Goal: Task Accomplishment & Management: Complete application form

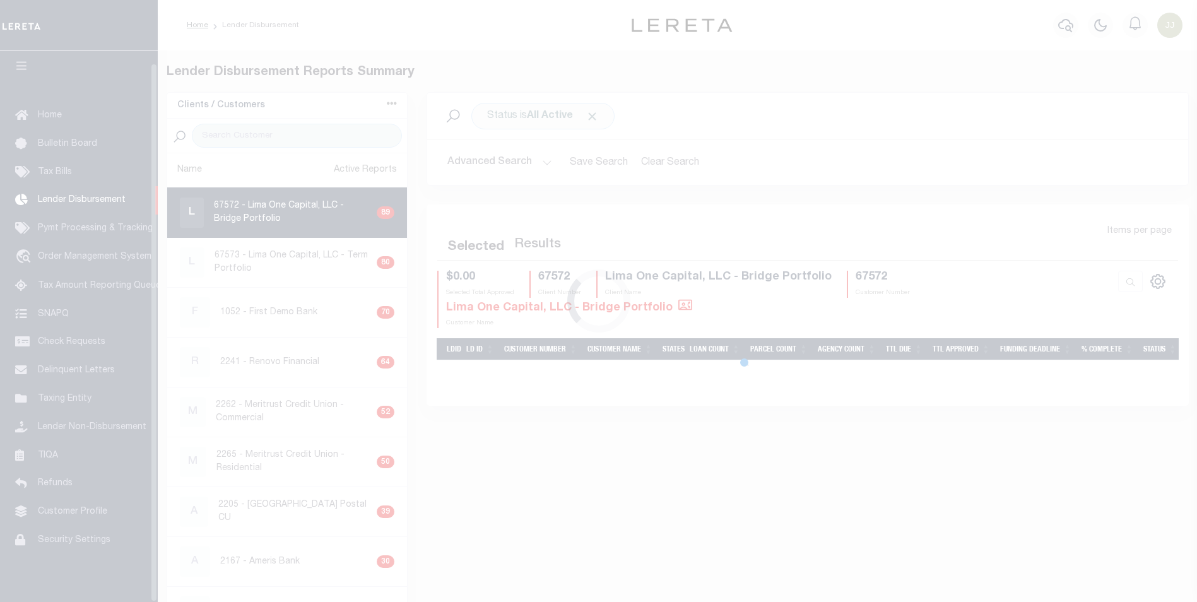
scroll to position [13, 0]
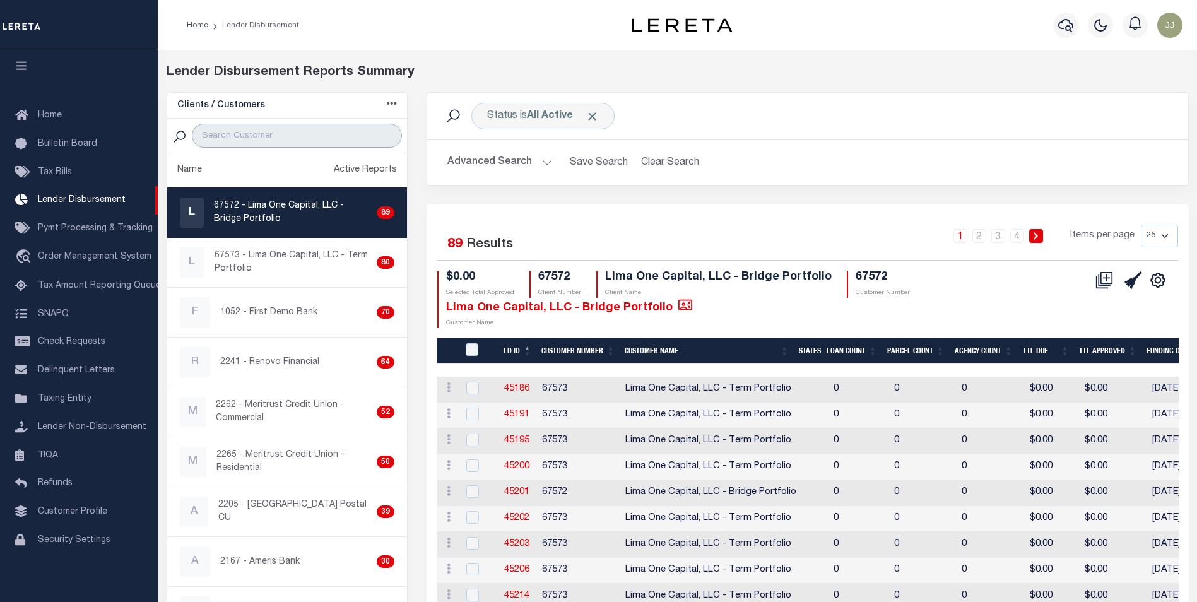
click at [247, 141] on input "search" at bounding box center [297, 136] width 210 height 24
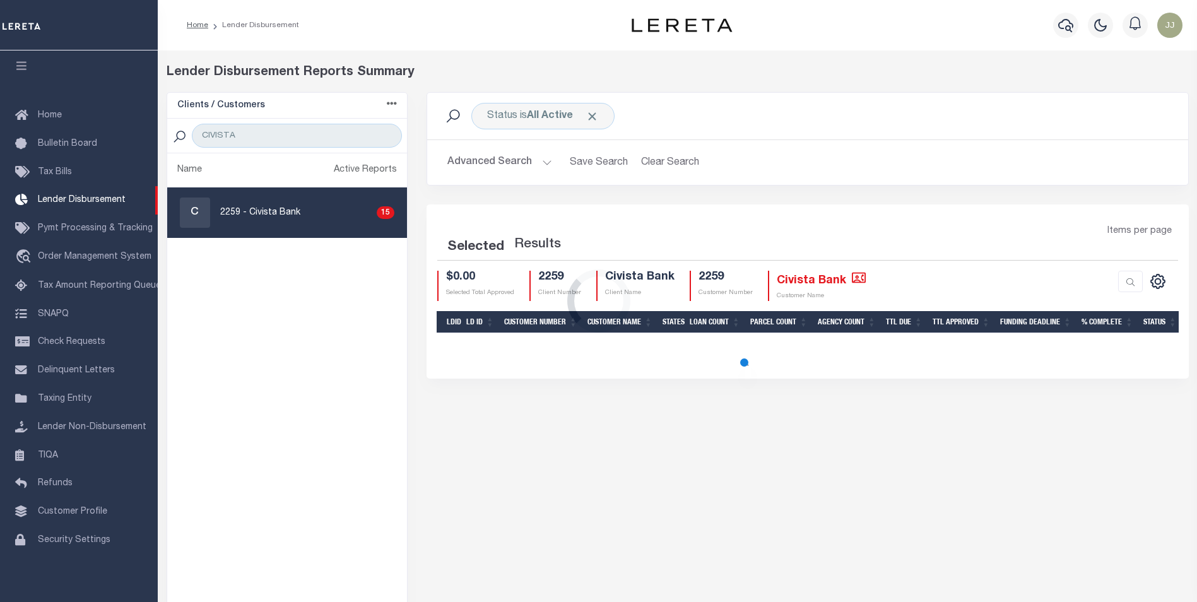
click at [307, 211] on div "Loading..." at bounding box center [598, 301] width 1197 height 602
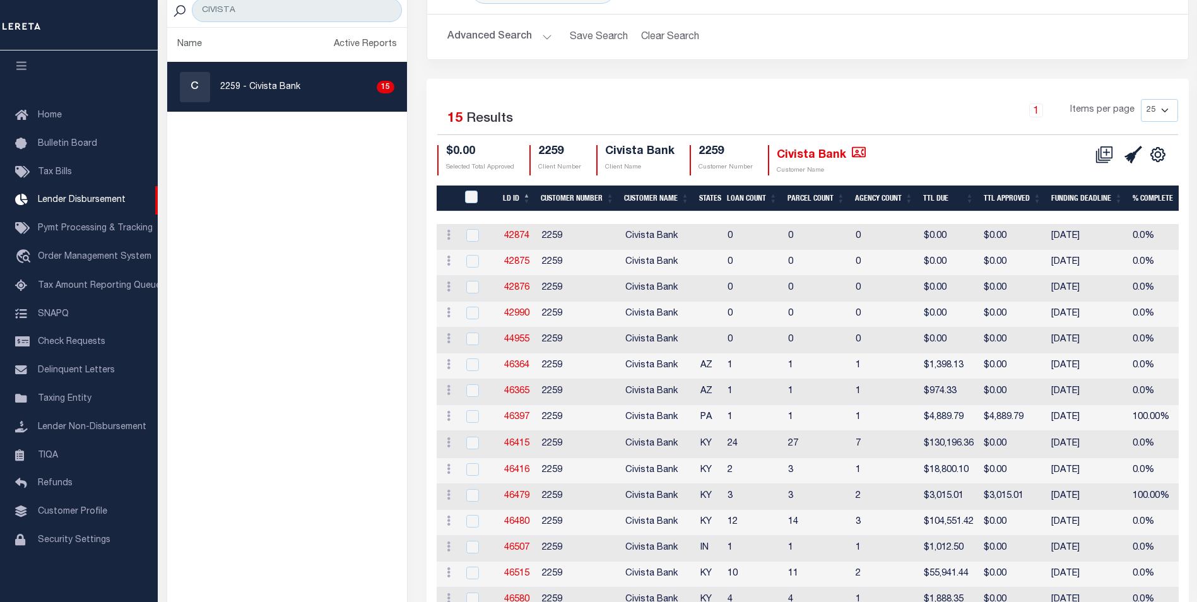
scroll to position [126, 0]
click at [273, 14] on input "CIVISTA" at bounding box center [297, 9] width 210 height 24
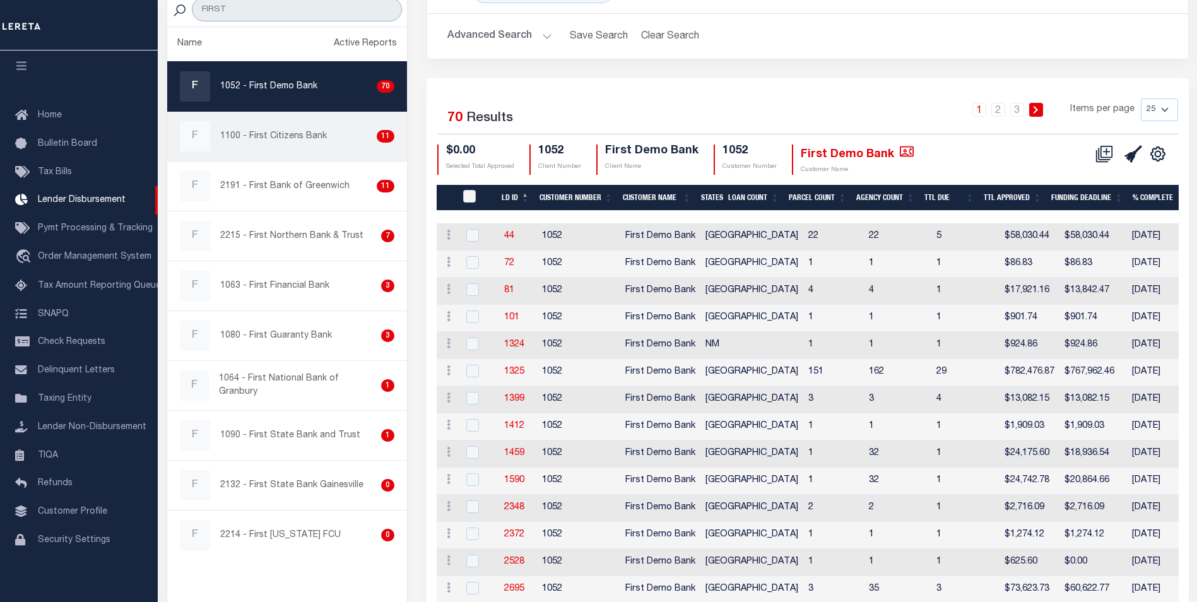
type input "FIRST"
click at [332, 140] on div "F 1100 - First Citizens Bank 11" at bounding box center [287, 136] width 215 height 30
checkbox input "true"
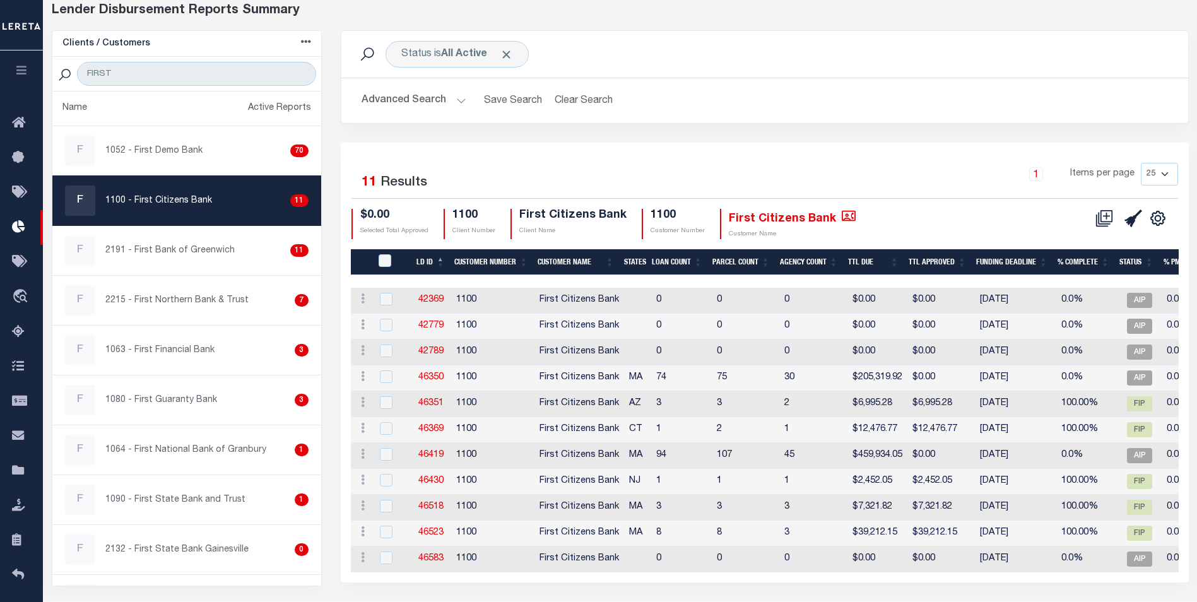
scroll to position [63, 0]
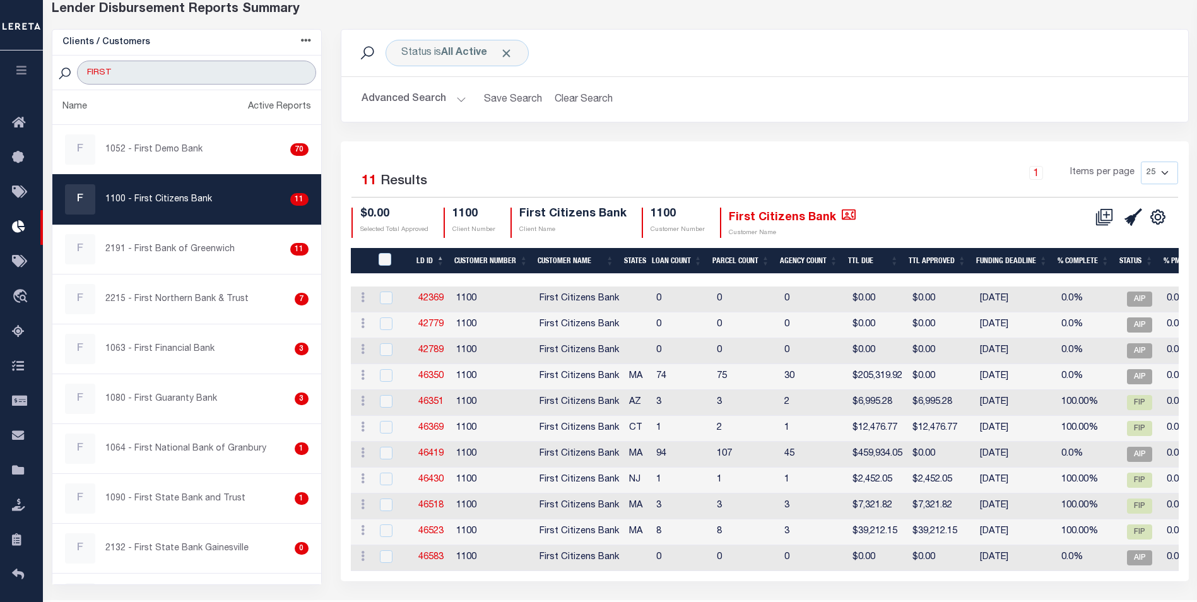
click at [128, 78] on input "FIRST" at bounding box center [196, 73] width 239 height 24
click at [129, 76] on input "FIRST" at bounding box center [196, 73] width 239 height 24
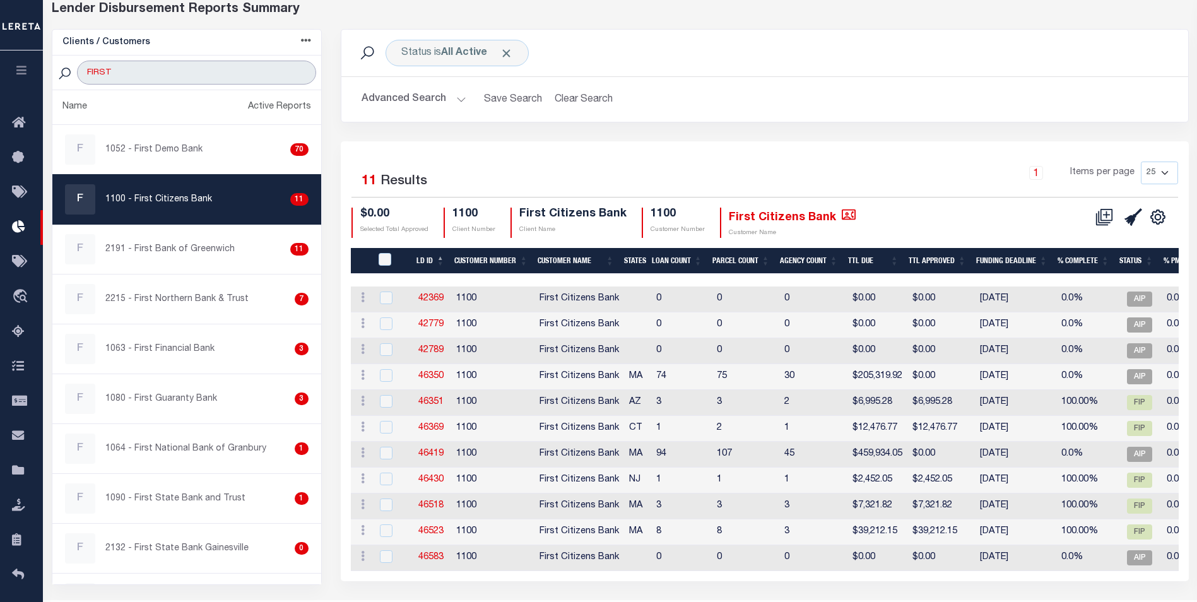
click at [129, 76] on input "FIRST" at bounding box center [196, 73] width 239 height 24
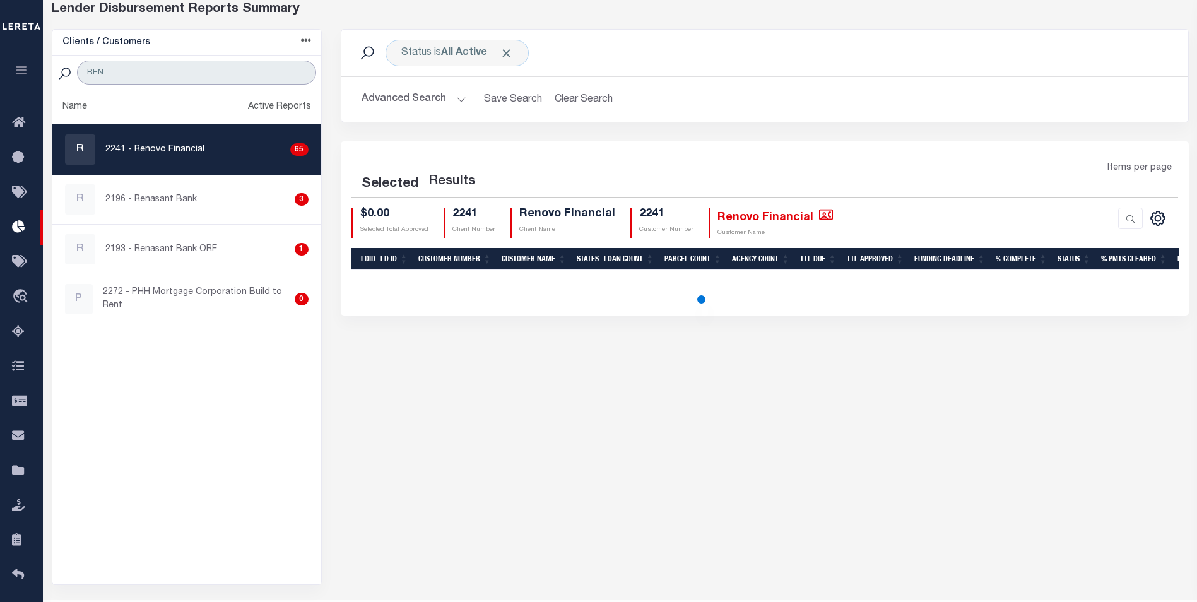
type input "RENOVO"
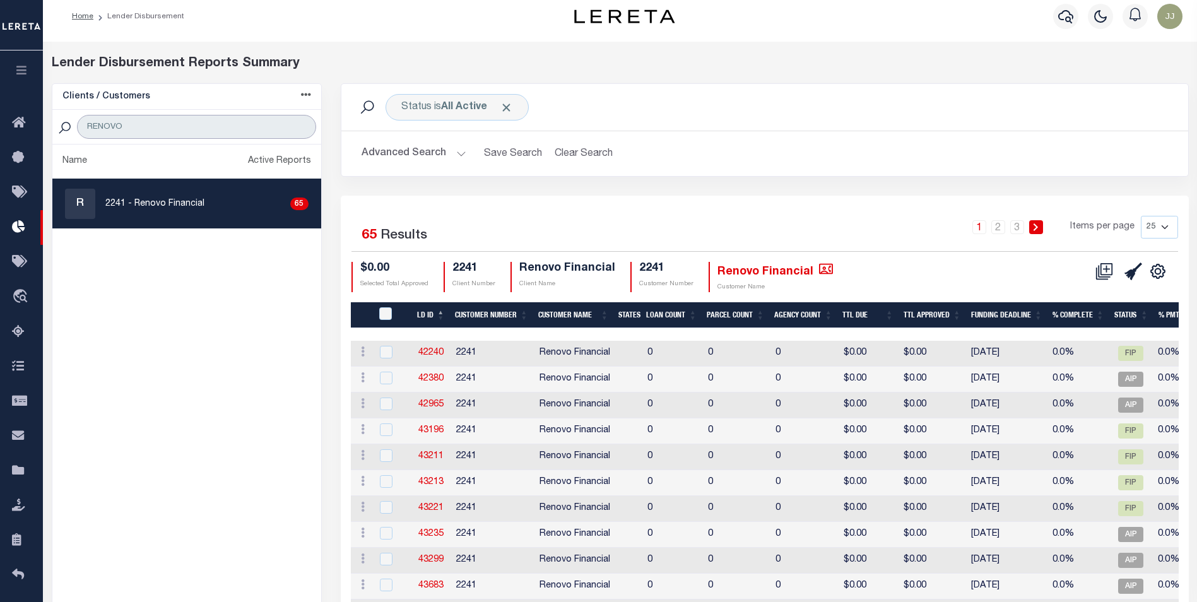
scroll to position [0, 0]
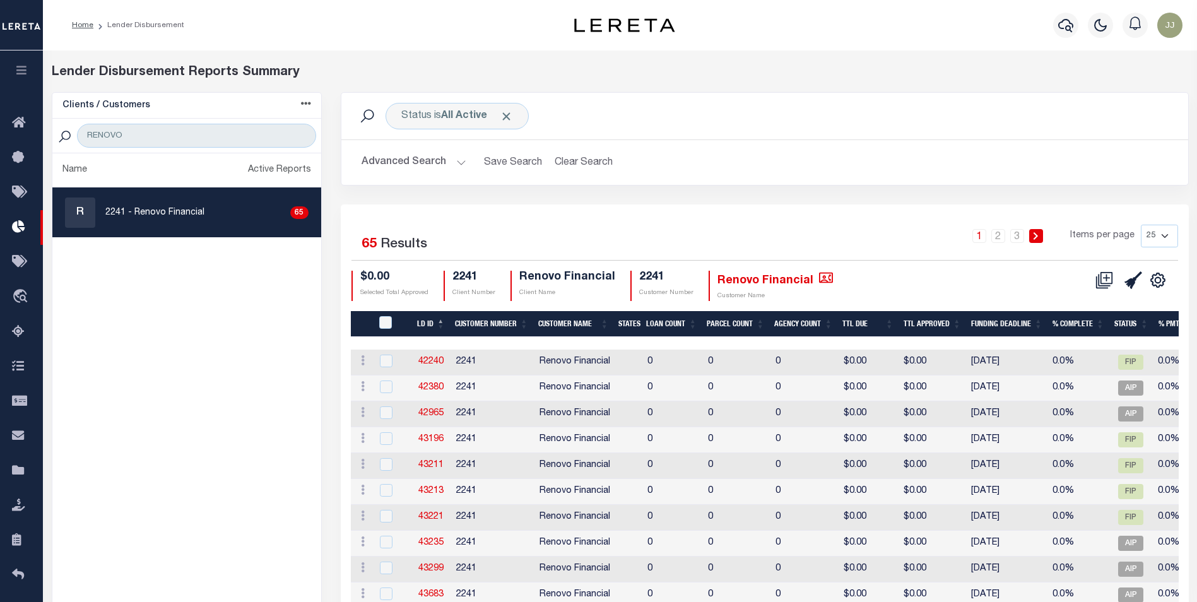
click at [198, 210] on p "2241 - Renovo Financial" at bounding box center [154, 212] width 99 height 13
checkbox input "true"
click at [198, 209] on p "2241 - Renovo Financial" at bounding box center [154, 212] width 99 height 13
drag, startPoint x: 1155, startPoint y: 239, endPoint x: 1159, endPoint y: 232, distance: 8.5
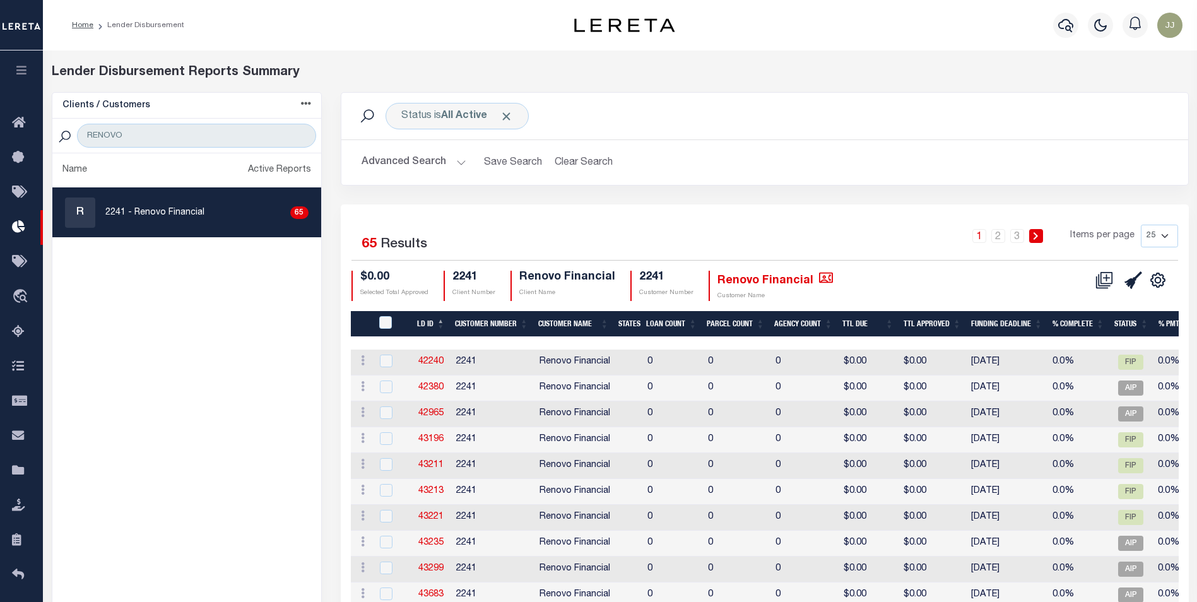
click at [1159, 232] on select "25 50 100 200" at bounding box center [1159, 236] width 37 height 23
select select "200"
click at [1141, 225] on select "25 50 100 200" at bounding box center [1159, 236] width 37 height 23
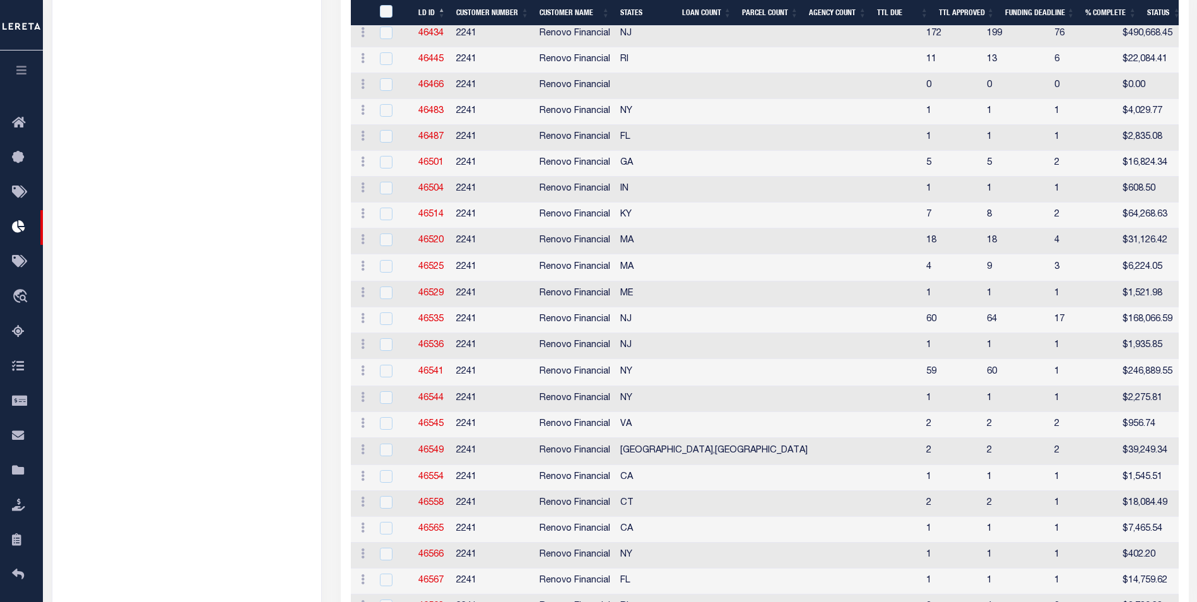
scroll to position [1181, 0]
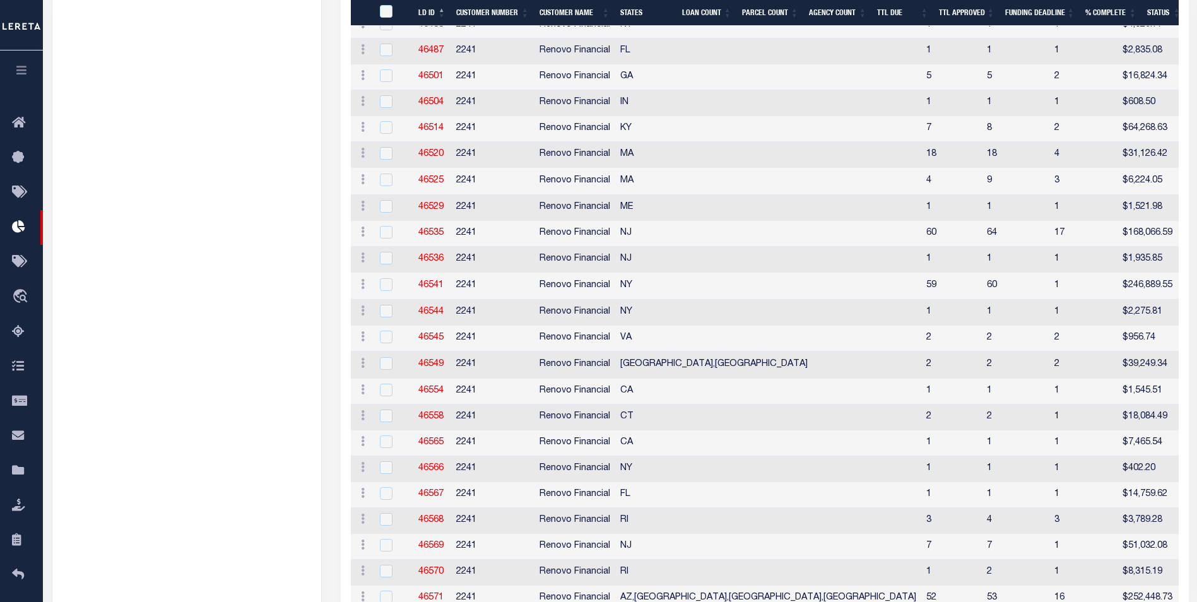
drag, startPoint x: 98, startPoint y: 190, endPoint x: 209, endPoint y: 207, distance: 111.7
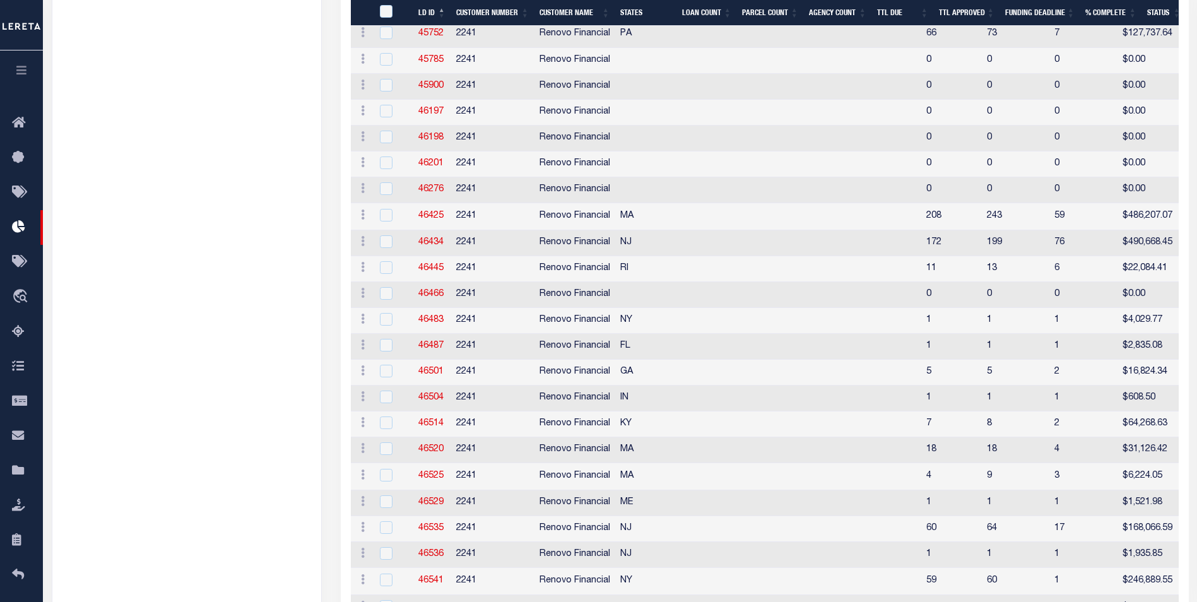
scroll to position [865, 0]
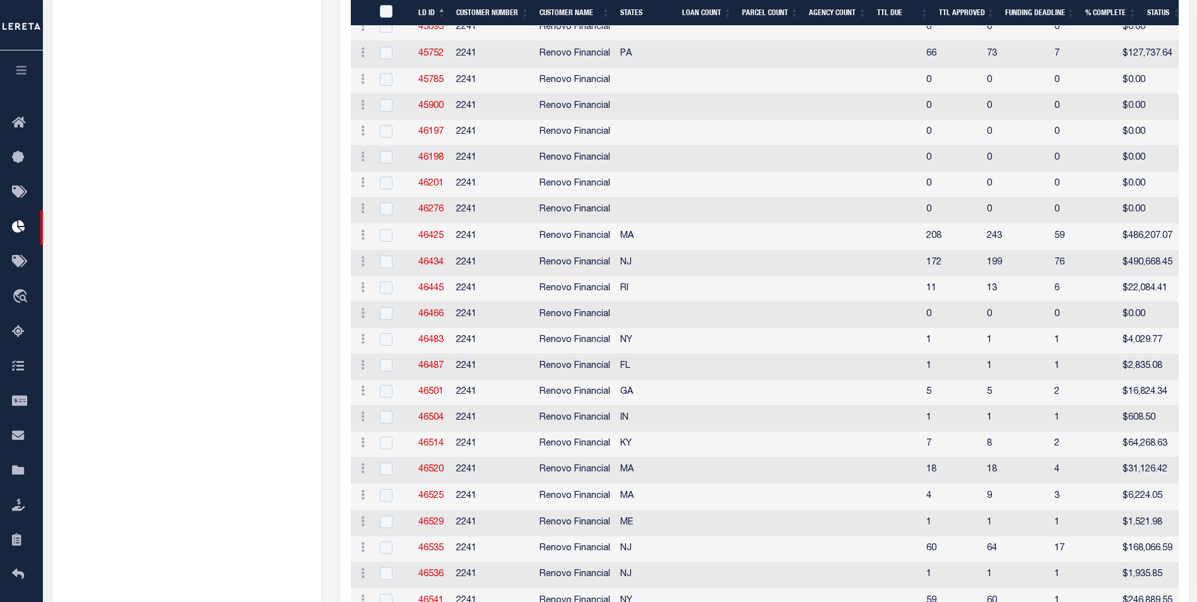
click at [461, 297] on td "2241" at bounding box center [492, 289] width 83 height 26
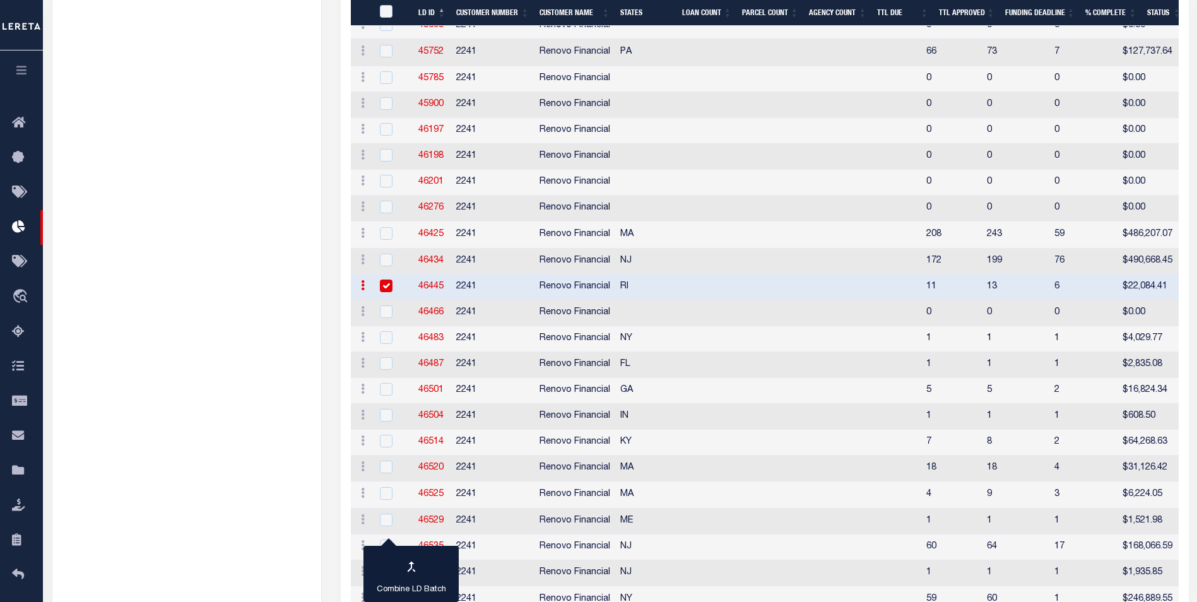
click at [391, 283] on input "checkbox" at bounding box center [386, 286] width 13 height 13
checkbox input "false"
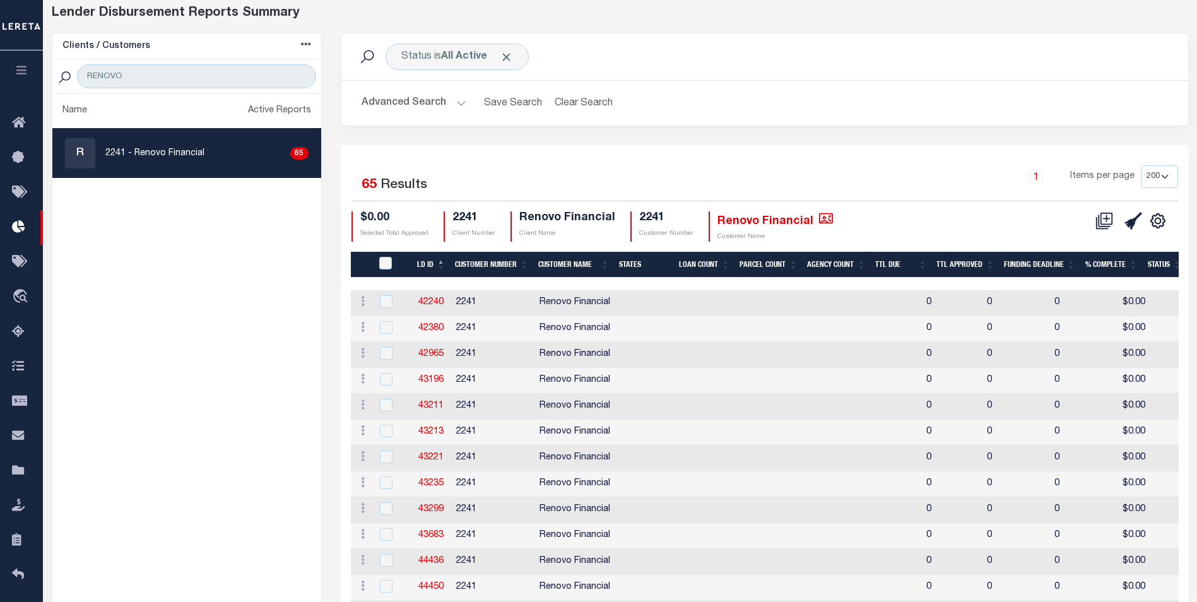
scroll to position [0, 0]
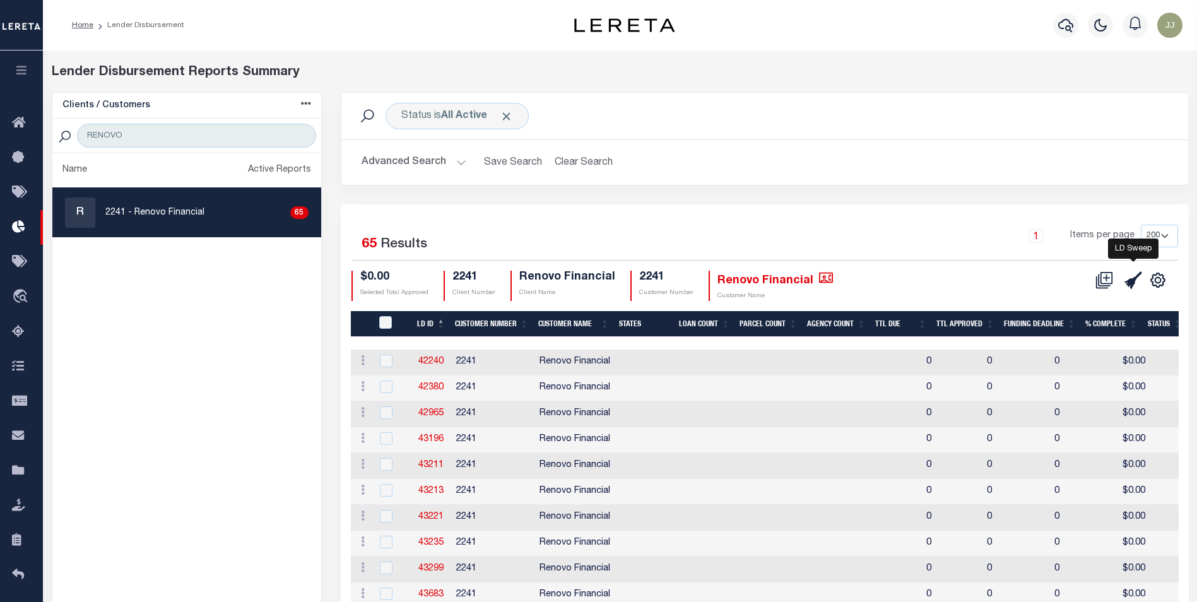
click at [1127, 284] on icon at bounding box center [1133, 280] width 18 height 18
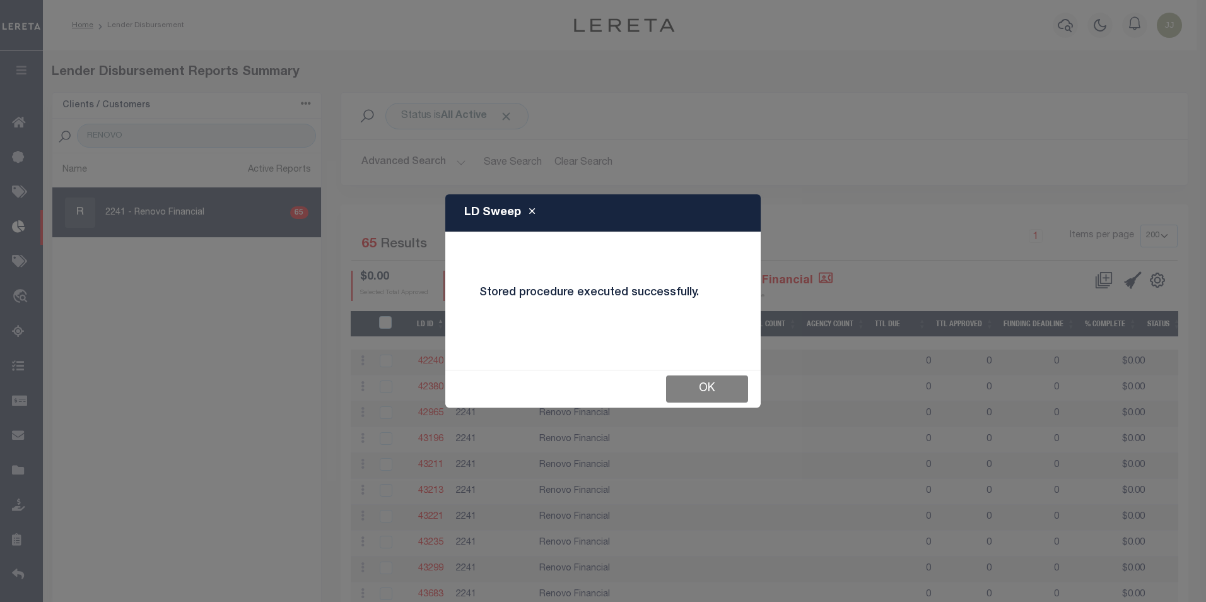
click at [711, 382] on button "OK" at bounding box center [707, 388] width 82 height 27
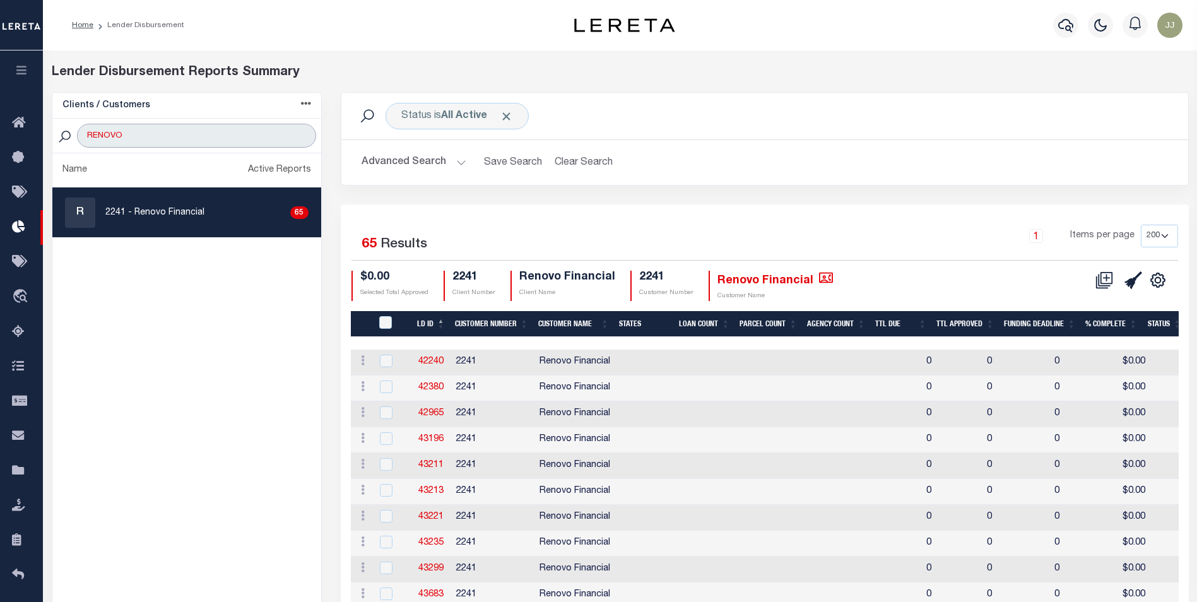
click at [298, 130] on input "RENOVO" at bounding box center [196, 136] width 239 height 24
click at [305, 135] on input "RENOVO" at bounding box center [196, 136] width 239 height 24
click at [302, 137] on input "RENOVO" at bounding box center [196, 136] width 239 height 24
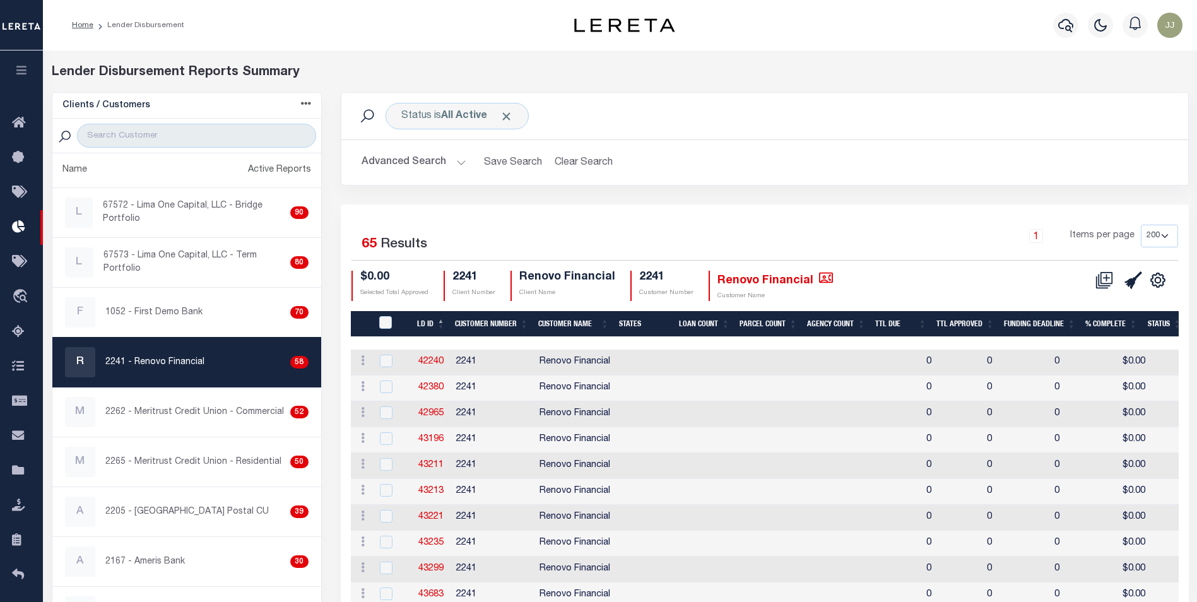
click at [740, 119] on div "Status is All Active Search" at bounding box center [764, 116] width 827 height 27
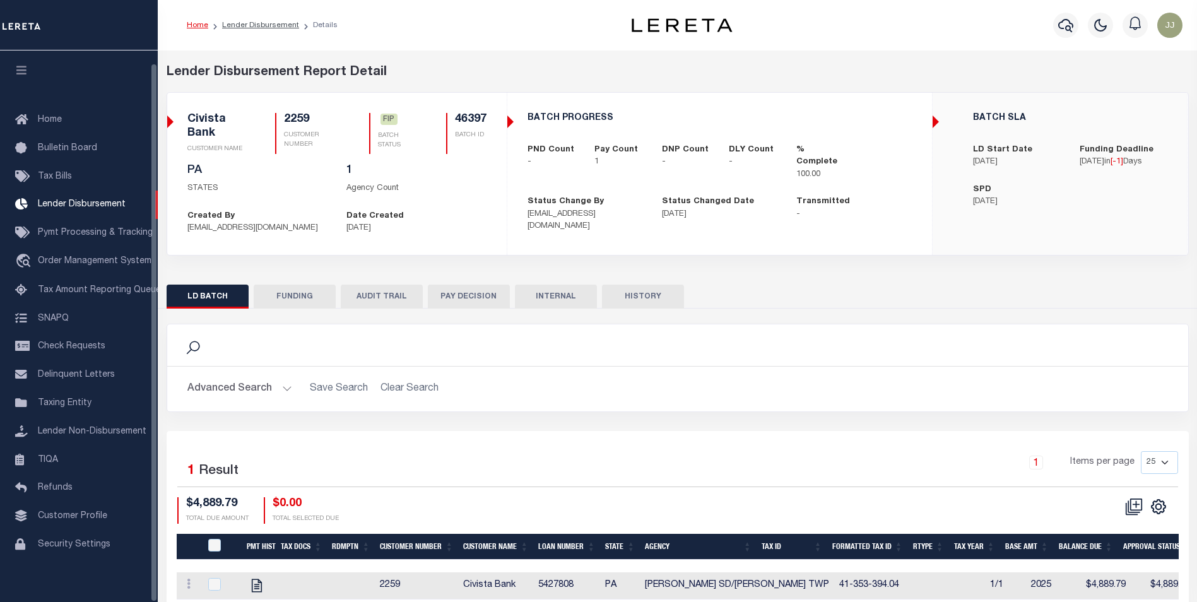
scroll to position [13, 0]
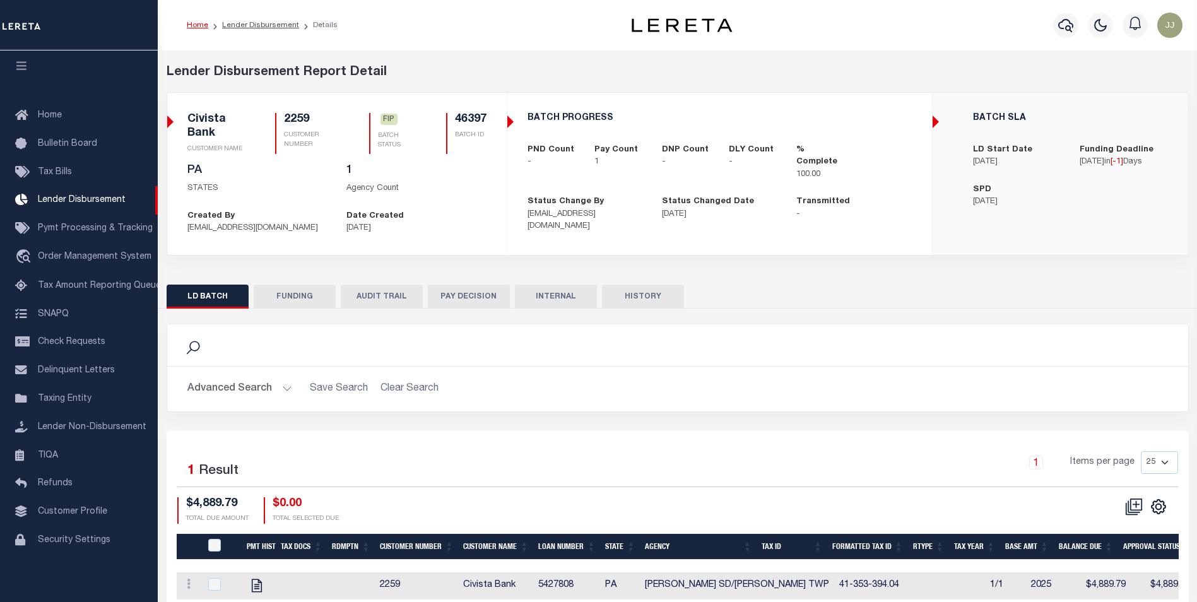
click at [295, 300] on button "FUNDING" at bounding box center [295, 297] width 82 height 24
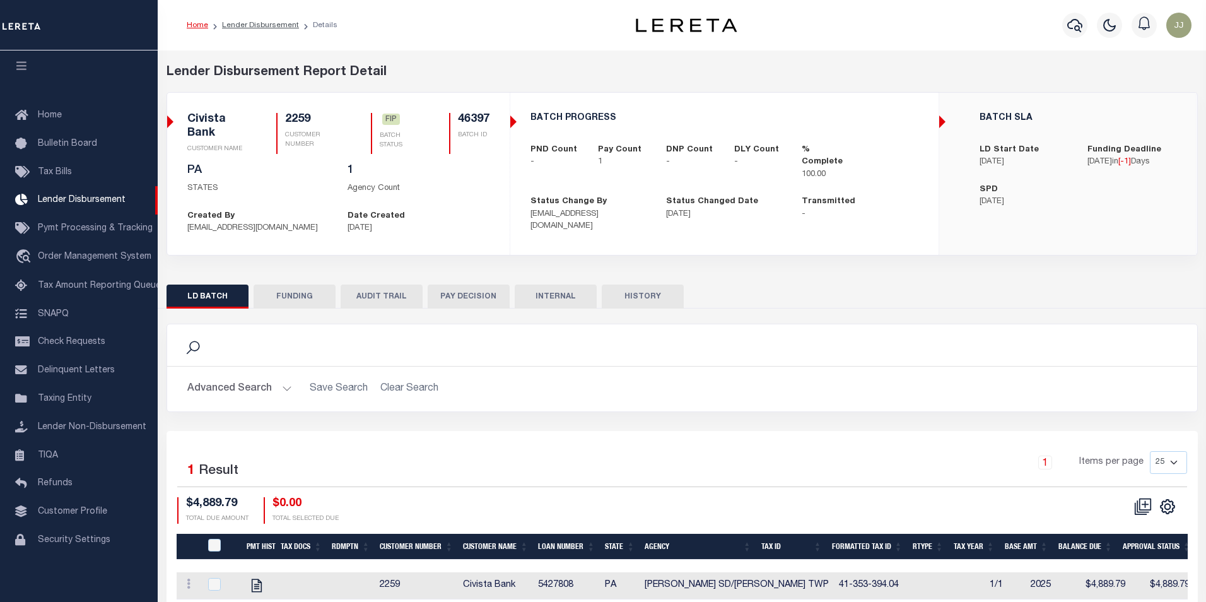
type input "$4,889.79"
type input "$0"
type input "[DATE]"
select select "9"
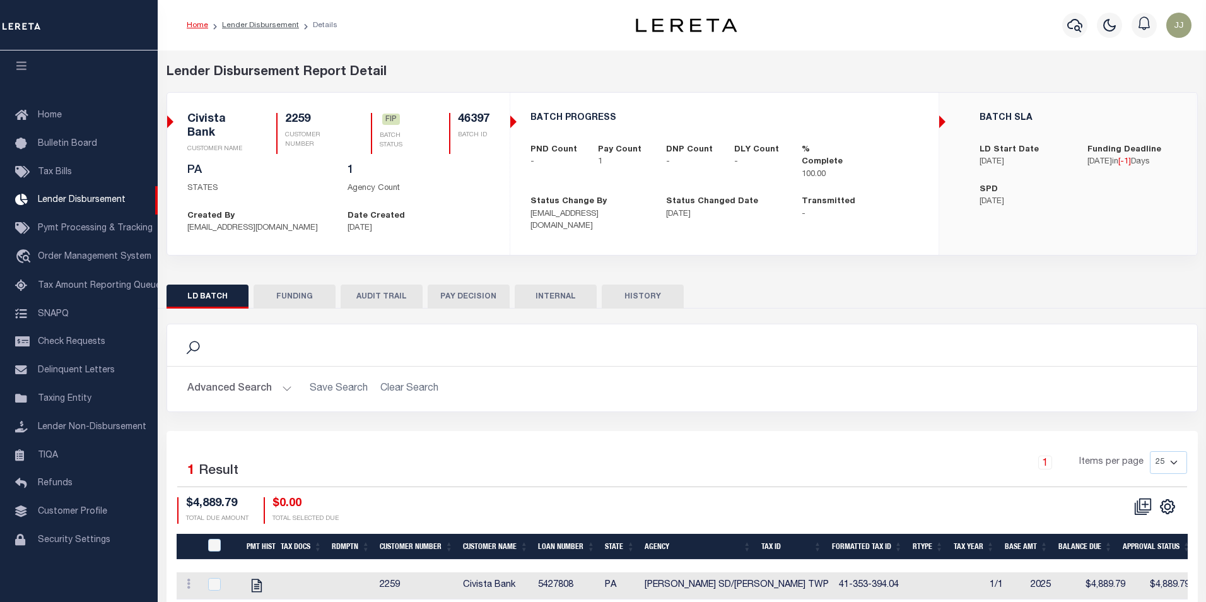
select select "100"
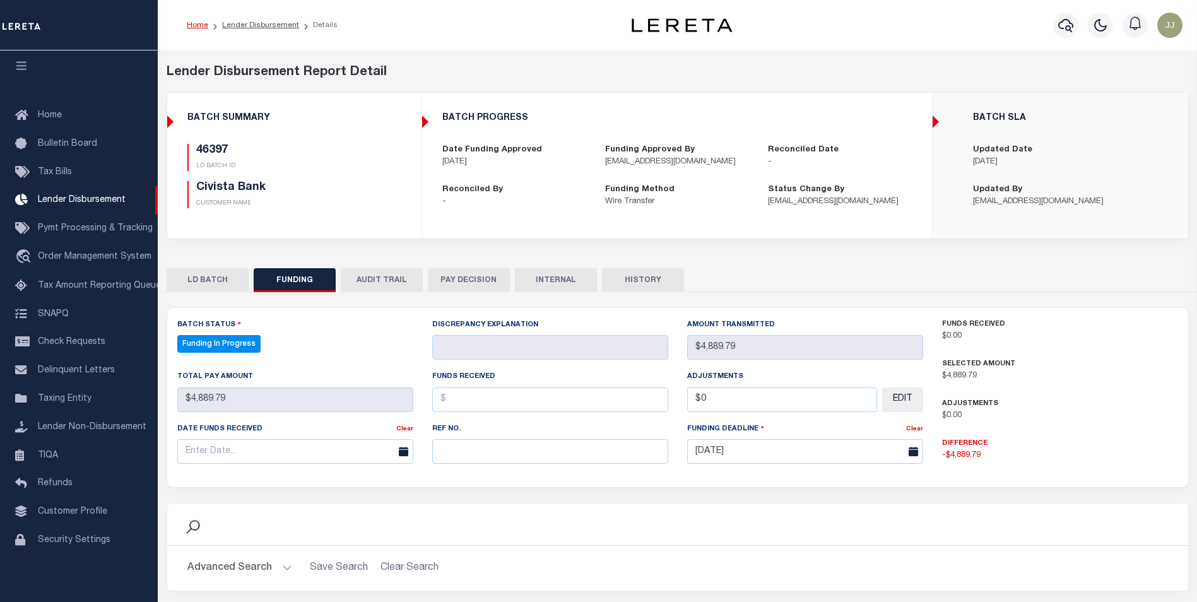
select select "100"
click at [579, 464] on input "text" at bounding box center [550, 451] width 236 height 25
paste input "20251007MMQFMP2700091110071022FT03"
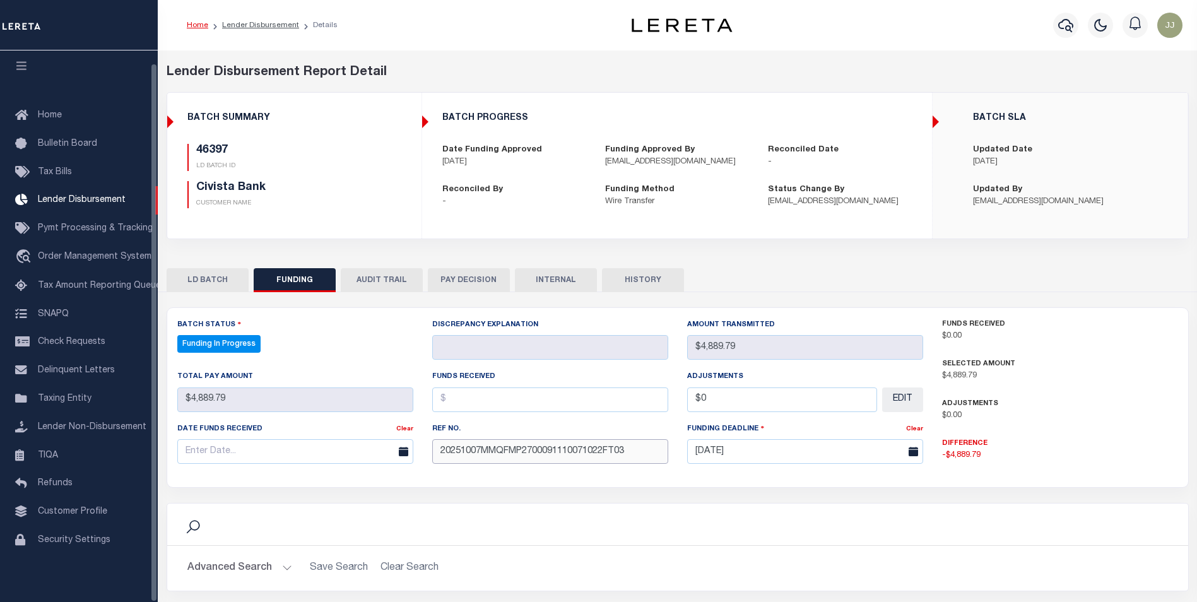
type input "20251007MMQFMP2700091110071022FT03"
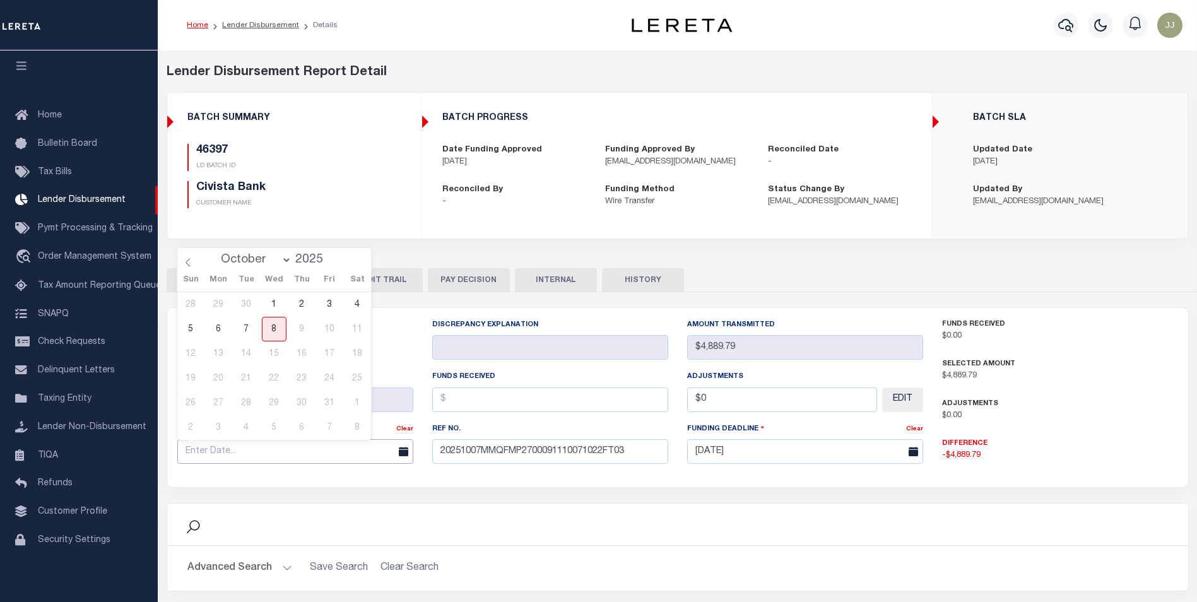
click at [247, 449] on input "text" at bounding box center [295, 451] width 236 height 25
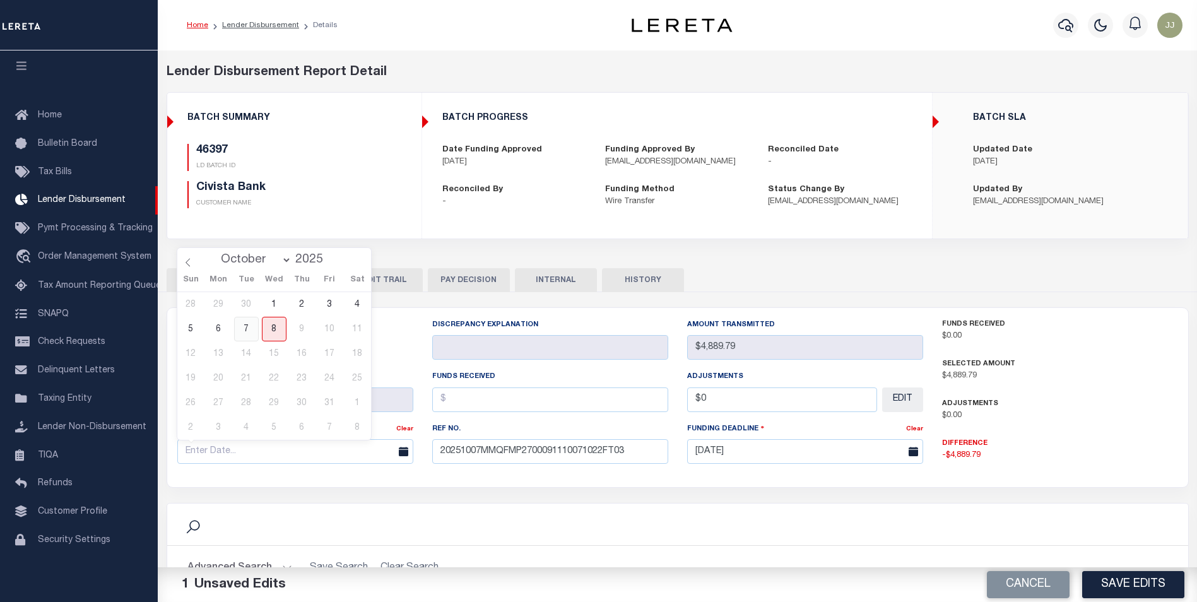
drag, startPoint x: 247, startPoint y: 329, endPoint x: 381, endPoint y: 343, distance: 135.1
click at [249, 327] on span "7" at bounding box center [246, 329] width 25 height 25
type input "[DATE]"
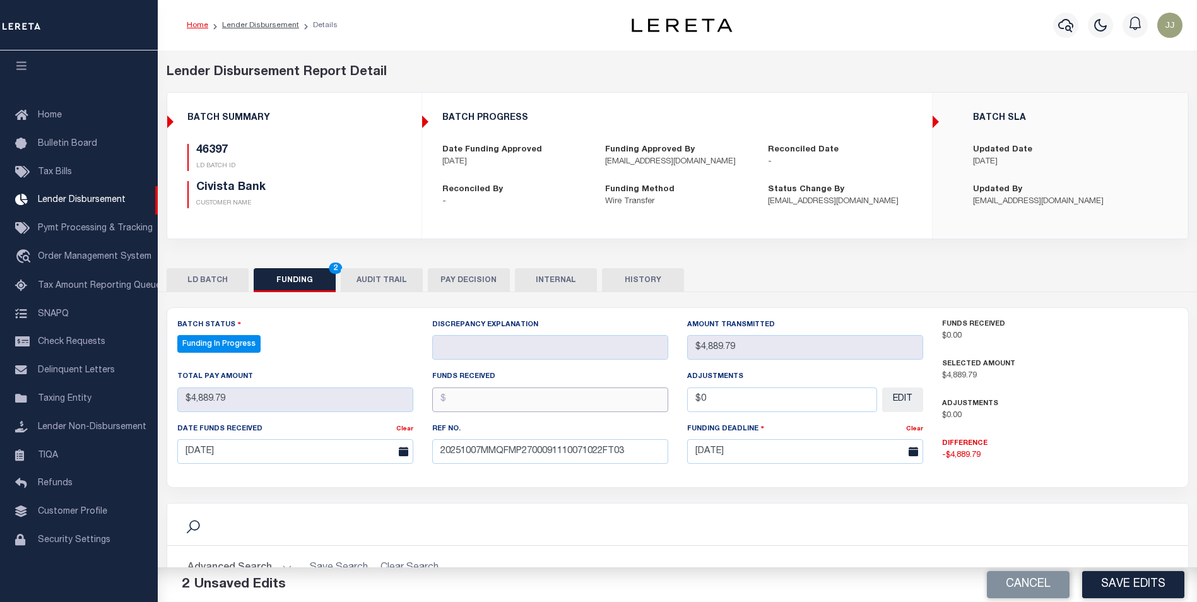
click at [524, 398] on input "text" at bounding box center [550, 399] width 236 height 25
type input "$4,889.79"
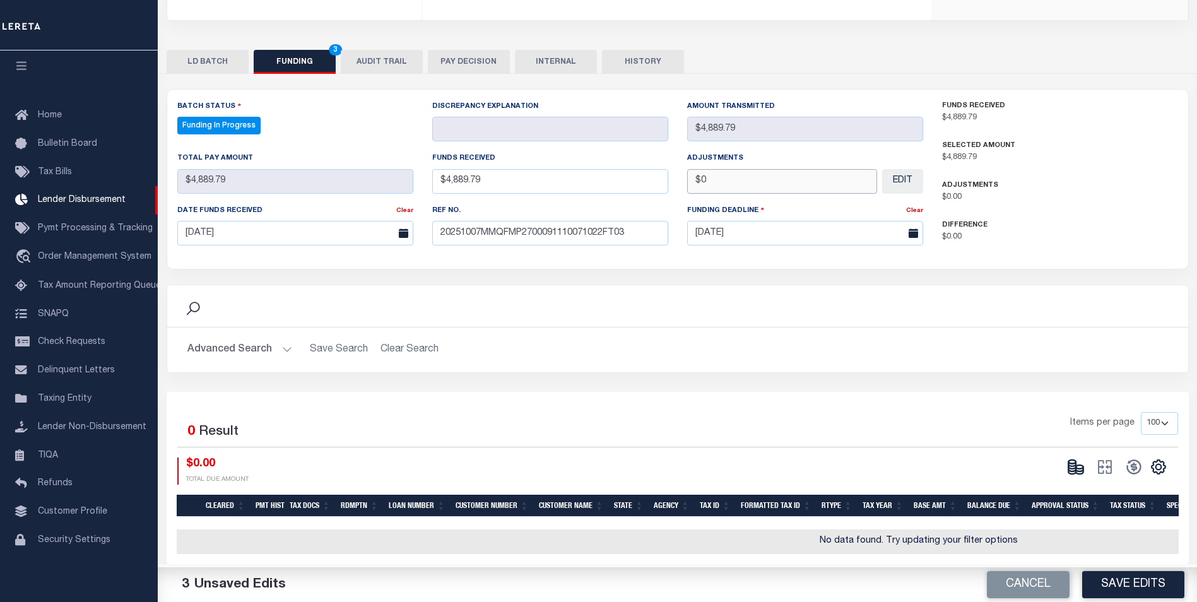
scroll to position [227, 0]
type input "$0.00"
click at [1126, 584] on button "Save Edits" at bounding box center [1133, 584] width 102 height 27
type input "$4,889.79"
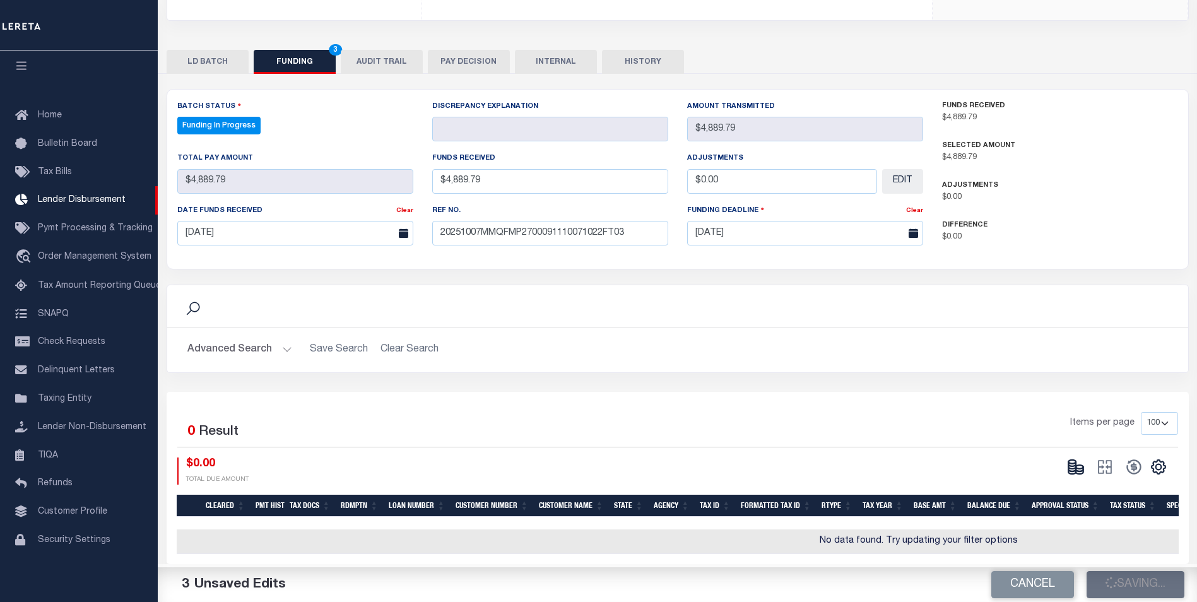
type input "$4,889.79"
type input "$0"
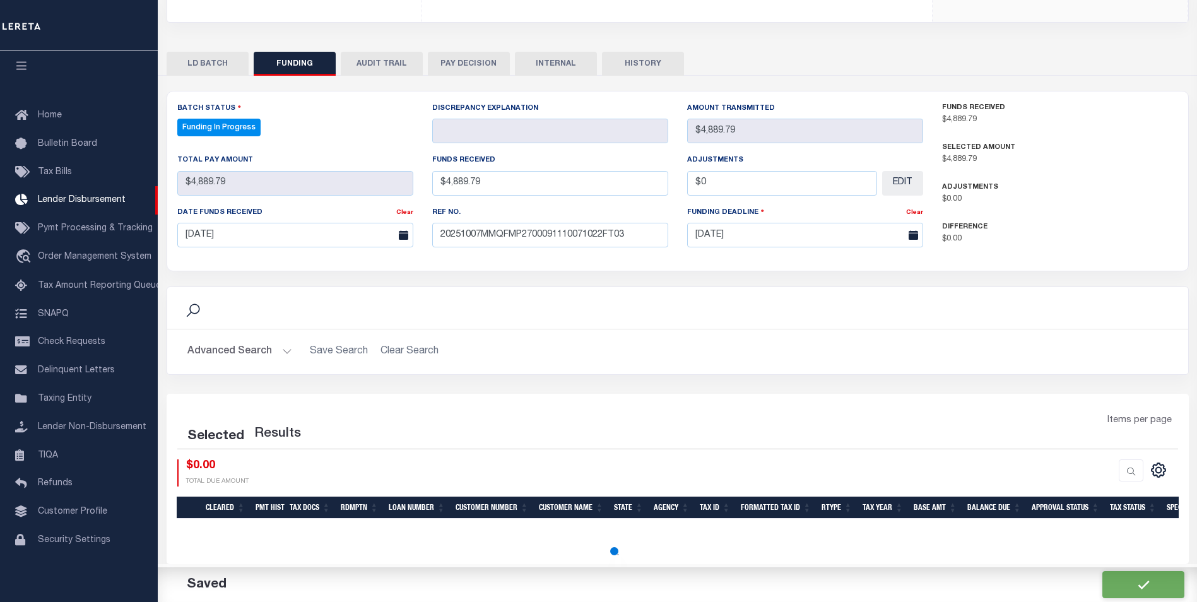
select select "100"
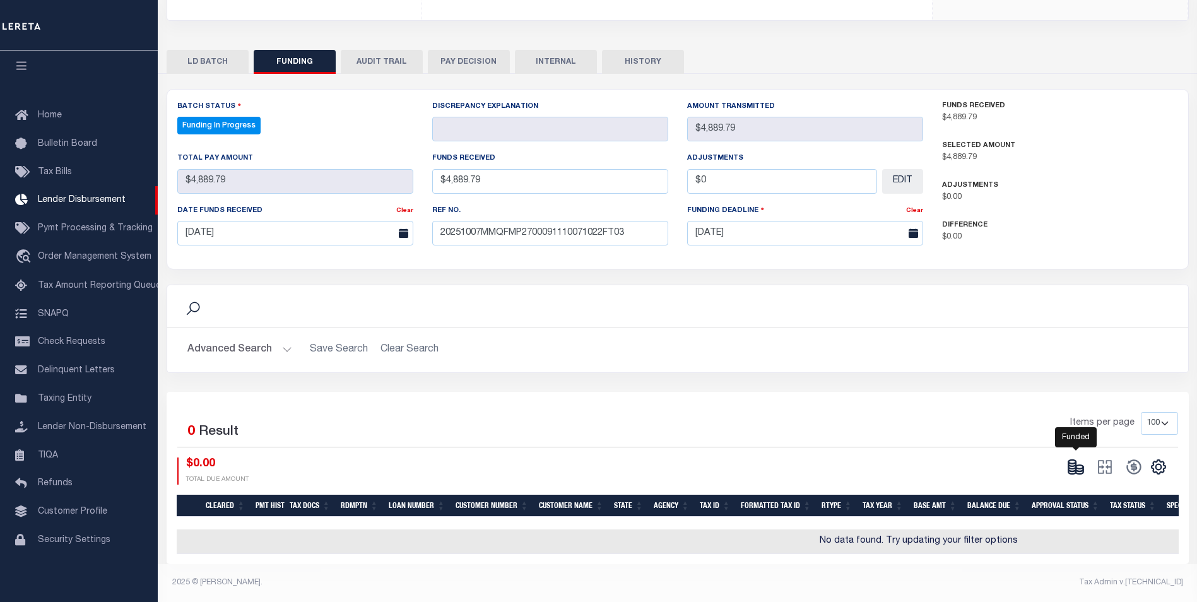
click at [1070, 463] on icon at bounding box center [1076, 467] width 18 height 18
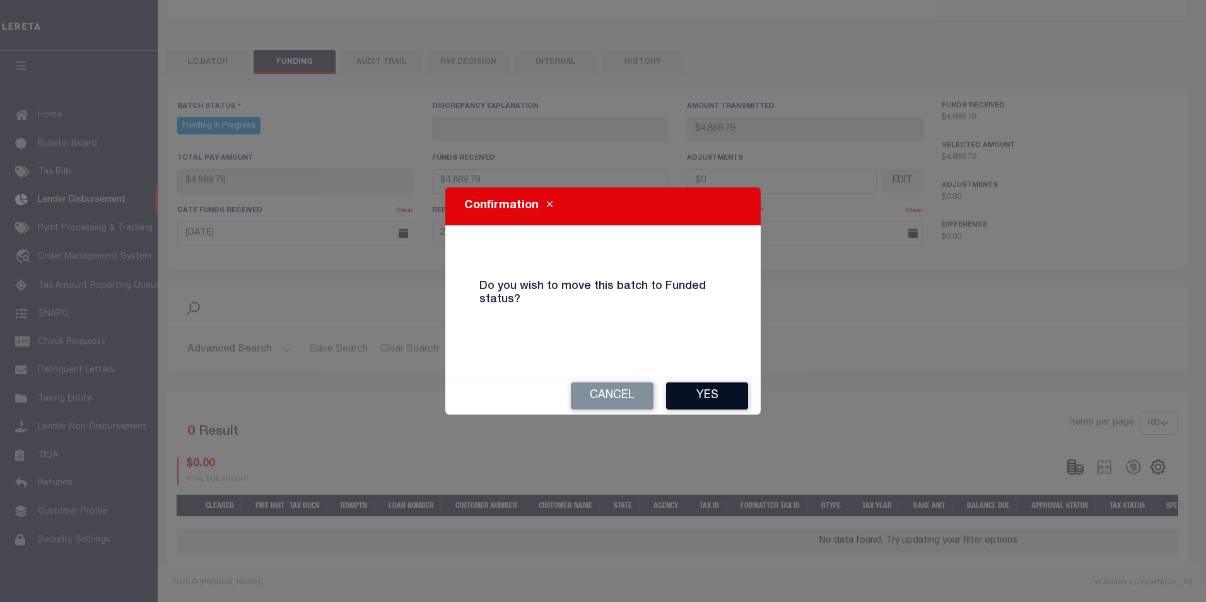
click at [693, 406] on button "Yes" at bounding box center [707, 395] width 82 height 27
type input "$4,889.79"
type input "$0"
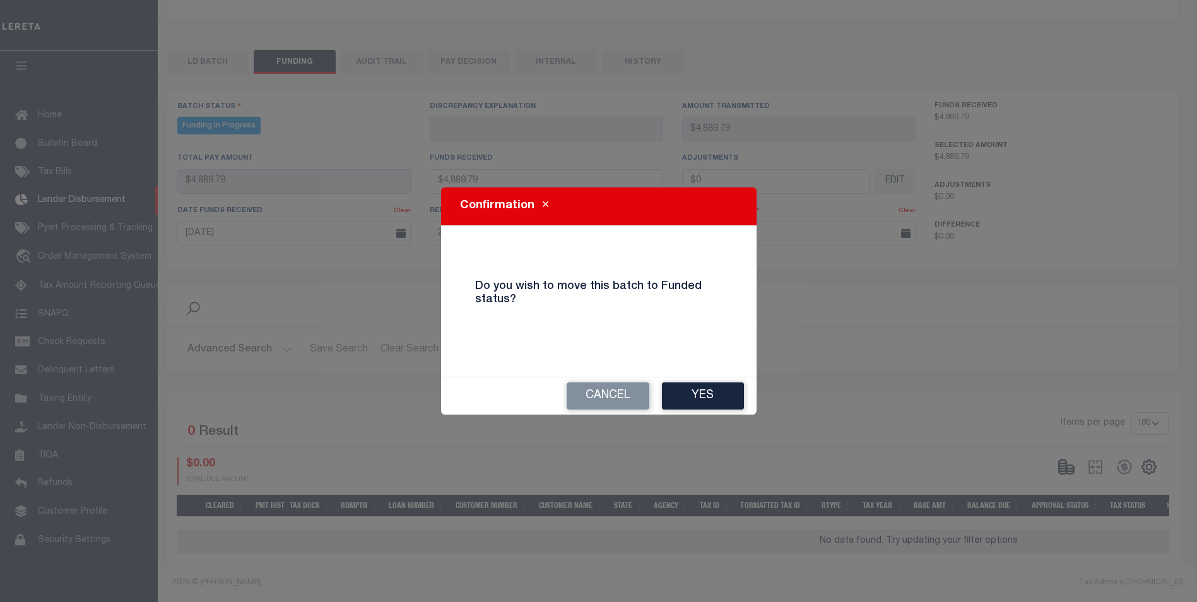
scroll to position [216, 0]
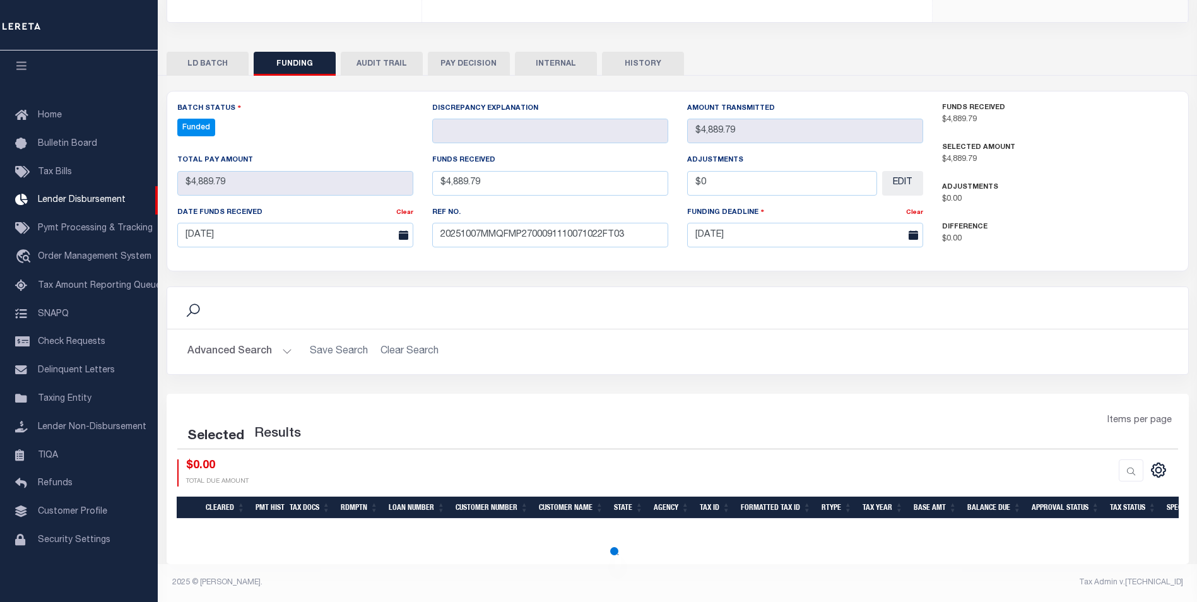
select select "100"
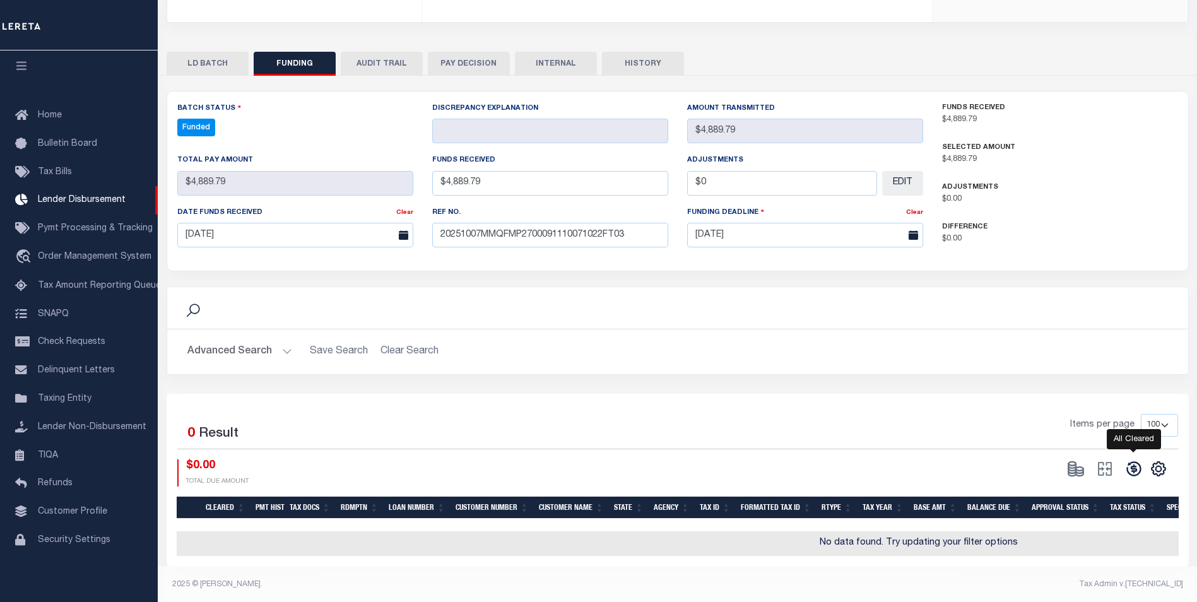
click at [1130, 471] on icon at bounding box center [1134, 469] width 18 height 18
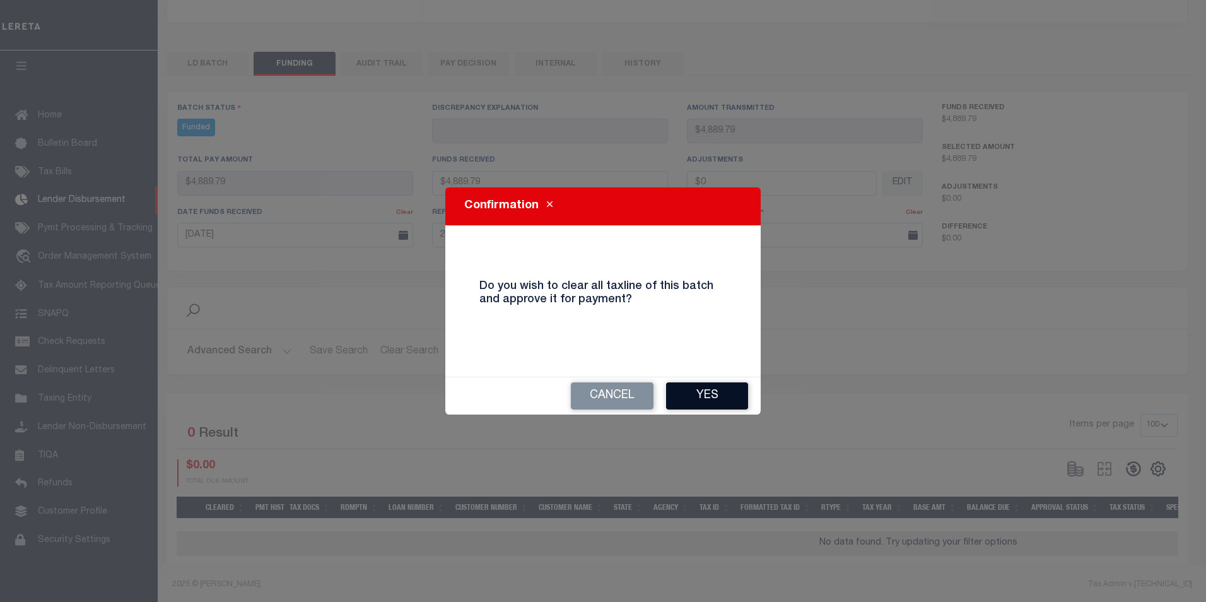
click at [716, 384] on button "Yes" at bounding box center [707, 395] width 82 height 27
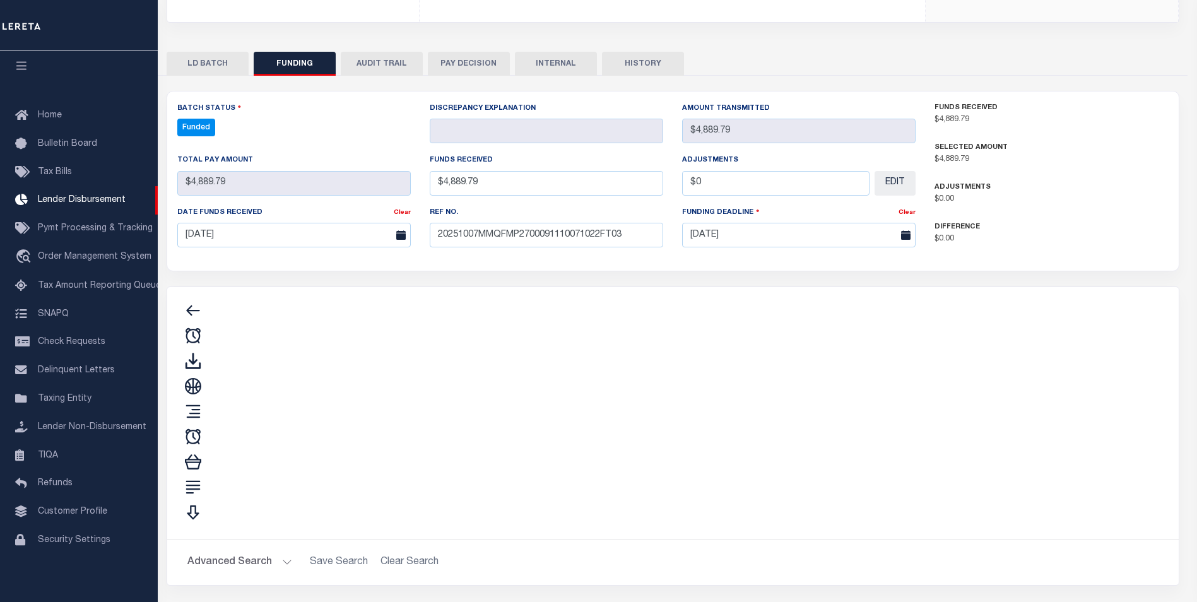
type input "$4,889.79"
type input "$0"
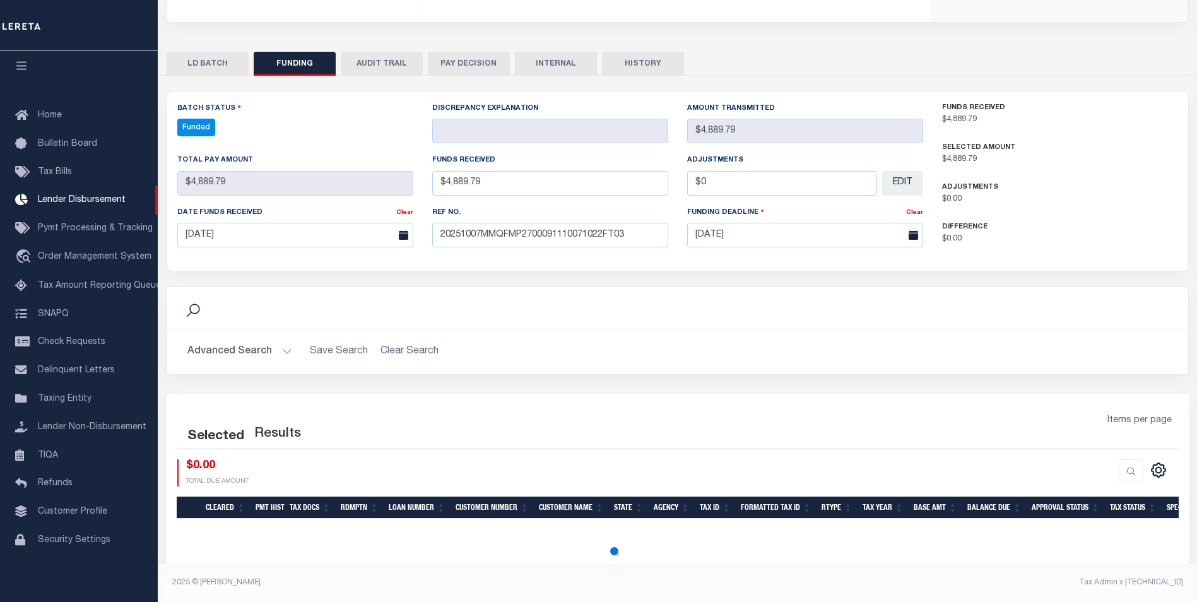
select select "100"
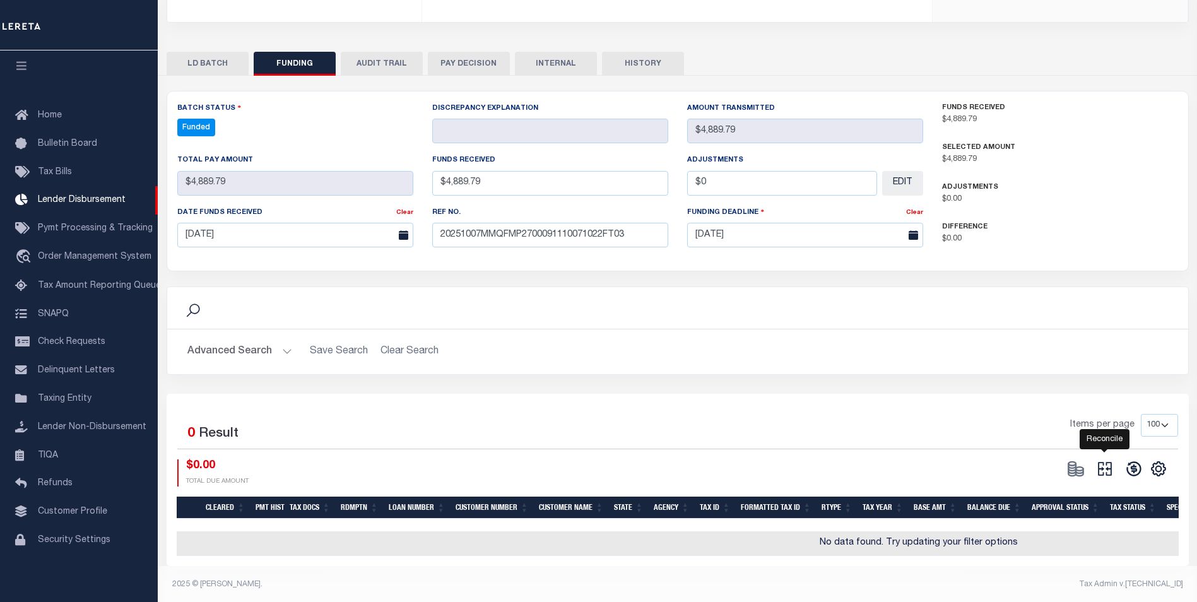
click at [1102, 472] on icon "" at bounding box center [1105, 469] width 18 height 18
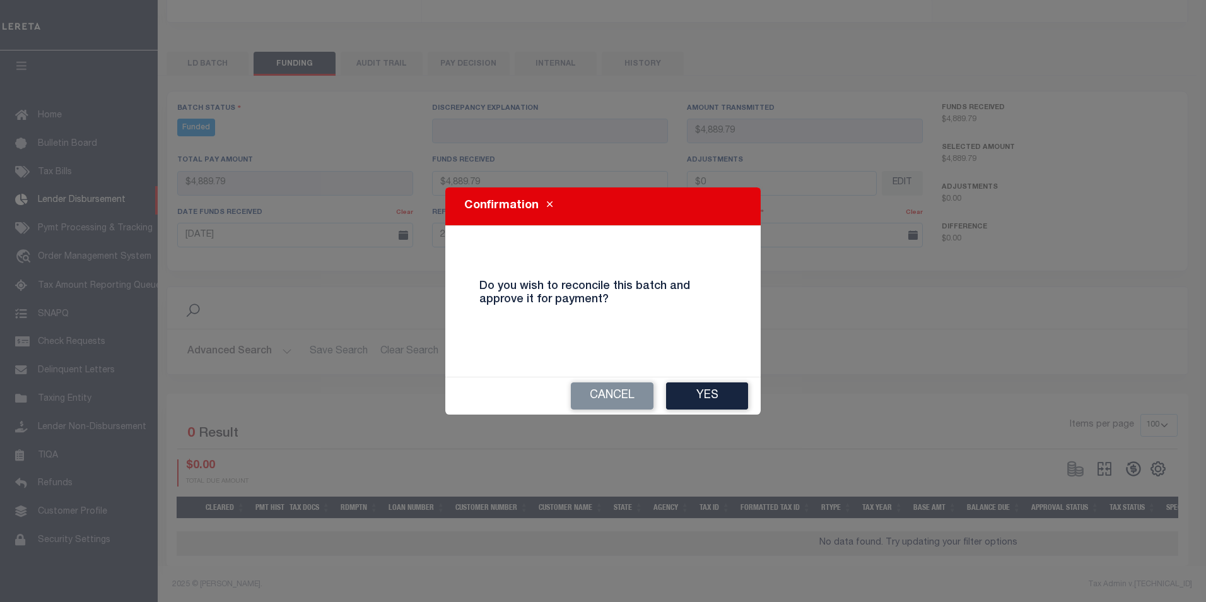
drag, startPoint x: 732, startPoint y: 401, endPoint x: 767, endPoint y: 392, distance: 36.6
click at [731, 398] on button "Yes" at bounding box center [707, 395] width 82 height 27
type input "$4,889.79"
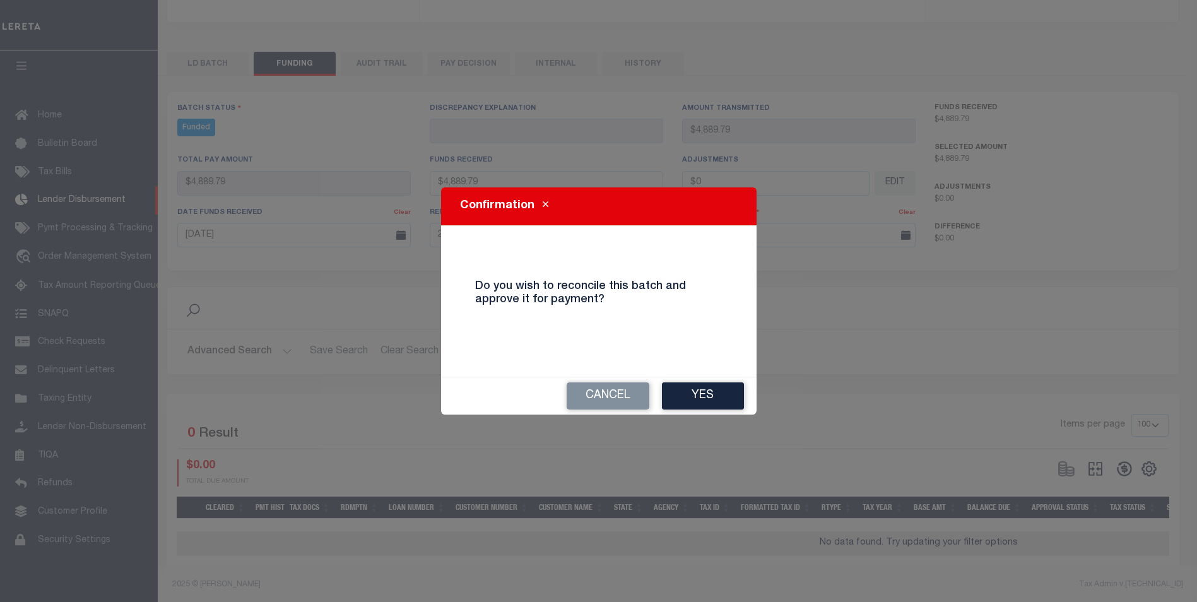
type input "$0"
select select "100"
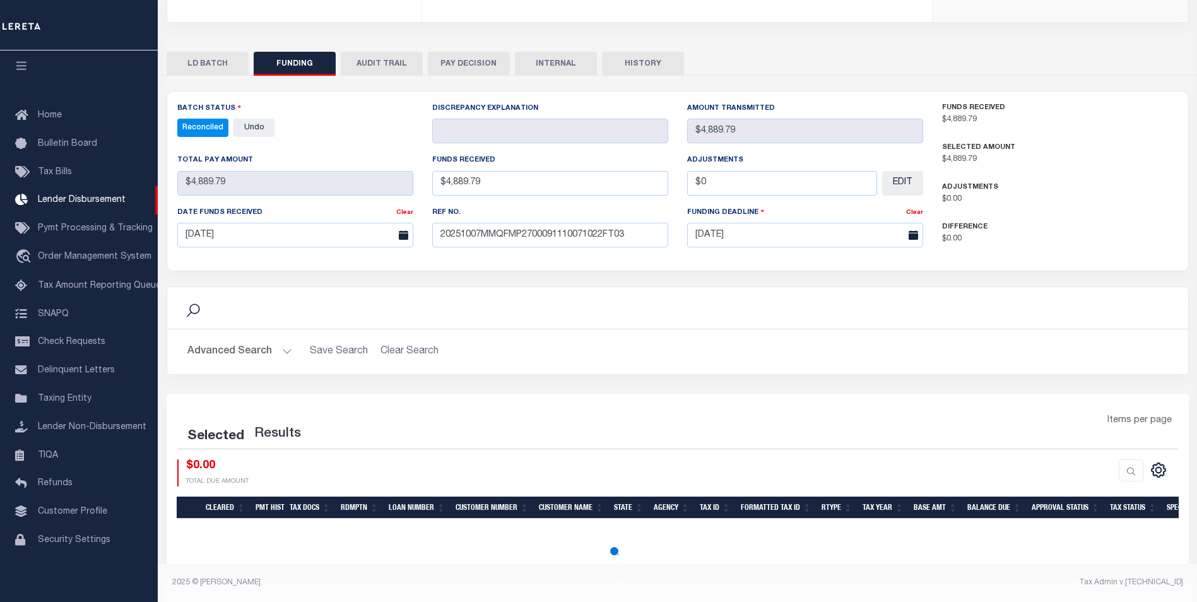
select select "100"
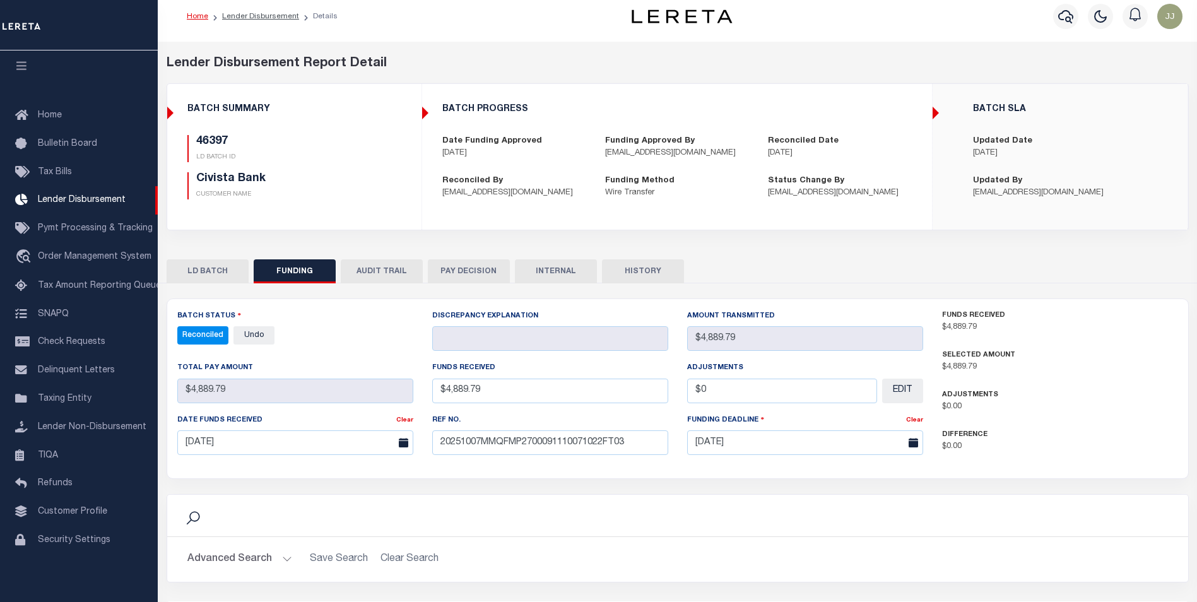
scroll to position [0, 0]
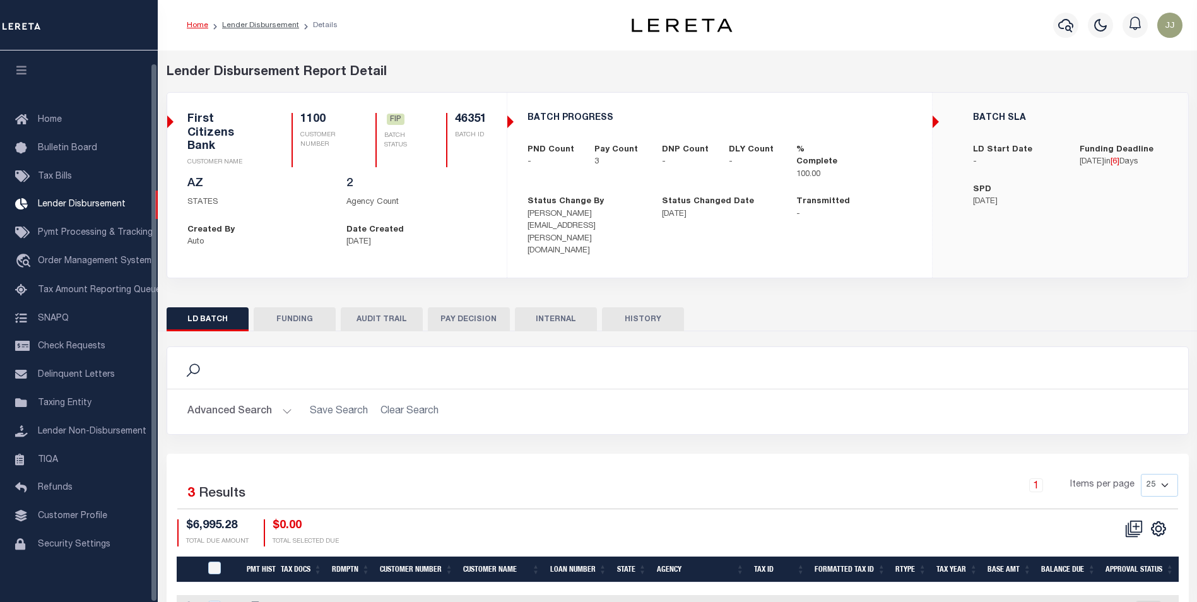
scroll to position [13, 0]
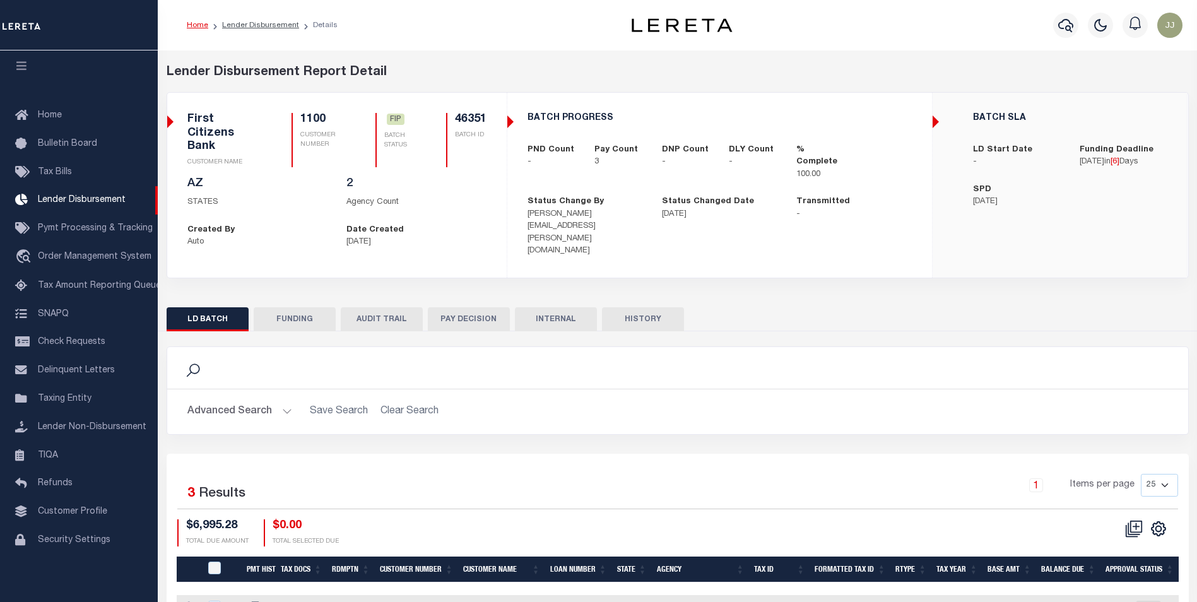
click at [298, 307] on button "FUNDING" at bounding box center [295, 319] width 82 height 24
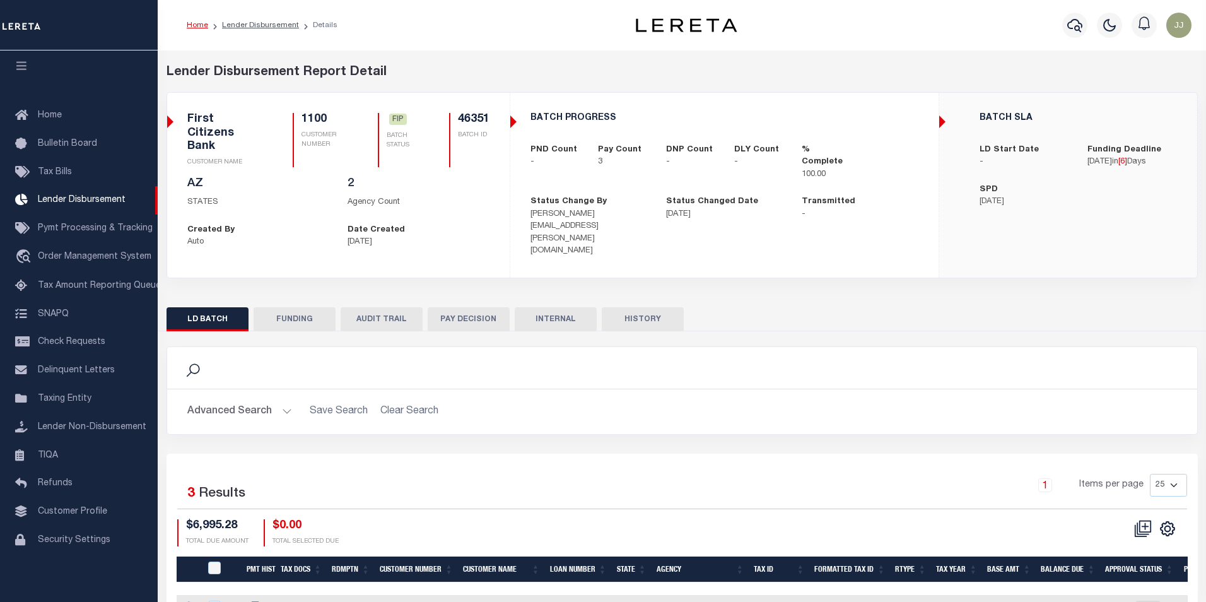
type input "$6,995.28"
type input "$0"
type input "[DATE]"
select select "9"
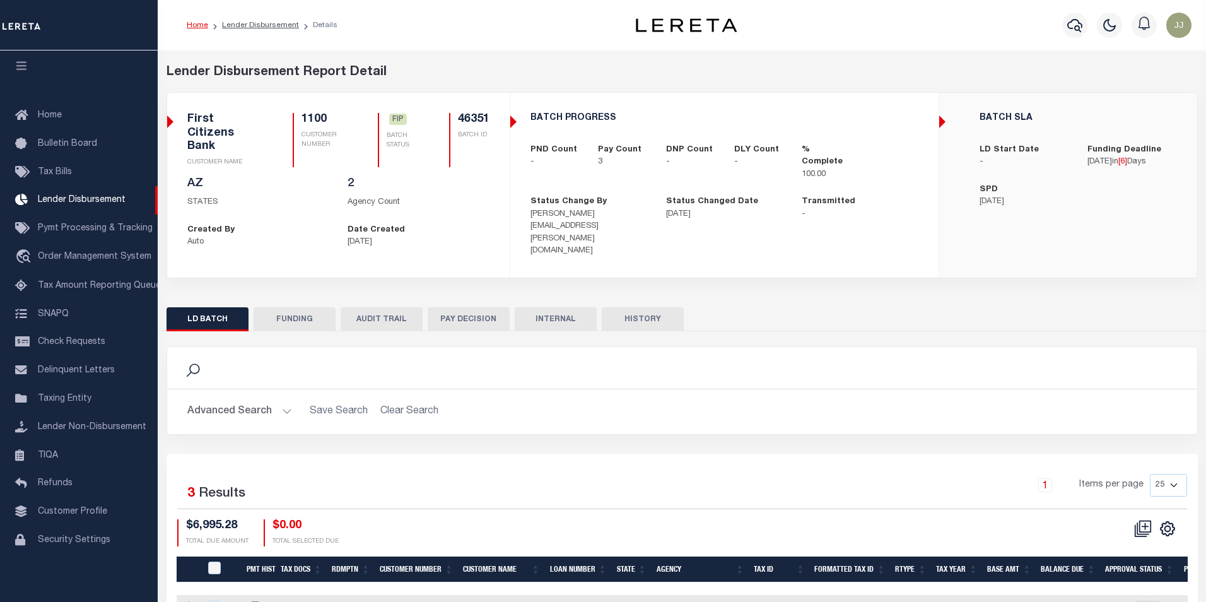
select select "100"
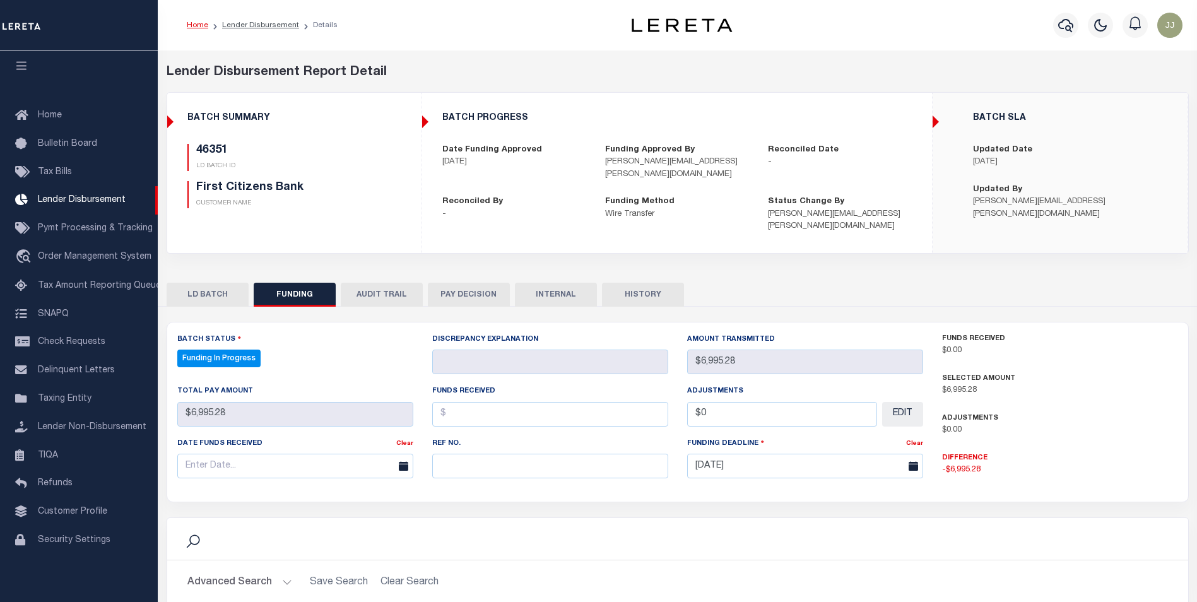
select select "100"
click at [593, 459] on input "text" at bounding box center [550, 466] width 236 height 25
paste input "20251007MMQFMP2700130910071229FT03"
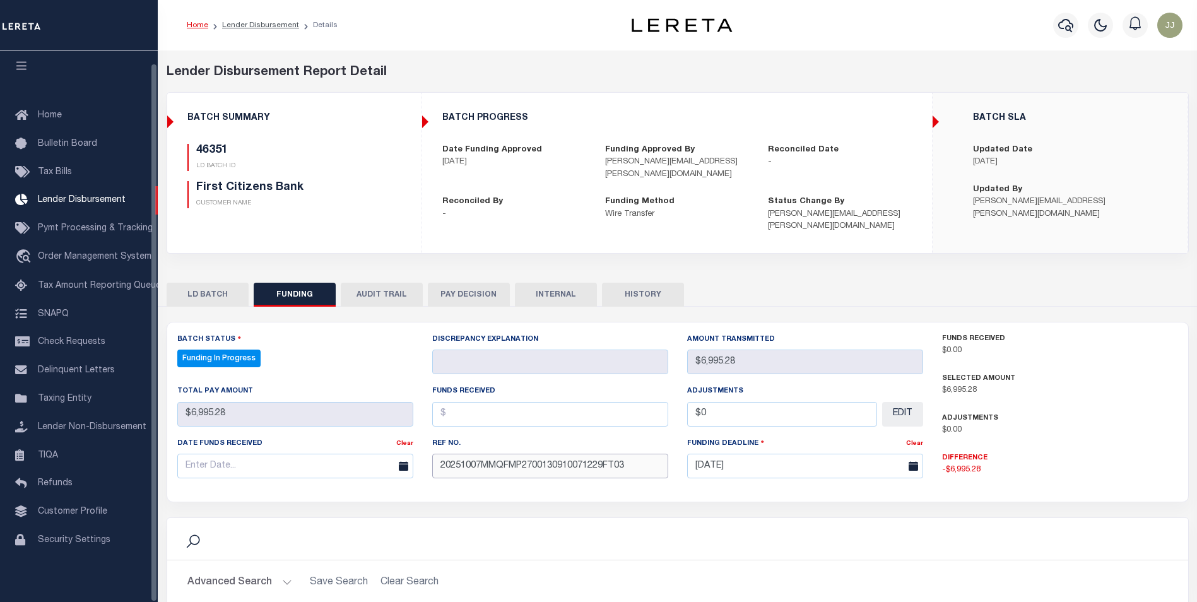
type input "20251007MMQFMP2700130910071229FT03"
drag, startPoint x: 293, startPoint y: 432, endPoint x: 293, endPoint y: 447, distance: 15.2
click at [293, 437] on div "Date funds received" at bounding box center [286, 446] width 219 height 18
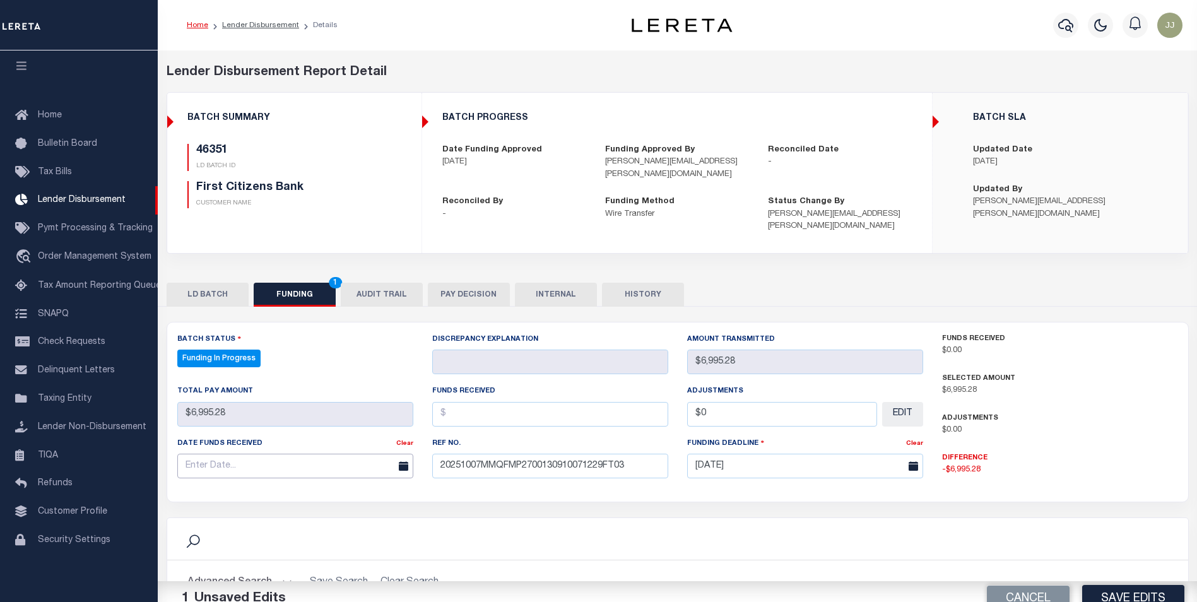
click at [292, 454] on input "text" at bounding box center [295, 466] width 236 height 25
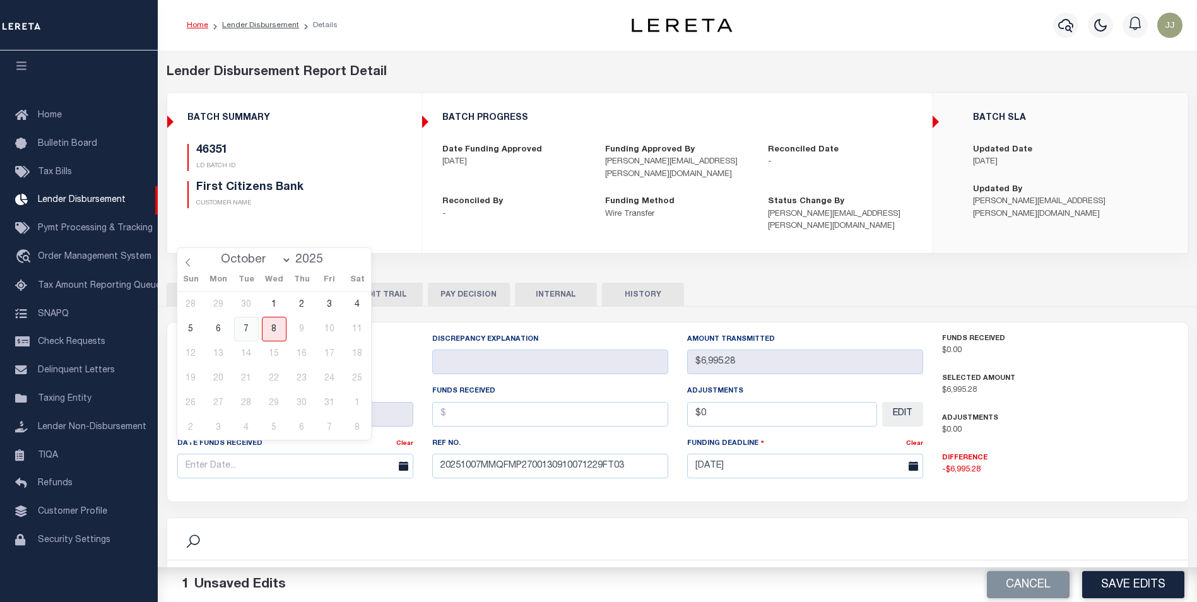
click at [246, 333] on span "7" at bounding box center [246, 329] width 25 height 25
type input "[DATE]"
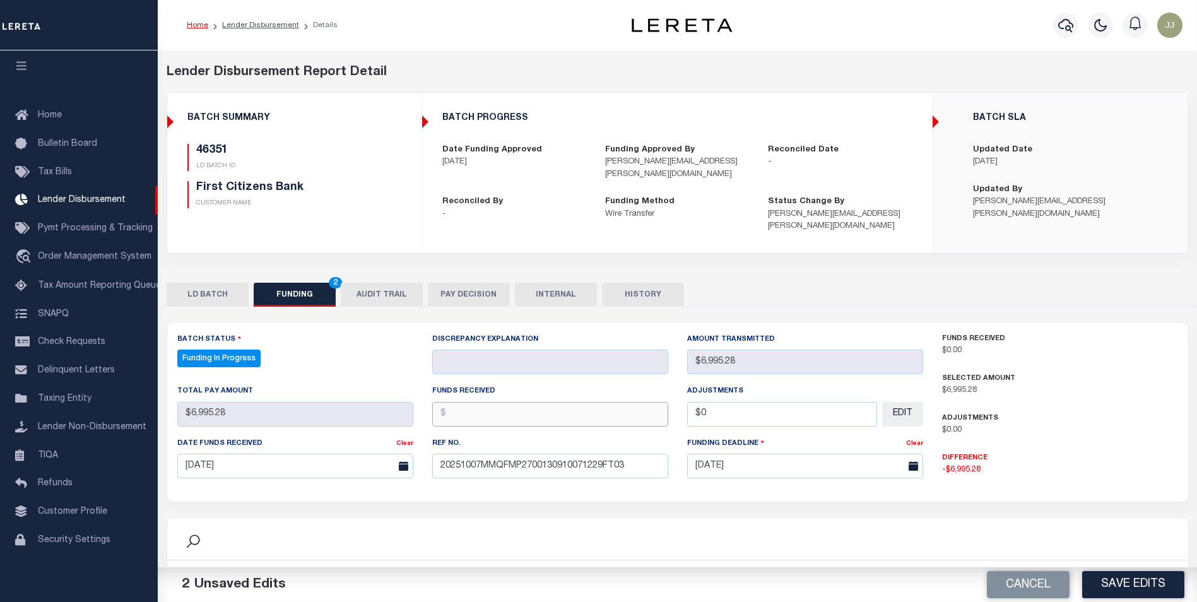
click at [498, 402] on input "text" at bounding box center [550, 414] width 236 height 25
type input "$6,995.28"
type input "$0.00"
click at [1107, 585] on button "Save Edits" at bounding box center [1133, 584] width 102 height 27
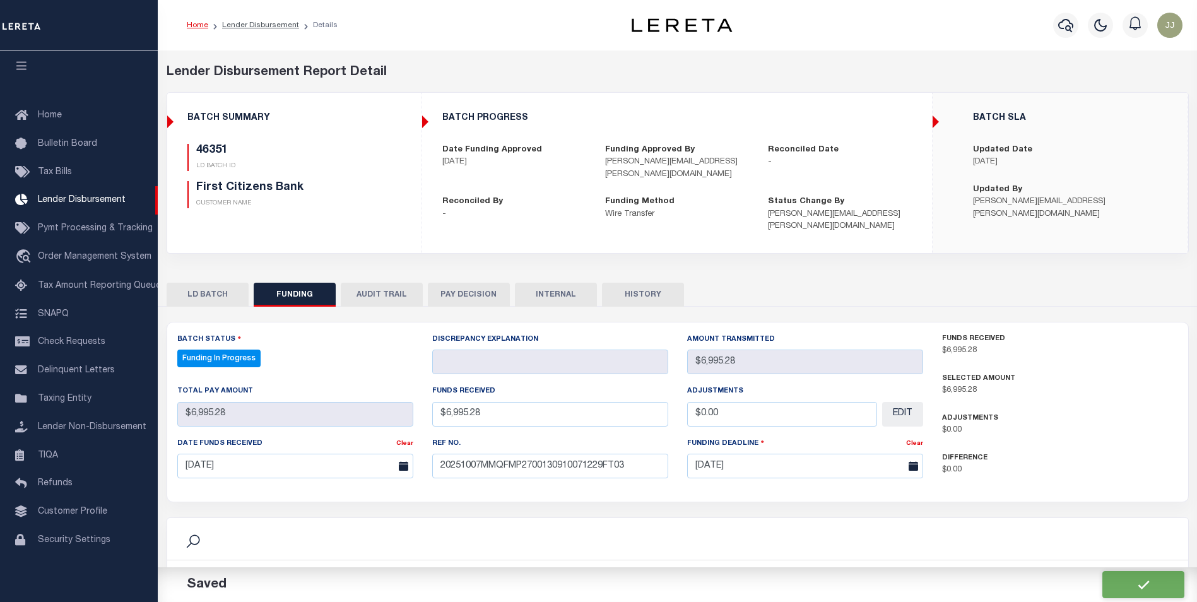
type input "$6,995.28"
type input "$0"
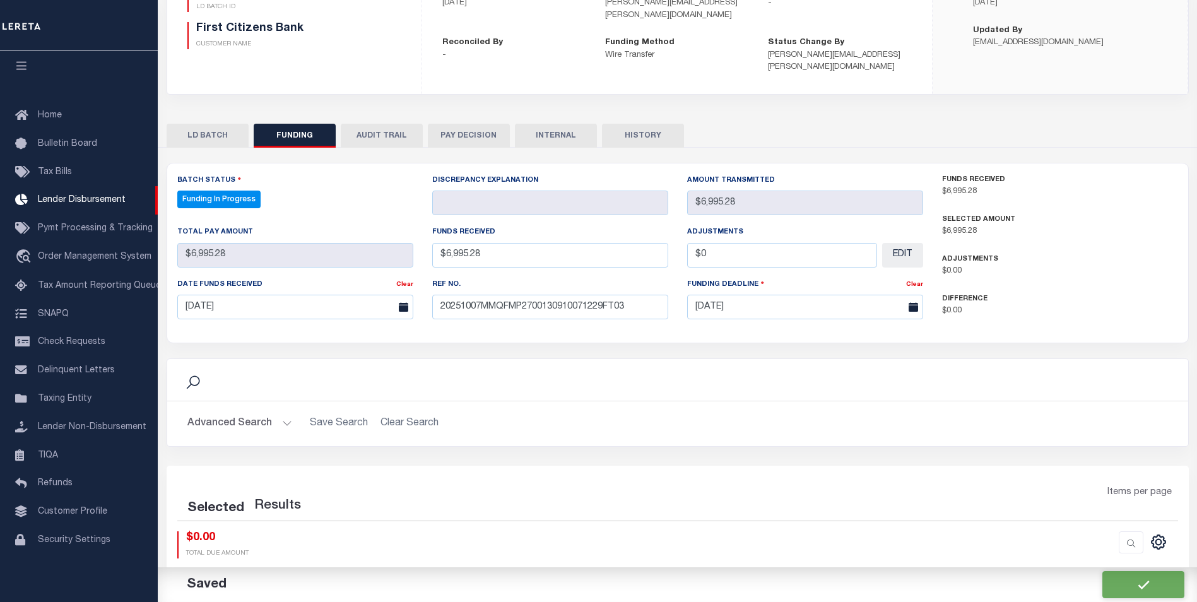
select select "100"
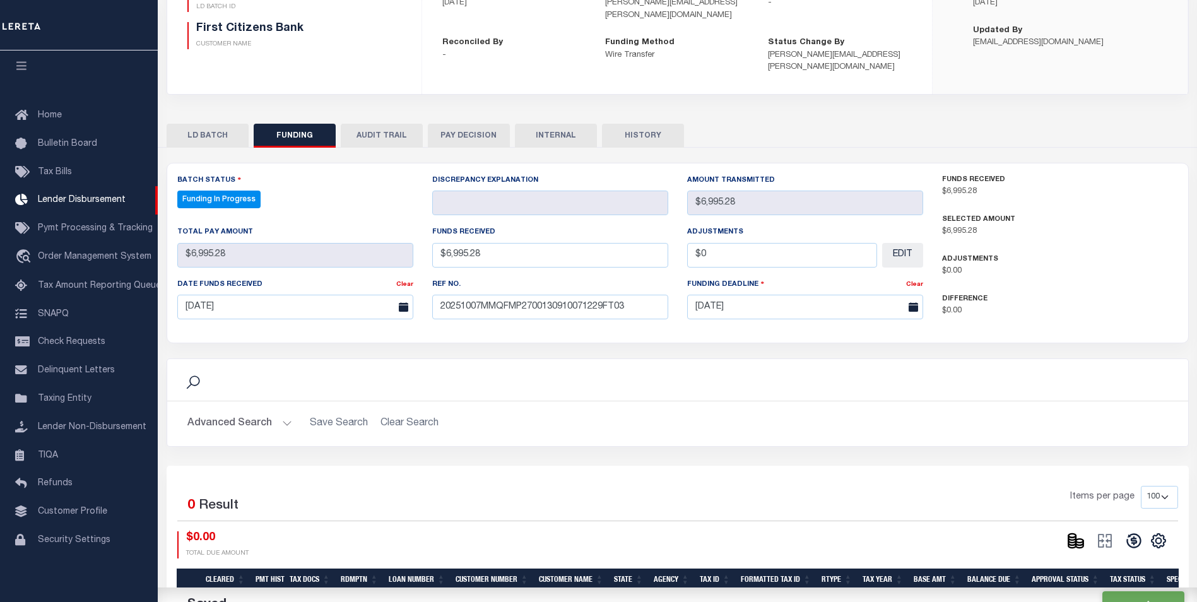
scroll to position [216, 0]
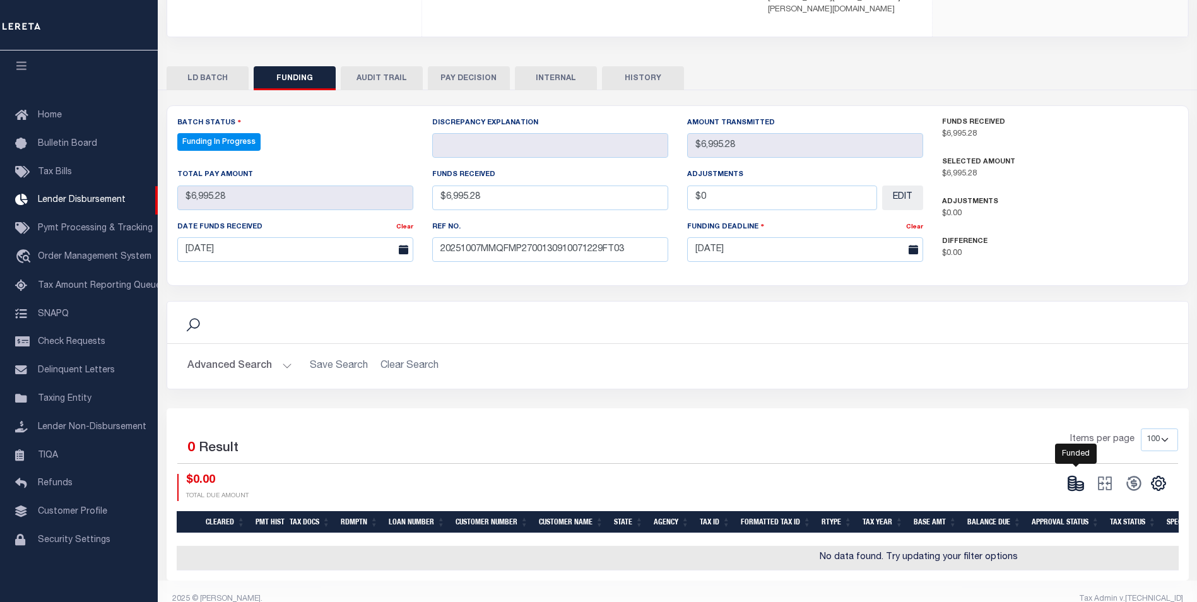
click at [1083, 479] on icon at bounding box center [1076, 484] width 18 height 18
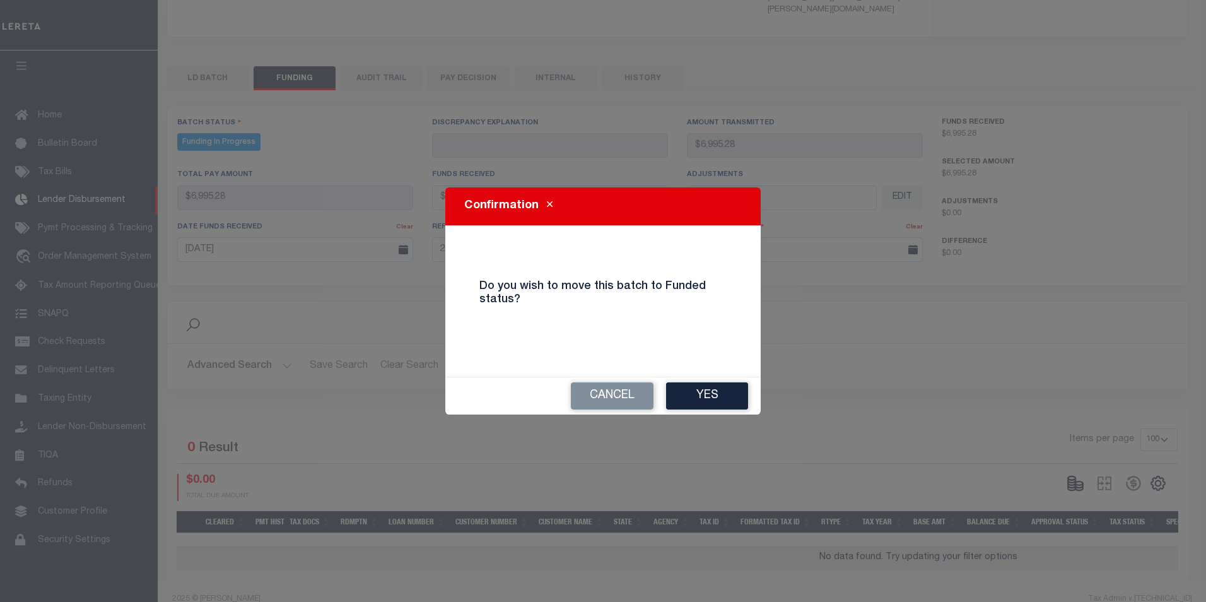
click at [688, 395] on button "Yes" at bounding box center [707, 395] width 82 height 27
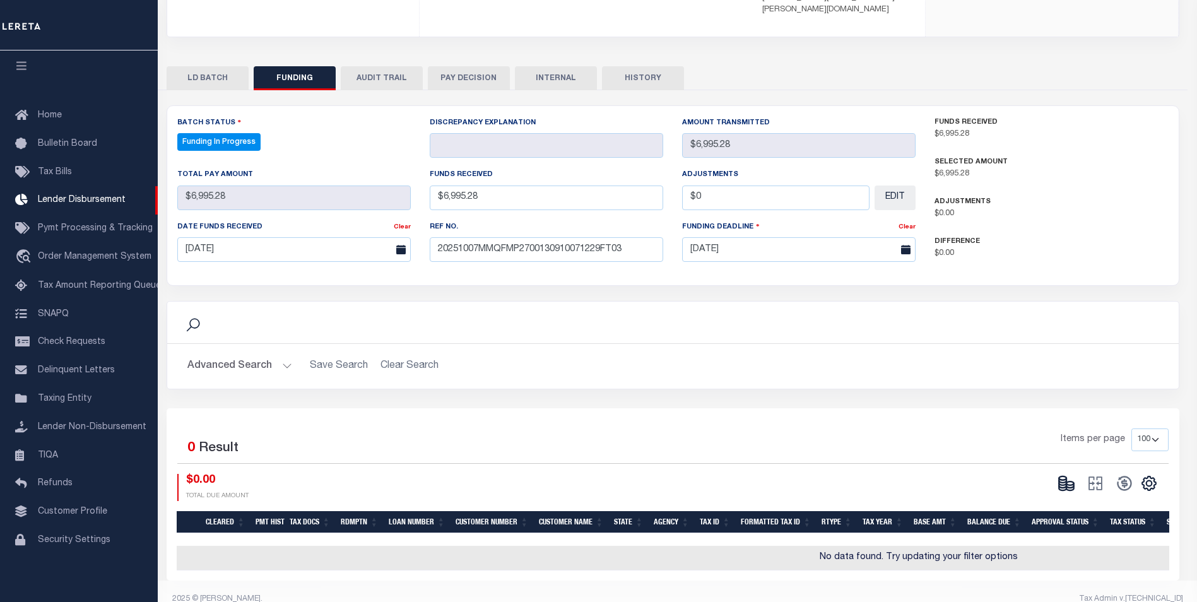
type input "$6,995.28"
type input "$0"
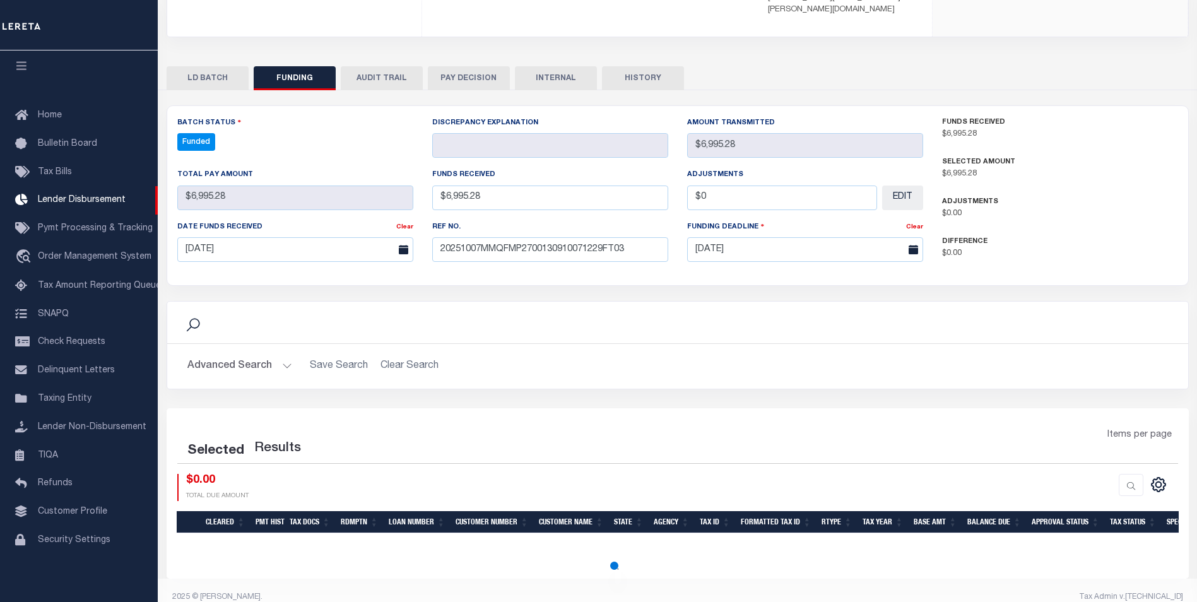
select select "100"
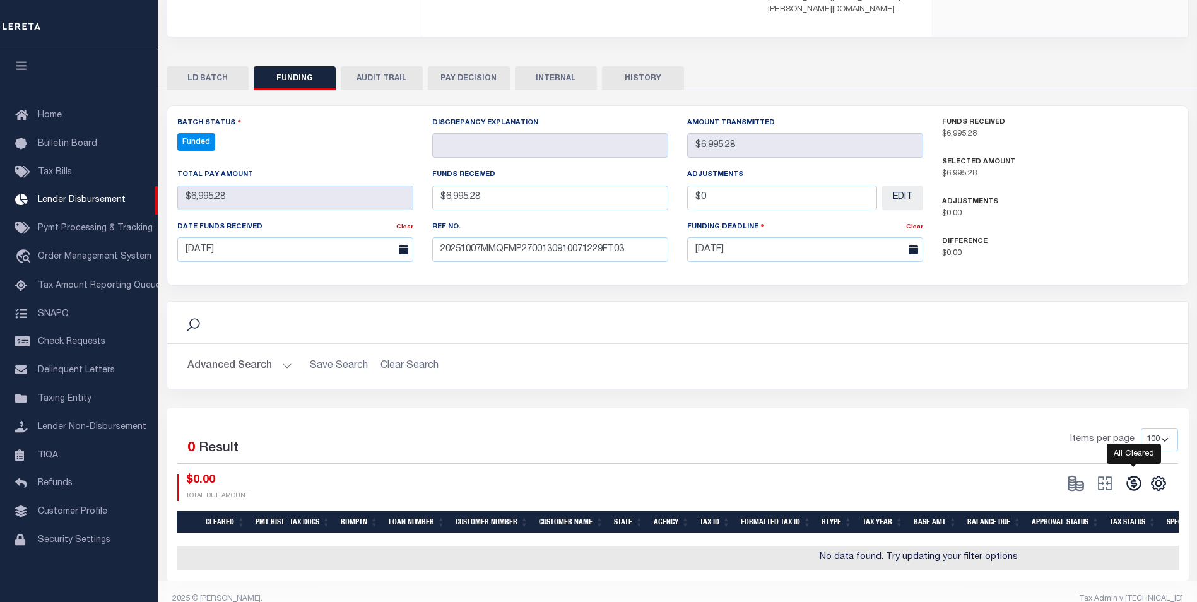
drag, startPoint x: 1135, startPoint y: 475, endPoint x: 1109, endPoint y: 463, distance: 28.5
click at [1135, 475] on icon at bounding box center [1134, 484] width 18 height 18
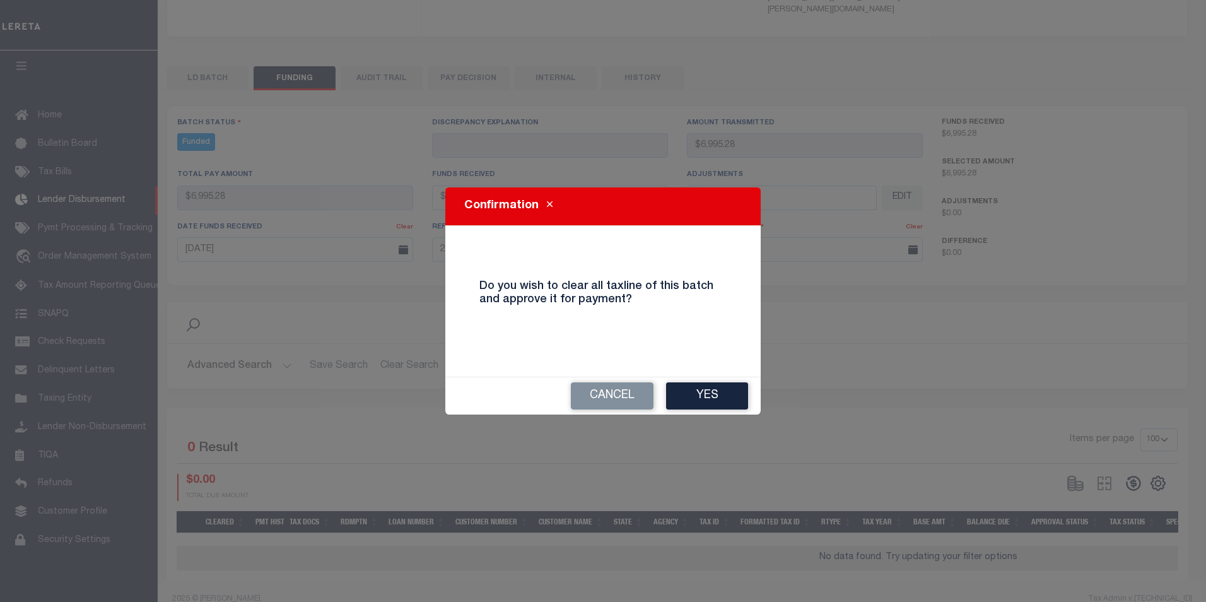
click at [722, 380] on div "Cancel Yes" at bounding box center [603, 395] width 316 height 37
drag, startPoint x: 736, startPoint y: 384, endPoint x: 760, endPoint y: 398, distance: 28.0
click at [736, 385] on button "Yes" at bounding box center [707, 395] width 82 height 27
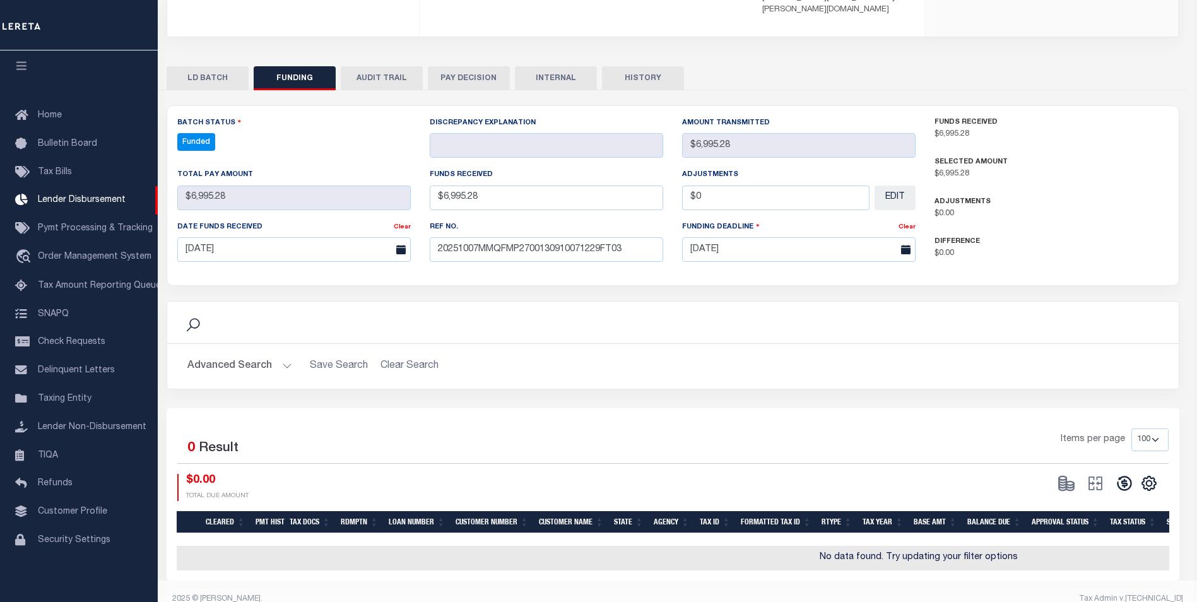
type input "$6,995.28"
type input "$0"
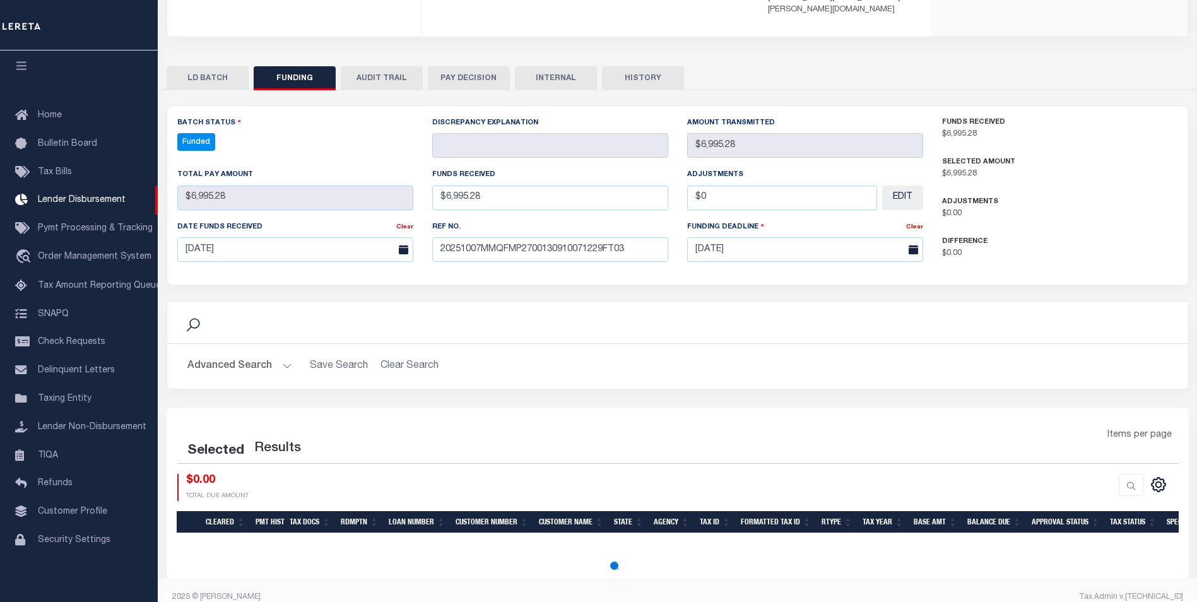
select select "100"
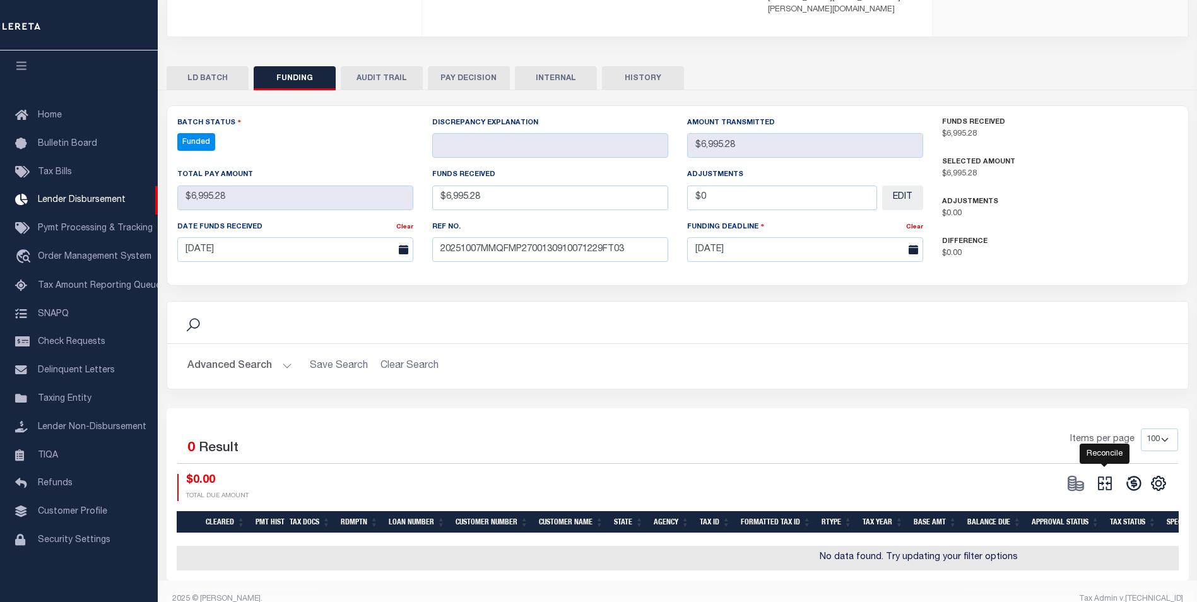
click at [1108, 475] on icon "" at bounding box center [1105, 484] width 18 height 18
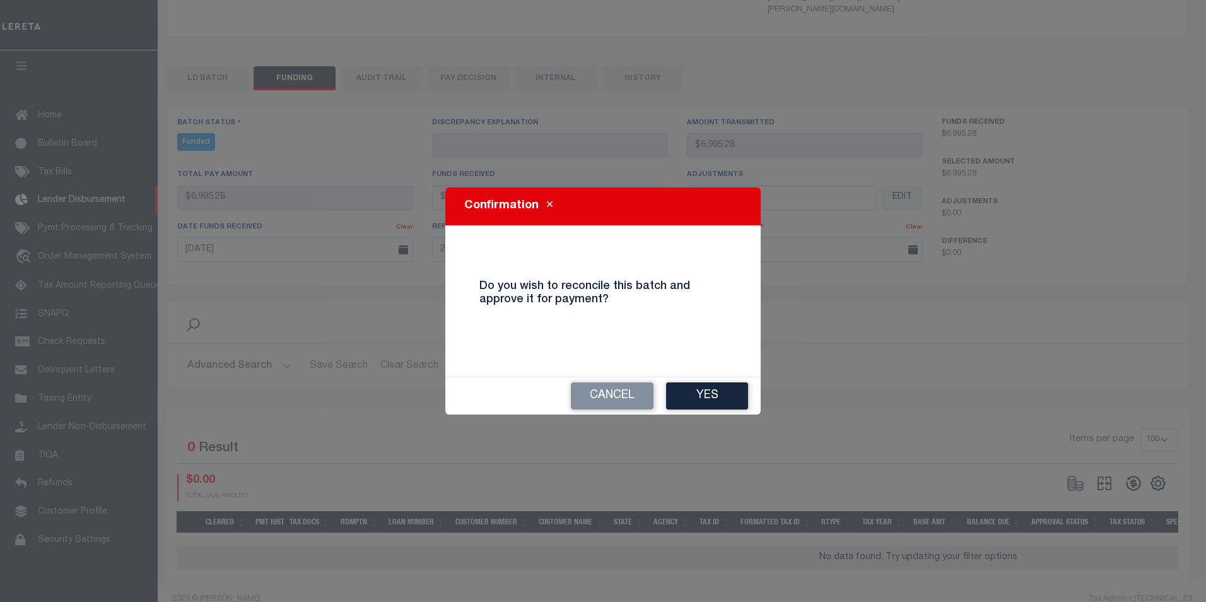
drag, startPoint x: 725, startPoint y: 403, endPoint x: 721, endPoint y: 377, distance: 26.1
click at [725, 402] on button "Yes" at bounding box center [707, 395] width 82 height 27
type input "$6,995.28"
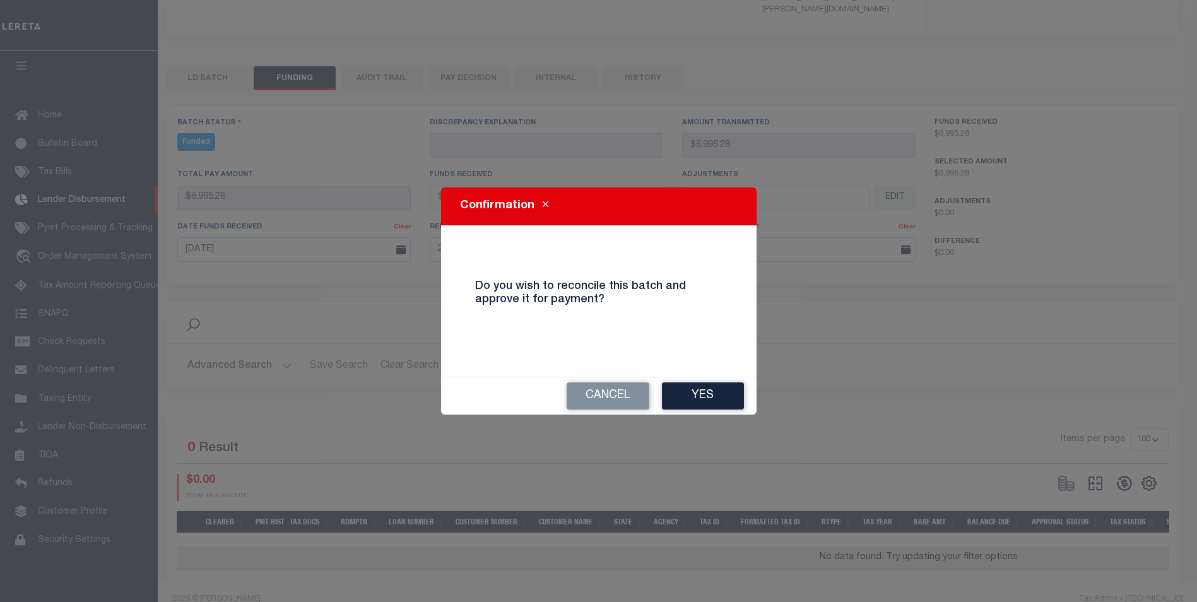
type input "$0"
select select "100"
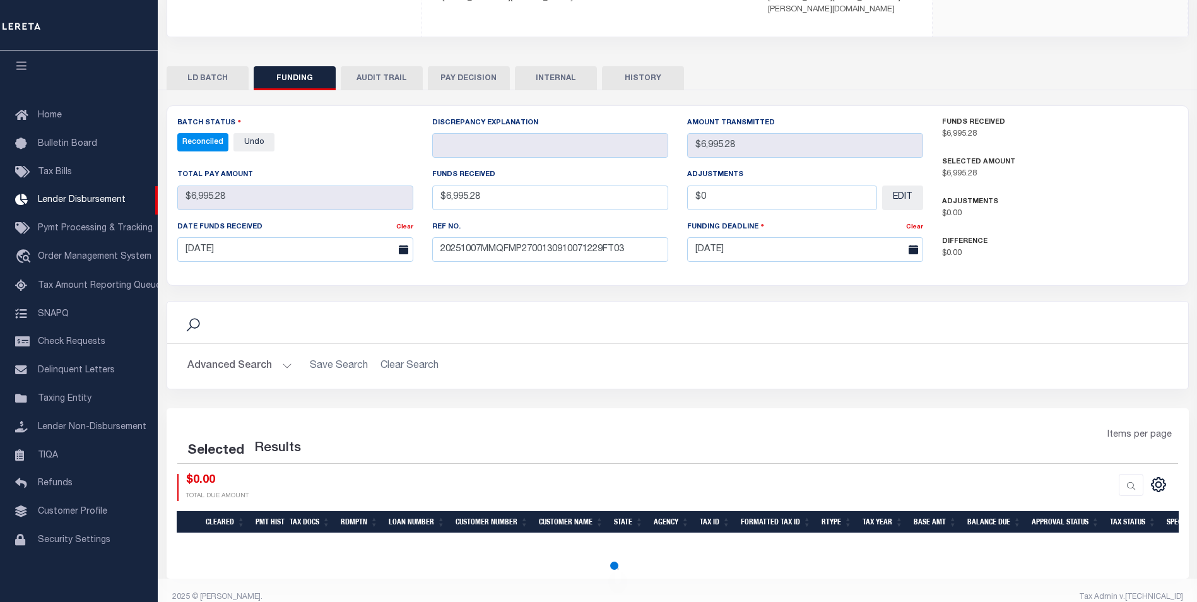
select select "100"
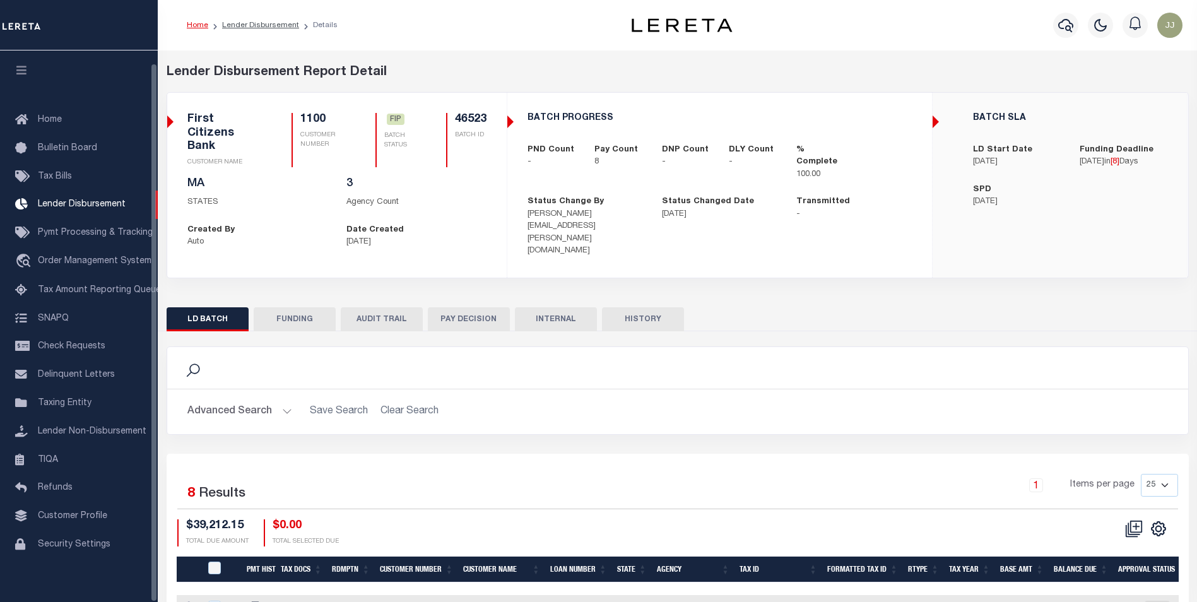
scroll to position [13, 0]
drag, startPoint x: 303, startPoint y: 296, endPoint x: 457, endPoint y: 281, distance: 154.6
click at [303, 307] on button "FUNDING" at bounding box center [295, 319] width 82 height 24
type input "$39,212.15"
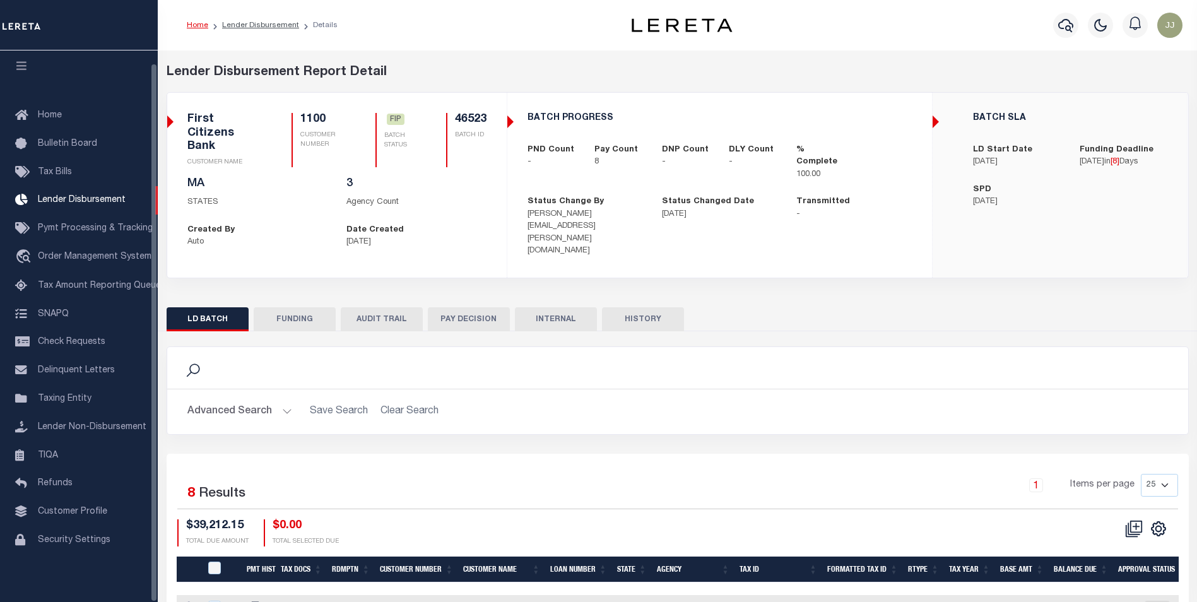
type input "$0"
type input "10/17/2025"
select select "100"
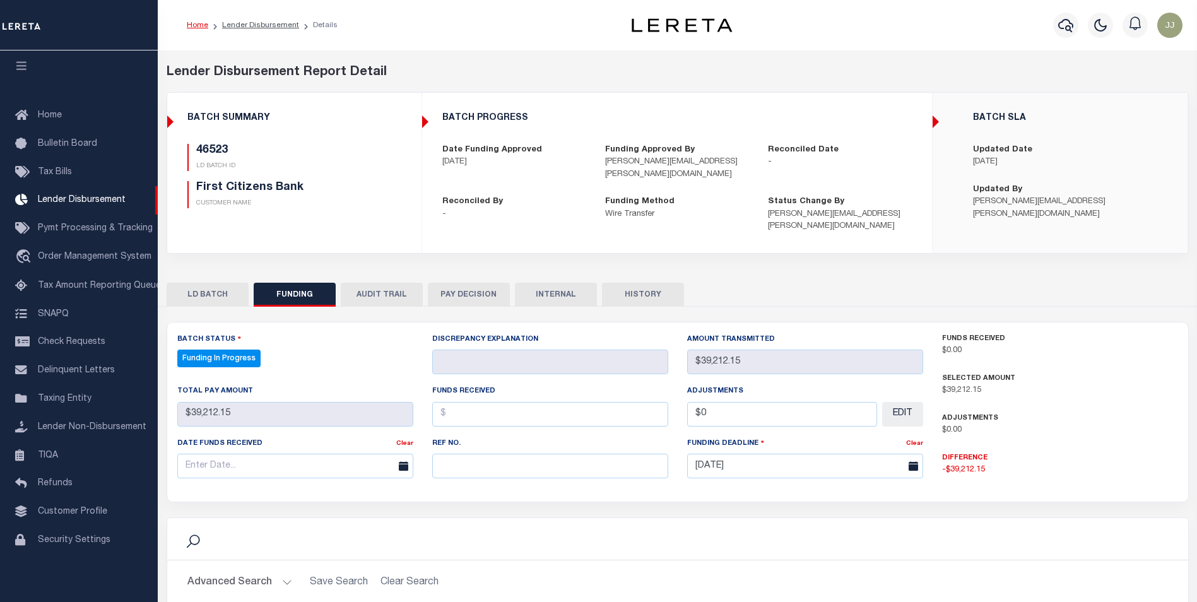
select select "100"
drag, startPoint x: 479, startPoint y: 445, endPoint x: 489, endPoint y: 461, distance: 18.2
click at [479, 449] on div "Ref No." at bounding box center [550, 458] width 236 height 42
click at [490, 460] on input "text" at bounding box center [550, 466] width 236 height 25
paste input "20251007MMQFMP2700131310071229FT03"
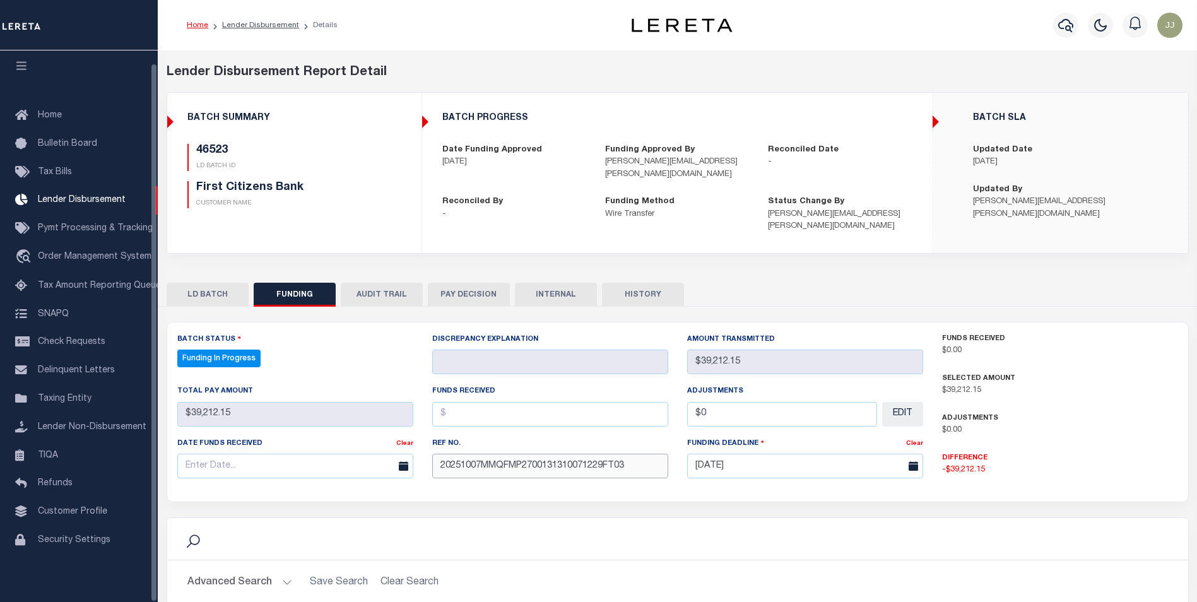
type input "20251007MMQFMP2700131310071229FT03"
click at [197, 468] on div "Date funds received Clear" at bounding box center [295, 463] width 255 height 52
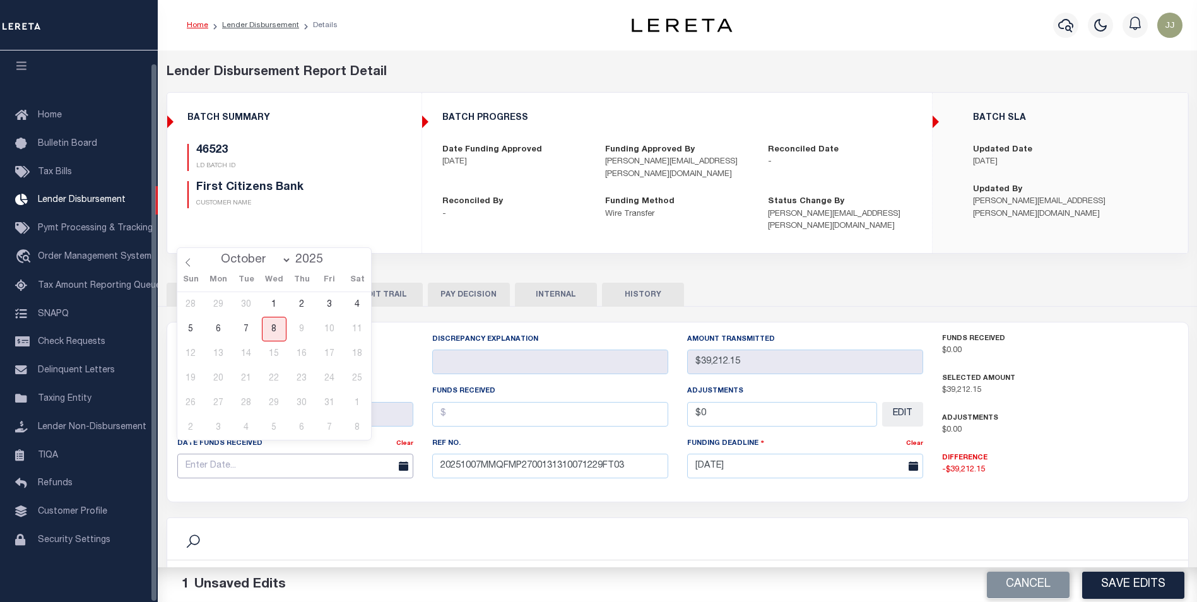
click at [206, 461] on input "text" at bounding box center [295, 466] width 236 height 25
drag, startPoint x: 250, startPoint y: 331, endPoint x: 503, endPoint y: 391, distance: 259.9
click at [254, 331] on span "7" at bounding box center [246, 329] width 25 height 25
type input "[DATE]"
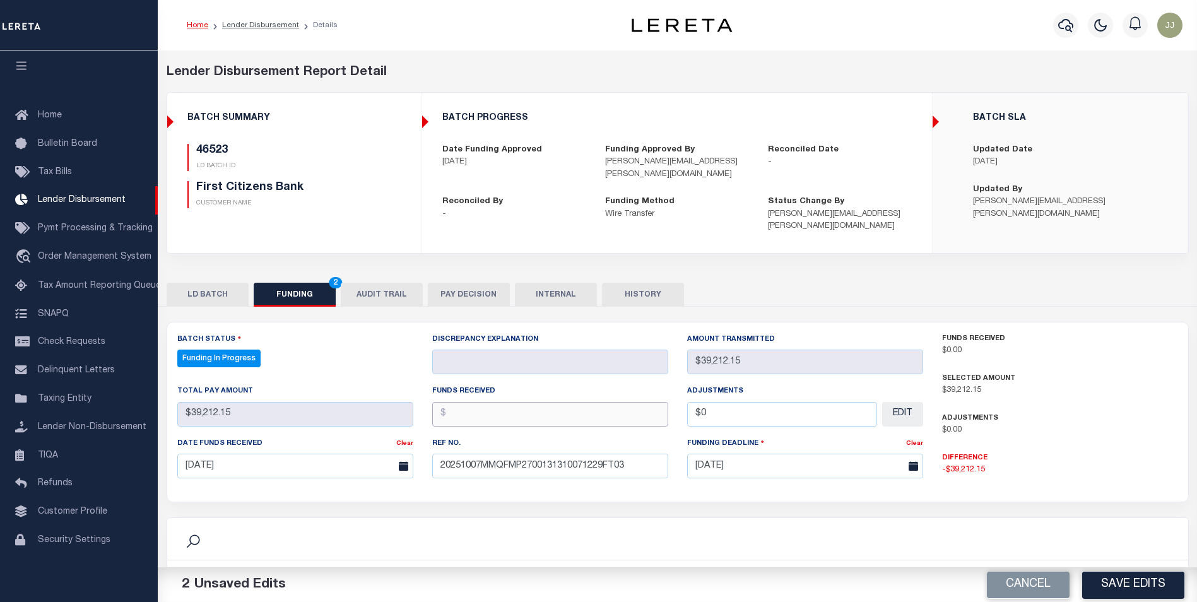
click at [572, 402] on input "text" at bounding box center [550, 414] width 236 height 25
type input "$39,212.15"
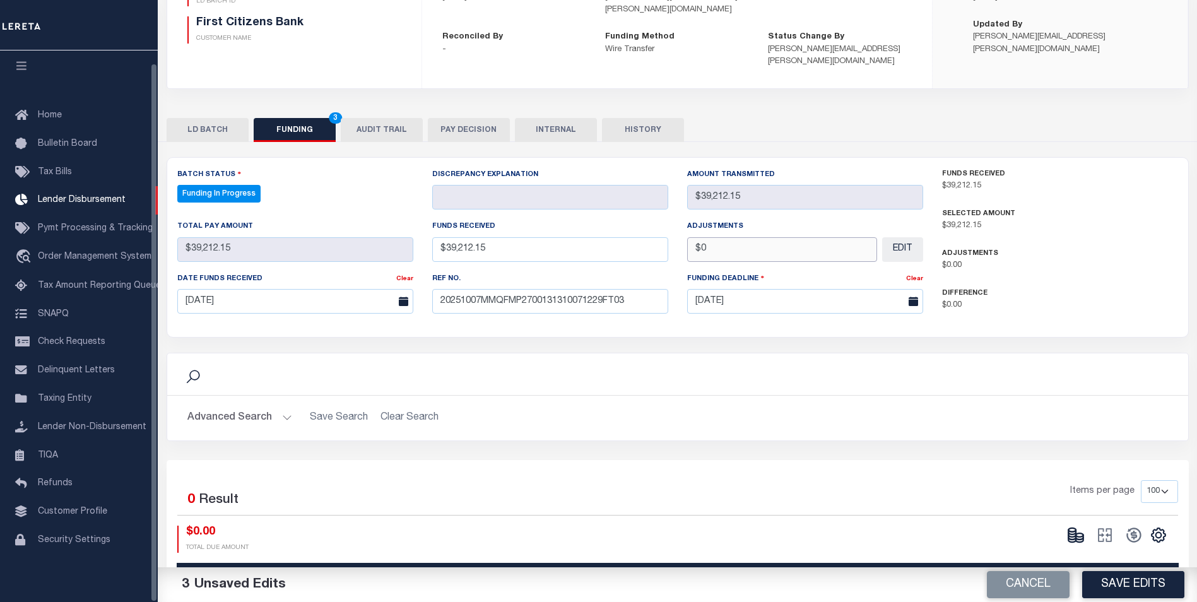
scroll to position [189, 0]
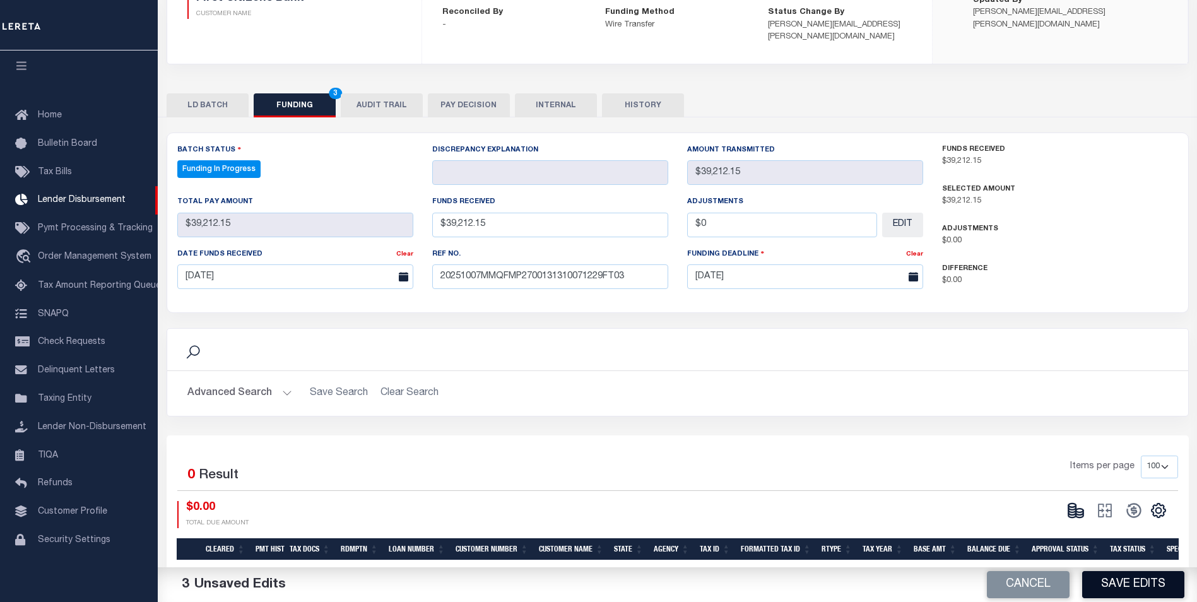
type input "$0.00"
click at [1142, 594] on button "Save Edits" at bounding box center [1133, 584] width 102 height 27
type input "$39,212.15"
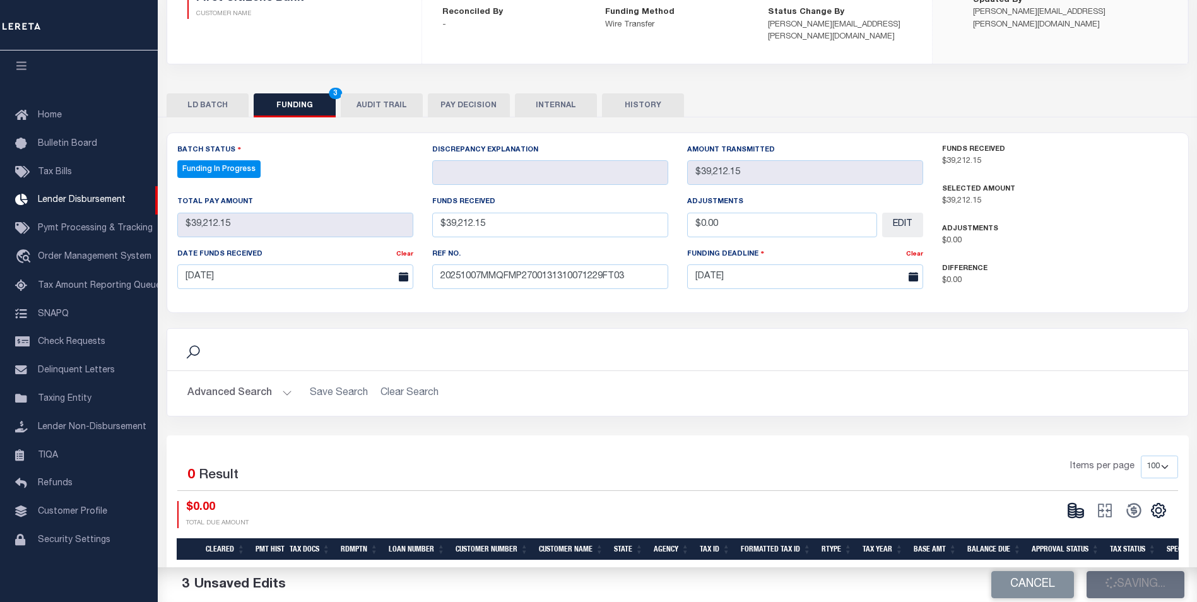
type input "$0"
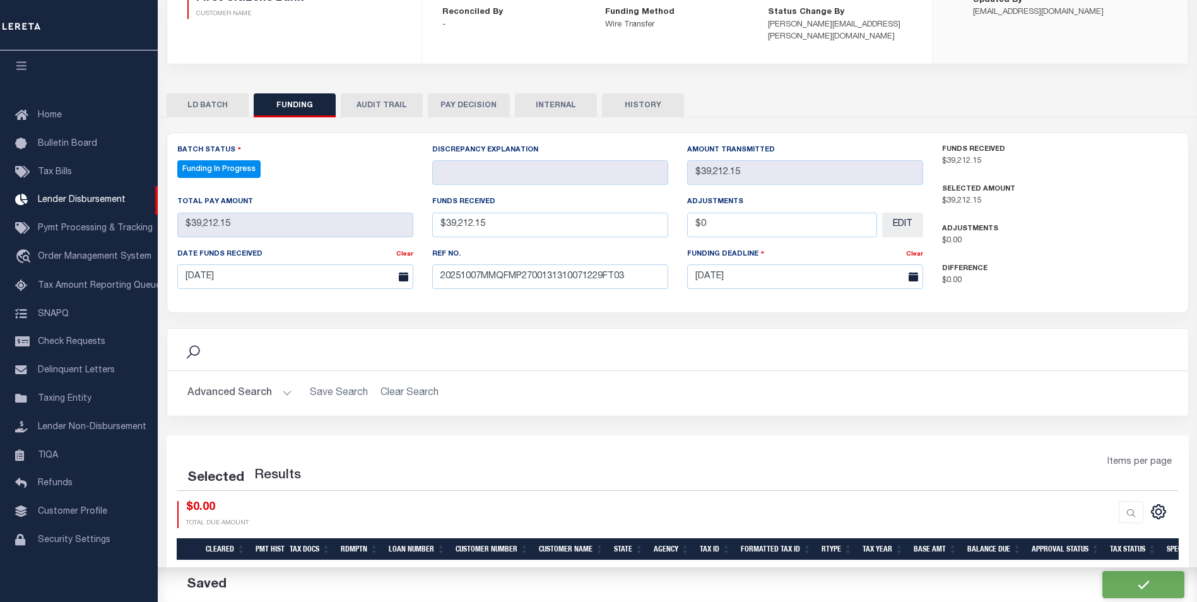
select select "100"
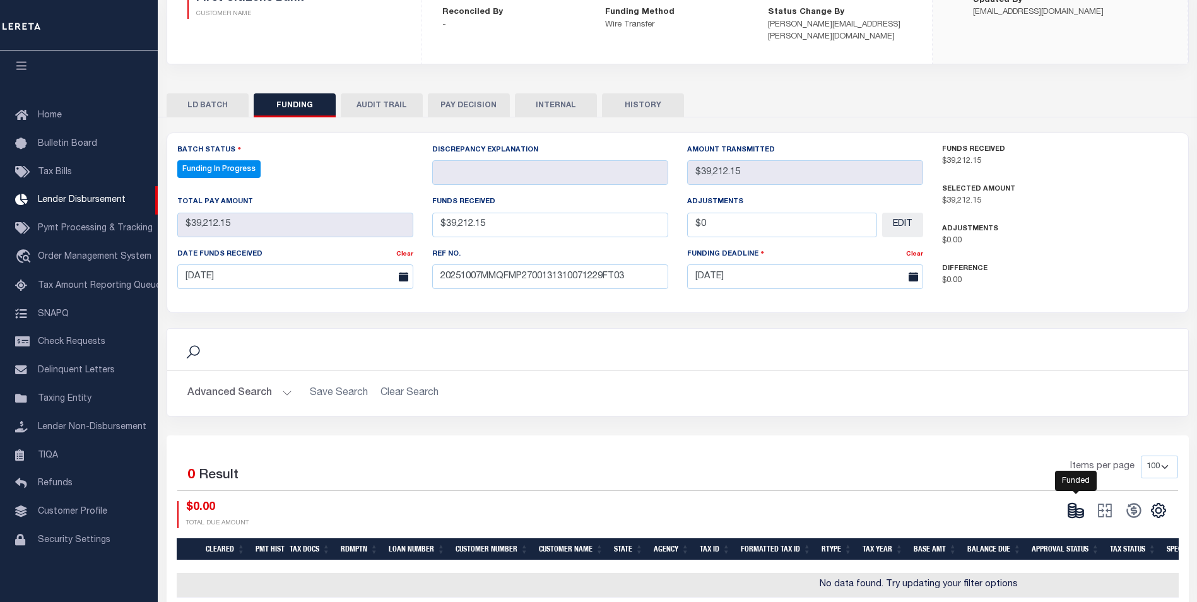
click at [1082, 513] on icon at bounding box center [1080, 515] width 8 height 4
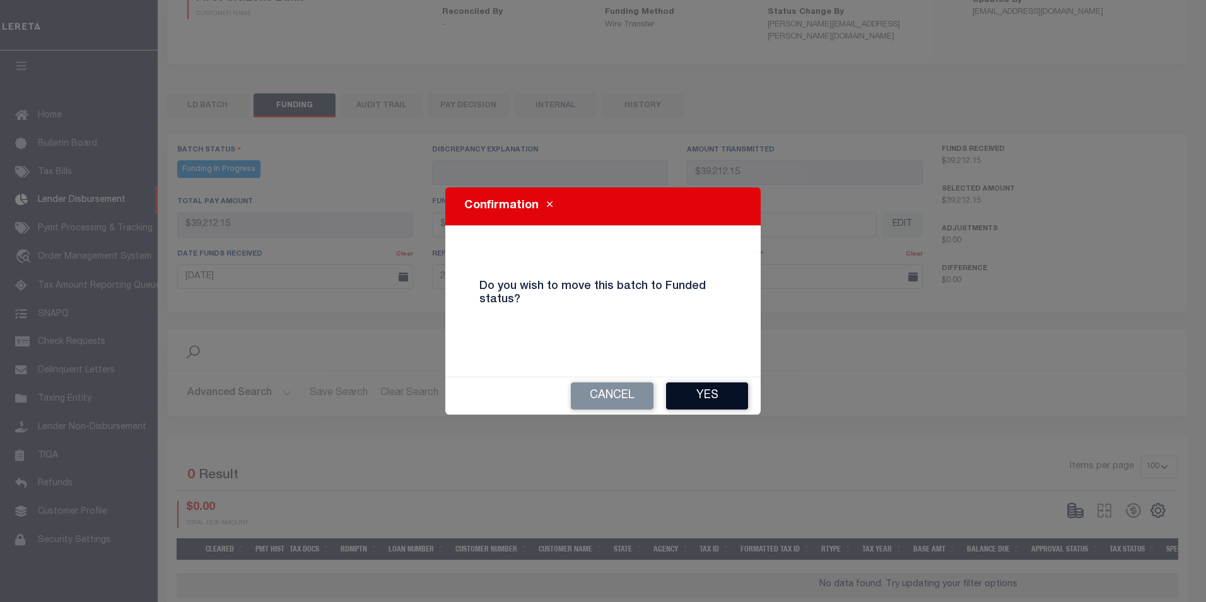
click at [671, 386] on button "Yes" at bounding box center [707, 395] width 82 height 27
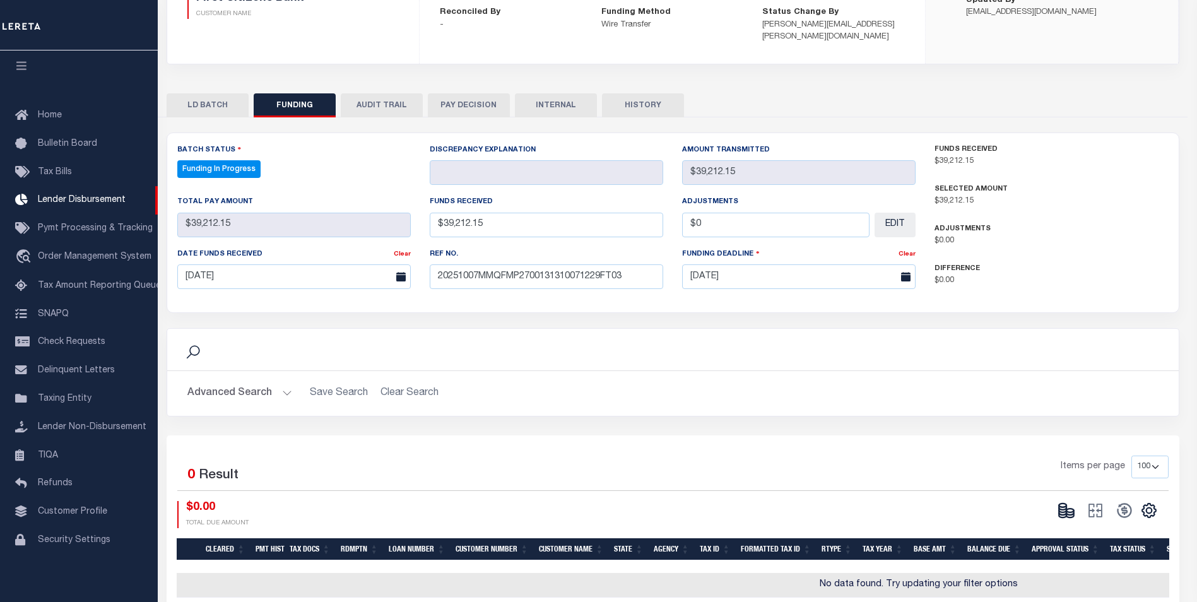
type input "$39,212.15"
type input "$0"
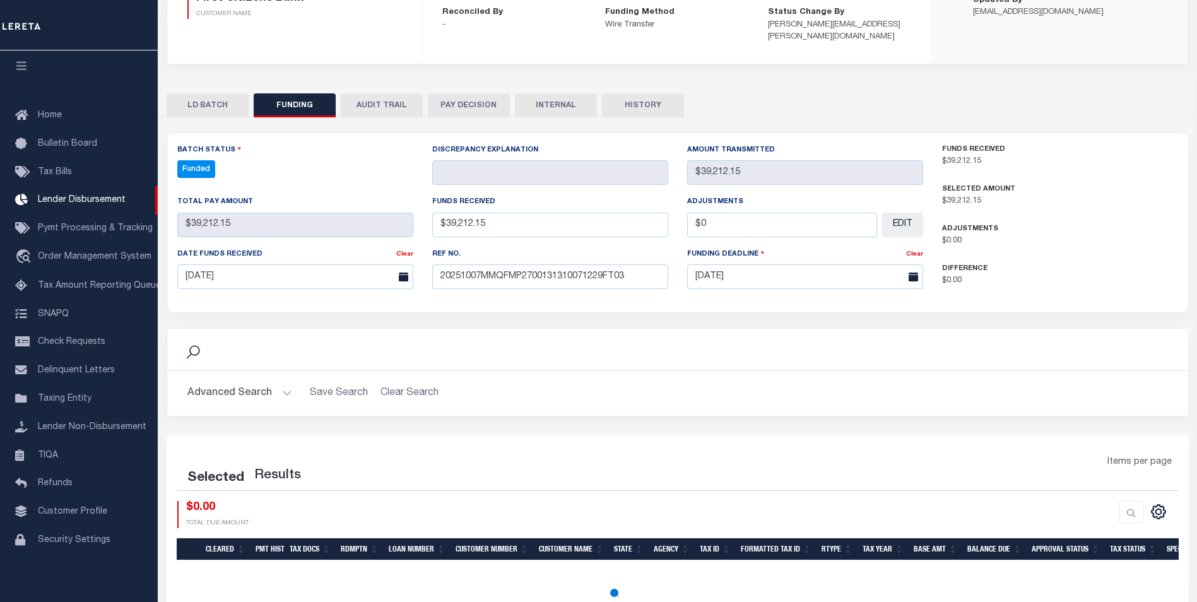
select select "100"
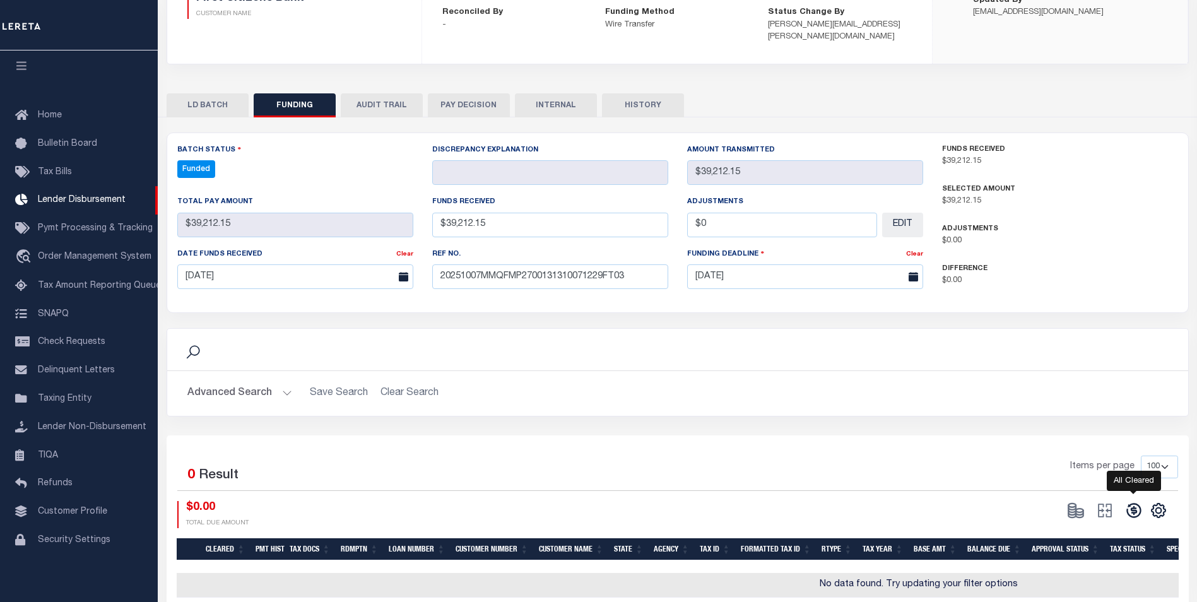
click at [1133, 504] on icon at bounding box center [1133, 511] width 15 height 15
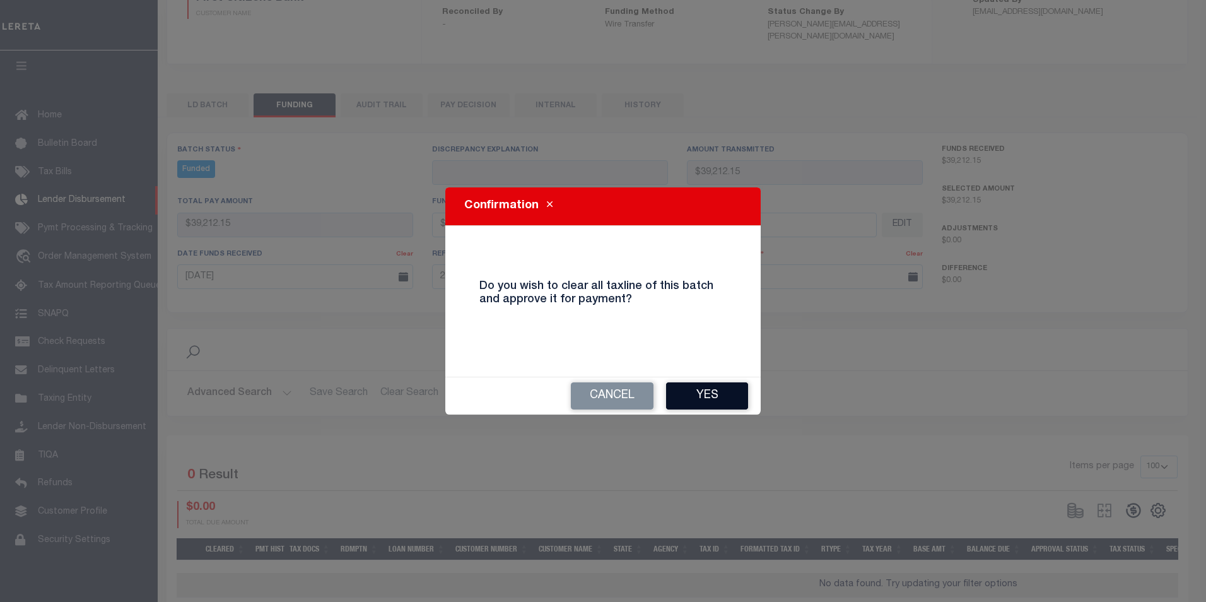
click at [687, 384] on button "Yes" at bounding box center [707, 395] width 82 height 27
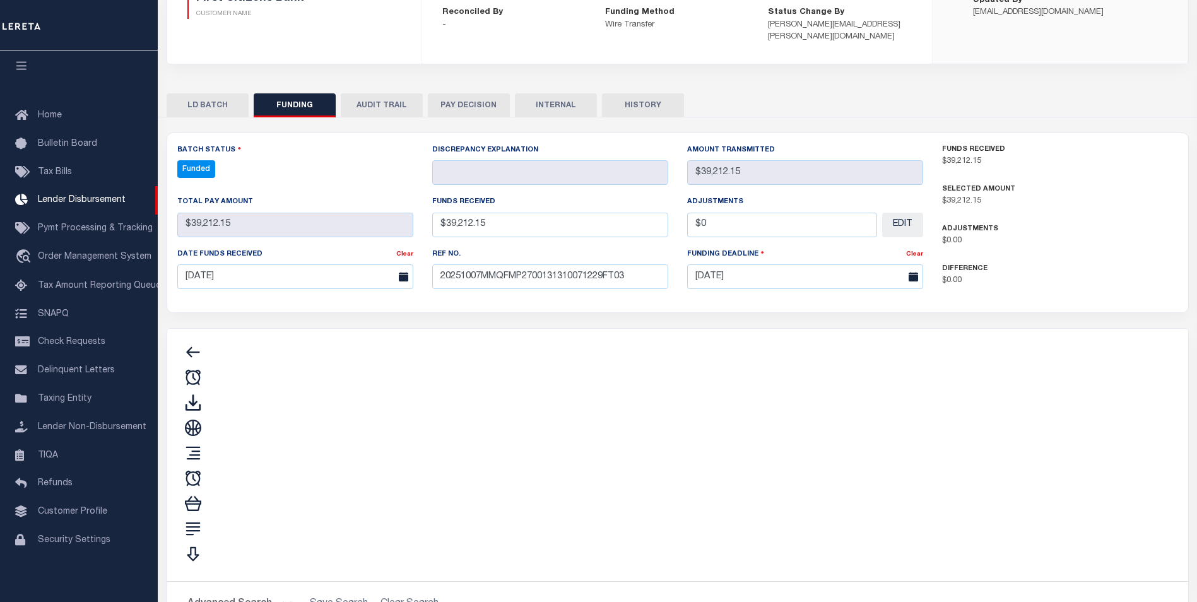
type input "$39,212.15"
type input "$0"
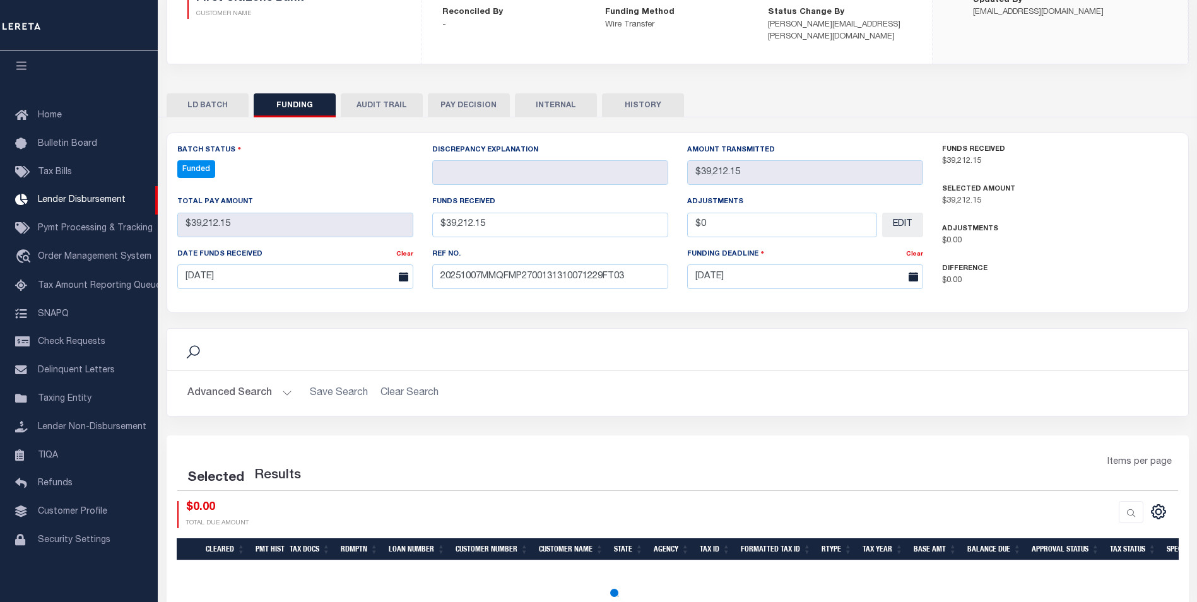
select select "100"
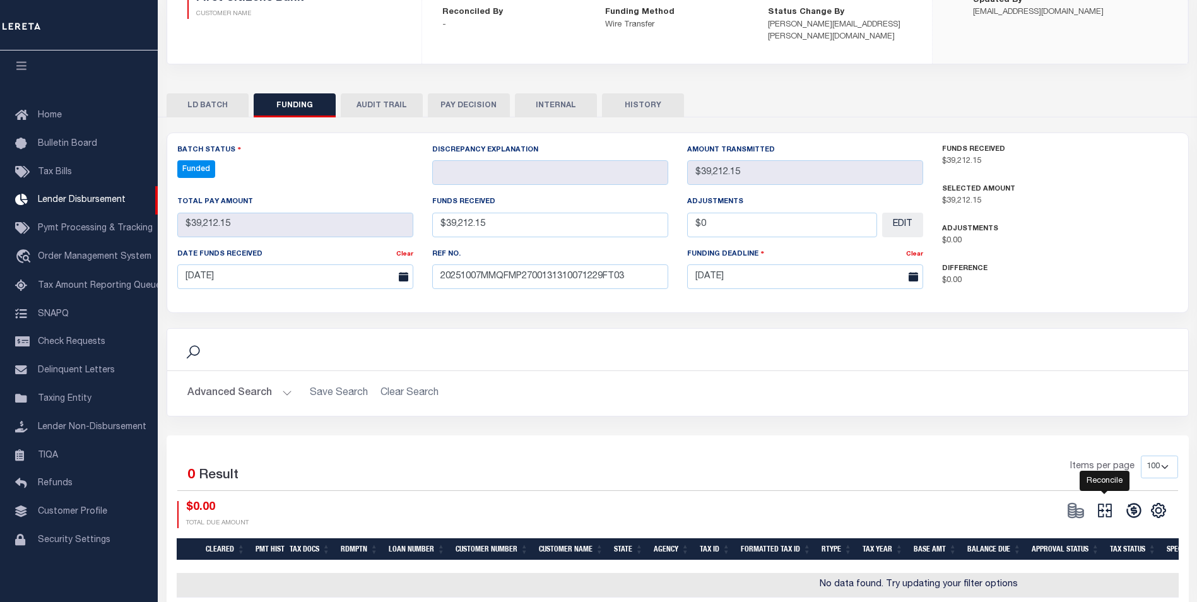
click at [1112, 502] on icon "" at bounding box center [1105, 511] width 18 height 18
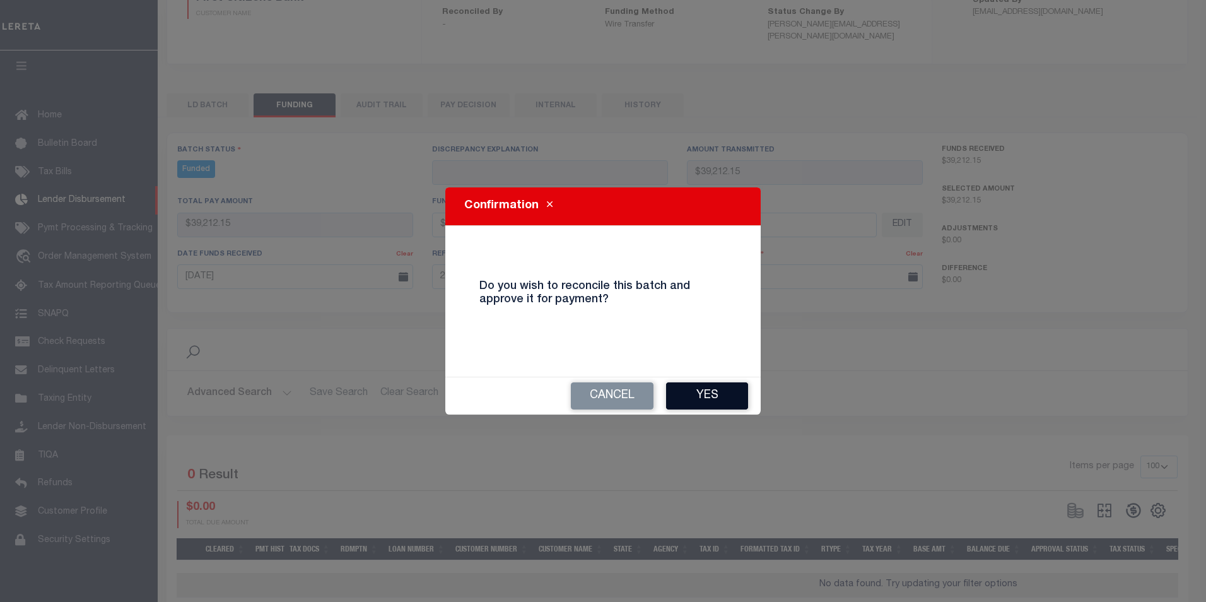
click at [705, 402] on button "Yes" at bounding box center [707, 395] width 82 height 27
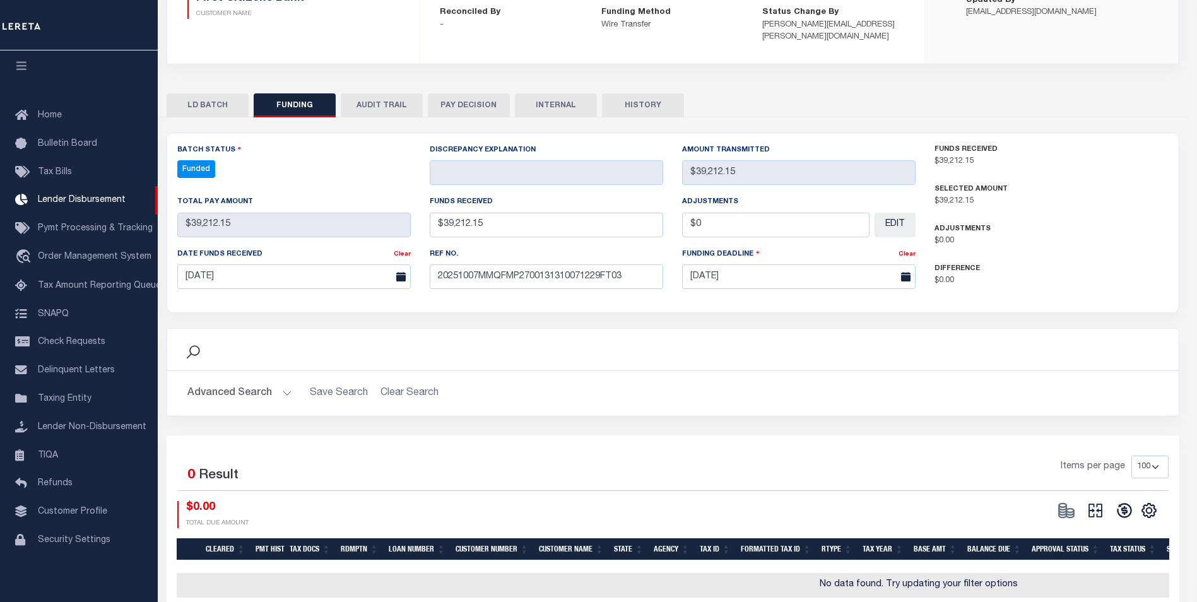
type input "$39,212.15"
type input "$0"
select select "100"
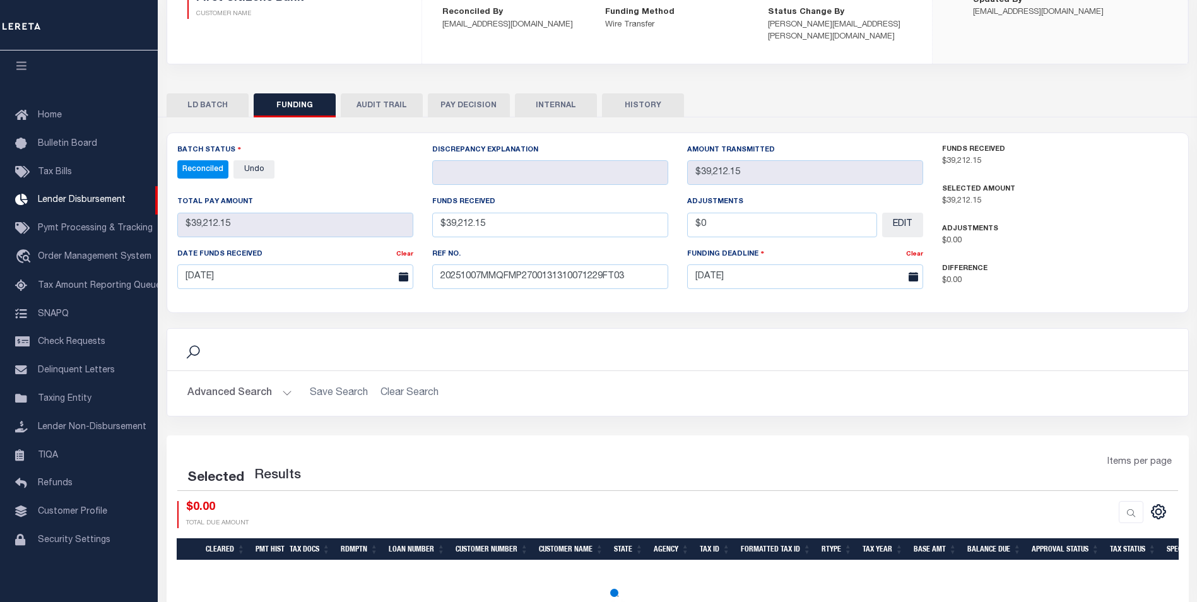
select select "100"
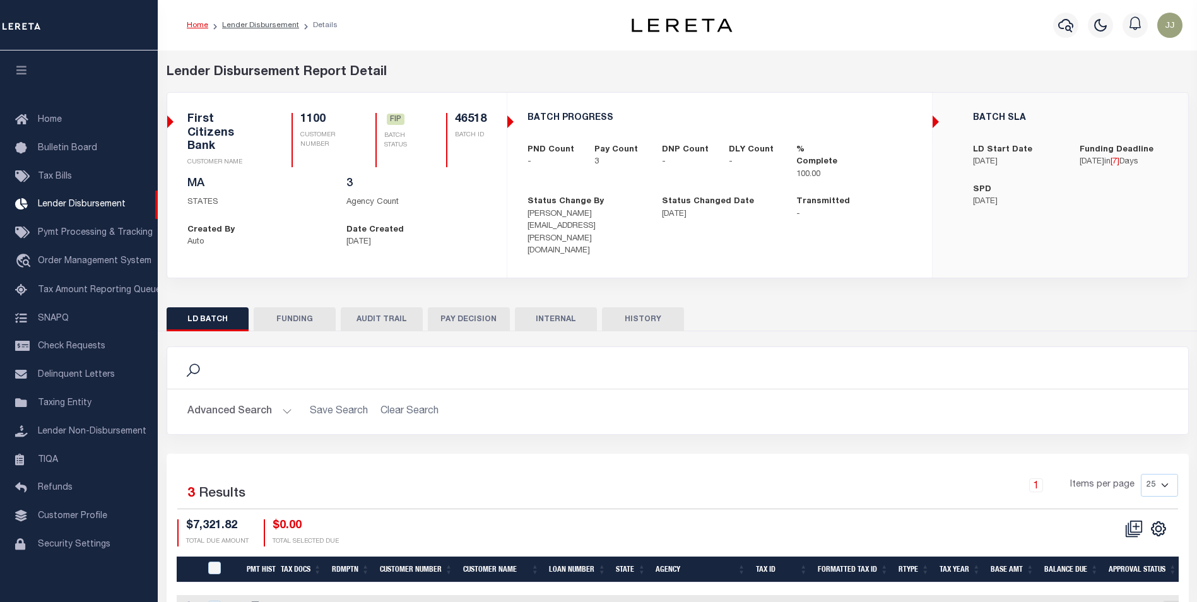
scroll to position [13, 0]
drag, startPoint x: 289, startPoint y: 302, endPoint x: 356, endPoint y: 304, distance: 66.9
click at [289, 307] on button "FUNDING" at bounding box center [295, 319] width 82 height 24
select select "100"
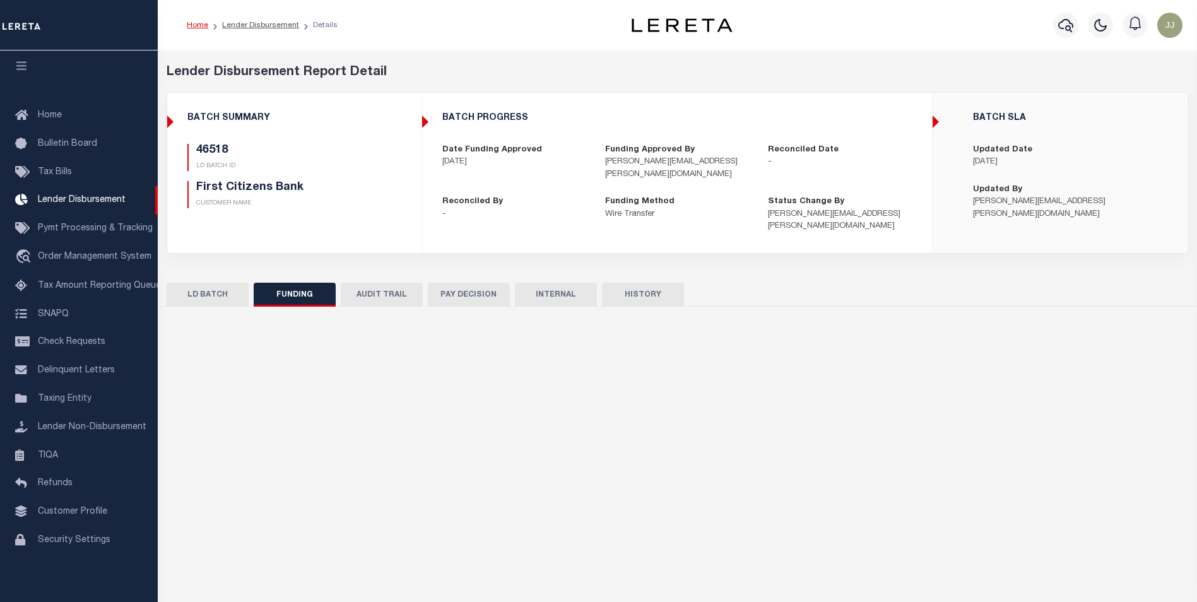
type input "$7,321.82"
type input "$0"
type input "[DATE]"
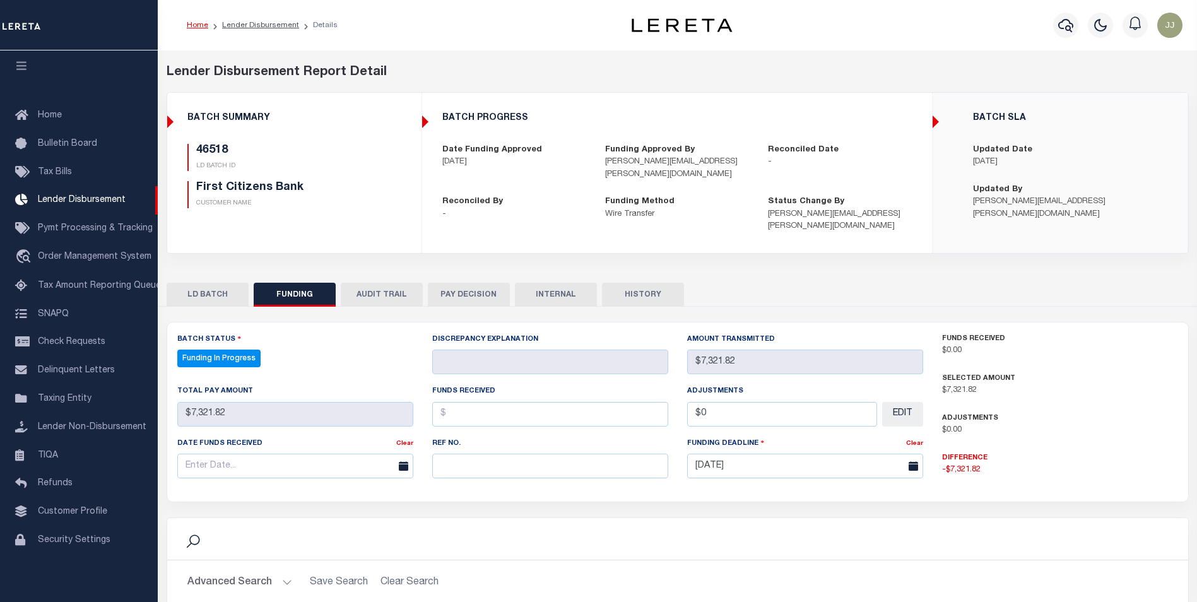
select select "100"
click at [476, 460] on input "text" at bounding box center [550, 466] width 236 height 25
paste input "20251007MMQFMP2700131210071229FT03"
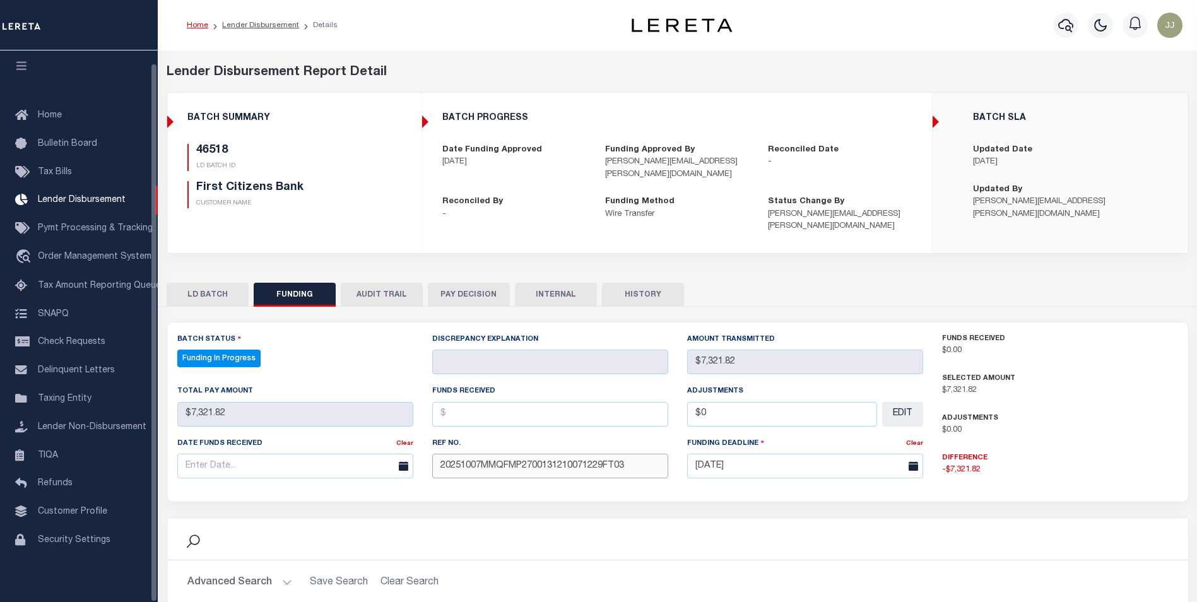
type input "20251007MMQFMP2700131210071229FT03"
click at [263, 454] on input "text" at bounding box center [295, 466] width 236 height 25
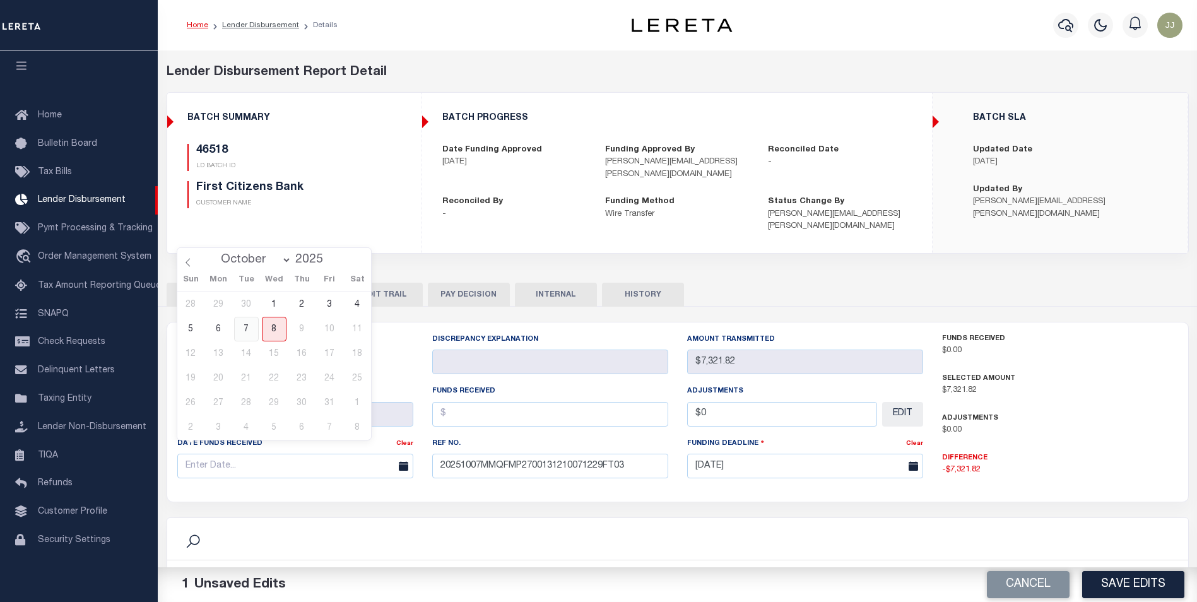
click at [247, 327] on span "7" at bounding box center [246, 329] width 25 height 25
type input "[DATE]"
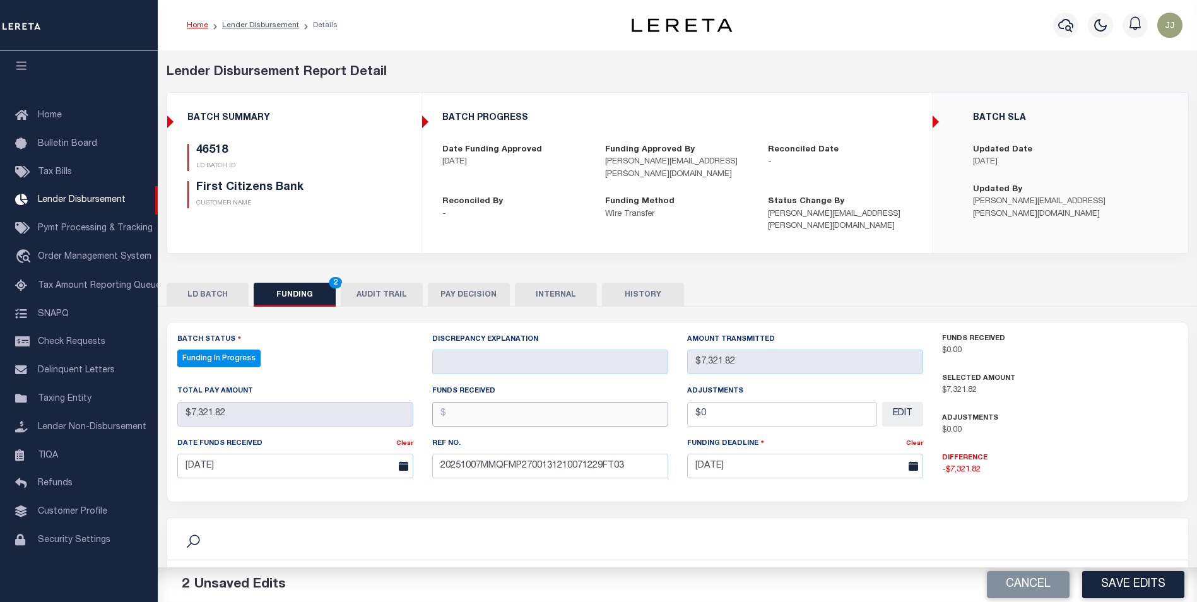
click at [527, 404] on input "text" at bounding box center [550, 414] width 236 height 25
type input "$7,321.82"
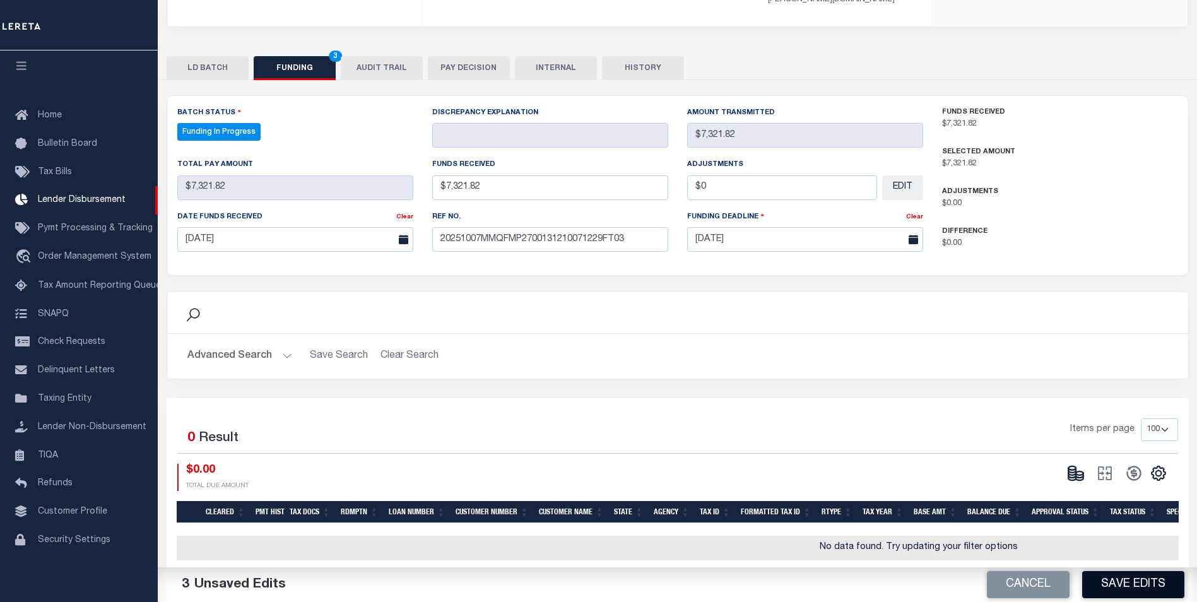
type input "$0.00"
click at [1128, 593] on button "Save Edits" at bounding box center [1133, 584] width 102 height 27
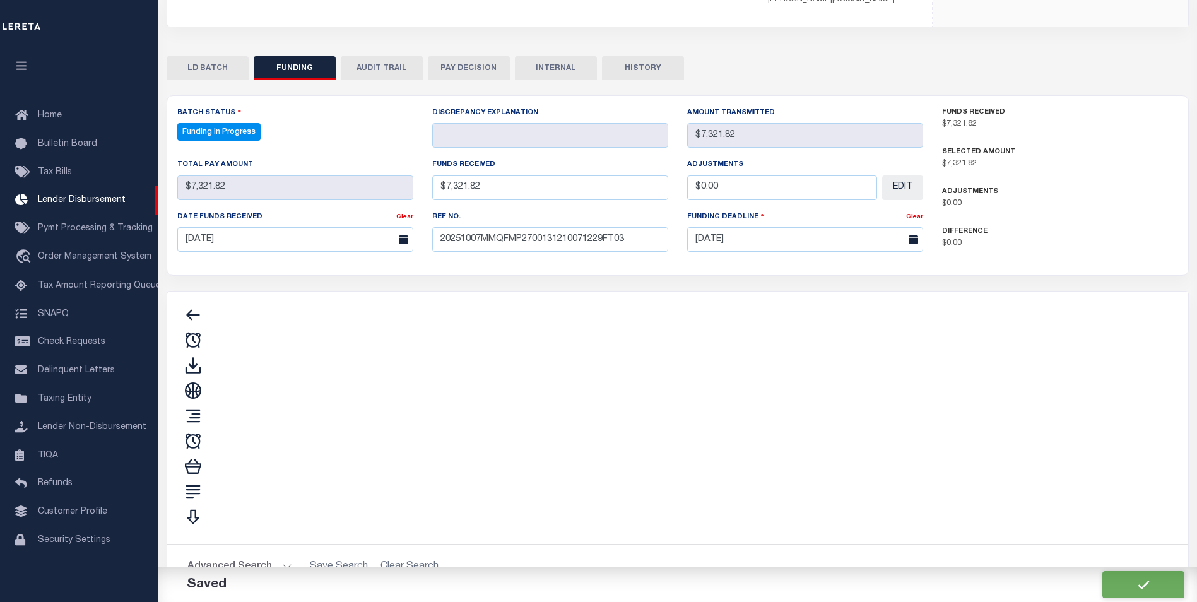
type input "$7,321.82"
type input "$0"
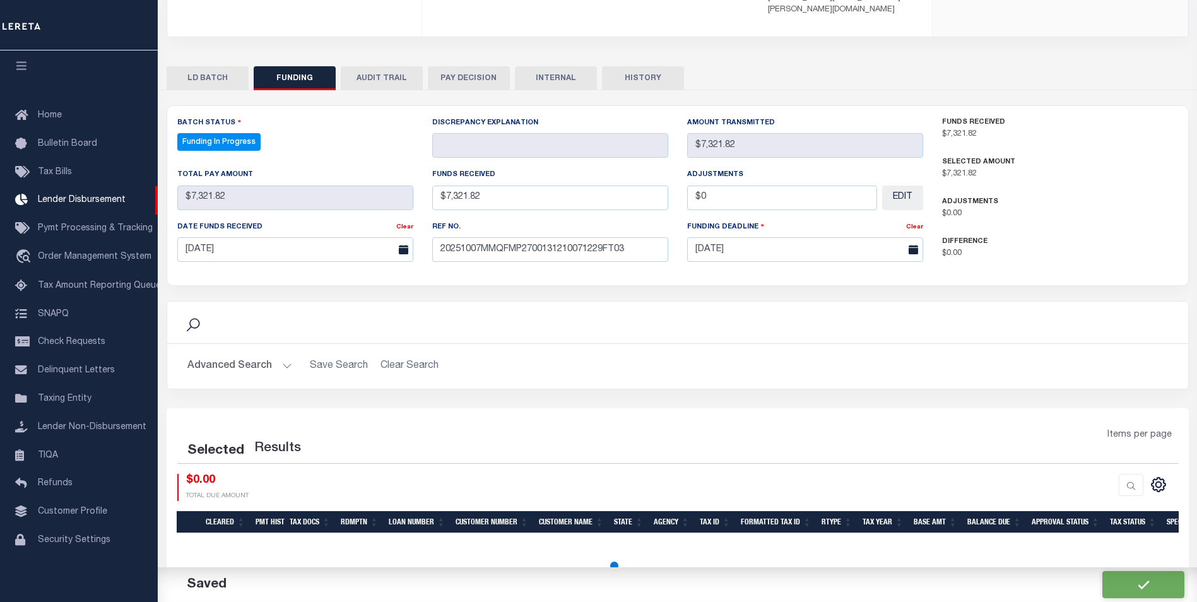
select select "100"
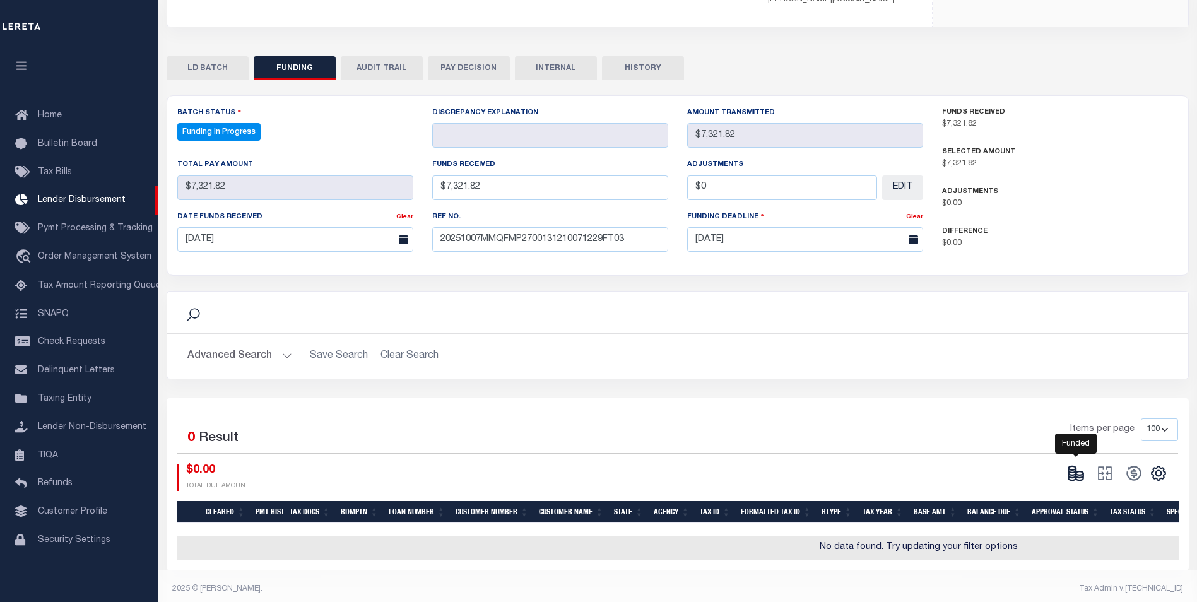
click at [1078, 476] on icon at bounding box center [1080, 478] width 8 height 4
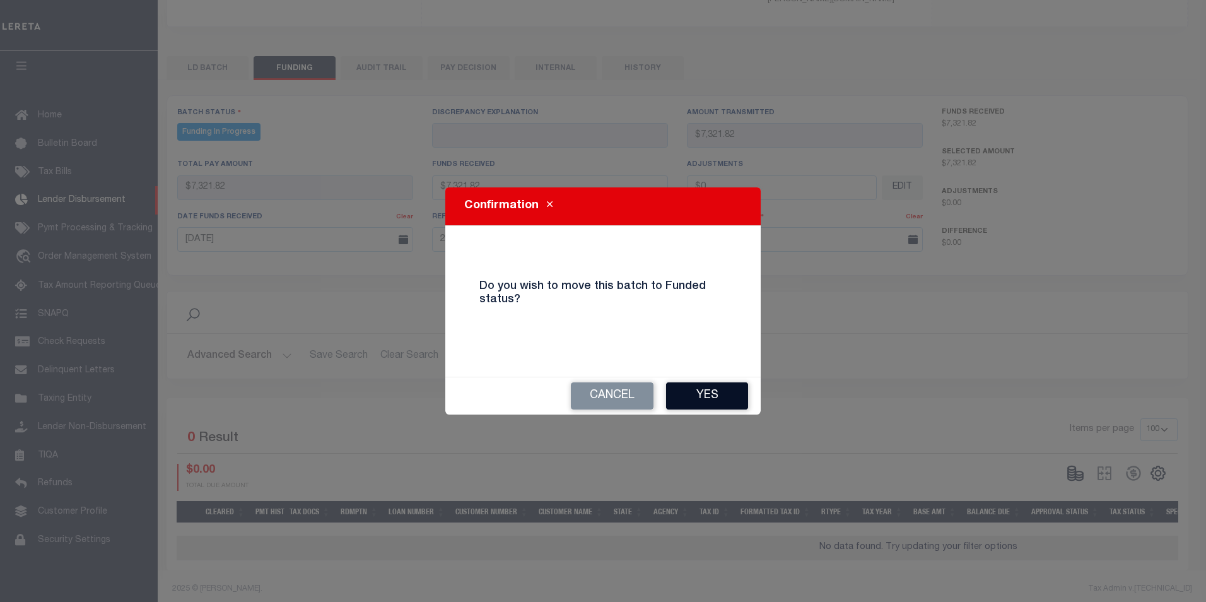
click at [685, 387] on button "Yes" at bounding box center [707, 395] width 82 height 27
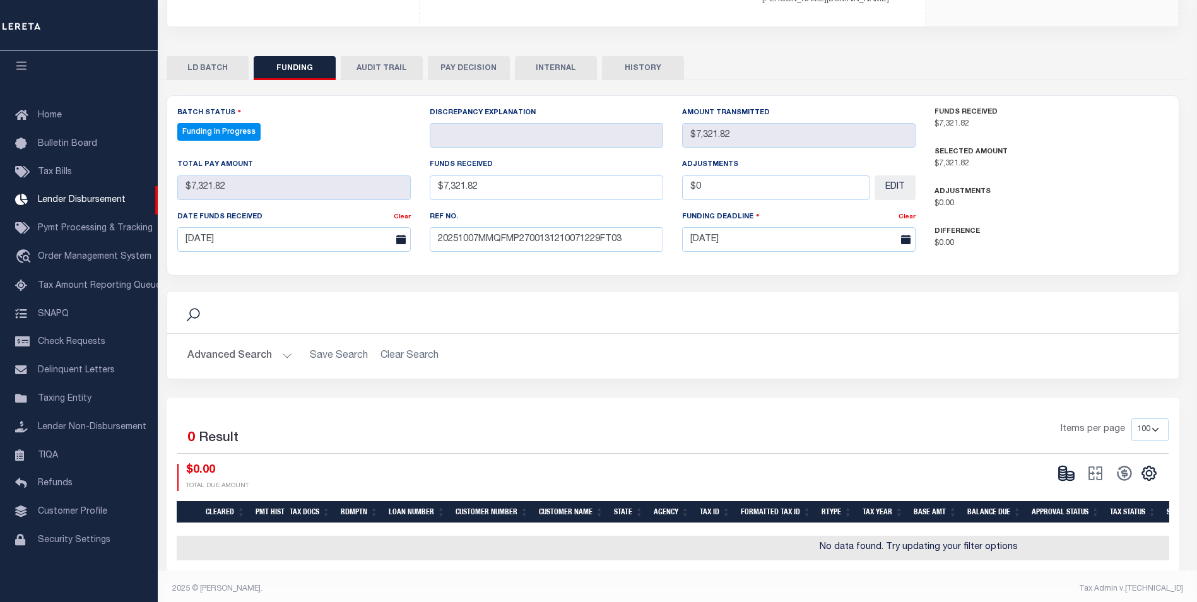
type input "$7,321.82"
type input "$0"
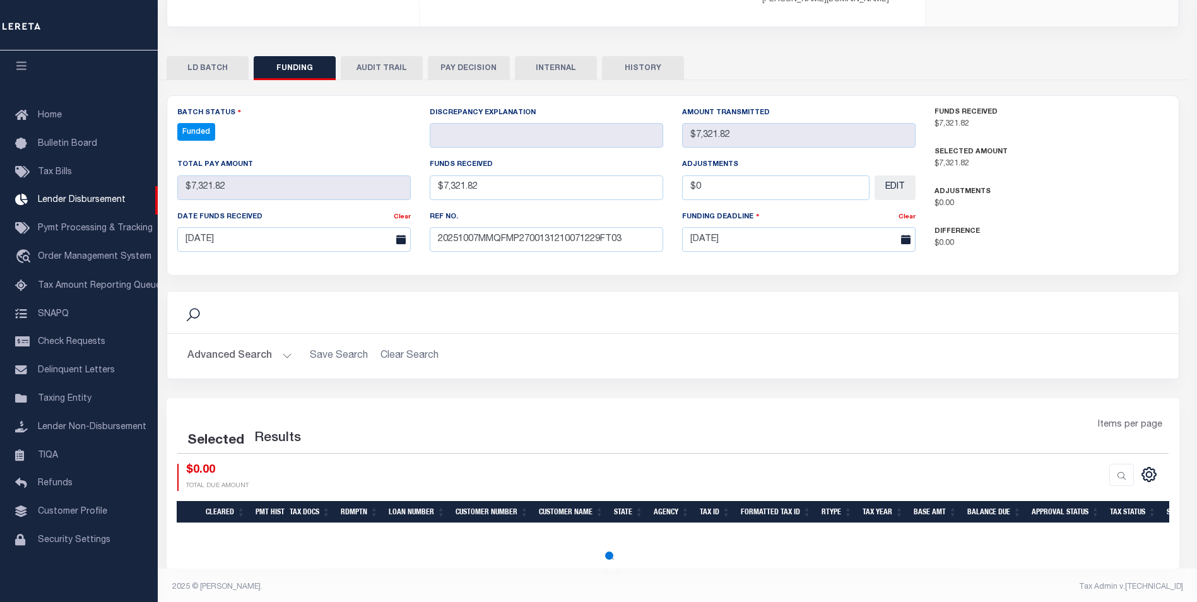
scroll to position [216, 0]
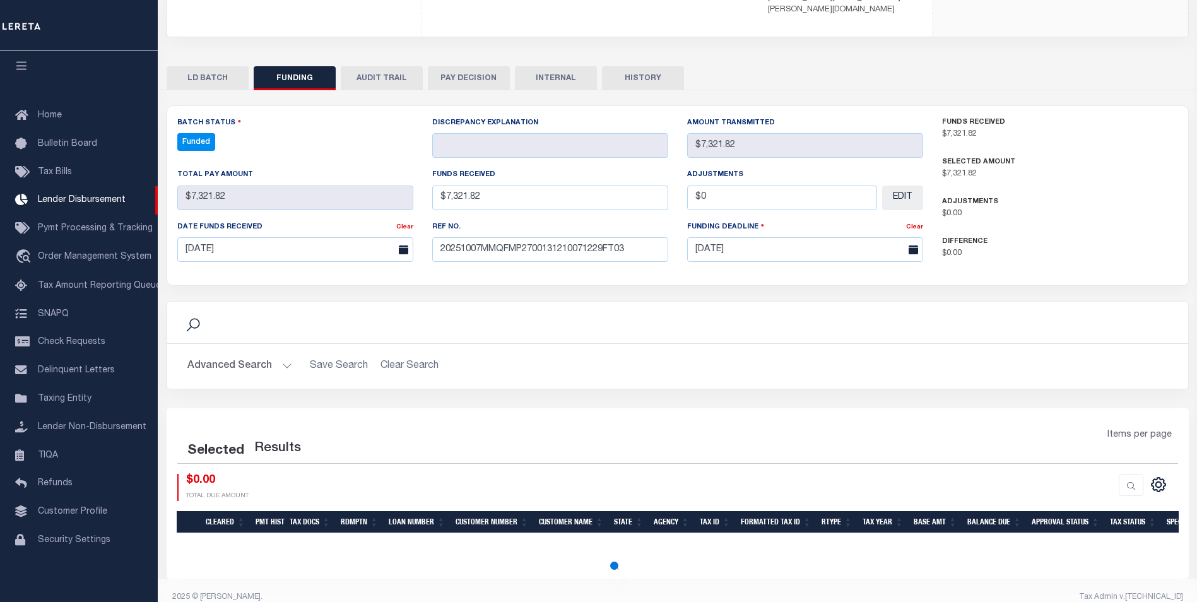
select select "100"
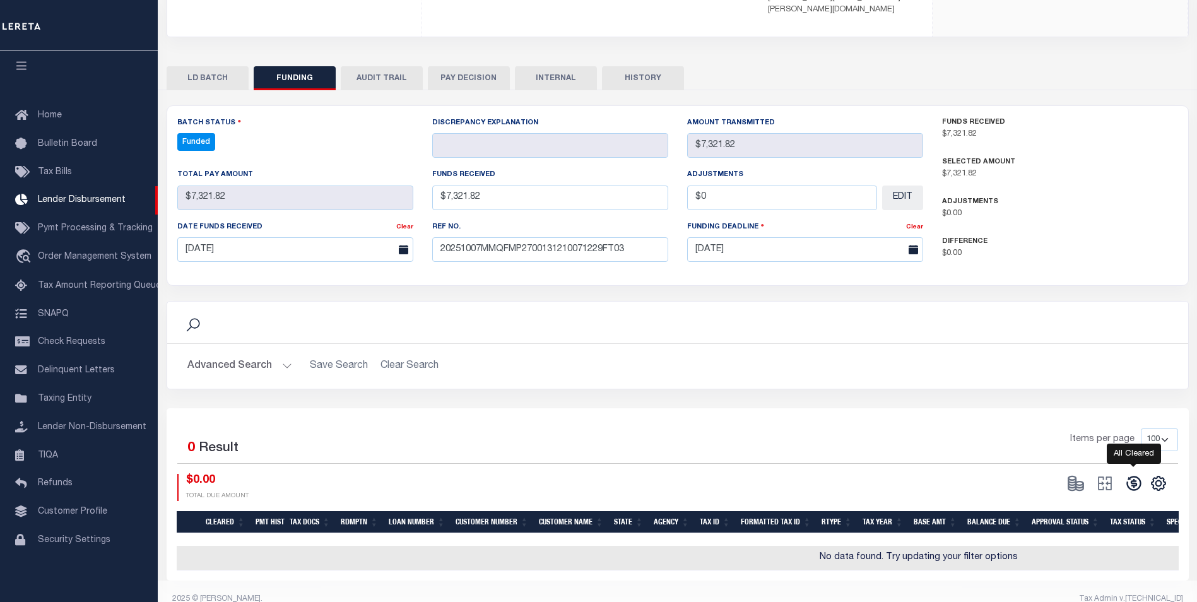
click at [1127, 476] on icon at bounding box center [1133, 483] width 15 height 15
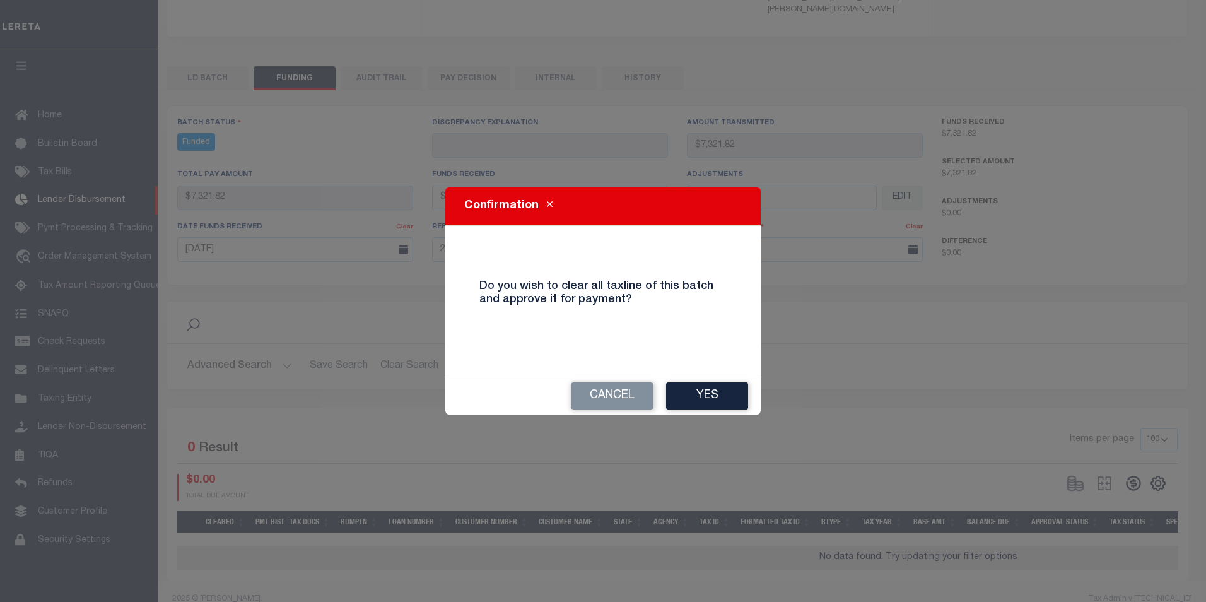
click at [680, 394] on button "Yes" at bounding box center [707, 395] width 82 height 27
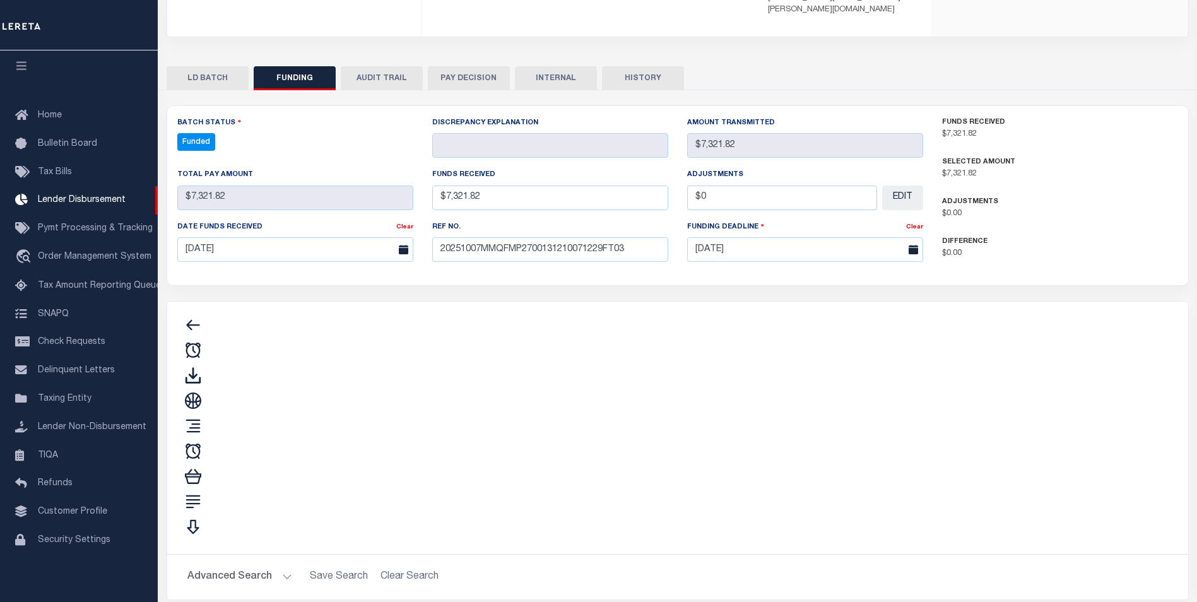
type input "$7,321.82"
type input "$0"
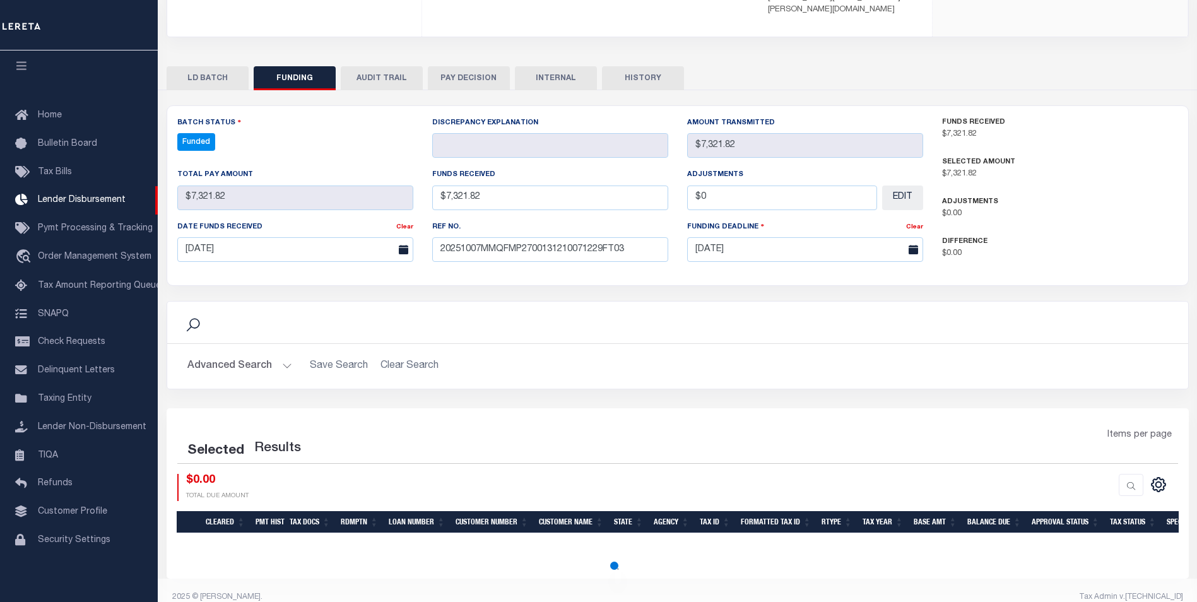
select select "100"
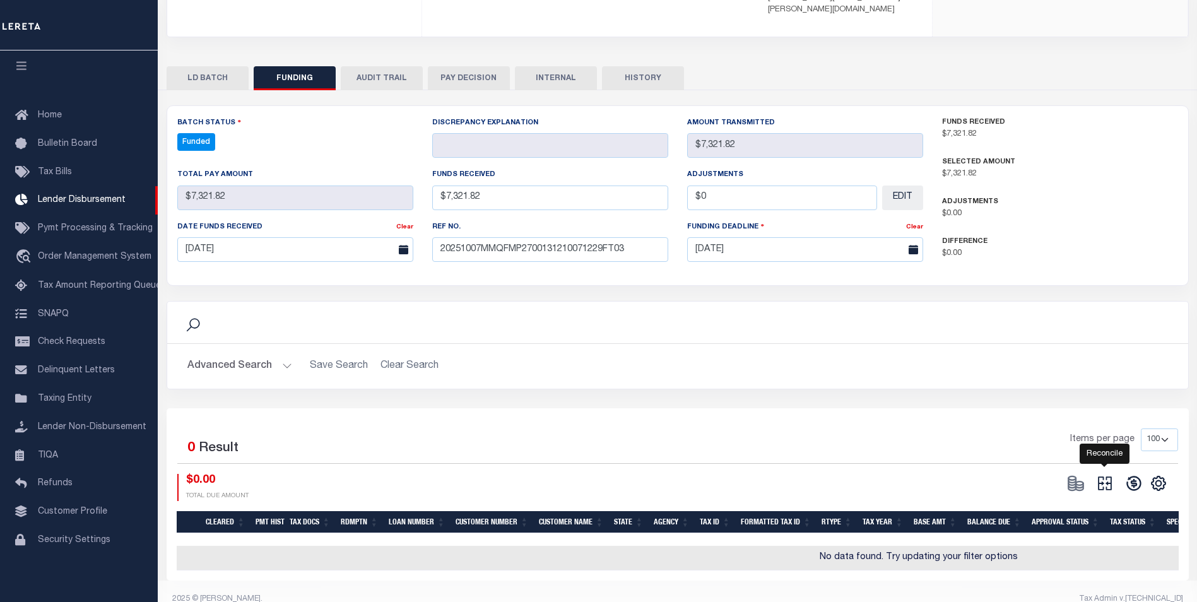
click at [1106, 475] on icon at bounding box center [1105, 484] width 18 height 18
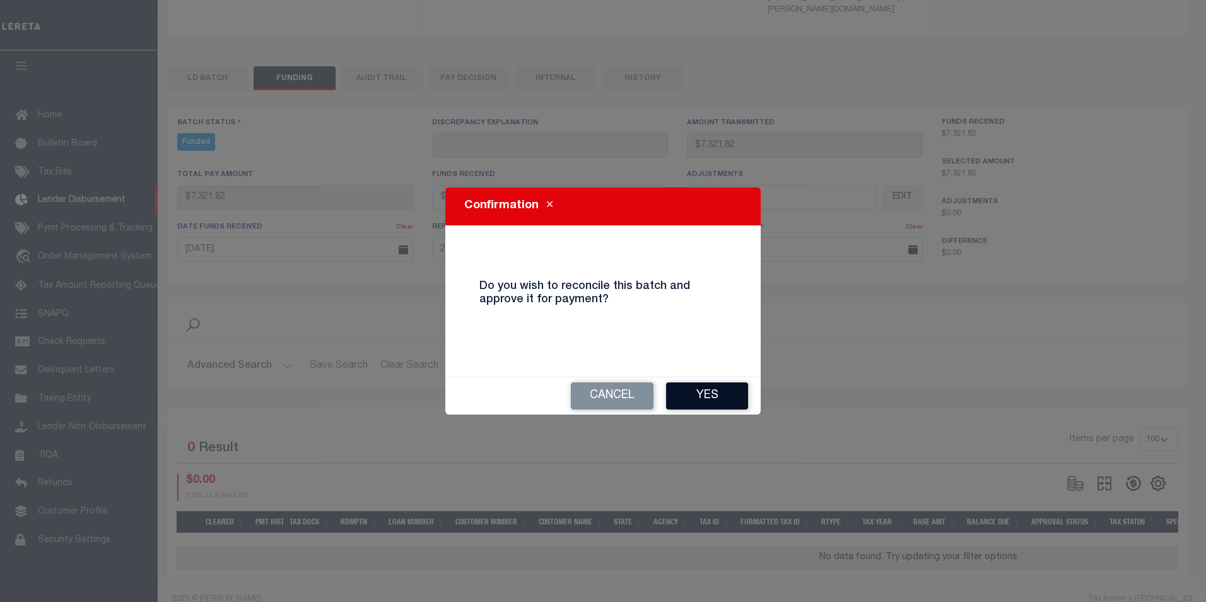
click at [712, 403] on button "Yes" at bounding box center [707, 395] width 82 height 27
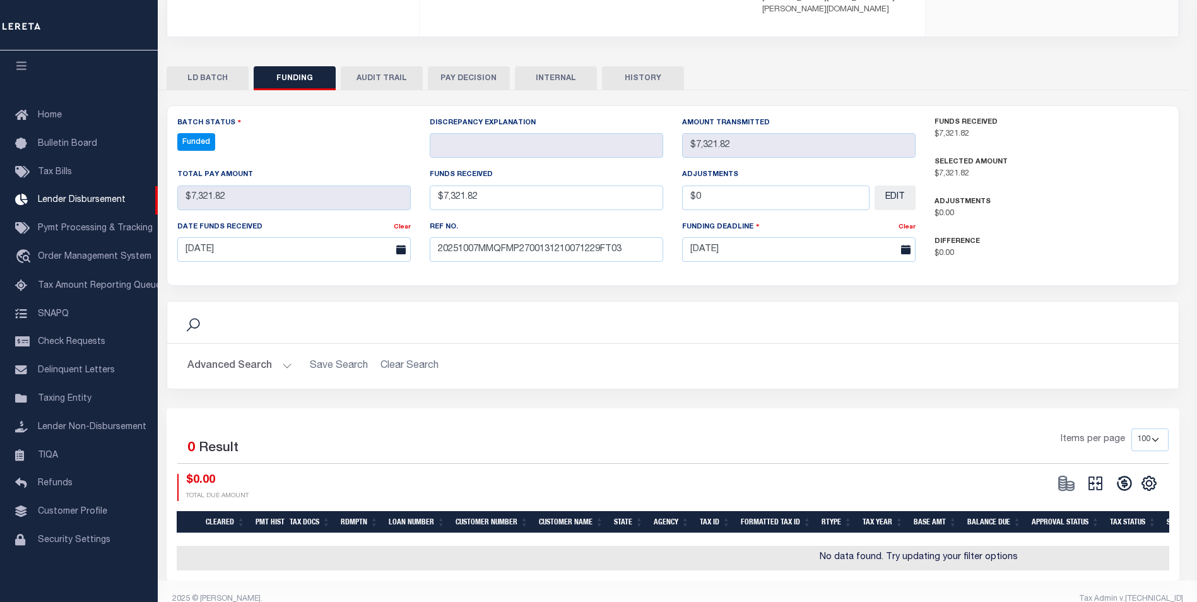
select select "100"
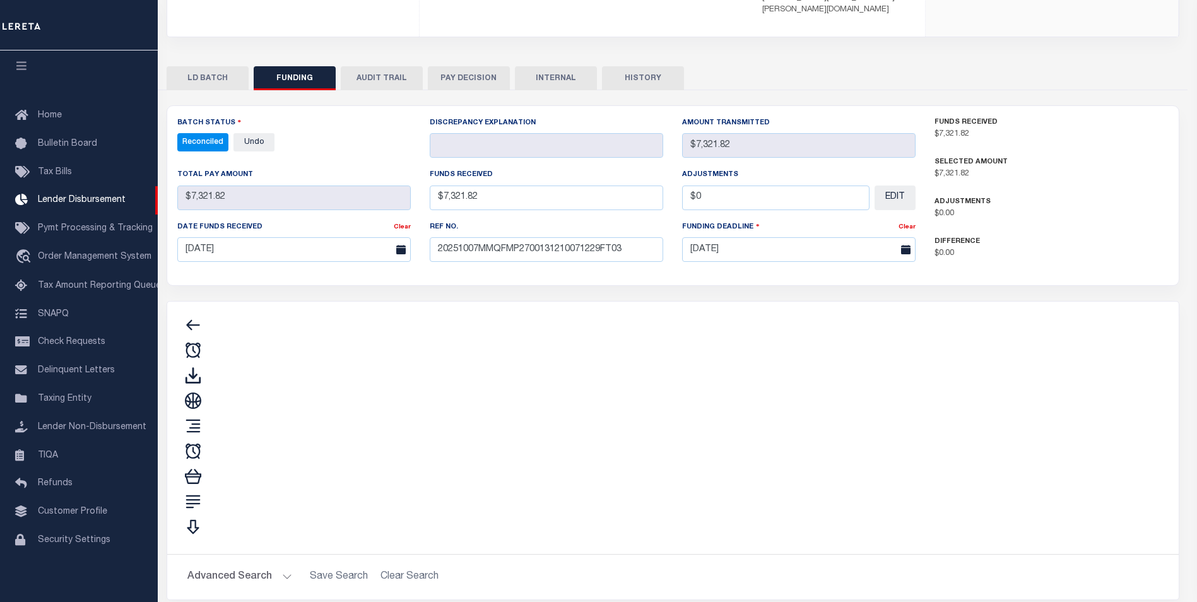
type input "$7,321.82"
type input "$0"
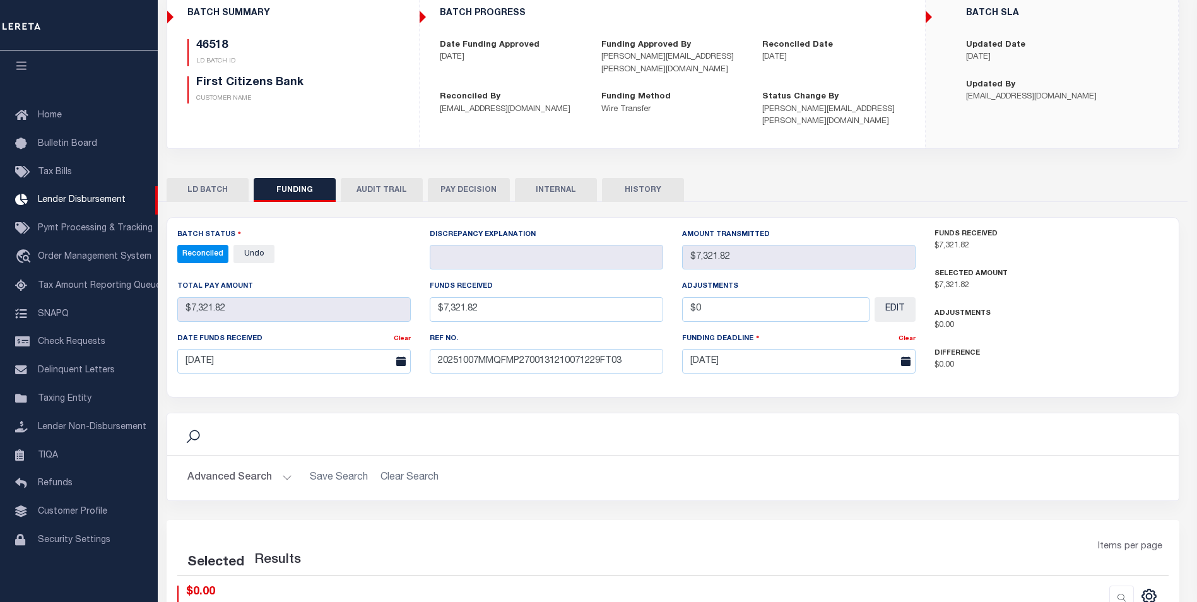
scroll to position [90, 0]
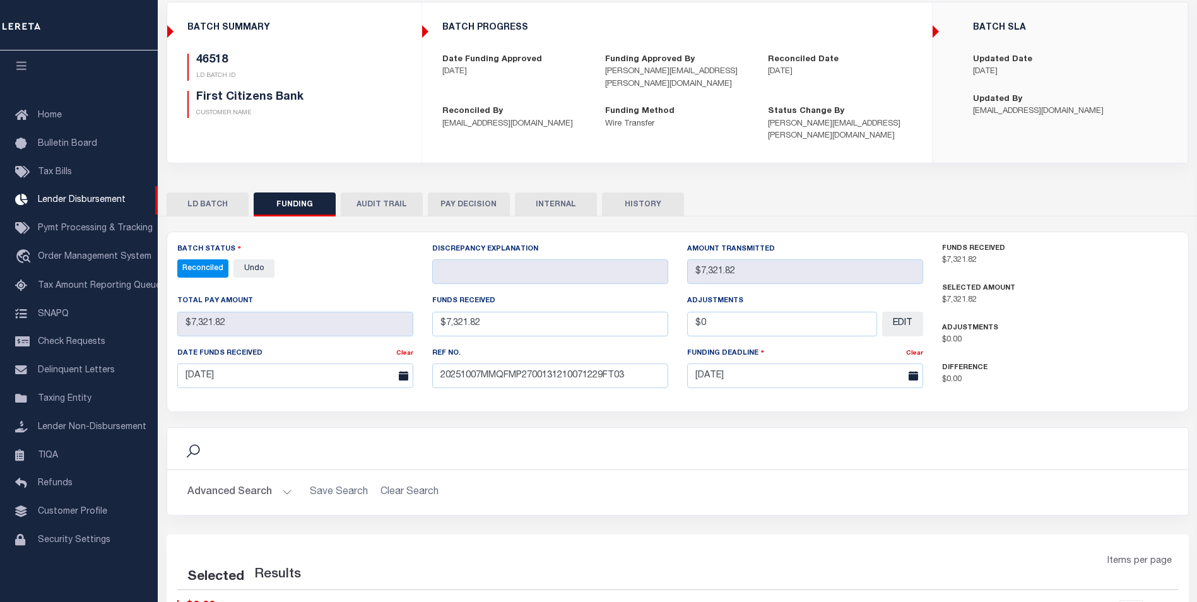
select select "100"
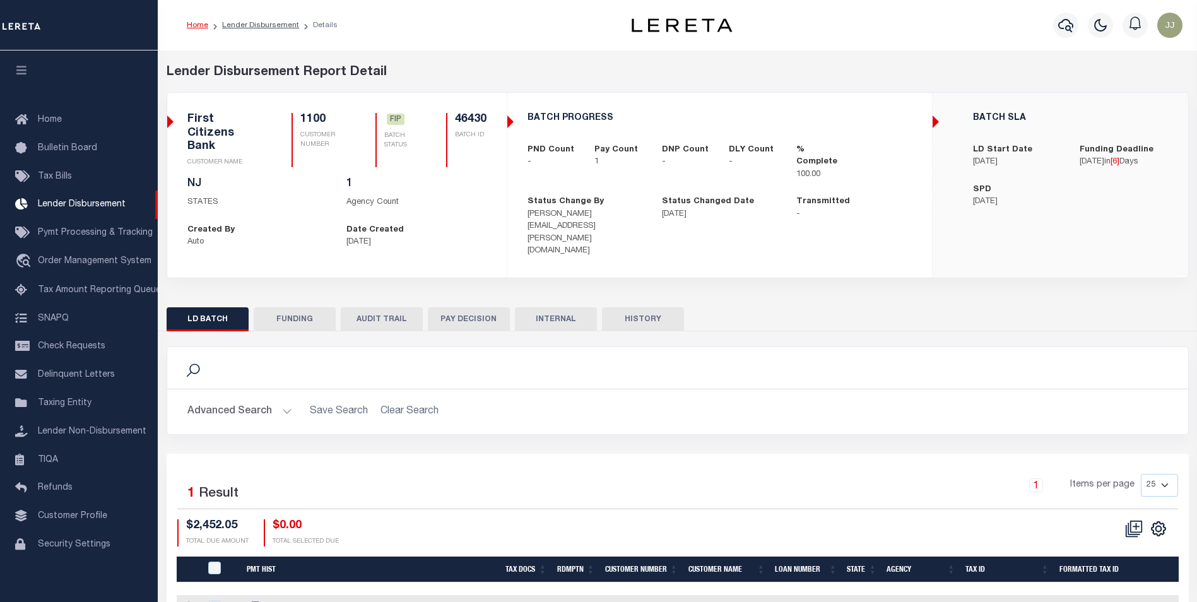
scroll to position [13, 0]
click at [312, 307] on button "FUNDING" at bounding box center [295, 319] width 82 height 24
select select "100"
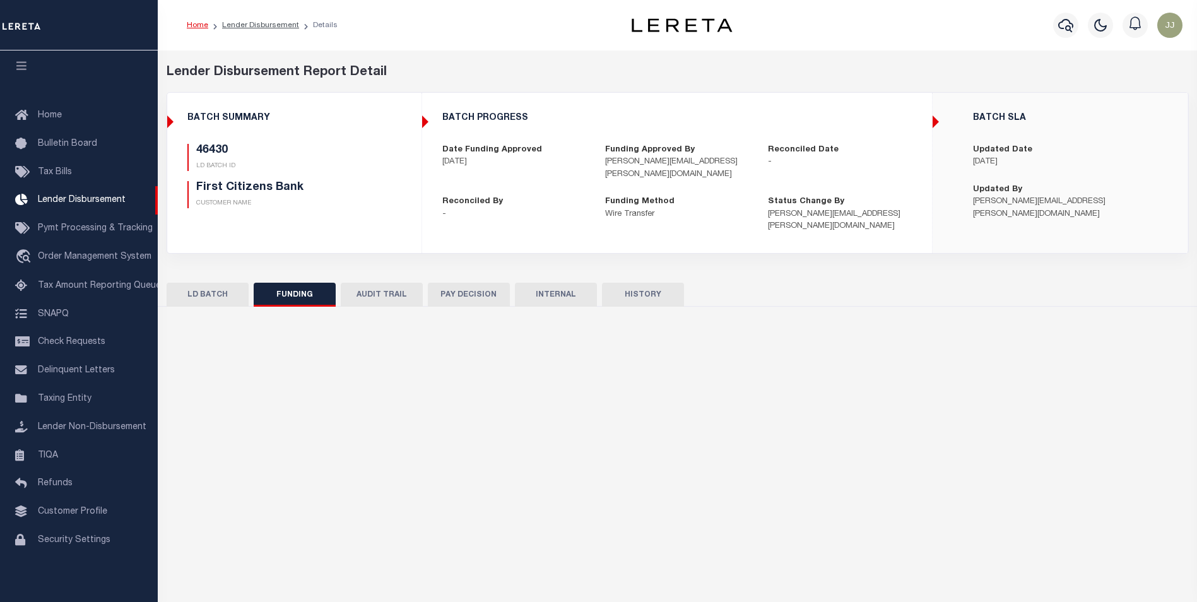
type input "$2,452.05"
type input "$0"
type input "[DATE]"
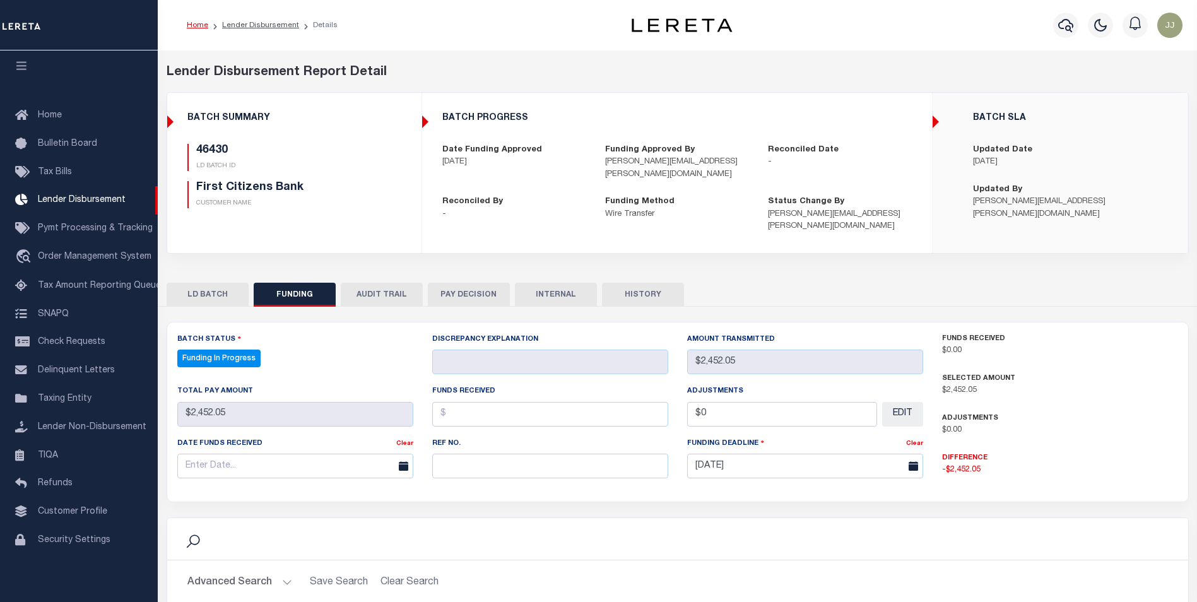
select select "100"
click at [517, 454] on input "text" at bounding box center [550, 466] width 236 height 25
paste input "20251007MMQFMP2700131110071229FT03"
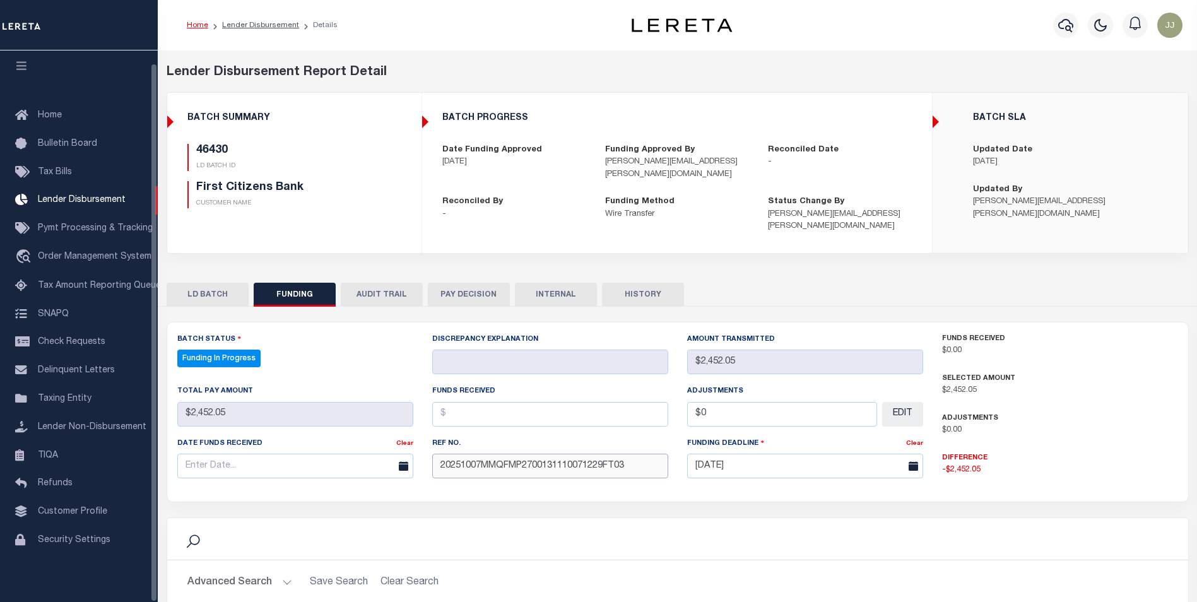
type input "20251007MMQFMP2700131110071229FT03"
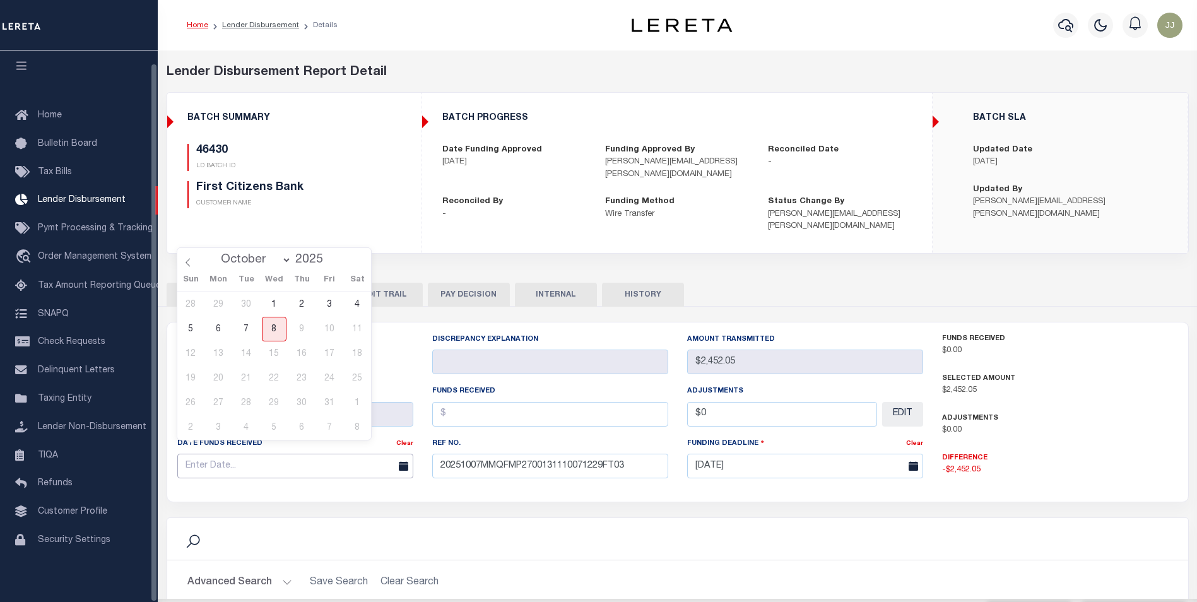
click at [298, 458] on input "text" at bounding box center [295, 466] width 236 height 25
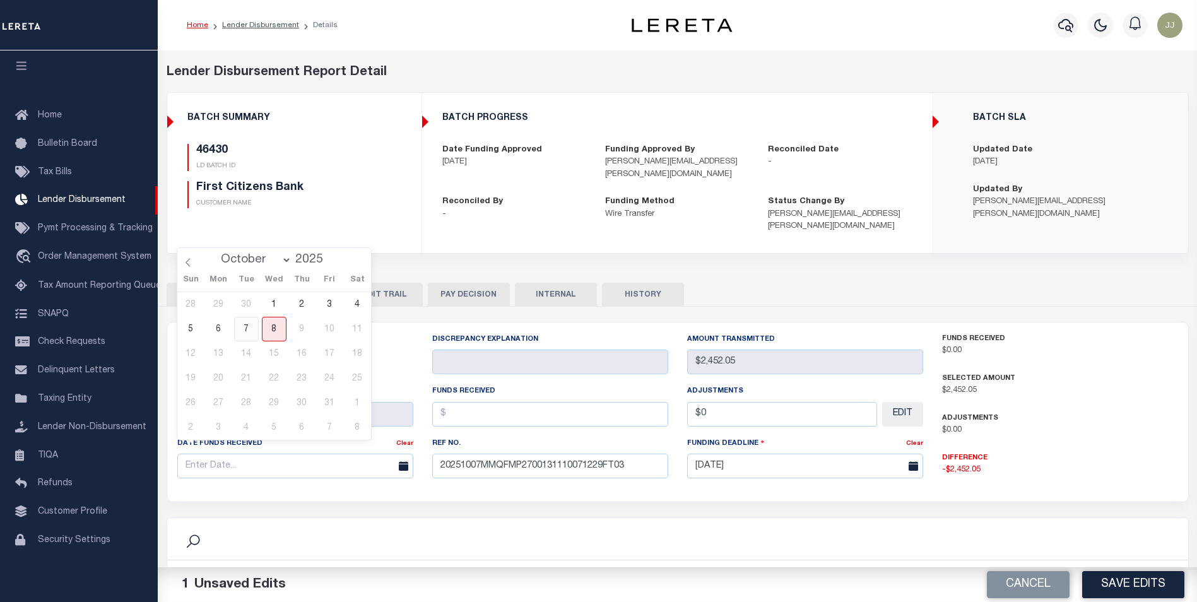
click at [240, 331] on span "7" at bounding box center [246, 329] width 25 height 25
type input "[DATE]"
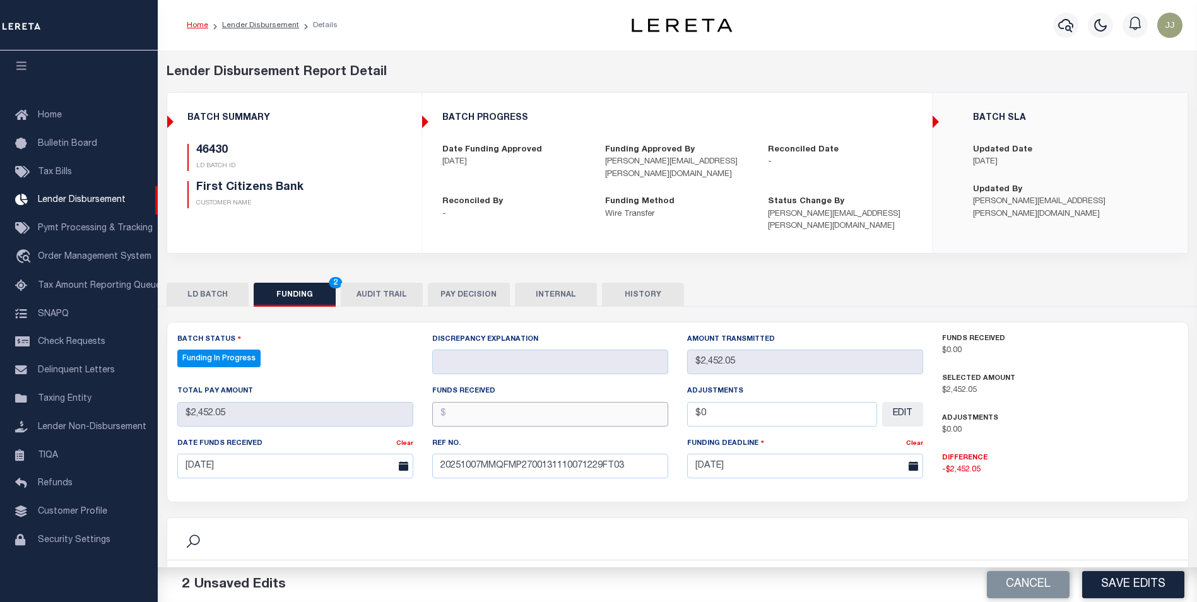
click at [512, 403] on input "text" at bounding box center [550, 414] width 236 height 25
type input "$2,452.05"
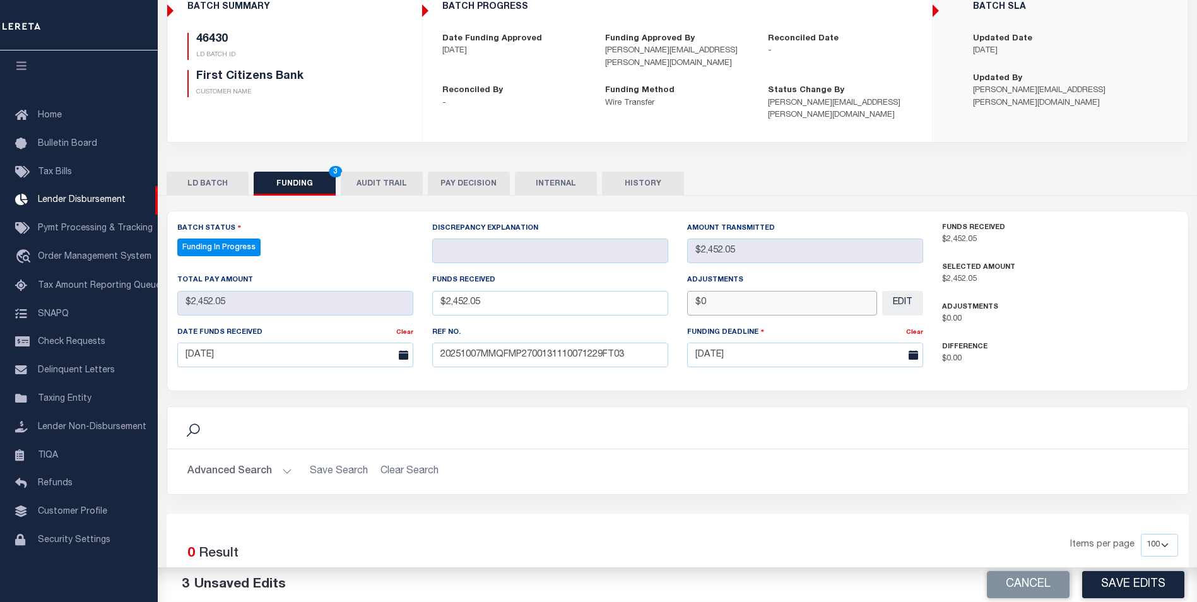
scroll to position [126, 0]
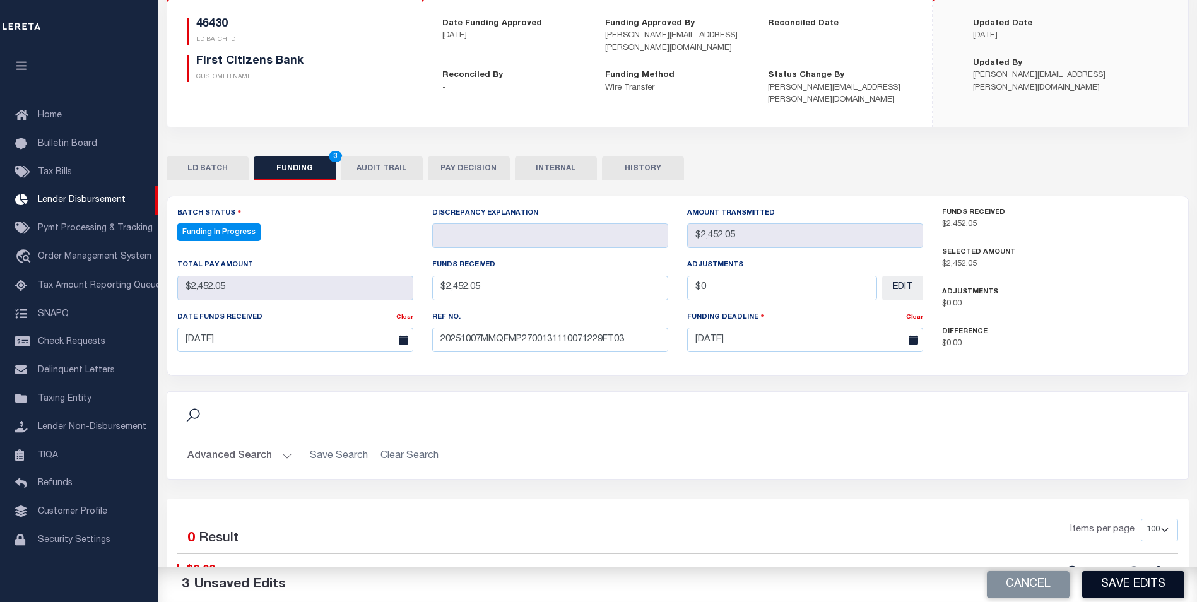
type input "$0.00"
click at [1136, 587] on button "Save Edits" at bounding box center [1133, 584] width 102 height 27
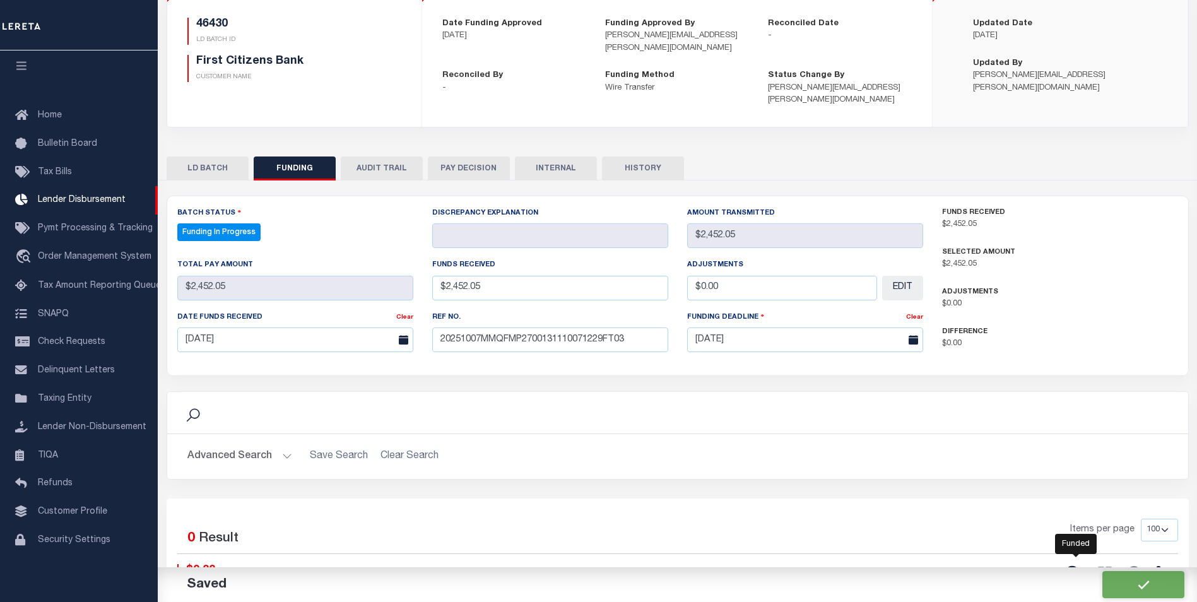
type input "$2,452.05"
type input "$0"
select select "100"
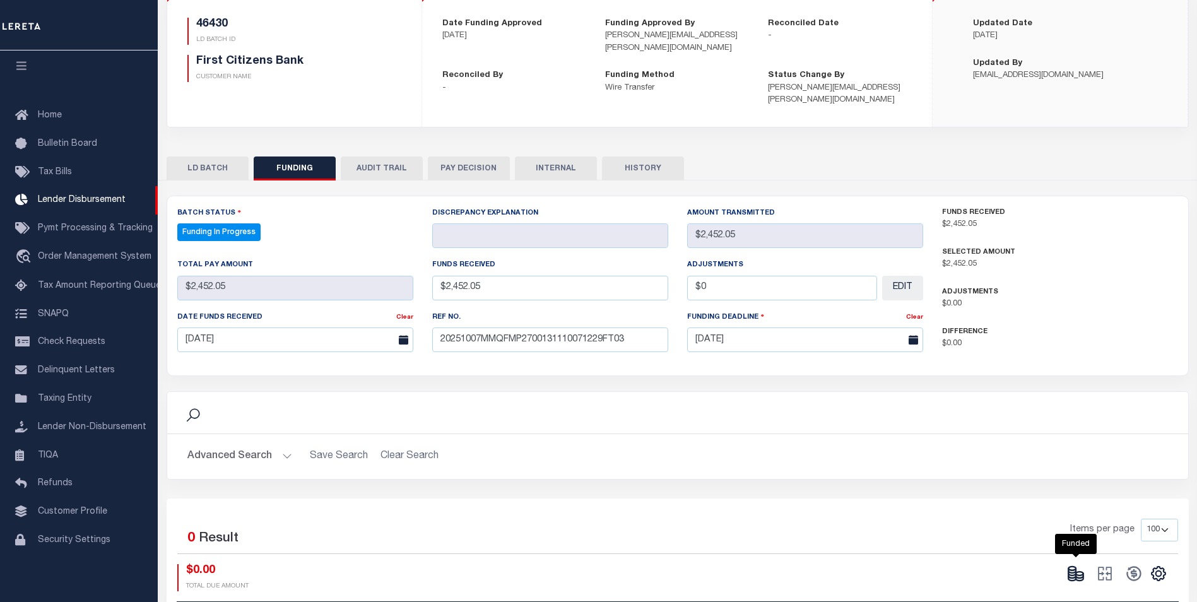
click at [1076, 572] on ellipse at bounding box center [1080, 574] width 8 height 4
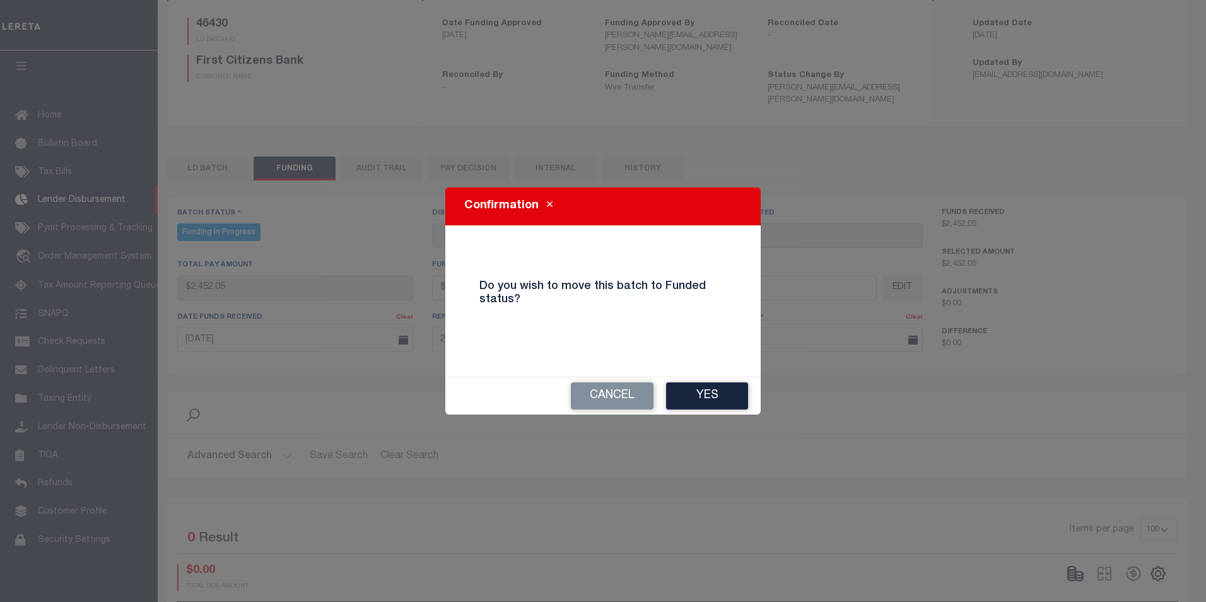
click at [713, 396] on button "Yes" at bounding box center [707, 395] width 82 height 27
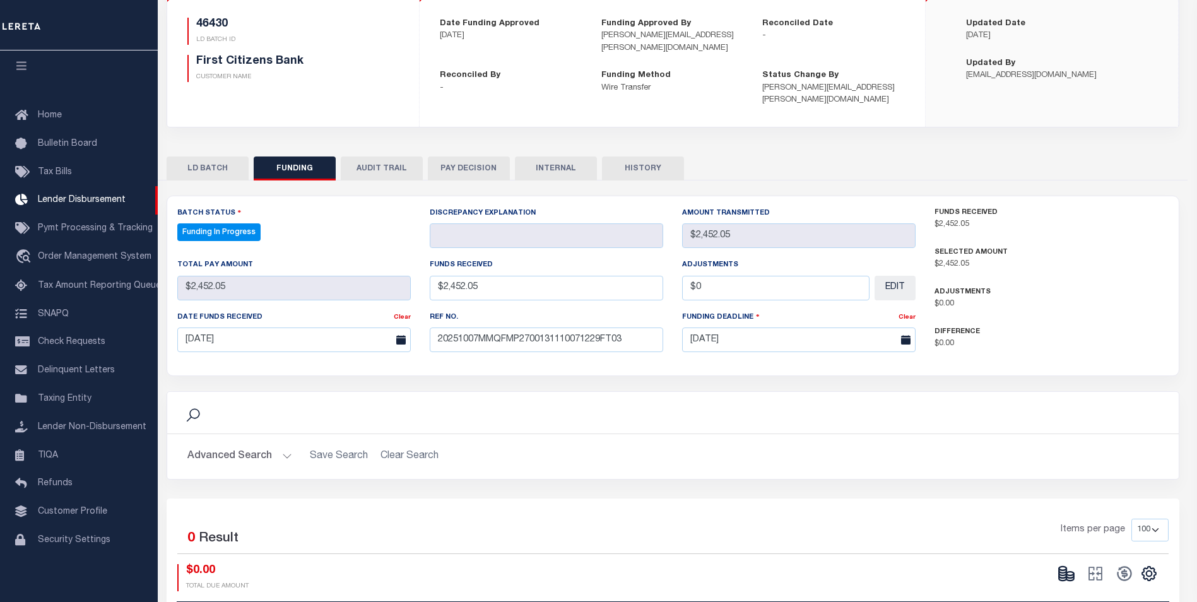
type input "$2,452.05"
type input "$0"
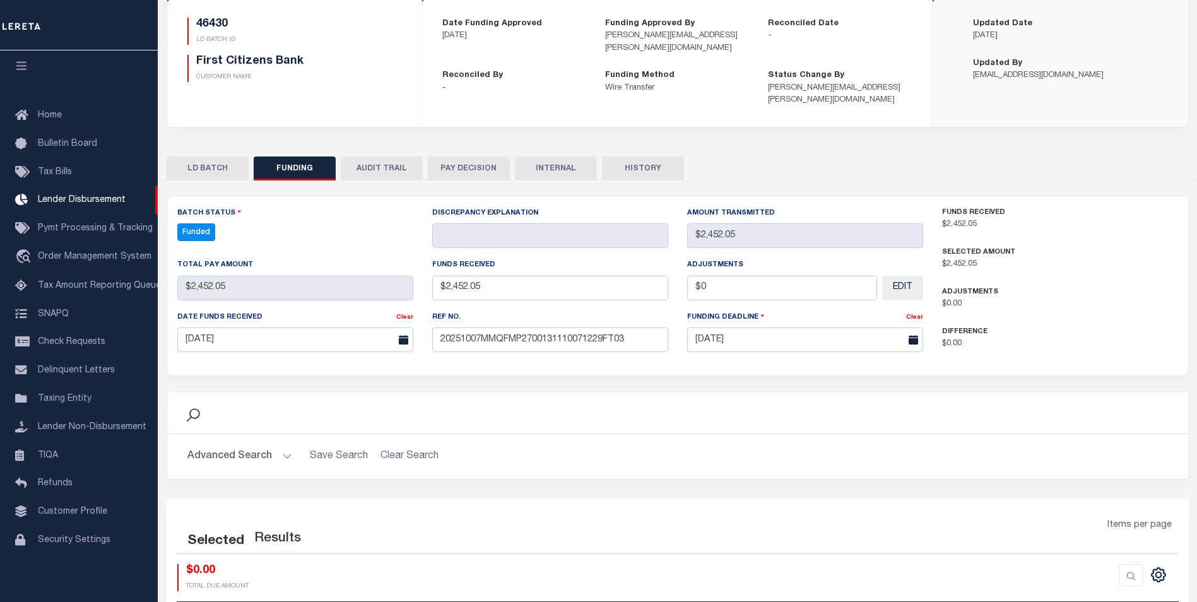
select select "100"
click at [1131, 565] on icon at bounding box center [1134, 574] width 18 height 18
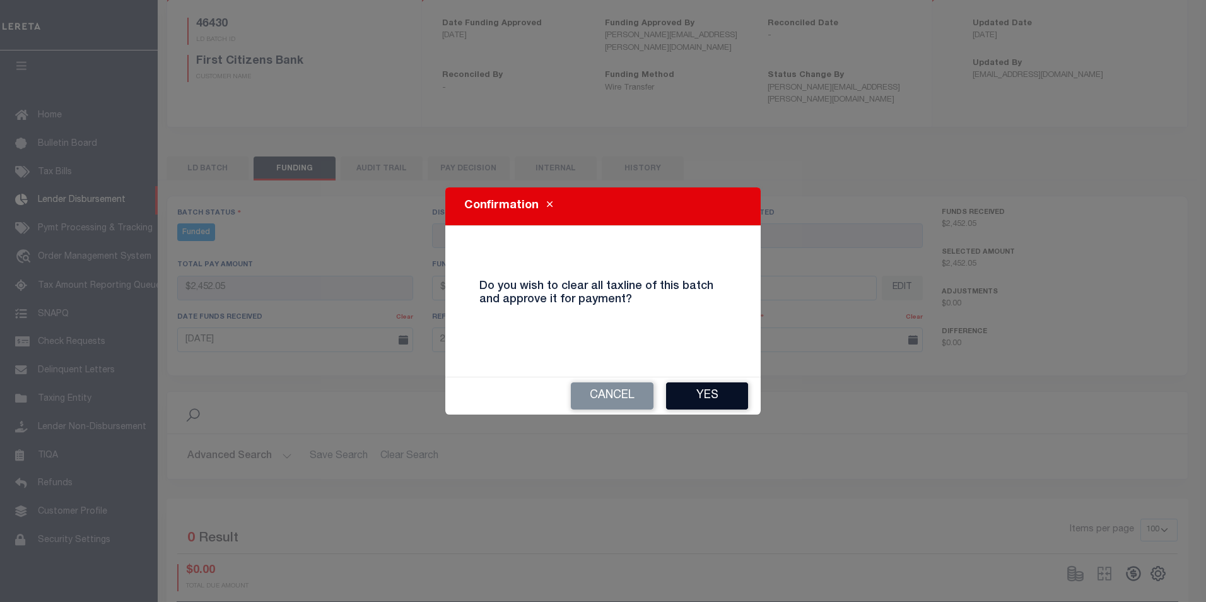
click at [719, 394] on button "Yes" at bounding box center [707, 395] width 82 height 27
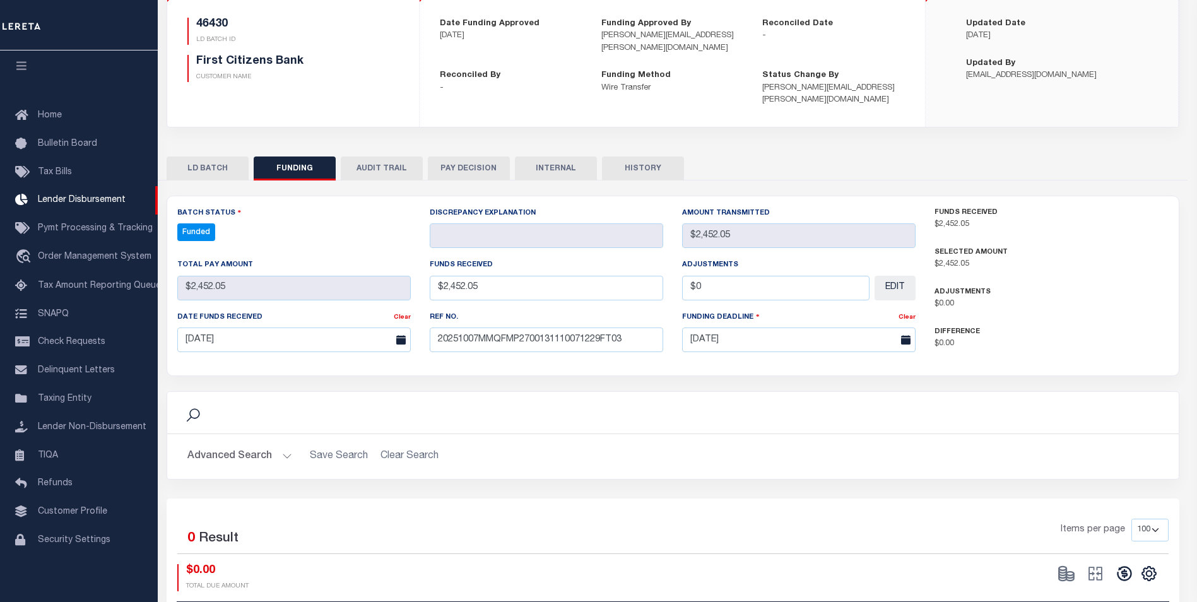
type input "$2,452.05"
type input "$0"
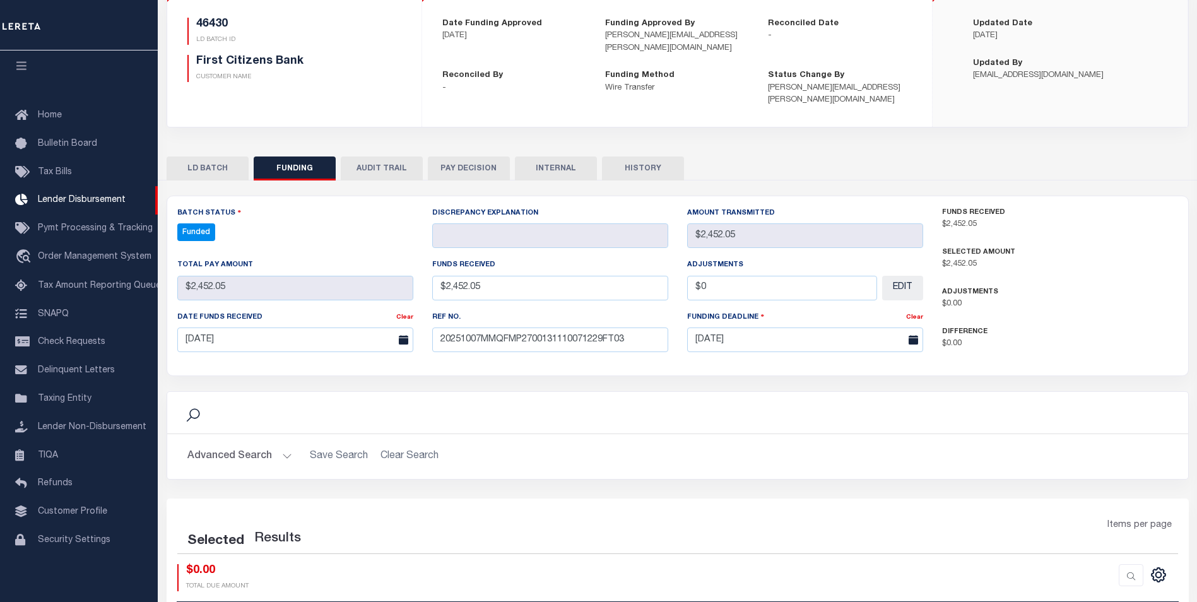
select select "100"
click at [1102, 565] on icon "" at bounding box center [1105, 574] width 18 height 18
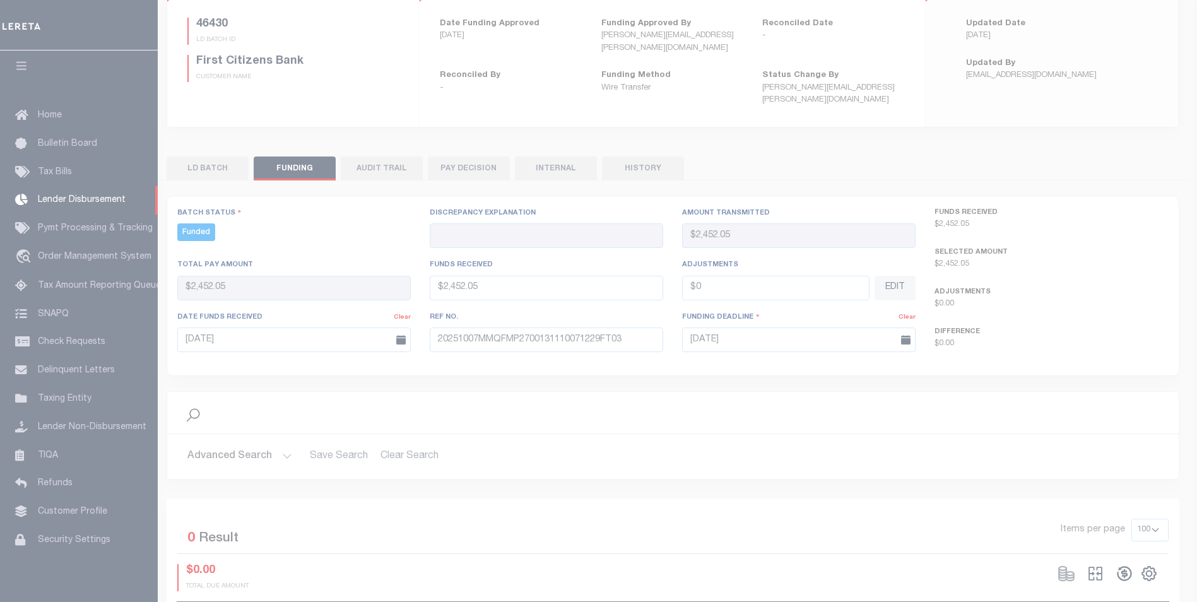
click at [1102, 562] on div at bounding box center [598, 301] width 1197 height 602
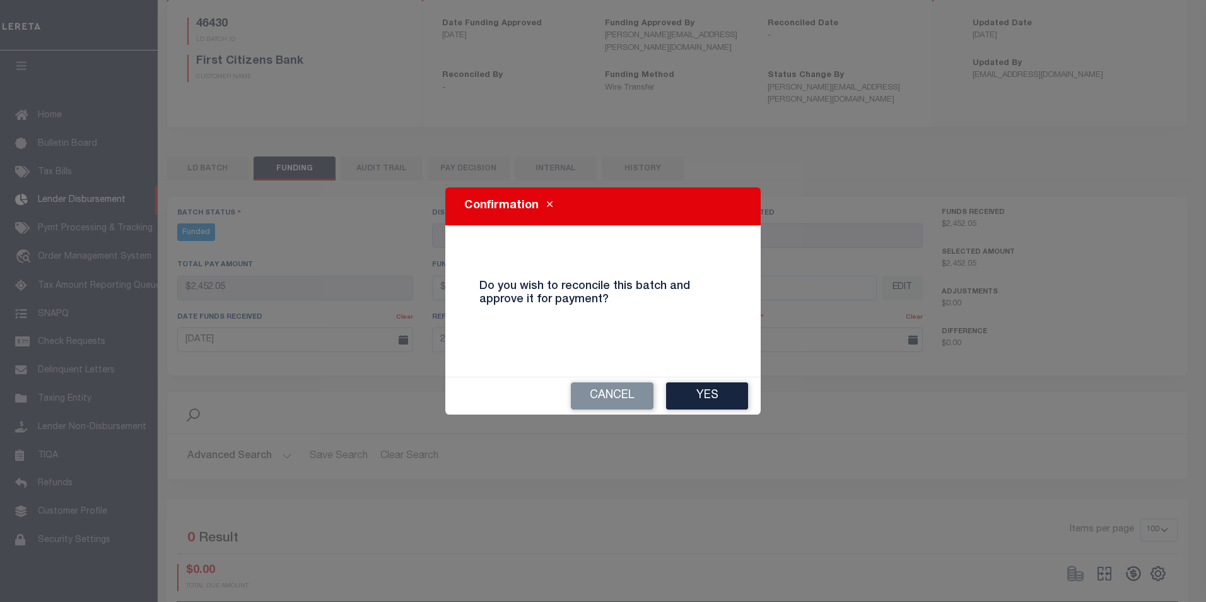
click at [718, 399] on button "Yes" at bounding box center [707, 395] width 82 height 27
type input "$2,452.05"
type input "$0"
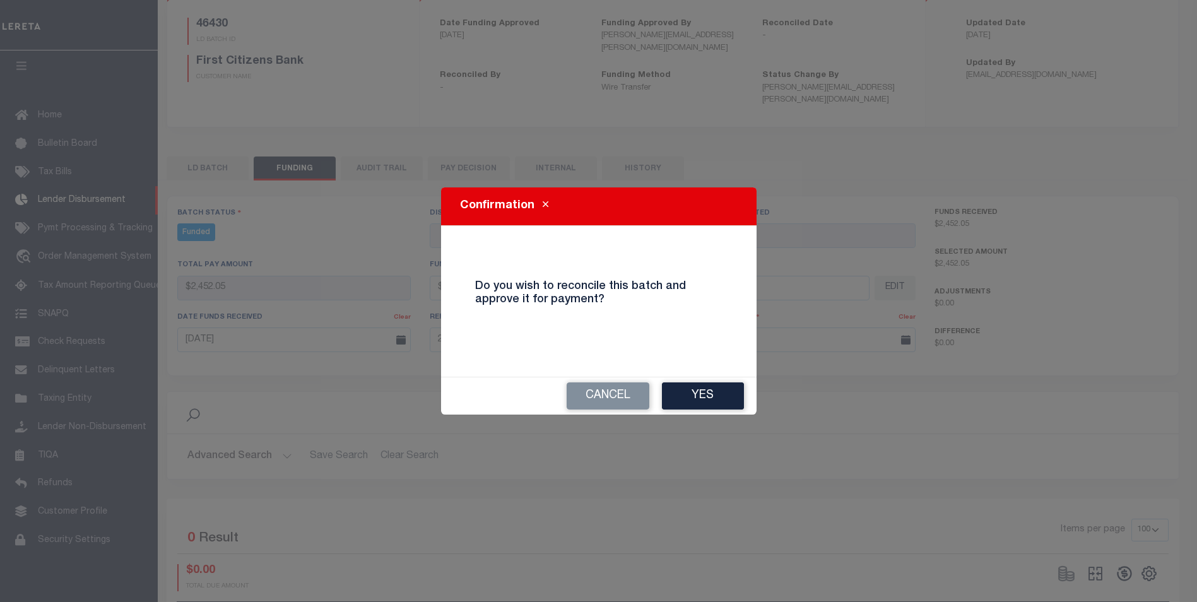
select select "100"
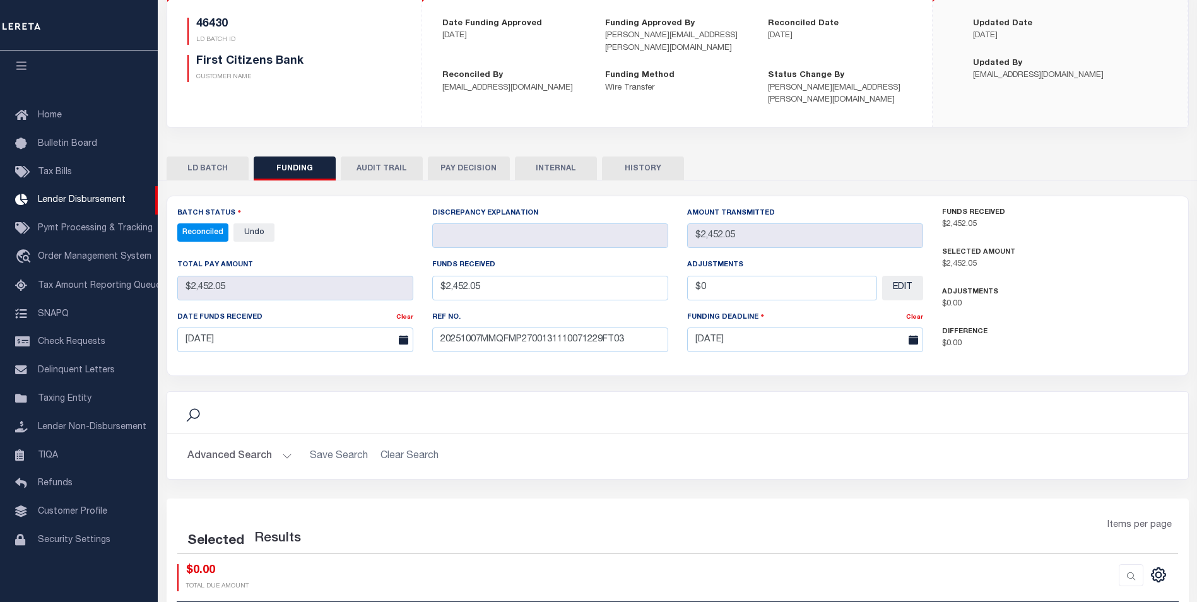
select select "100"
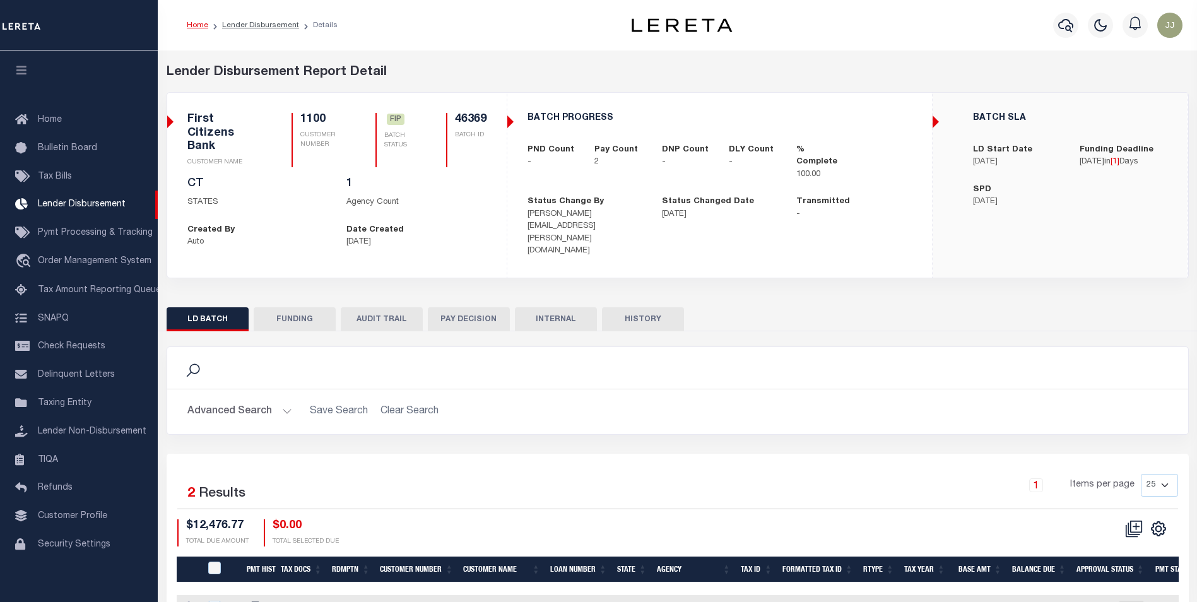
scroll to position [13, 0]
drag, startPoint x: 295, startPoint y: 300, endPoint x: 370, endPoint y: 321, distance: 77.9
click at [295, 307] on button "FUNDING" at bounding box center [295, 319] width 82 height 24
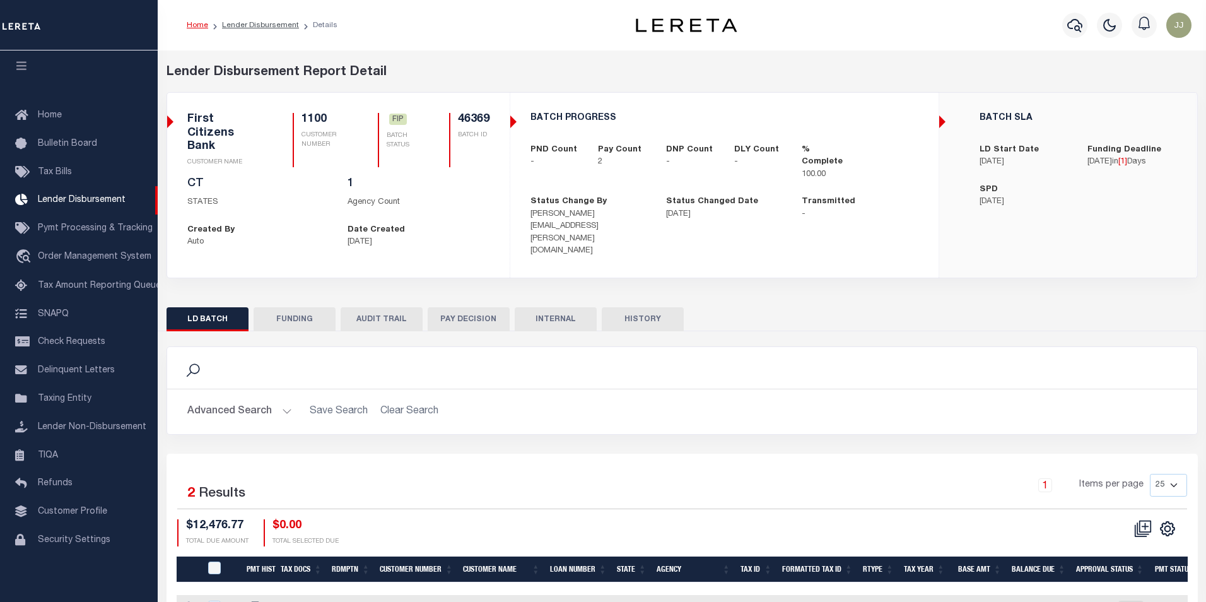
type input "$12,476.77"
type input "$0"
type input "[DATE]"
select select "100"
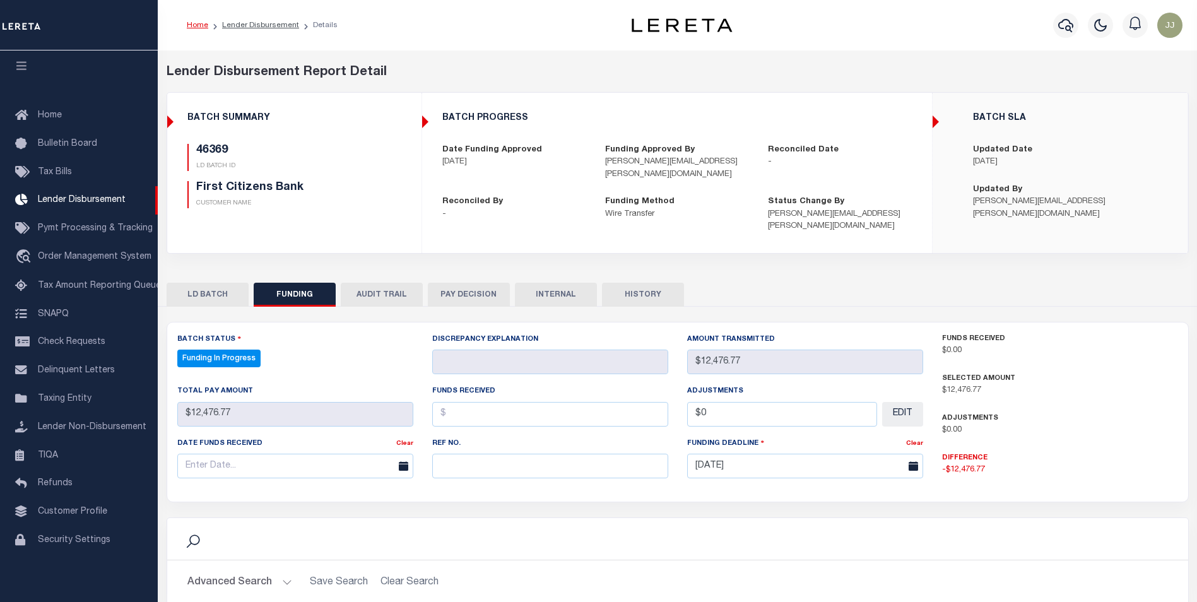
select select "100"
click at [472, 454] on input "text" at bounding box center [550, 466] width 236 height 25
click at [473, 454] on input "text" at bounding box center [550, 466] width 236 height 25
paste input "20251007MMQFMP2700131010071229FT03"
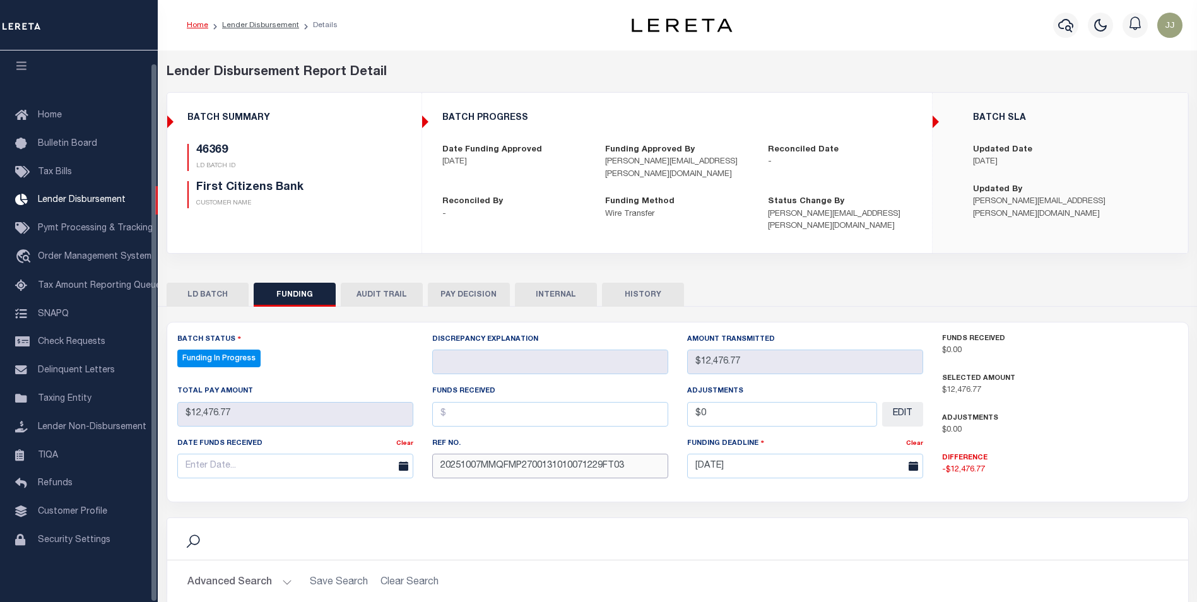
type input "20251007MMQFMP2700131010071229FT03"
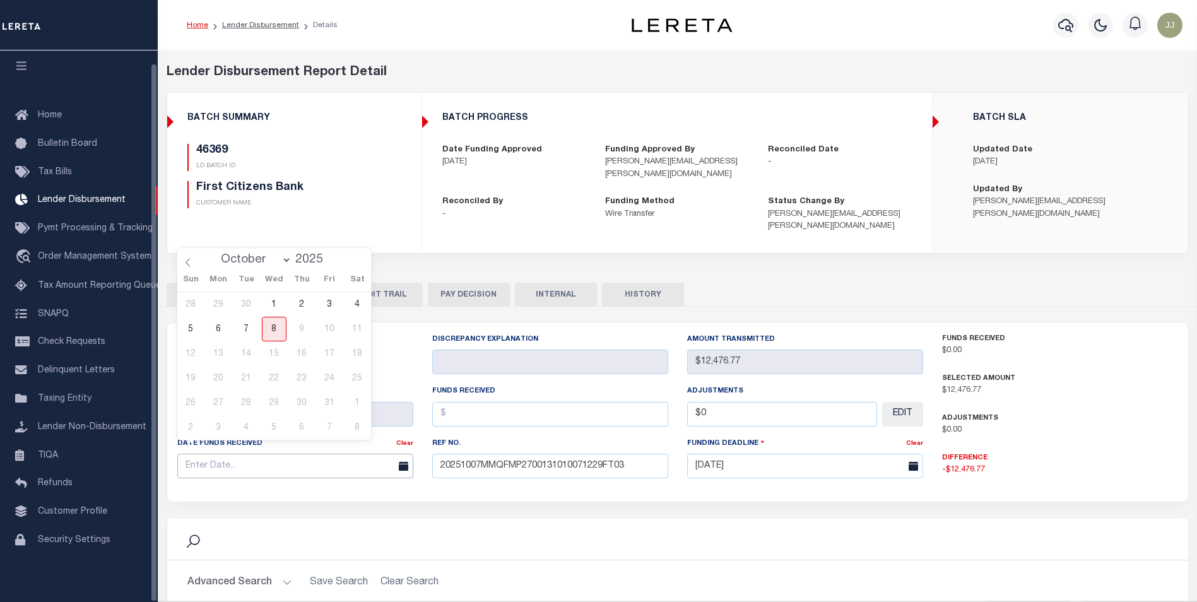
click at [209, 457] on input "text" at bounding box center [295, 466] width 236 height 25
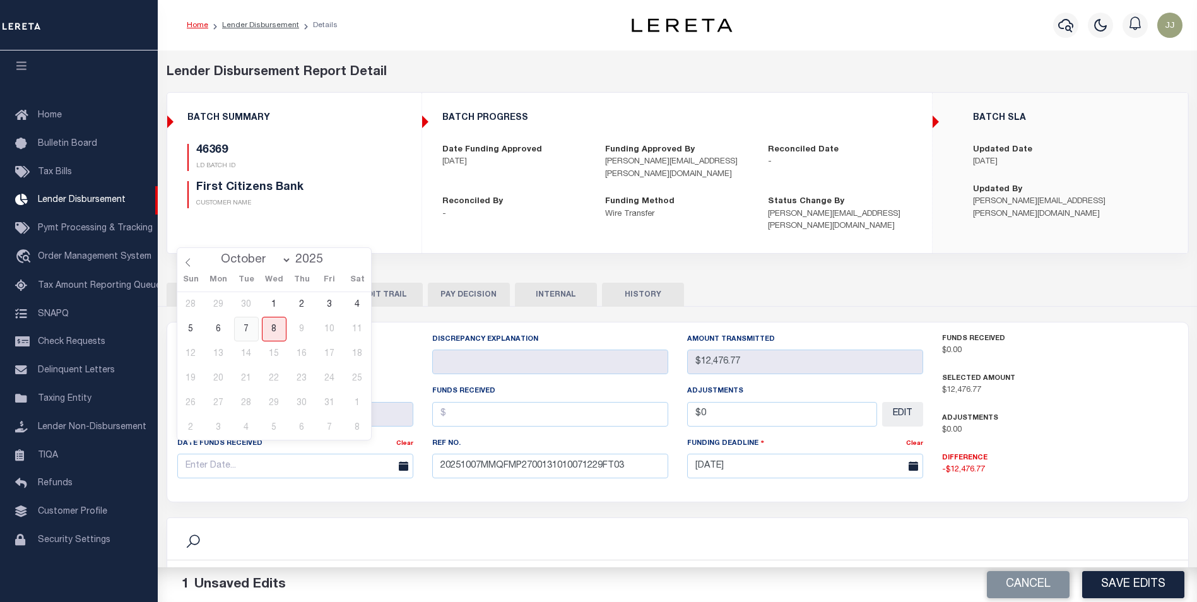
click at [253, 329] on span "7" at bounding box center [246, 329] width 25 height 25
type input "[DATE]"
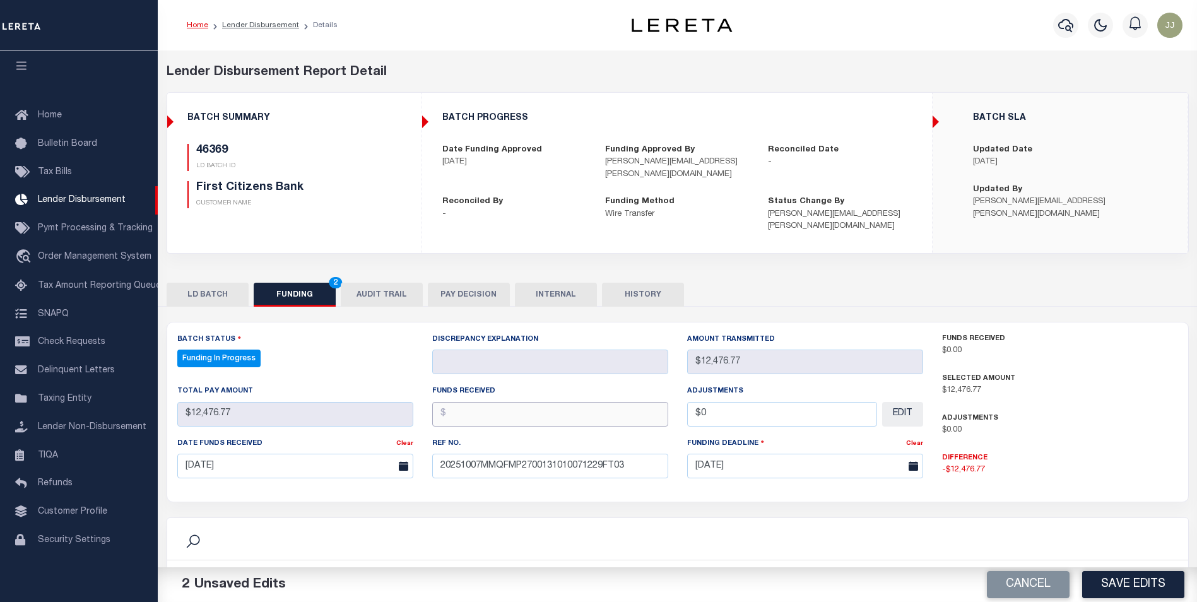
click at [541, 402] on input "text" at bounding box center [550, 414] width 236 height 25
click at [545, 23] on div "Home Lender Disbursement Details" at bounding box center [388, 25] width 422 height 27
click at [563, 406] on input "text" at bounding box center [550, 414] width 236 height 25
type input "$12,476.77"
type input "$0.00"
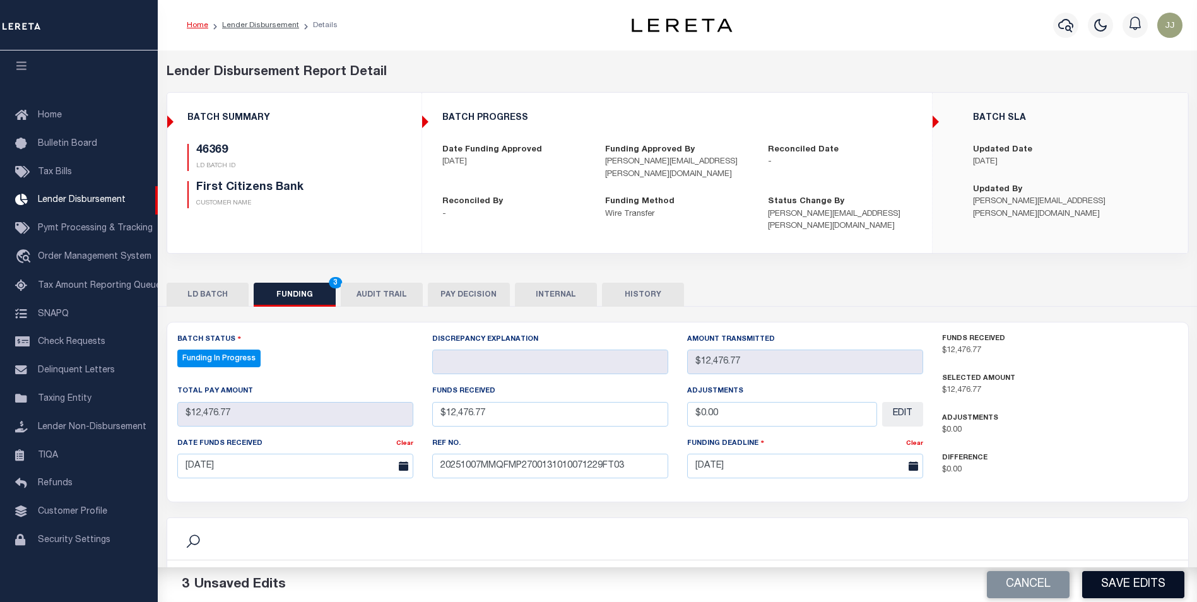
click at [1146, 582] on button "Save Edits" at bounding box center [1133, 584] width 102 height 27
type input "$12,476.77"
type input "$0"
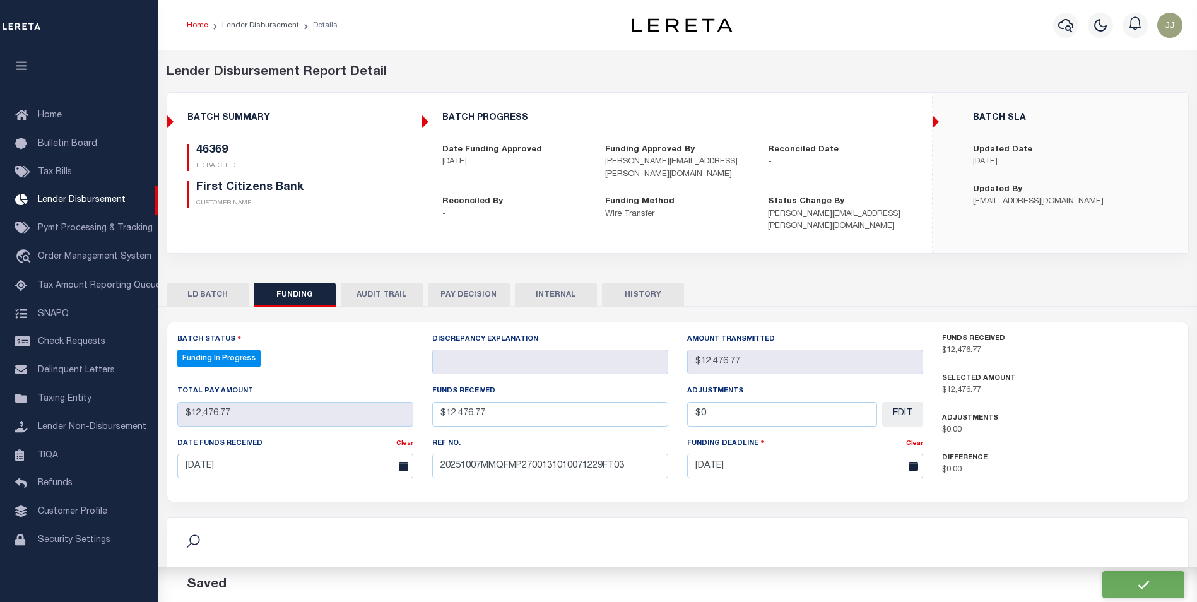
scroll to position [189, 0]
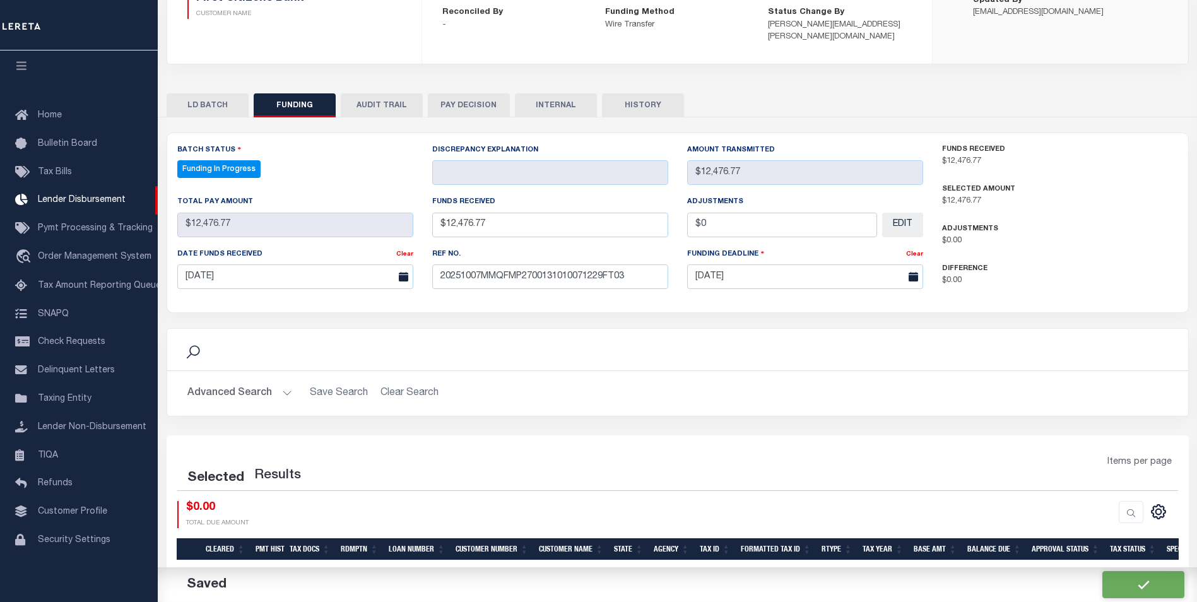
select select "100"
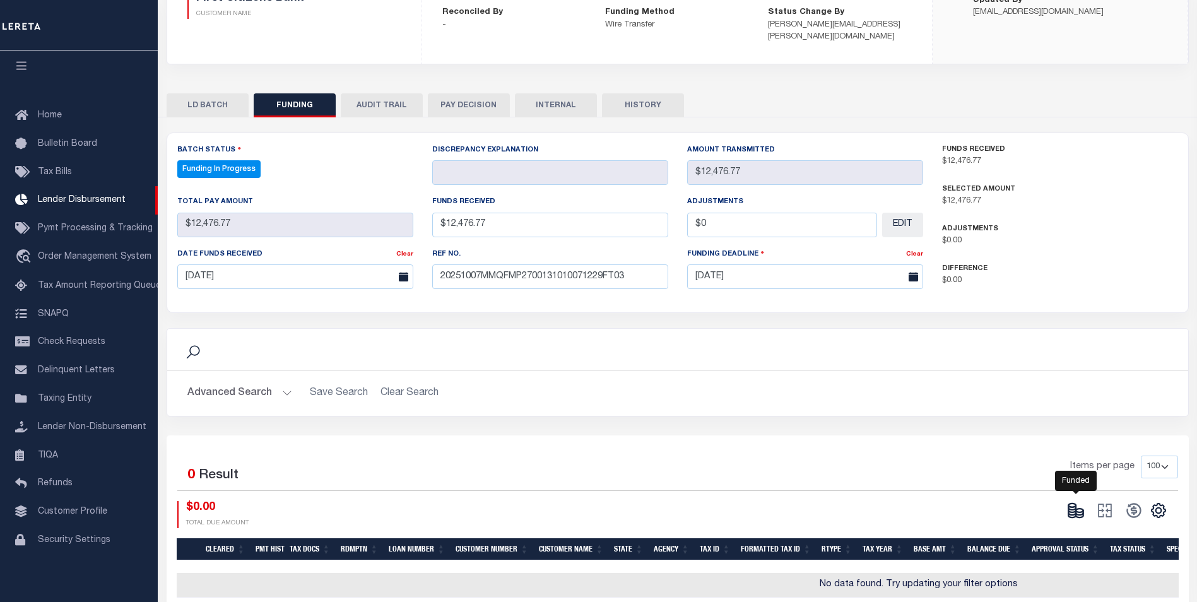
click at [1070, 508] on icon at bounding box center [1072, 510] width 8 height 4
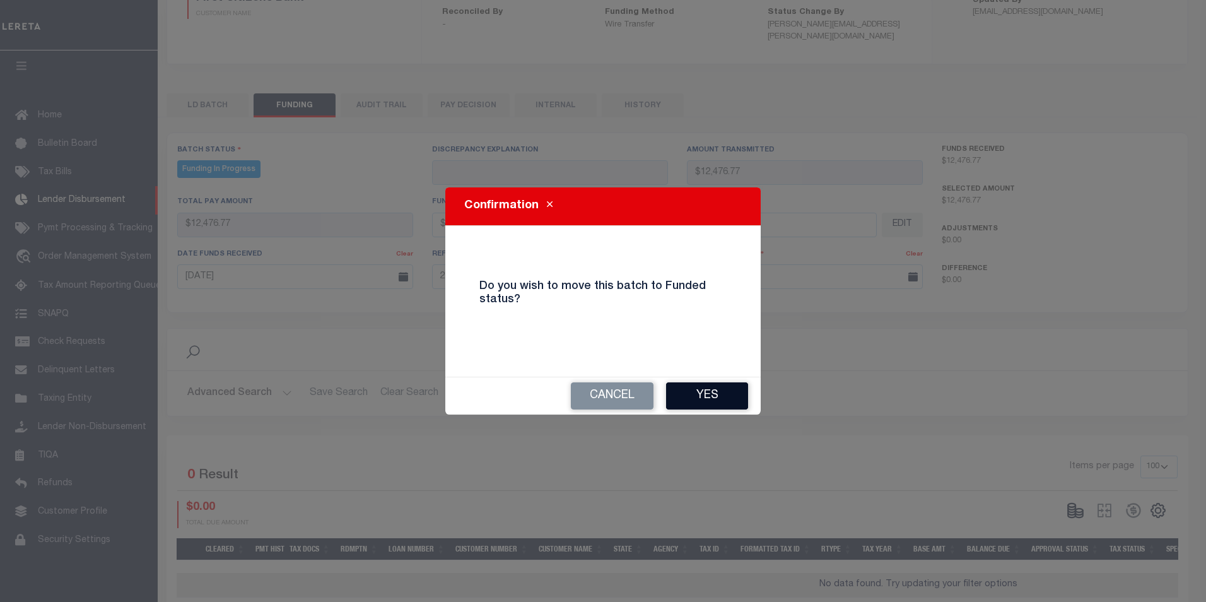
click at [688, 401] on button "Yes" at bounding box center [707, 395] width 82 height 27
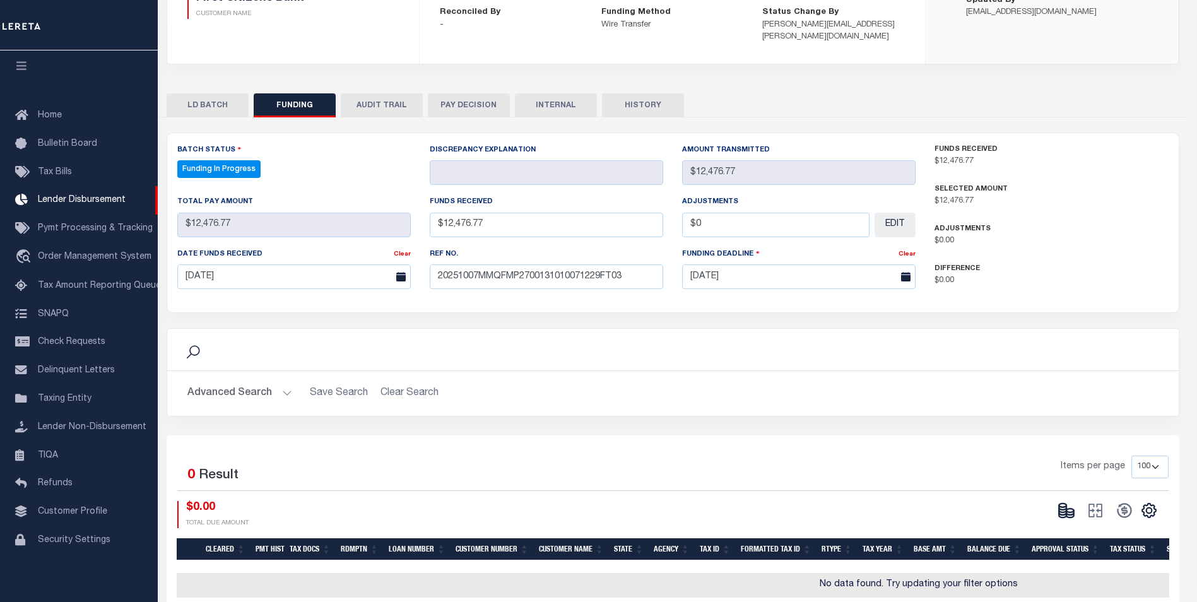
type input "$12,476.77"
type input "$0"
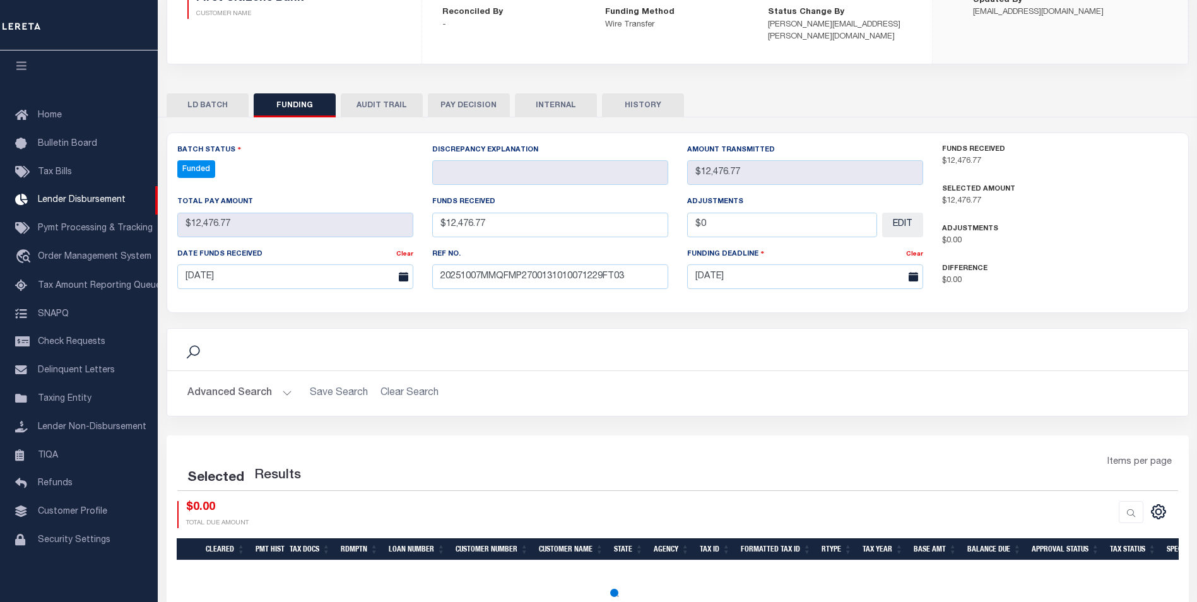
select select "100"
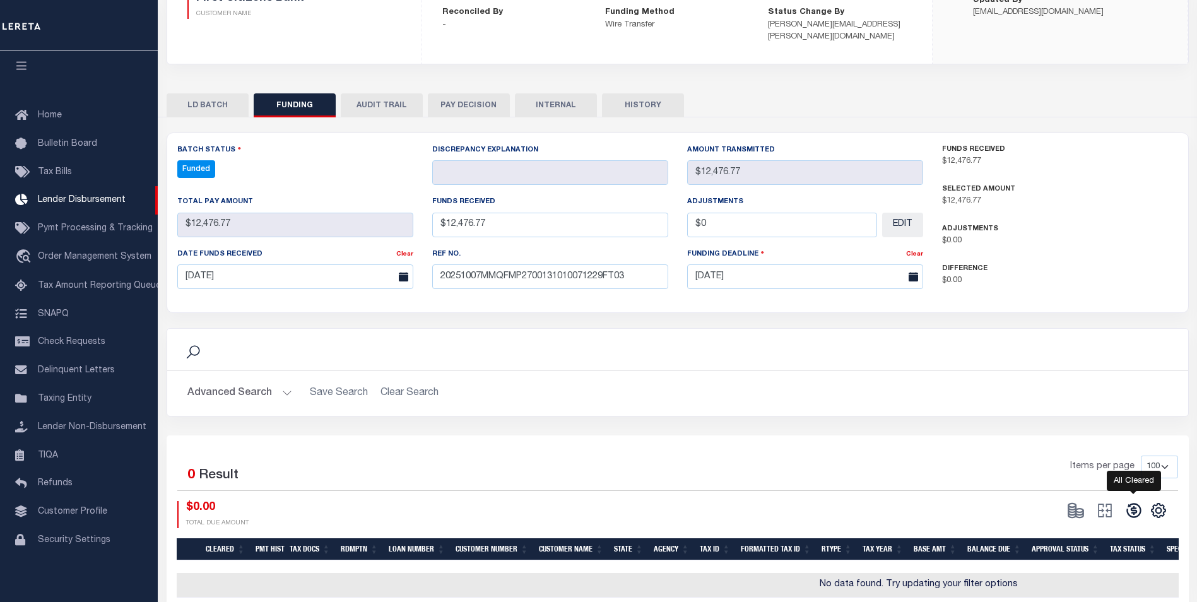
click at [1138, 502] on icon at bounding box center [1134, 511] width 18 height 18
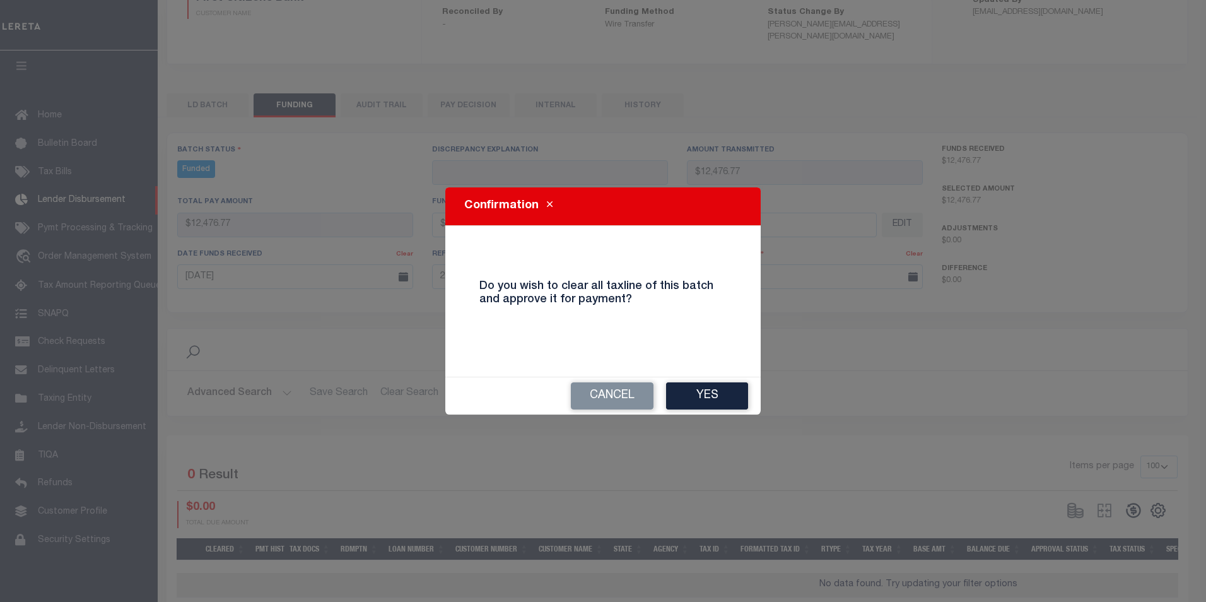
click at [714, 384] on button "Yes" at bounding box center [707, 395] width 82 height 27
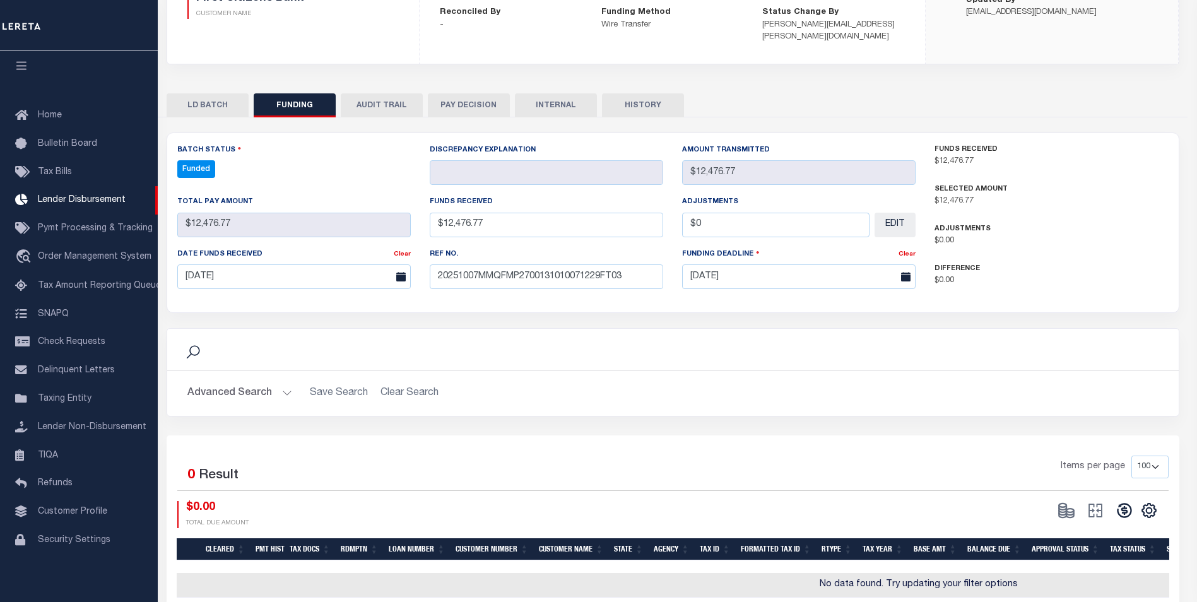
type input "$12,476.77"
type input "$0"
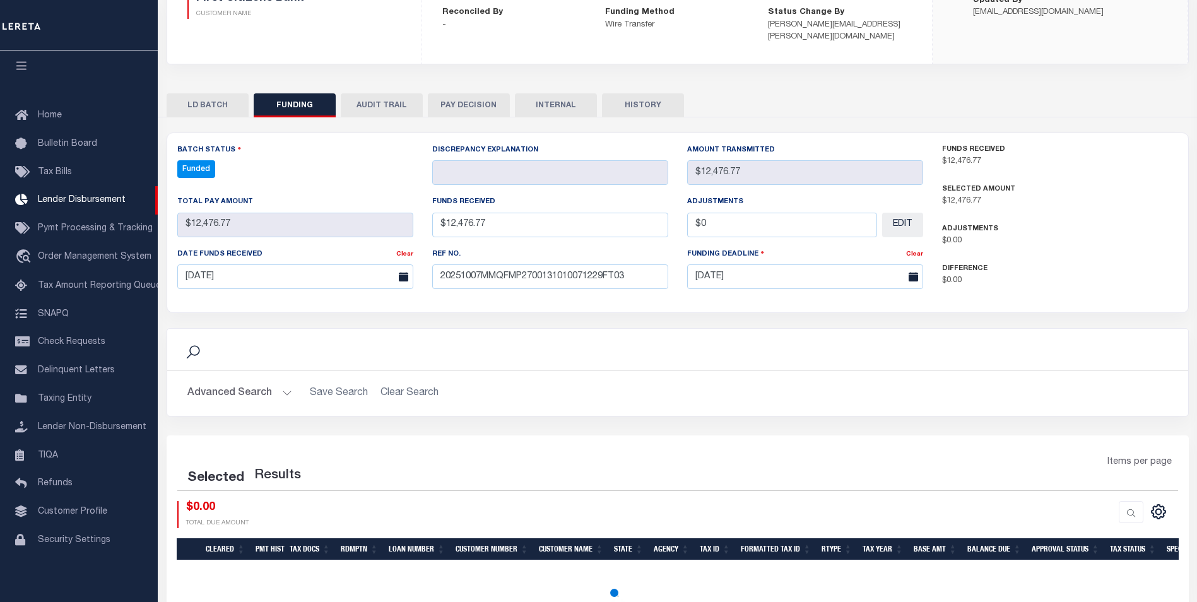
select select "100"
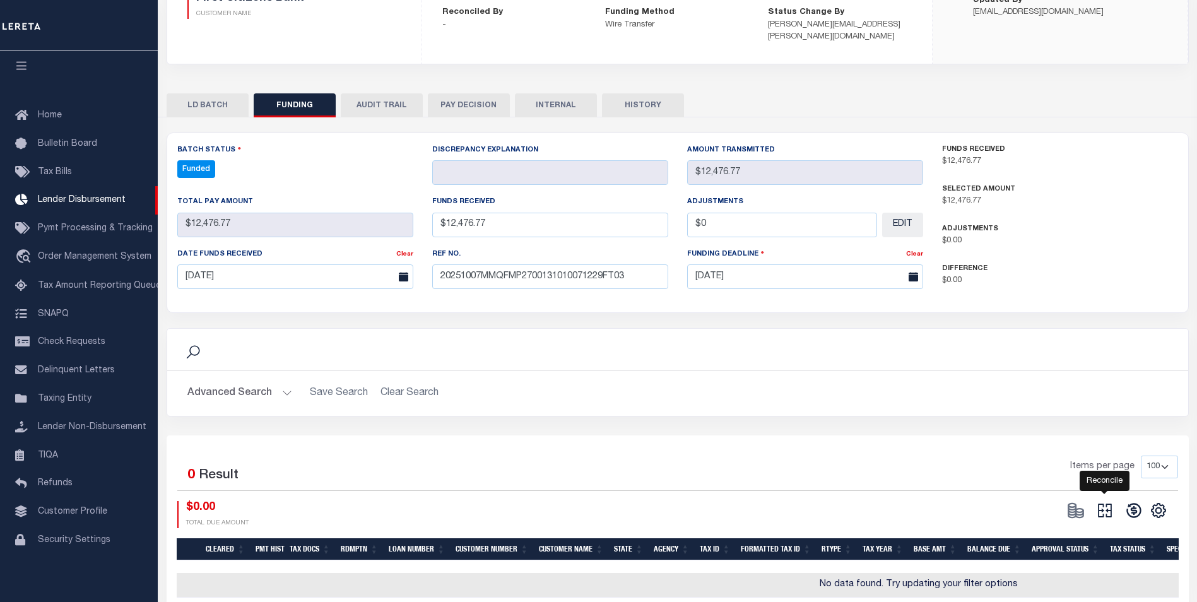
click at [1113, 502] on icon "" at bounding box center [1105, 511] width 18 height 18
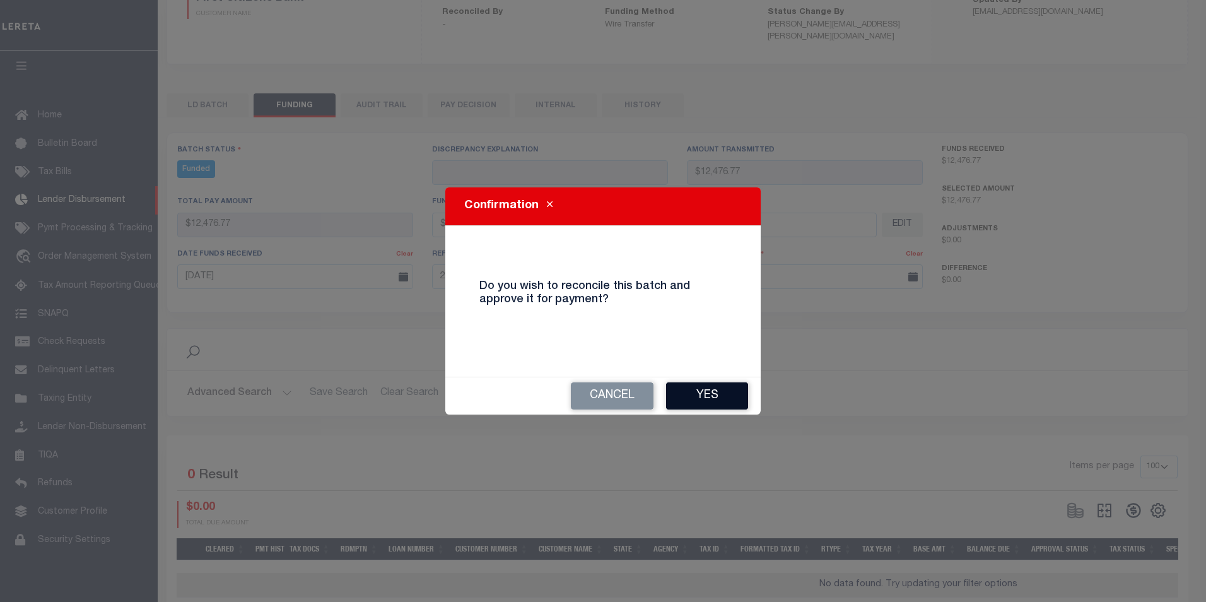
click at [726, 394] on button "Yes" at bounding box center [707, 395] width 82 height 27
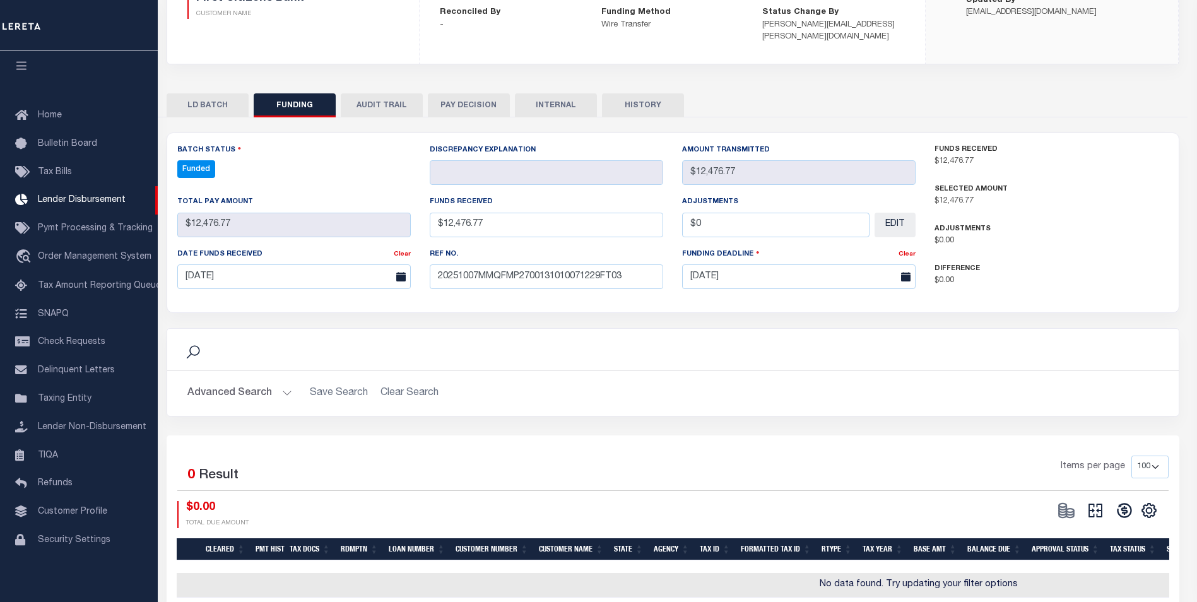
type input "$12,476.77"
type input "$0"
select select "100"
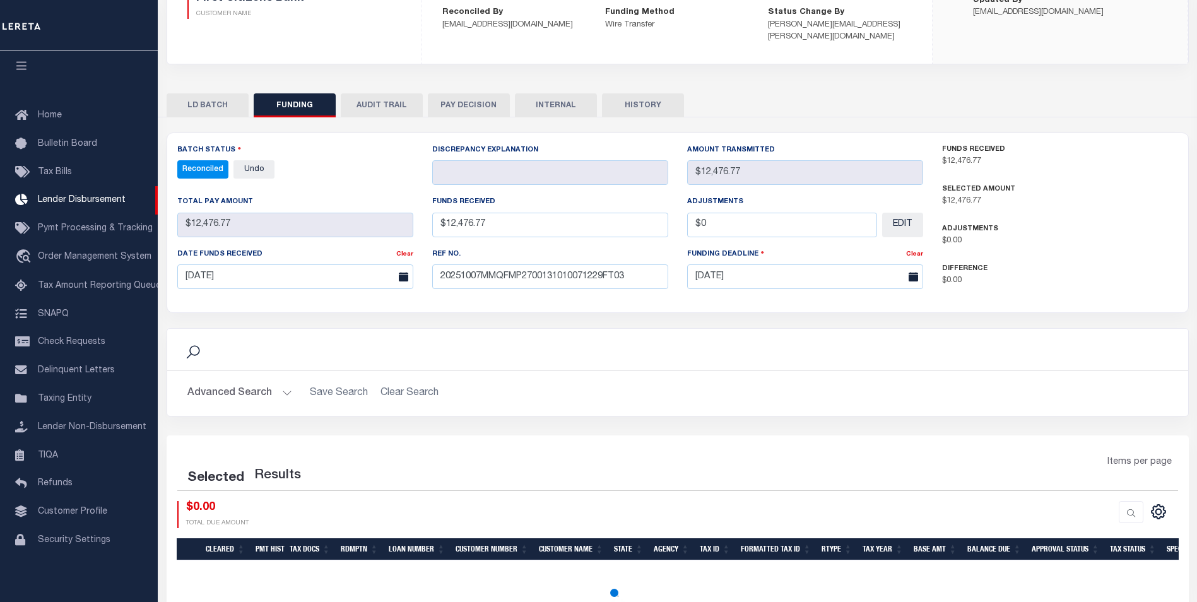
select select "100"
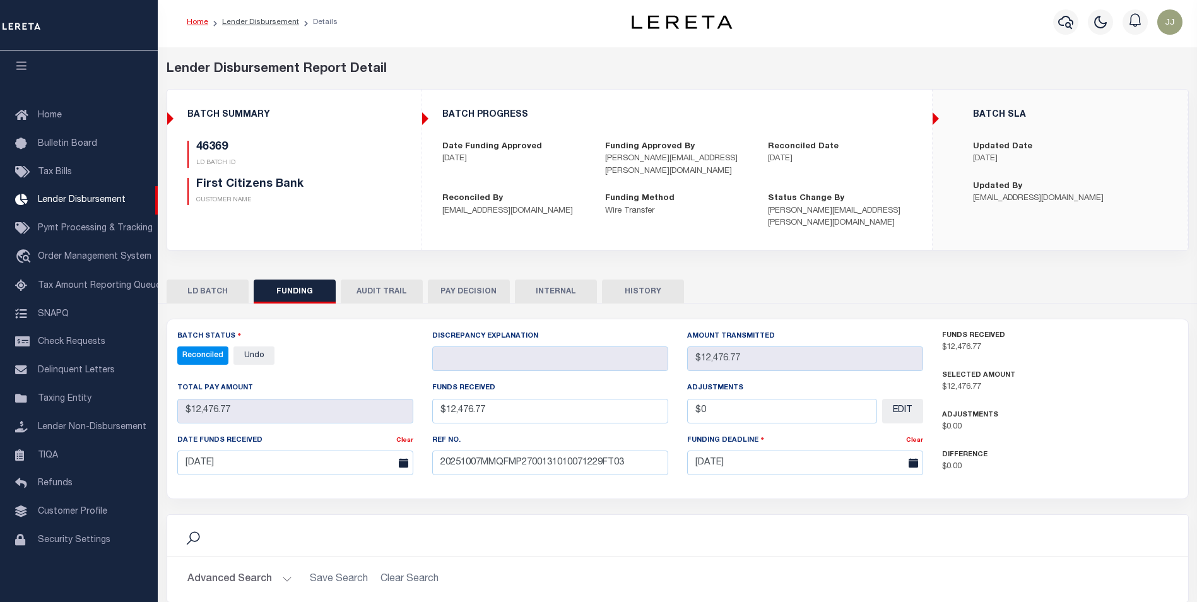
scroll to position [0, 0]
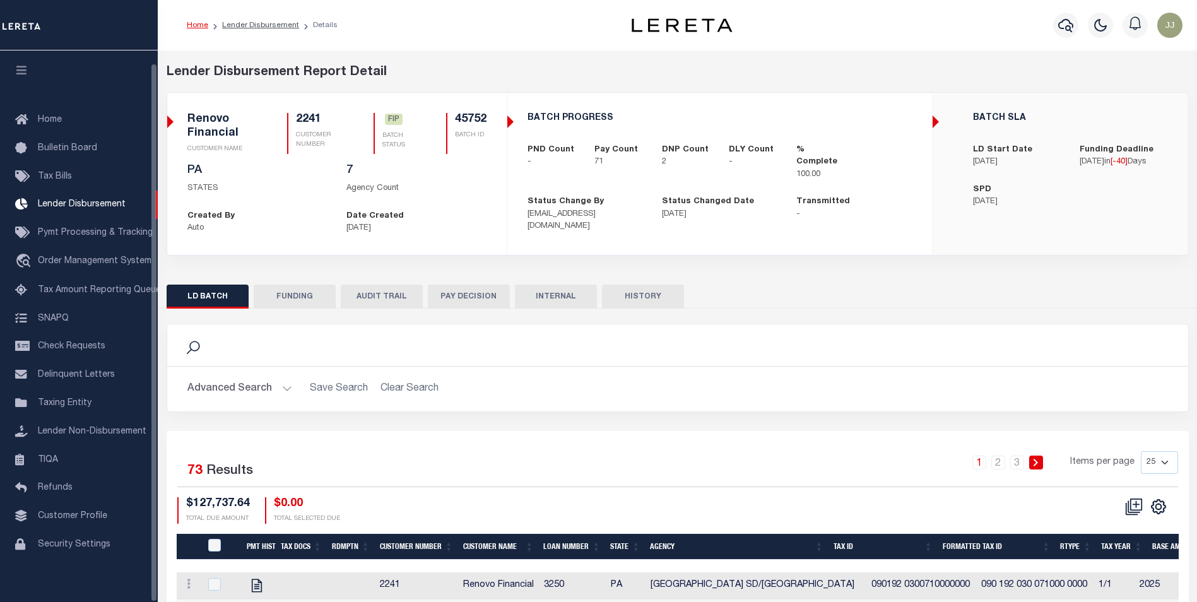
scroll to position [13, 0]
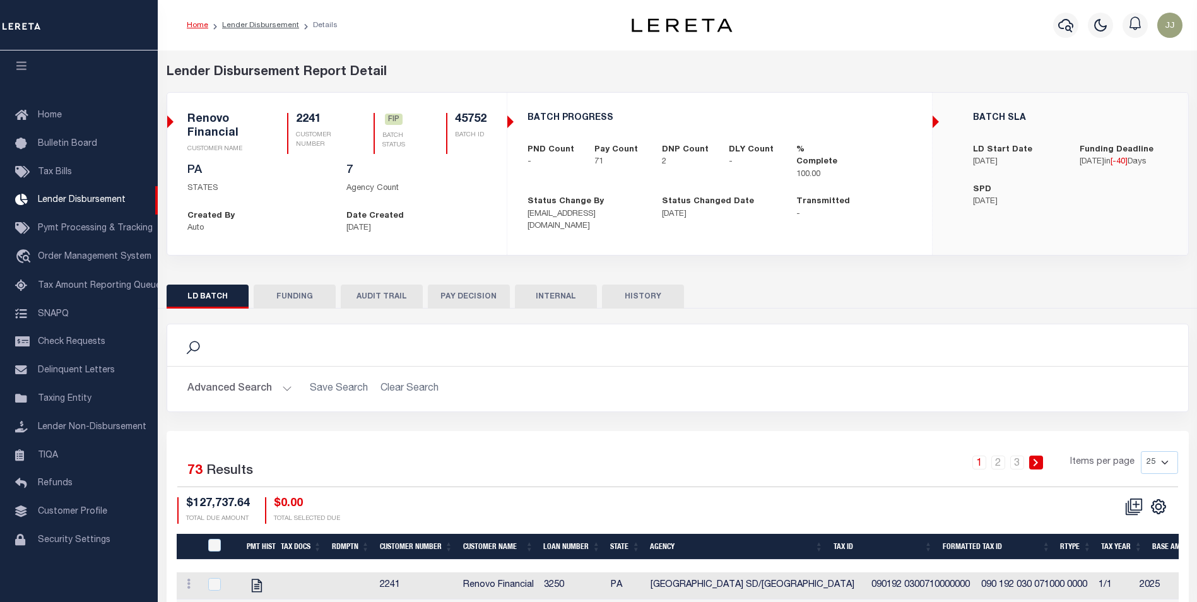
drag, startPoint x: 297, startPoint y: 298, endPoint x: 803, endPoint y: 370, distance: 511.2
click at [298, 298] on button "FUNDING" at bounding box center [295, 297] width 82 height 24
select select "9"
select select "100"
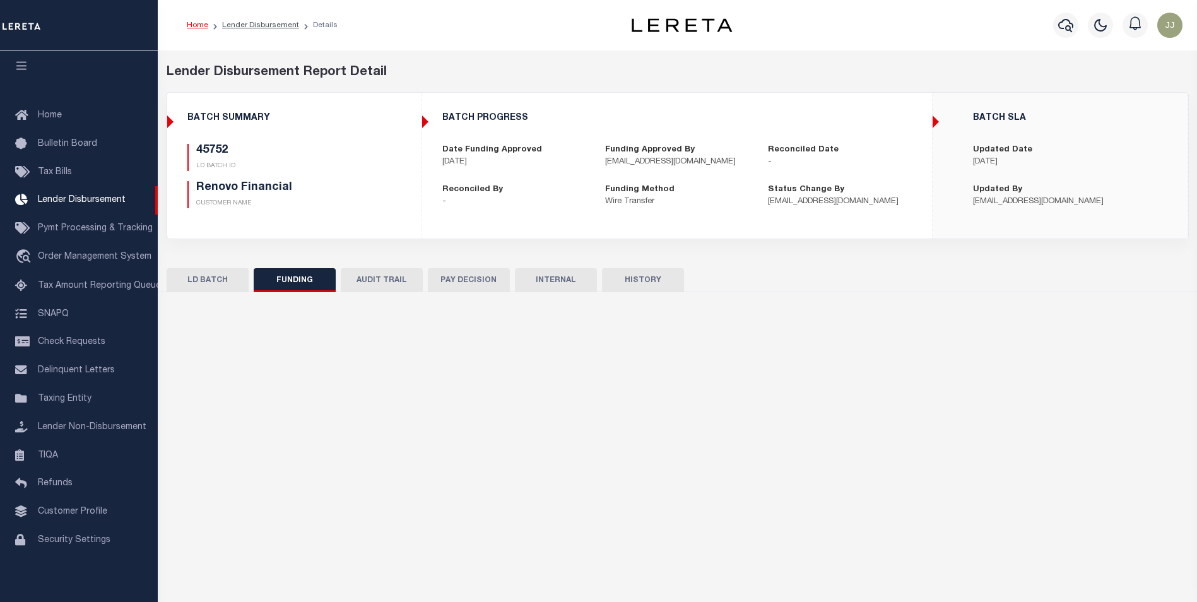
type input "$124,139.39"
type input "$0"
type input "[DATE]"
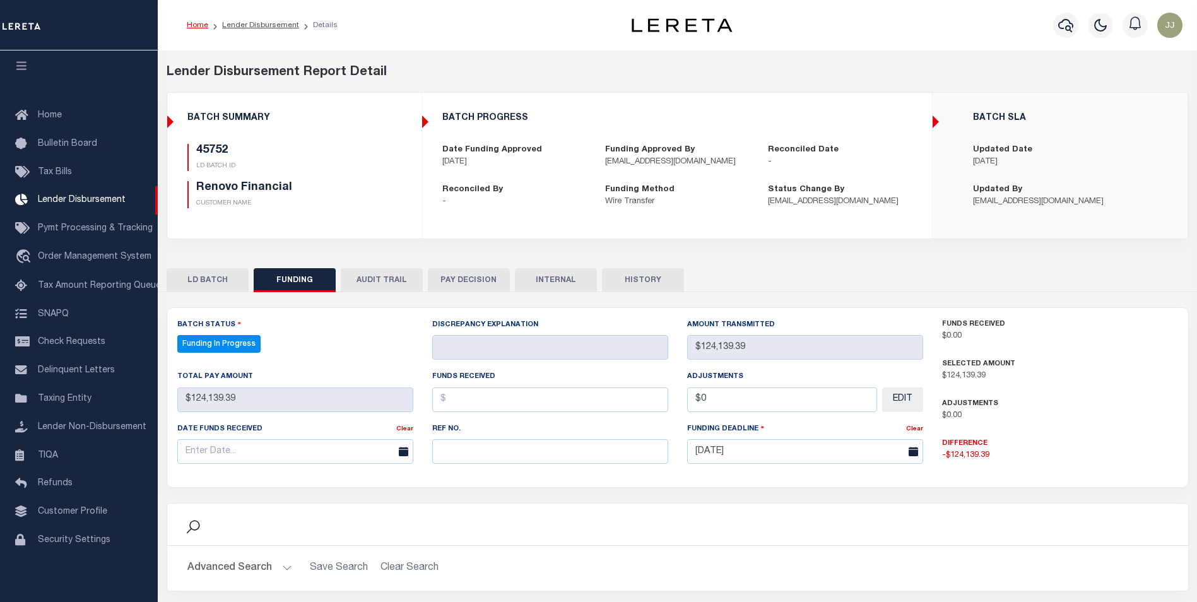
select select "100"
click at [534, 445] on input "text" at bounding box center [550, 451] width 236 height 25
paste input "20251007MMQFMP2700226710071642FT03"
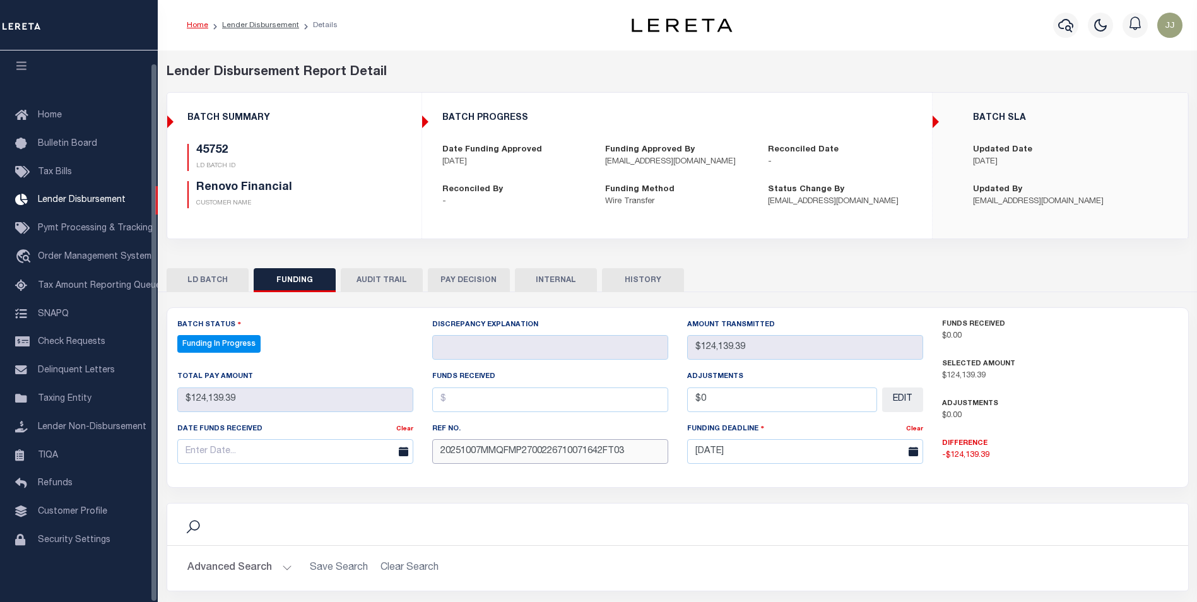
type input "20251007MMQFMP2700226710071642FT03"
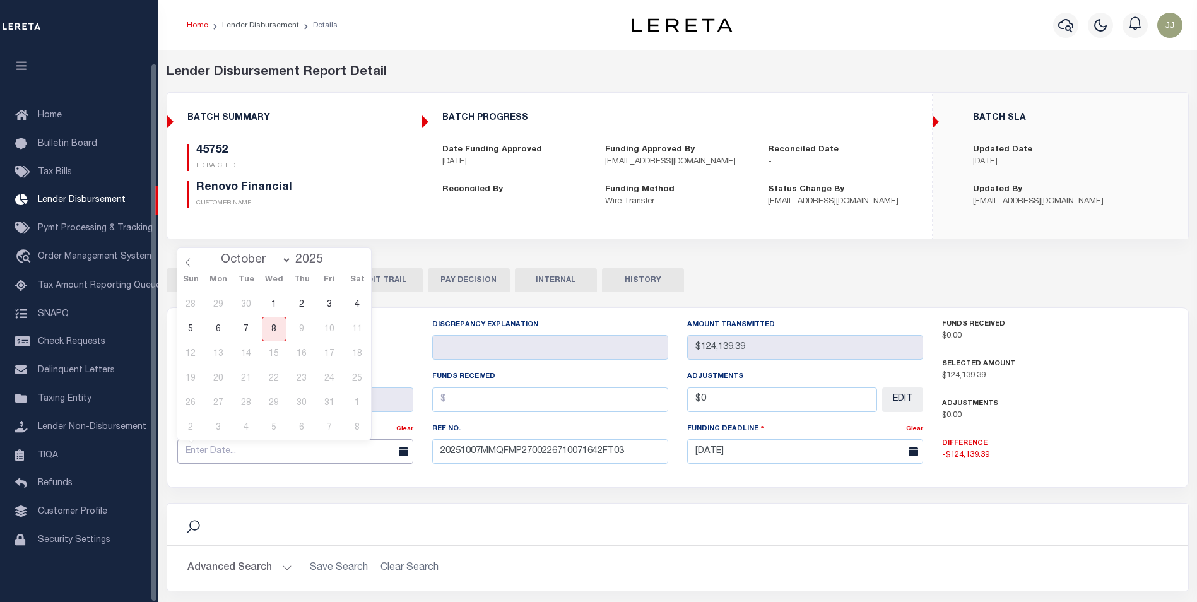
click at [215, 455] on input "text" at bounding box center [295, 451] width 236 height 25
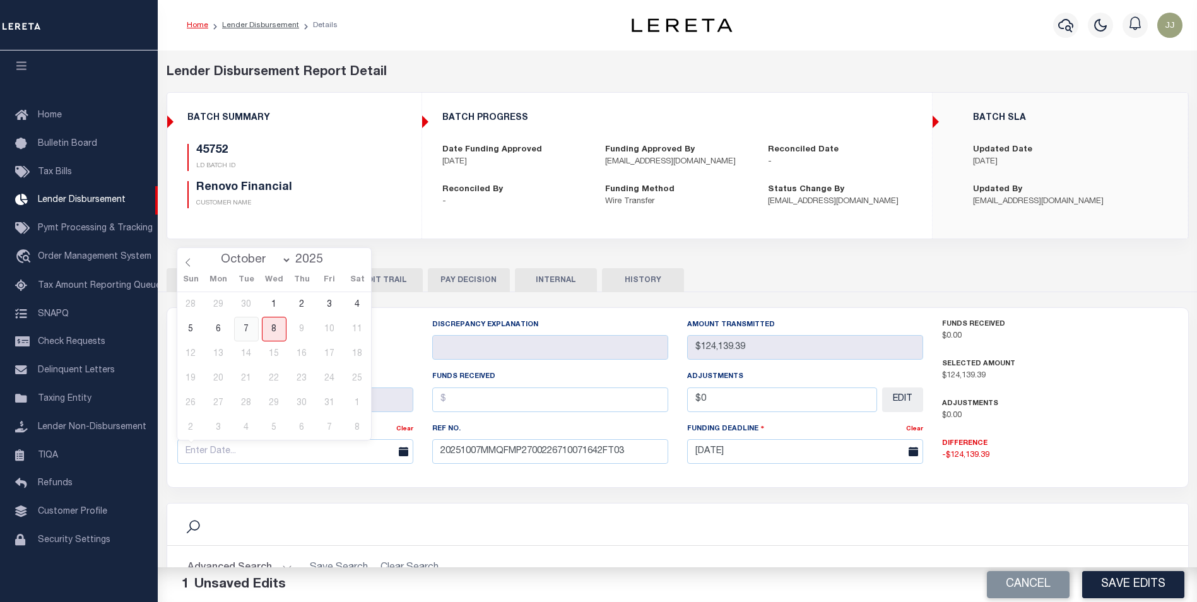
drag, startPoint x: 244, startPoint y: 324, endPoint x: 409, endPoint y: 337, distance: 165.9
click at [248, 322] on span "7" at bounding box center [246, 329] width 25 height 25
type input "[DATE]"
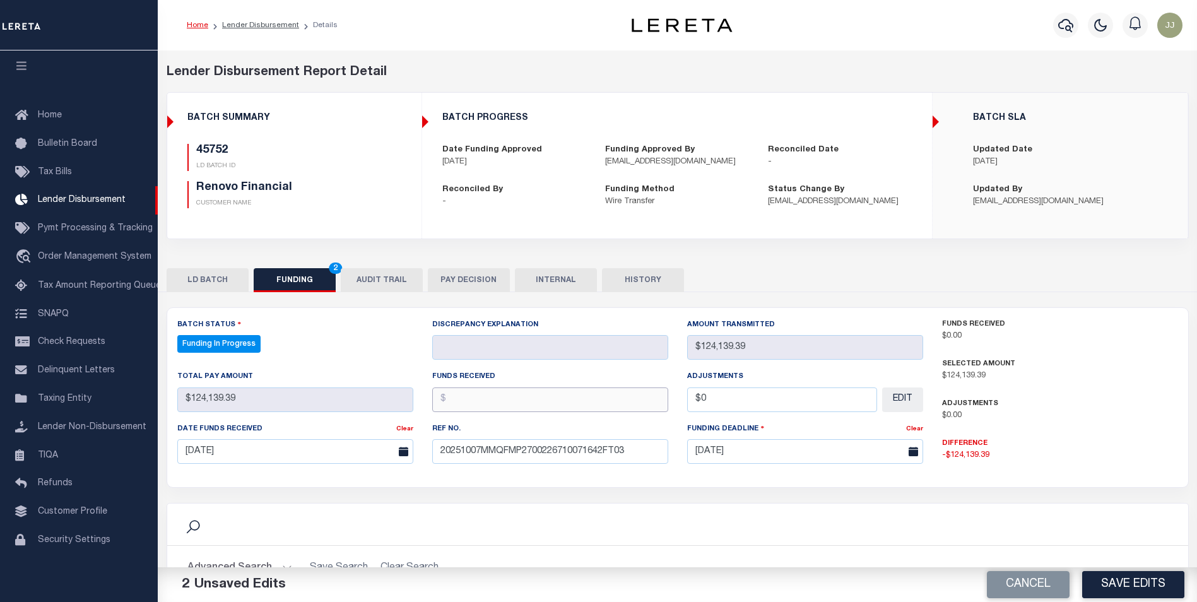
click at [509, 399] on input "text" at bounding box center [550, 399] width 236 height 25
type input "$124,139.39"
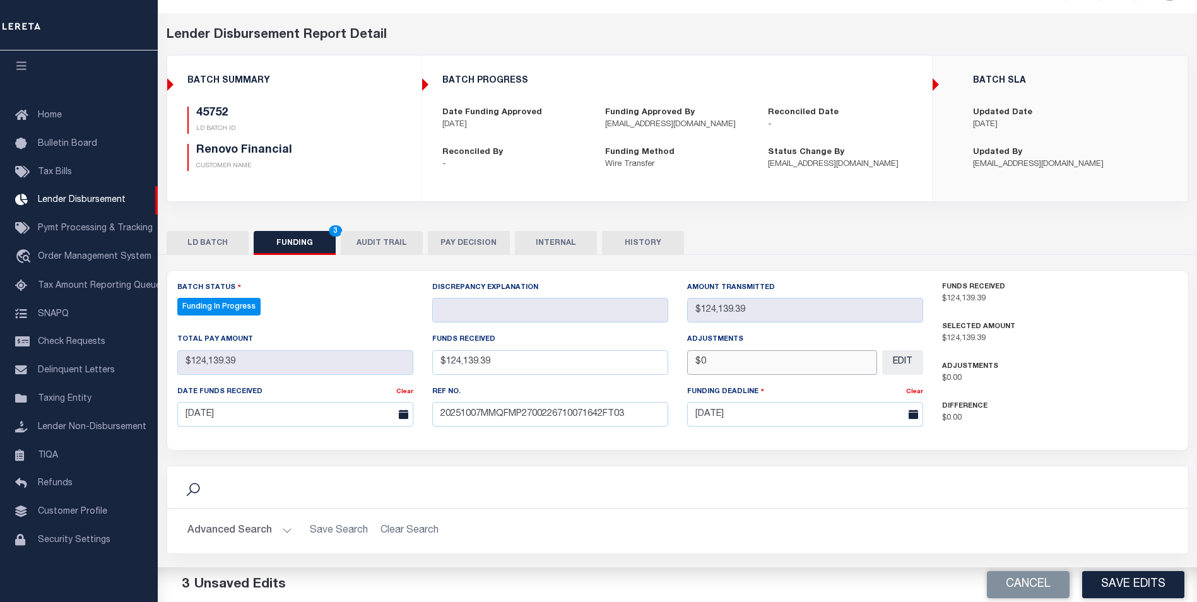
scroll to position [126, 0]
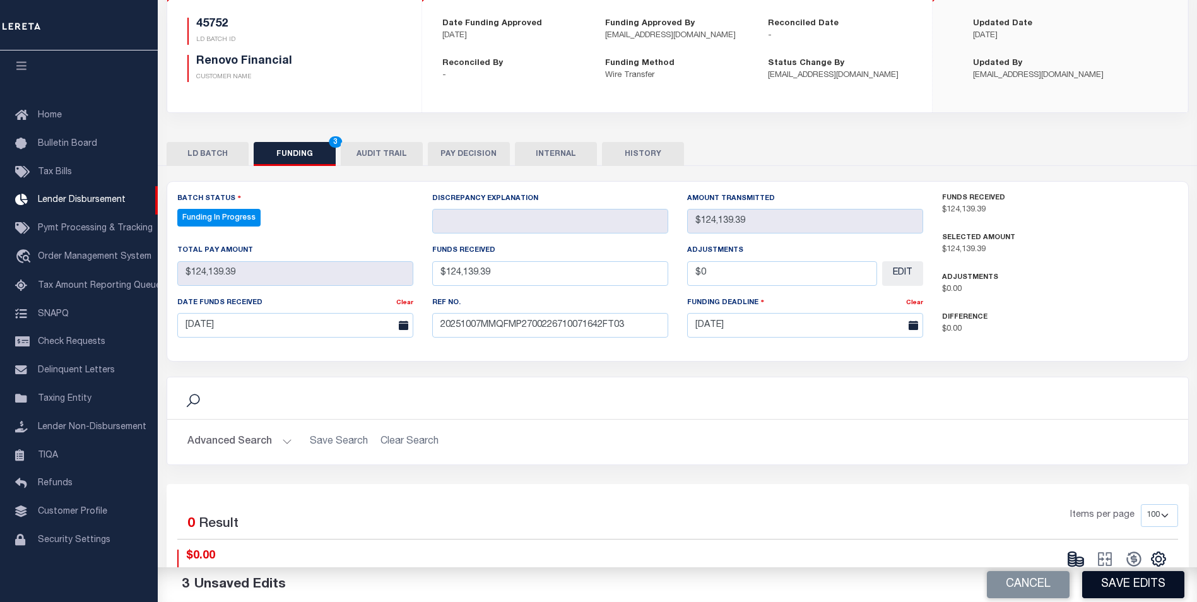
type input "$0.00"
click at [1137, 592] on button "Save Edits" at bounding box center [1133, 584] width 102 height 27
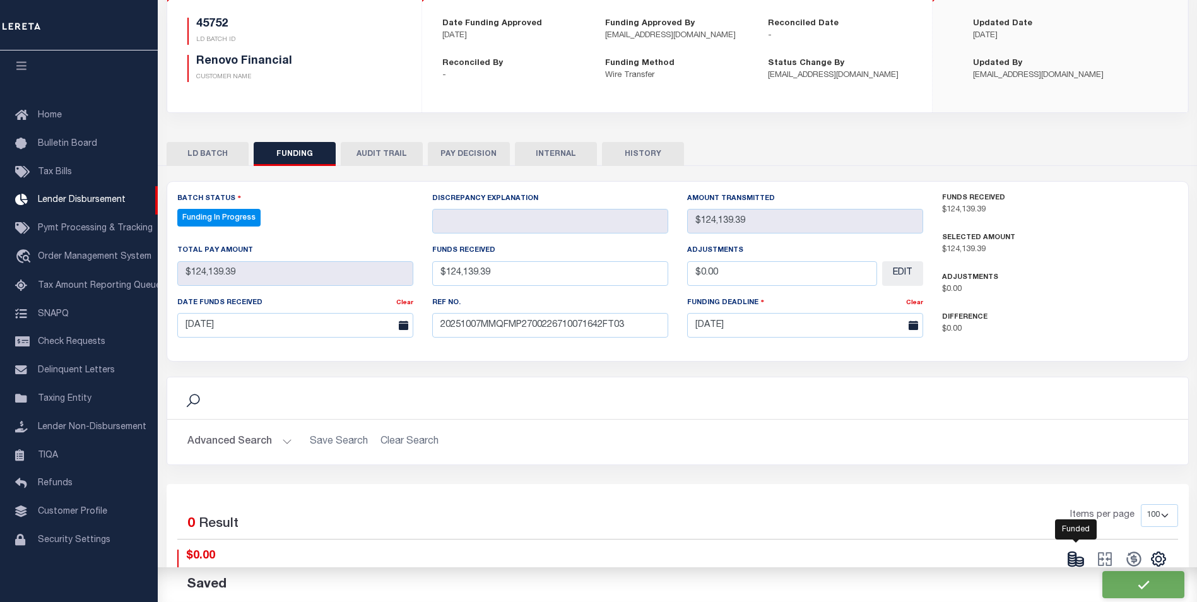
type input "$124,139.39"
type input "$0"
select select "100"
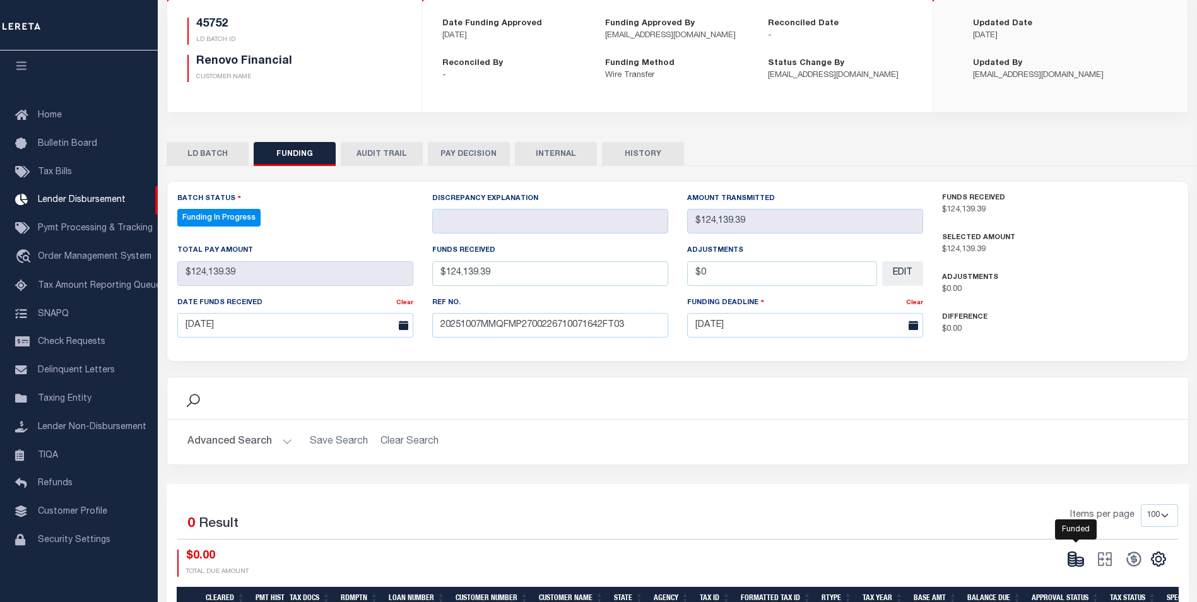
click at [1080, 558] on icon at bounding box center [1076, 559] width 18 height 18
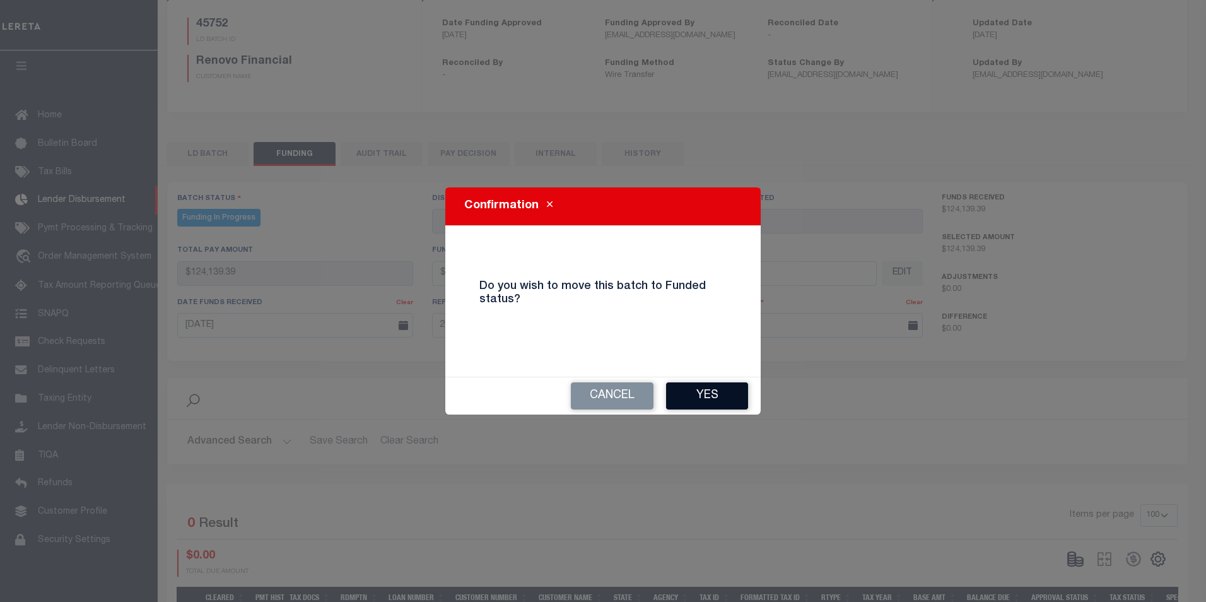
click at [715, 394] on button "Yes" at bounding box center [707, 395] width 82 height 27
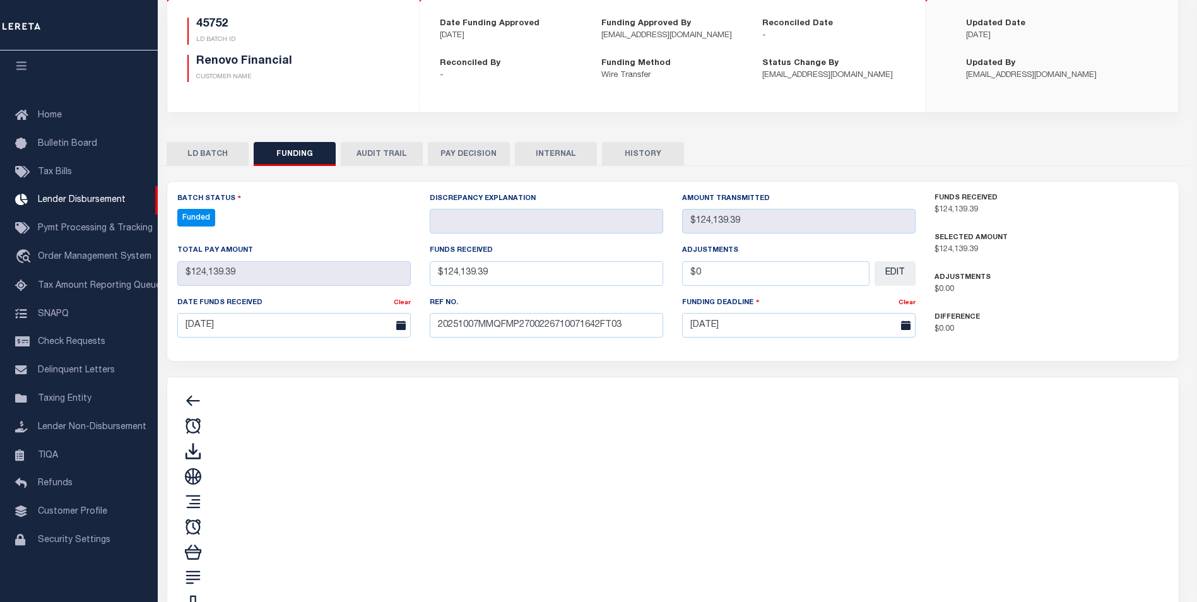
type input "$124,139.39"
type input "$0"
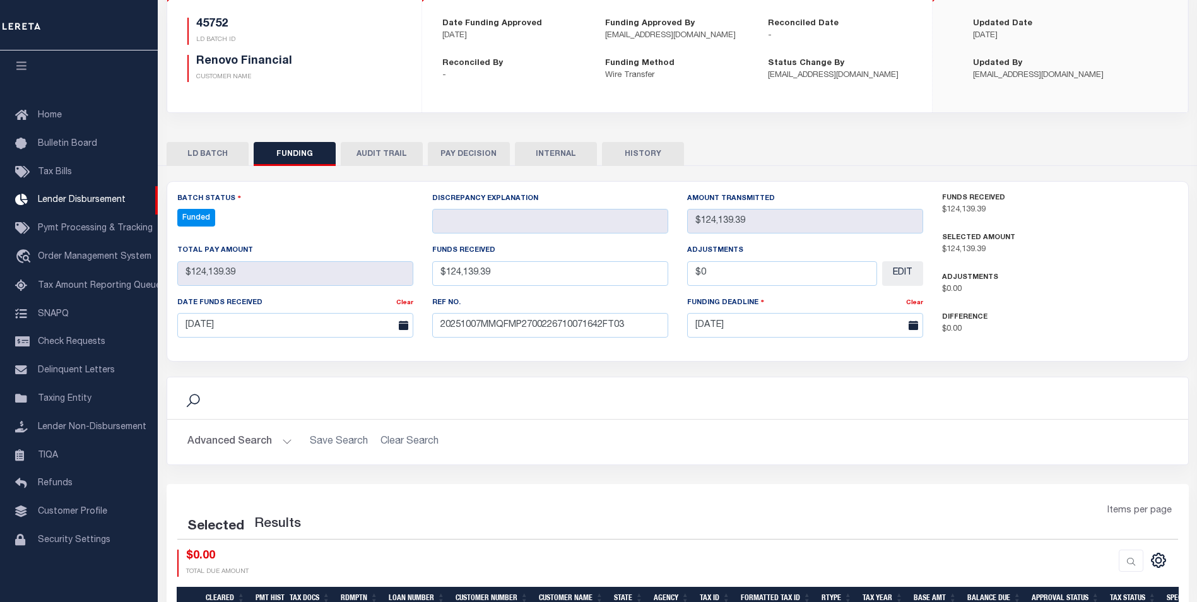
select select "100"
click at [1135, 564] on icon at bounding box center [1134, 559] width 18 height 18
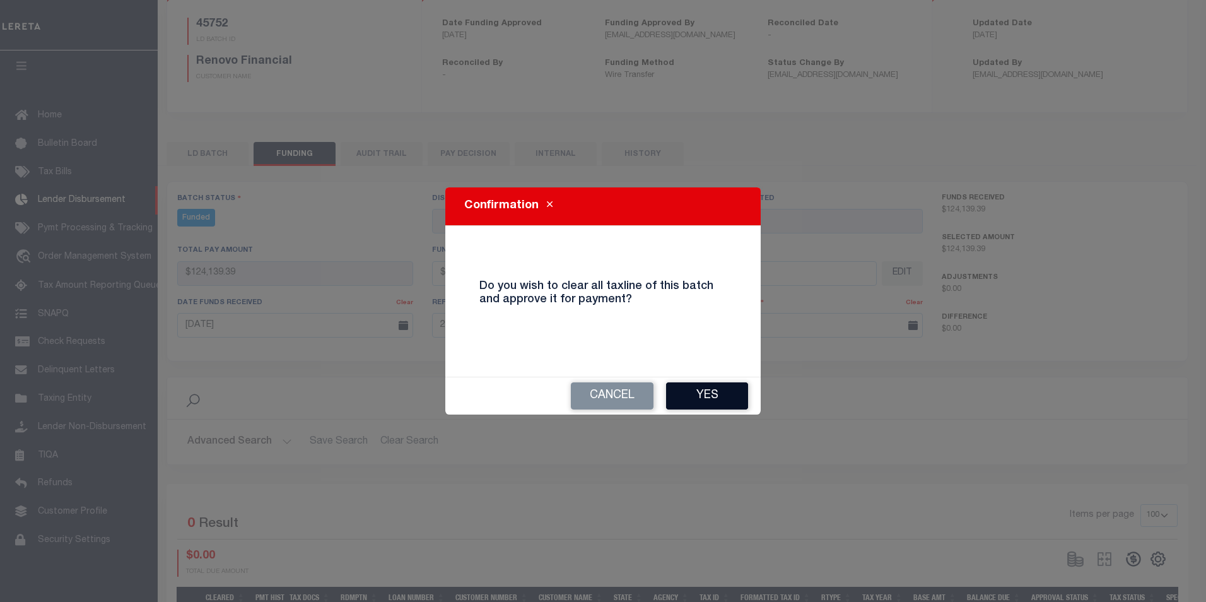
click at [689, 392] on button "Yes" at bounding box center [707, 395] width 82 height 27
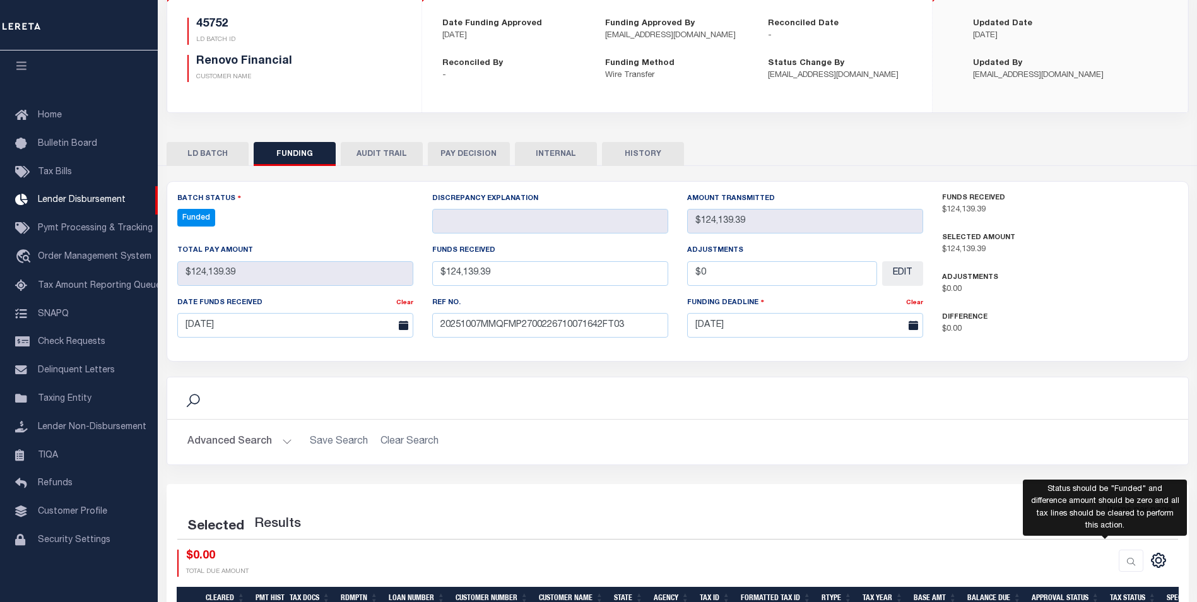
type input "$124,139.39"
type input "$0"
select select "100"
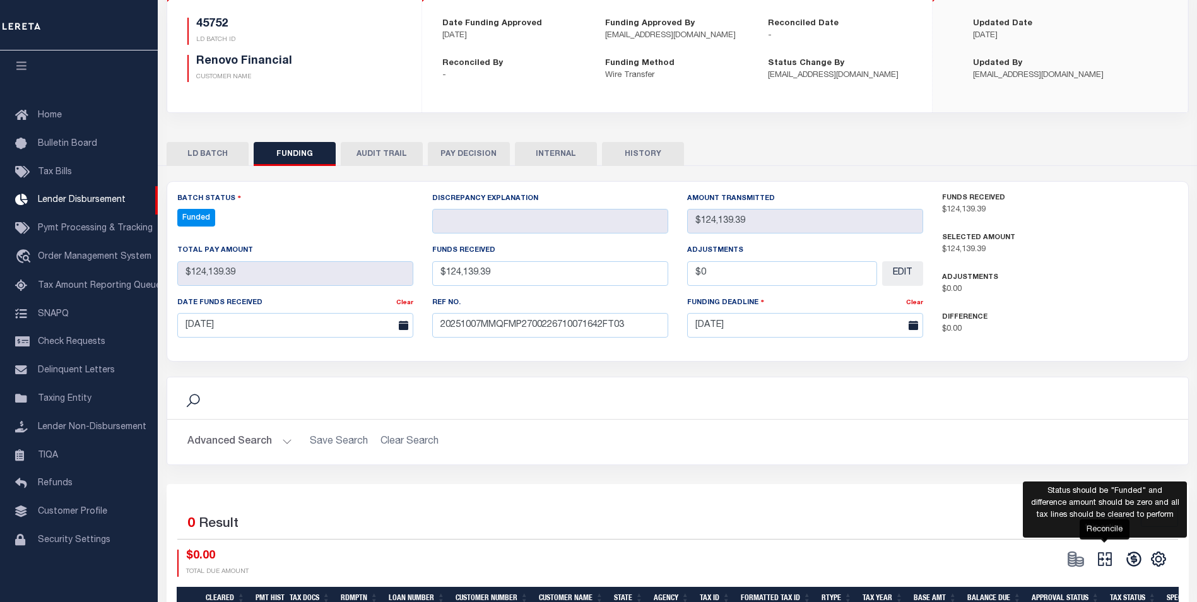
click at [1109, 560] on icon "" at bounding box center [1105, 559] width 14 height 14
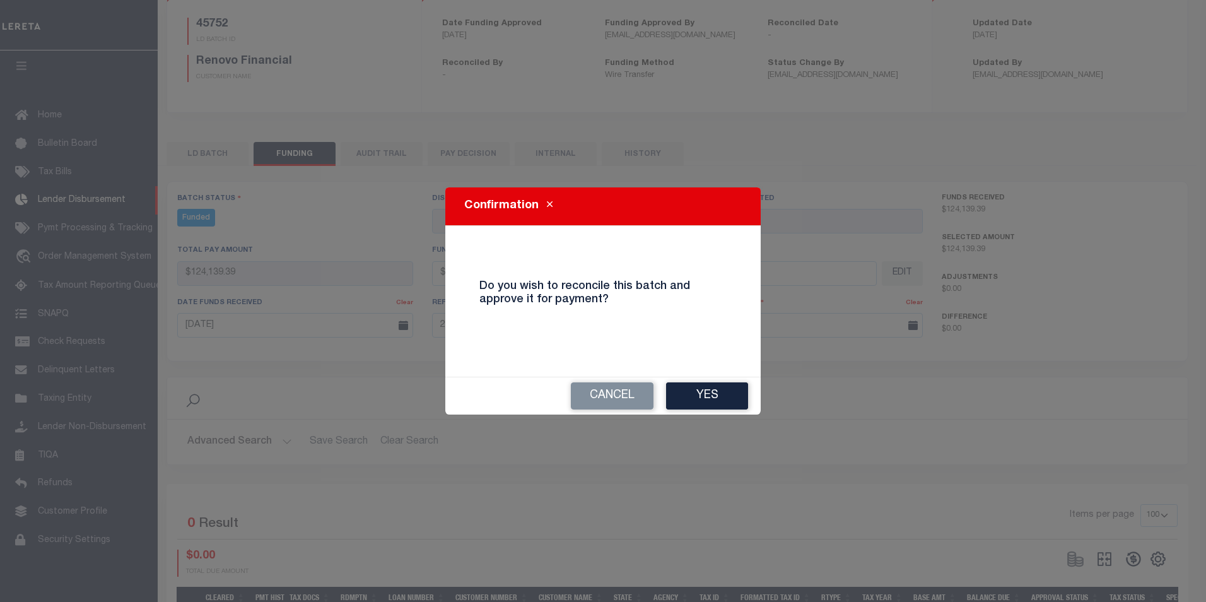
click at [725, 392] on button "Yes" at bounding box center [707, 395] width 82 height 27
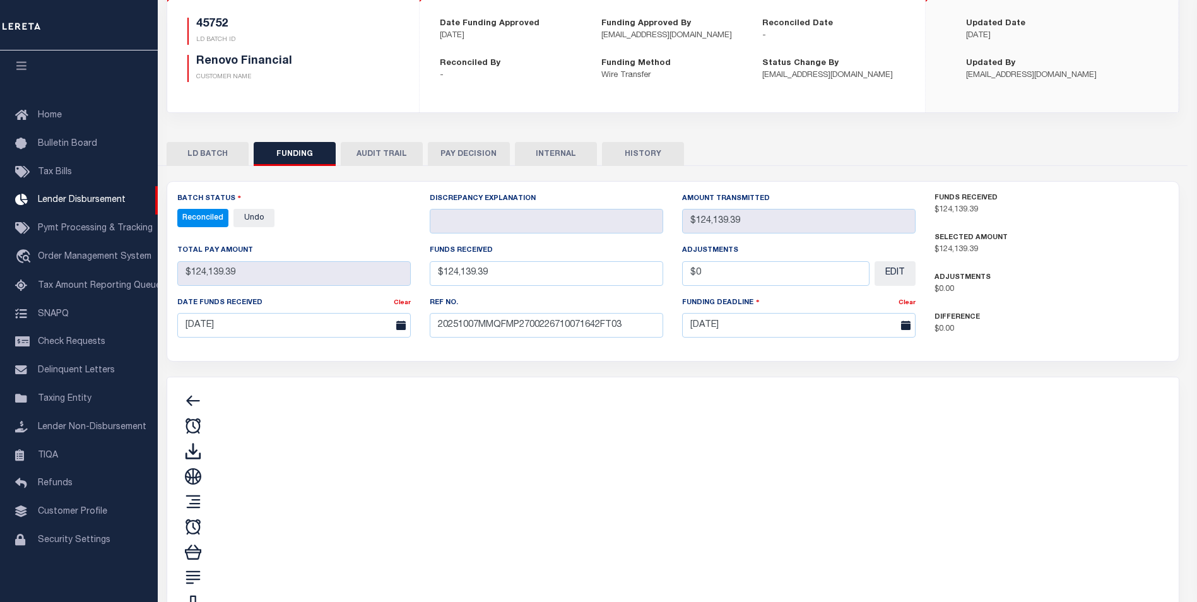
type input "$124,139.39"
type input "$0"
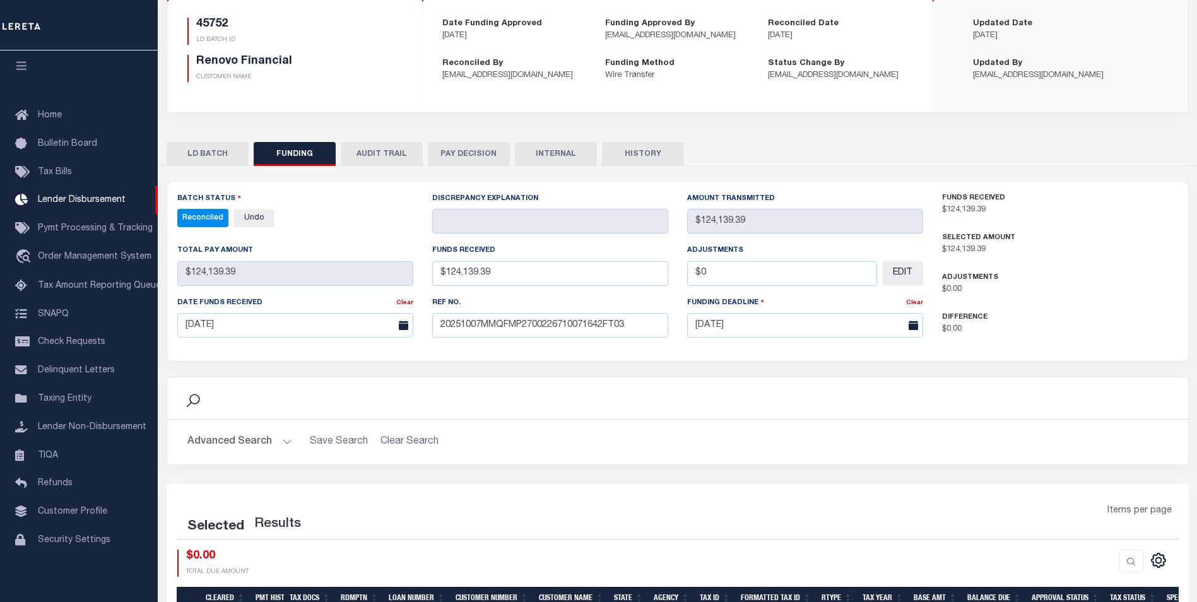
select select "100"
drag, startPoint x: 555, startPoint y: 149, endPoint x: 545, endPoint y: 107, distance: 43.5
click at [555, 150] on button "INTERNAL" at bounding box center [556, 154] width 82 height 24
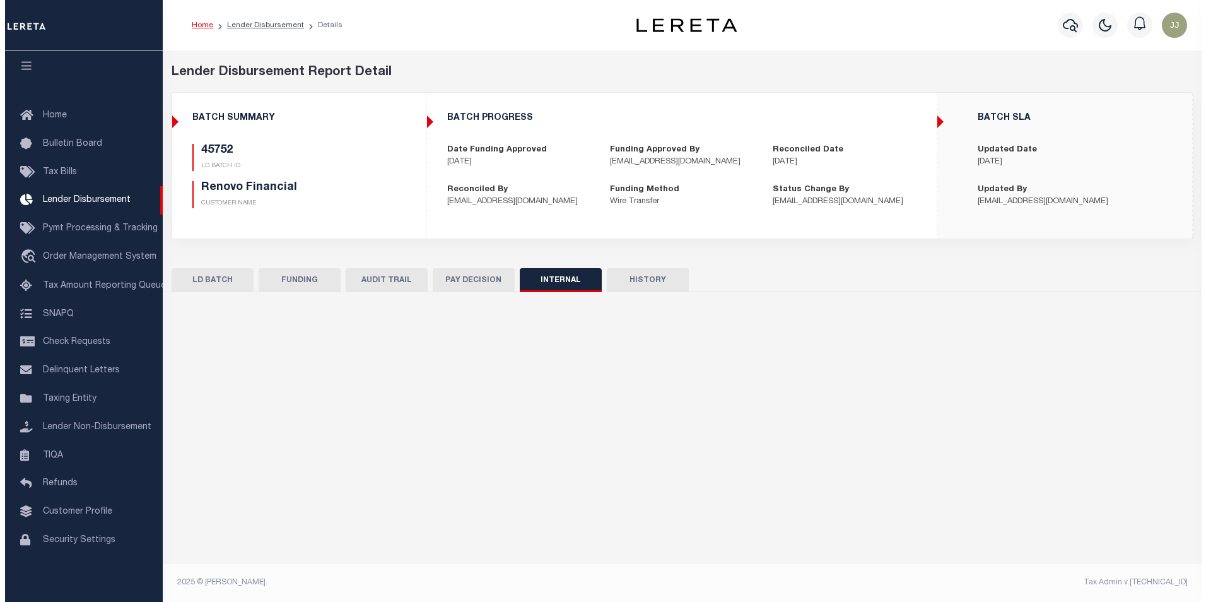
scroll to position [0, 0]
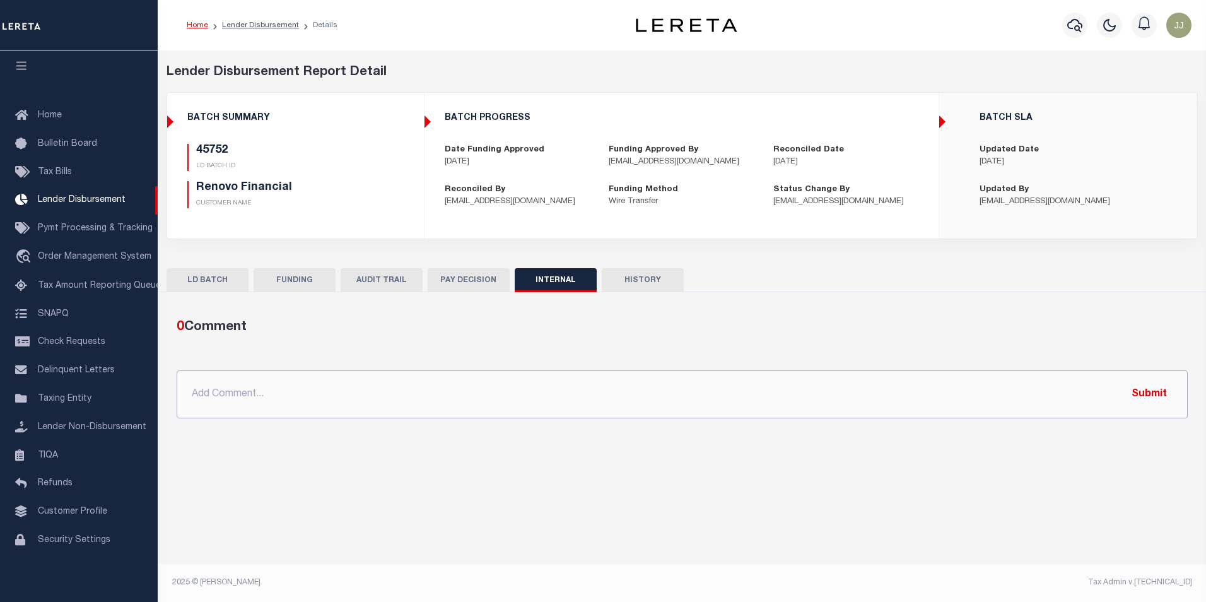
click at [395, 388] on input "text" at bounding box center [683, 394] width 1012 height 48
paste input "OG AMOUNT $221,554.53 45752 - $124,139.39 46445 - $22,084.41 46487 - $2,835.08 …"
type input "OG AMOUNT $221,554.53 45752 - $124,139.39 46445 - $22,084.41 46487 - $2,835.08 …"
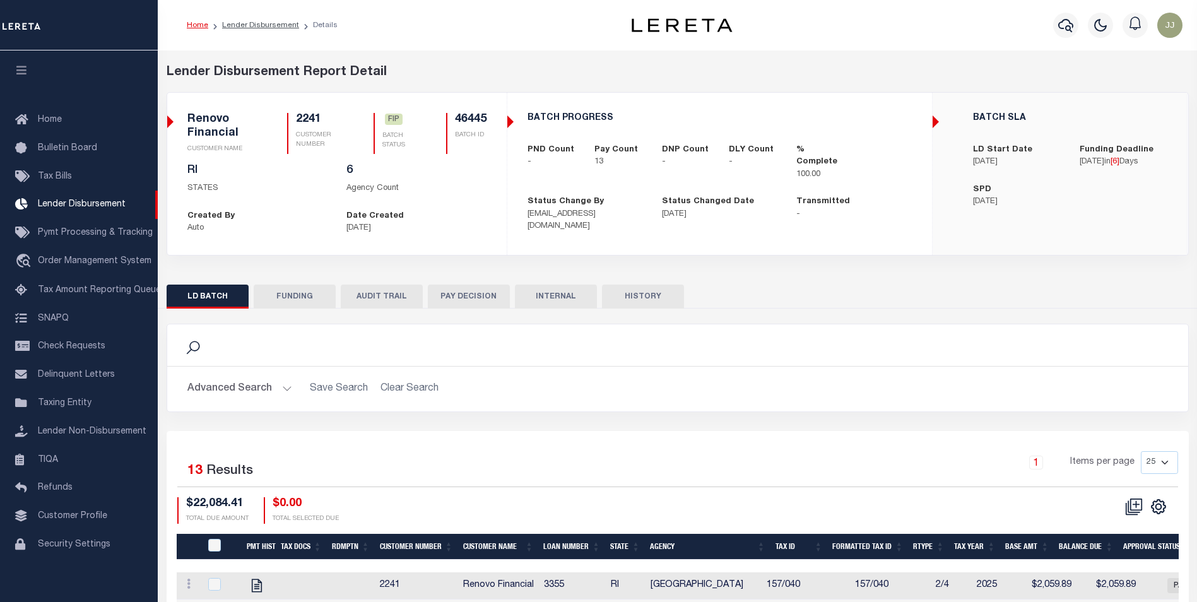
scroll to position [13, 0]
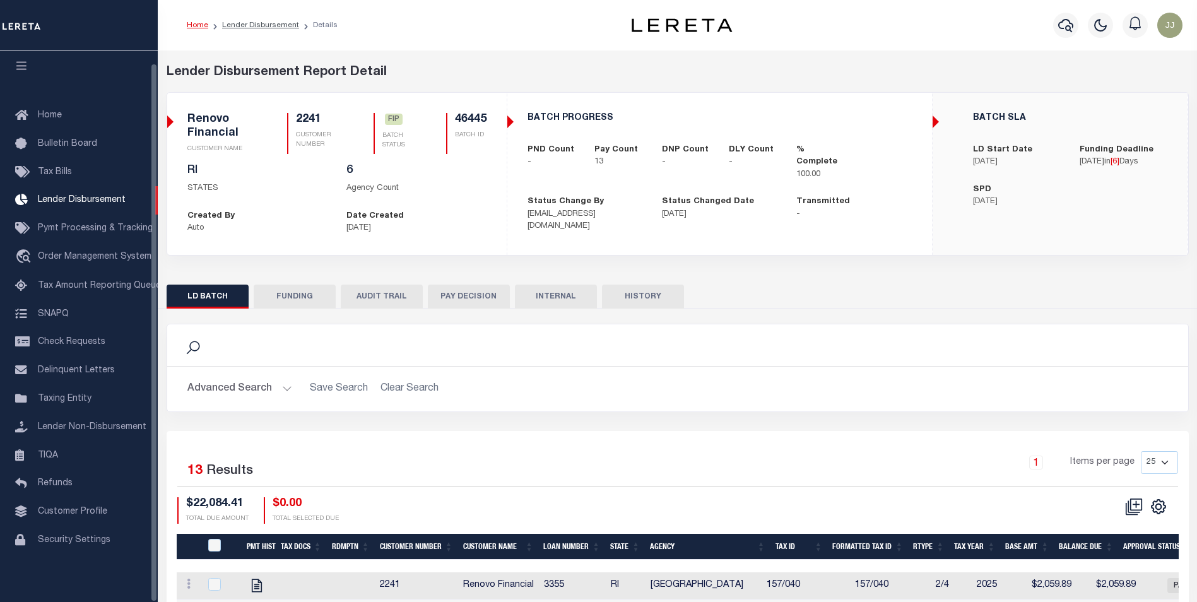
click at [290, 299] on button "FUNDING" at bounding box center [295, 297] width 82 height 24
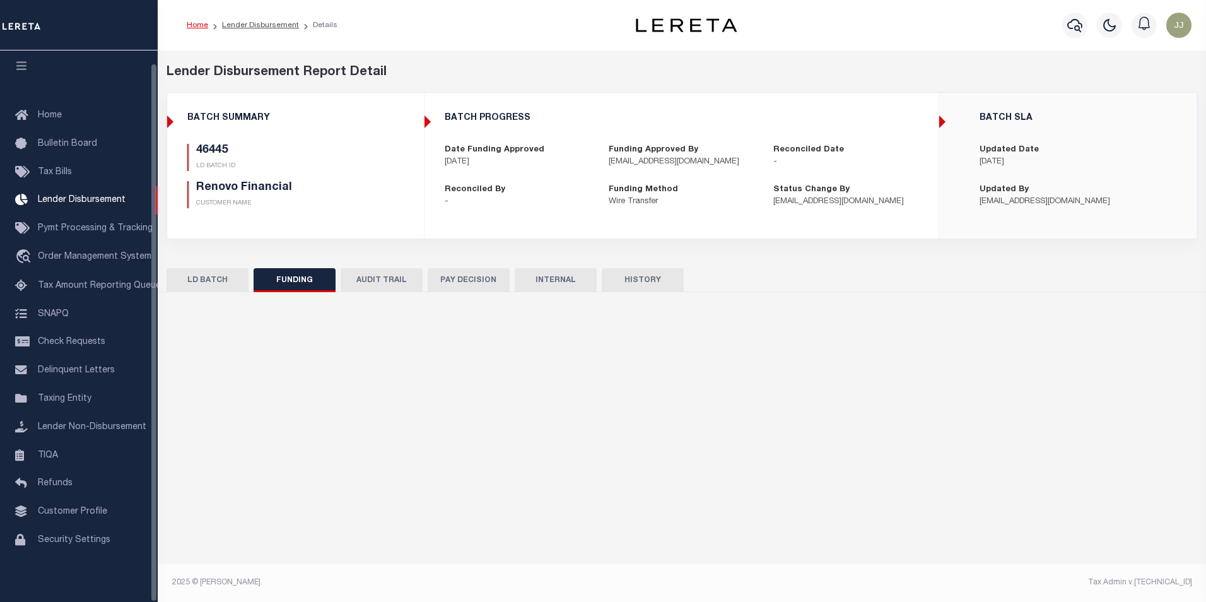
type input "$22,084.41"
type input "$0"
type input "[DATE]"
select select "100"
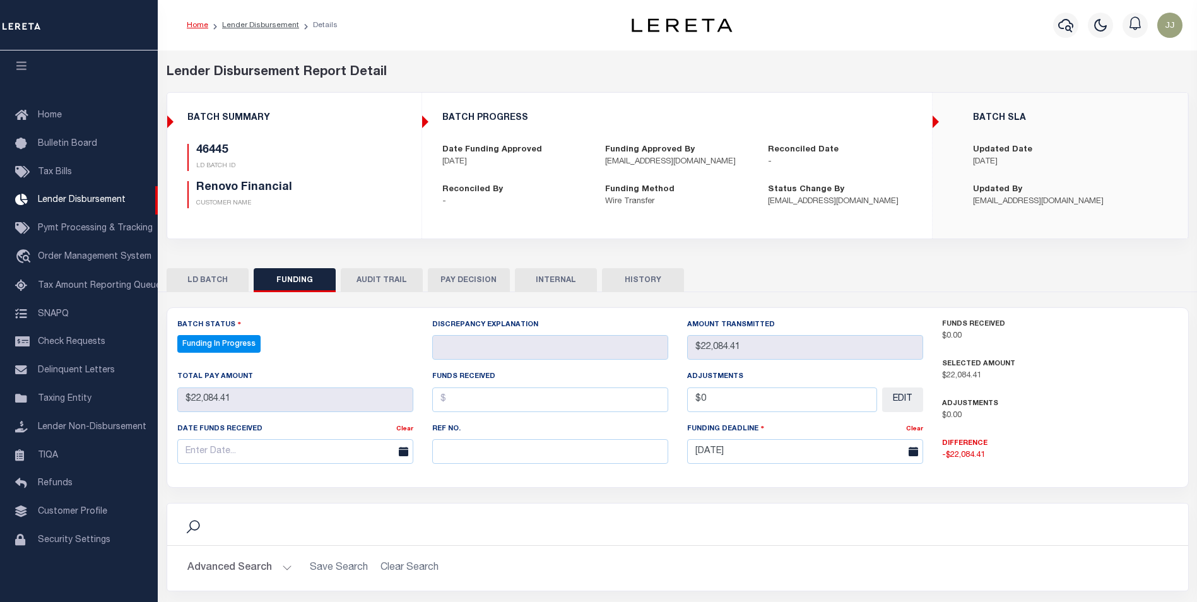
select select "100"
click at [483, 452] on input "text" at bounding box center [550, 451] width 236 height 25
paste input "20251007MMQFMP2700226710071642FT03"
type input "20251007MMQFMP2700226710071642FT03"
click at [205, 454] on input "text" at bounding box center [295, 451] width 236 height 25
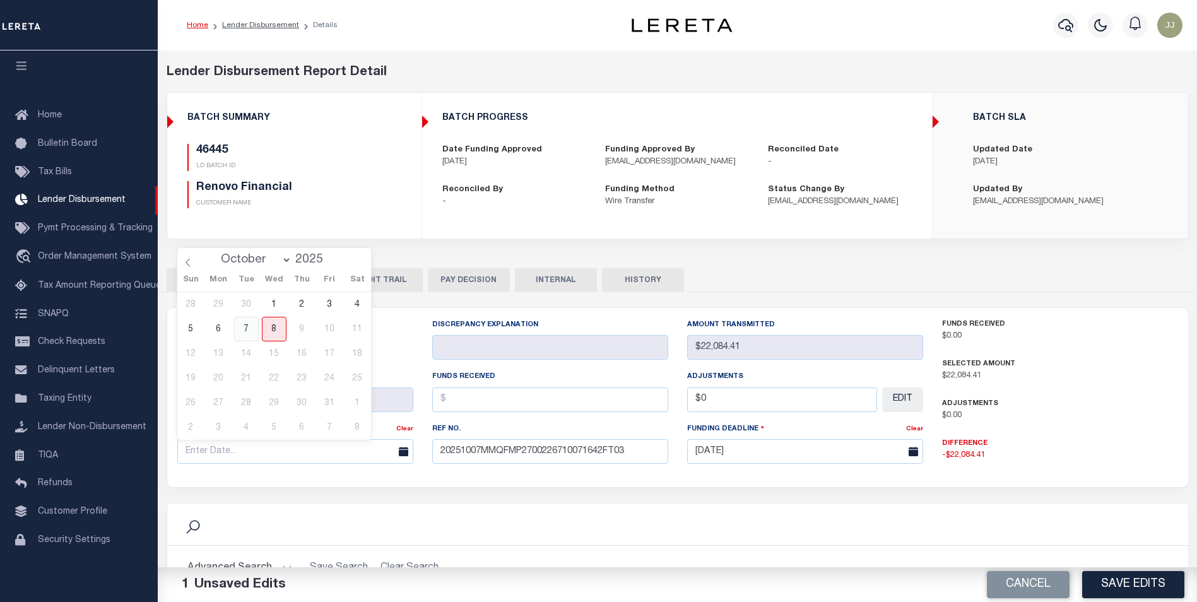
click at [250, 329] on span "7" at bounding box center [246, 329] width 25 height 25
type input "[DATE]"
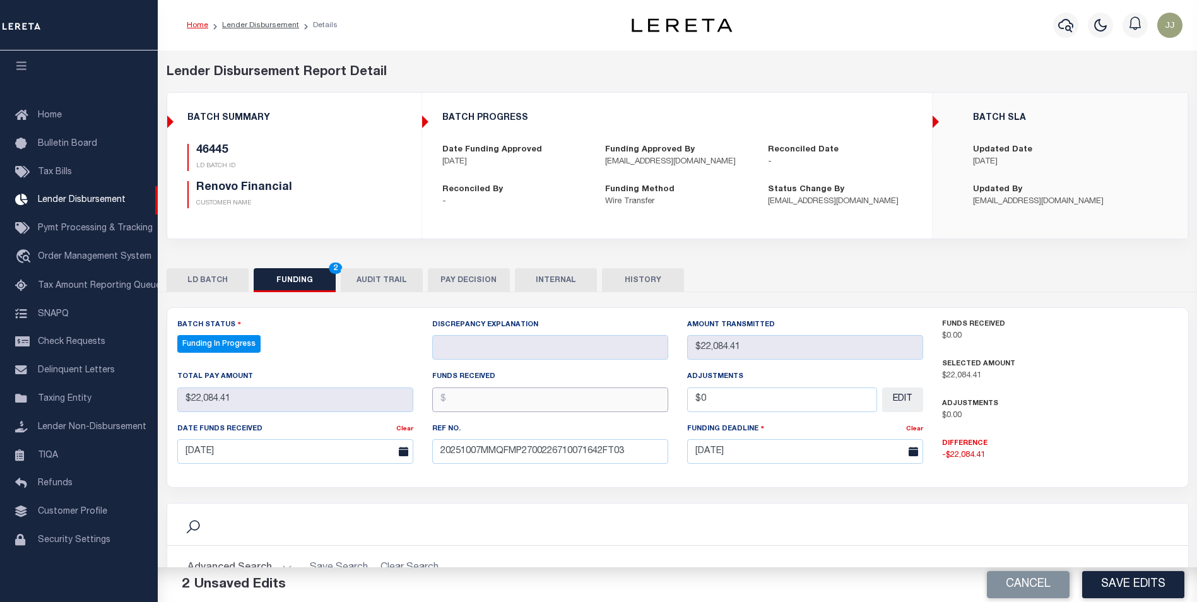
click at [480, 394] on input "text" at bounding box center [550, 399] width 236 height 25
type input "$22,084.41"
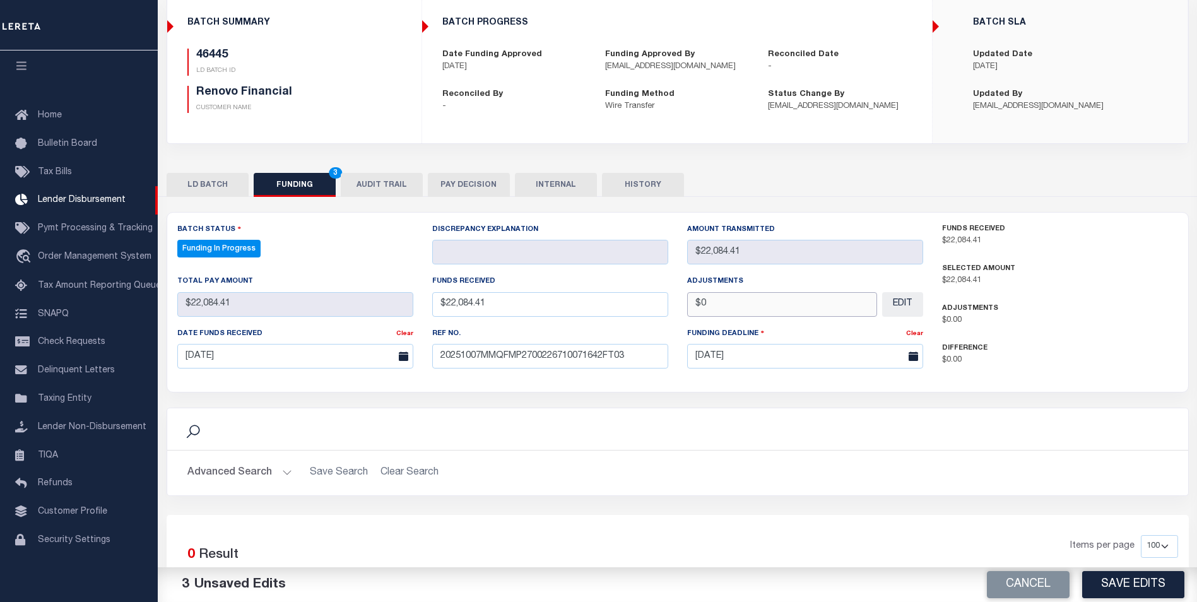
scroll to position [189, 0]
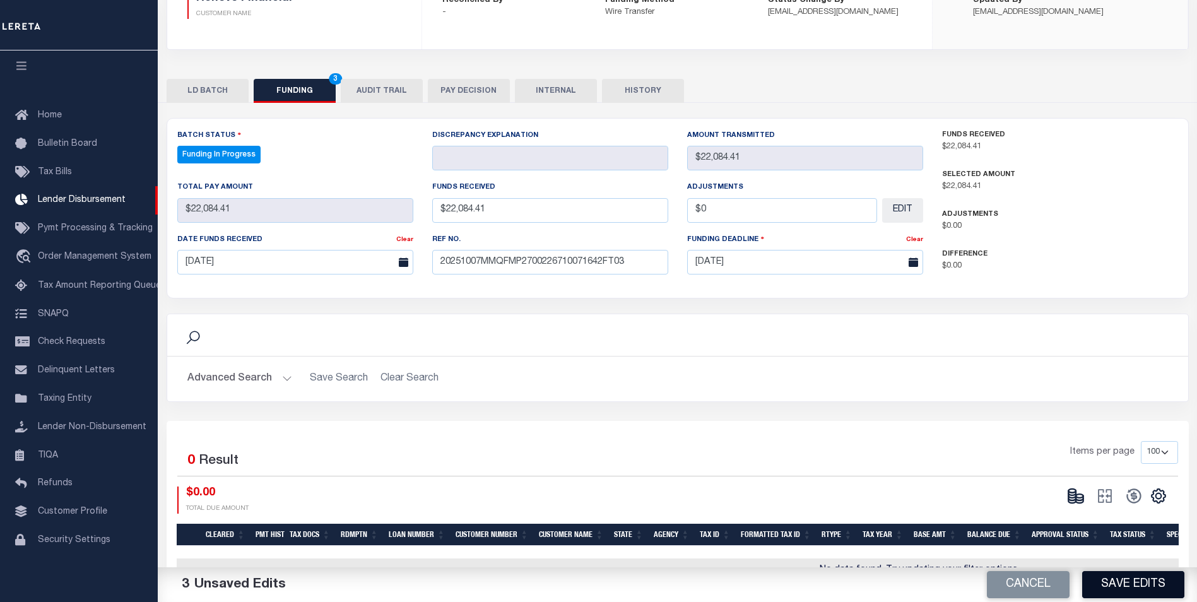
type input "$0.00"
click at [1116, 582] on button "Save Edits" at bounding box center [1133, 584] width 102 height 27
type input "$22,084.41"
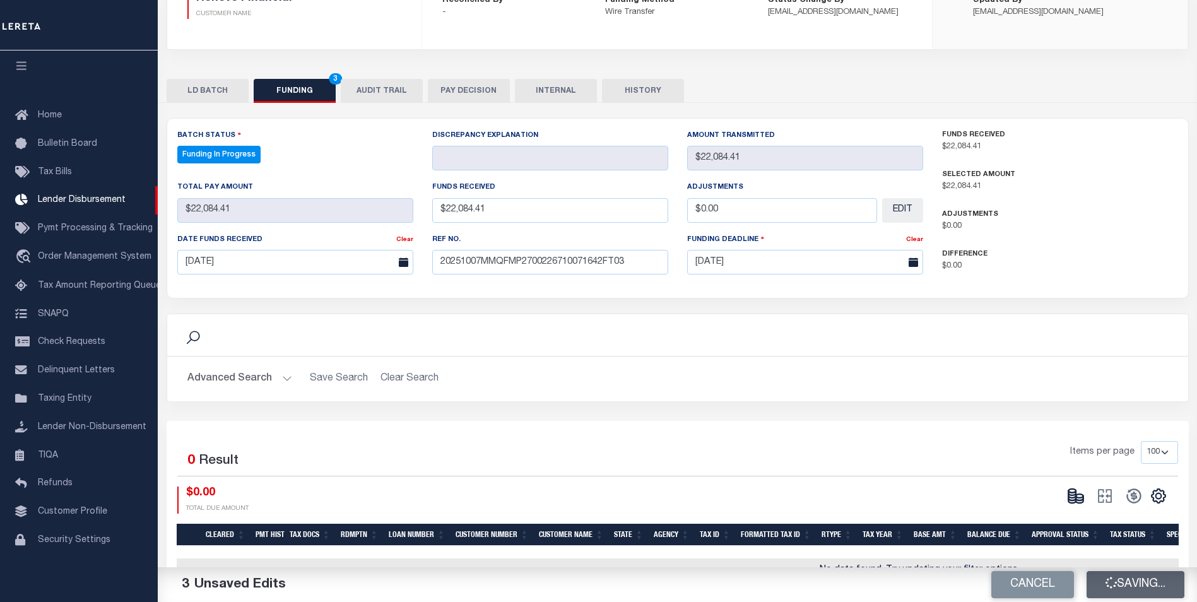
type input "$0"
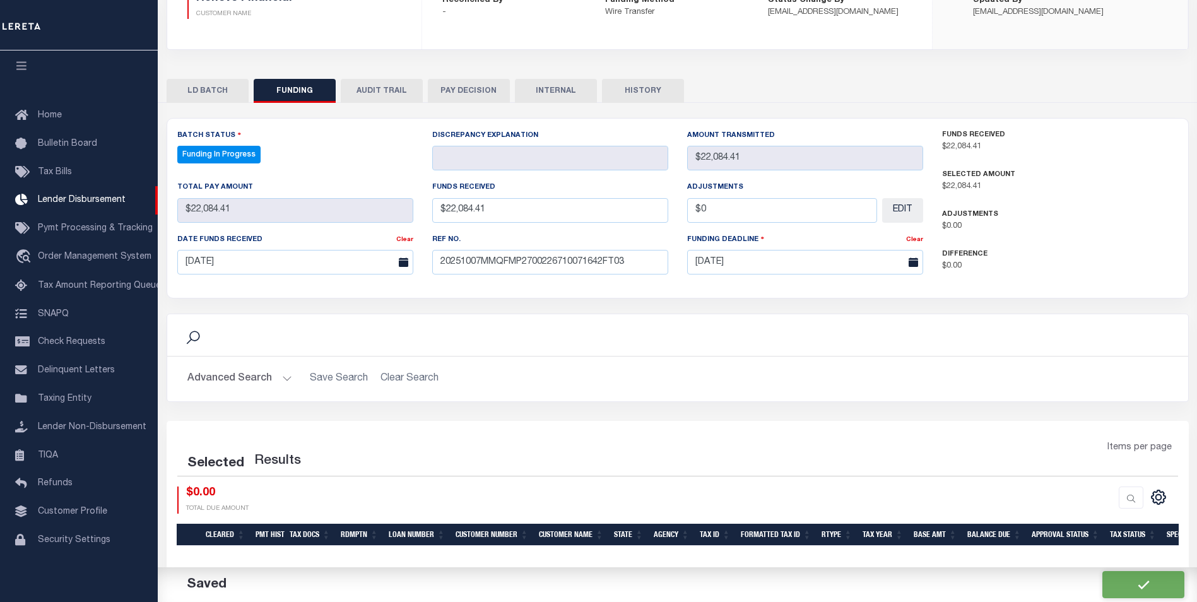
select select "100"
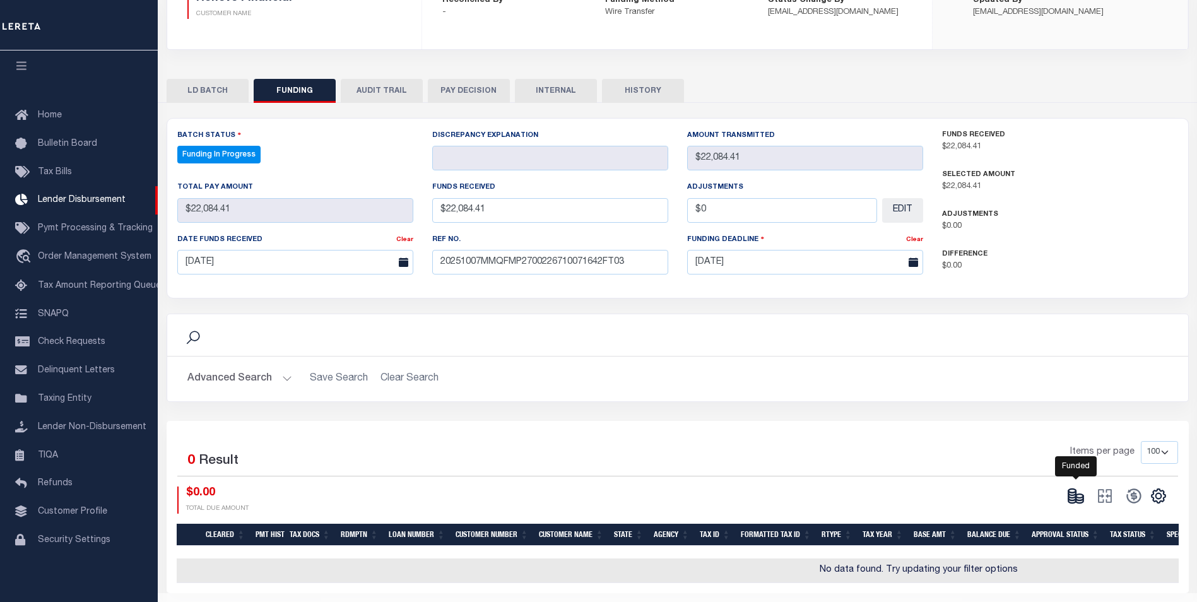
click at [1083, 499] on icon at bounding box center [1080, 498] width 8 height 4
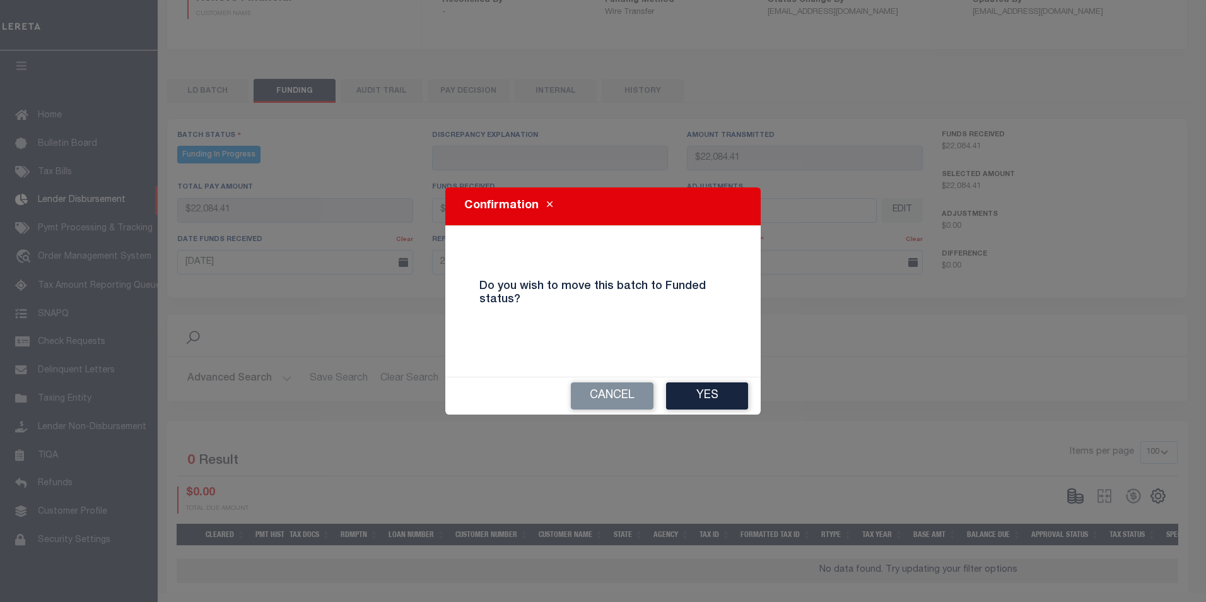
click at [705, 398] on button "Yes" at bounding box center [707, 395] width 82 height 27
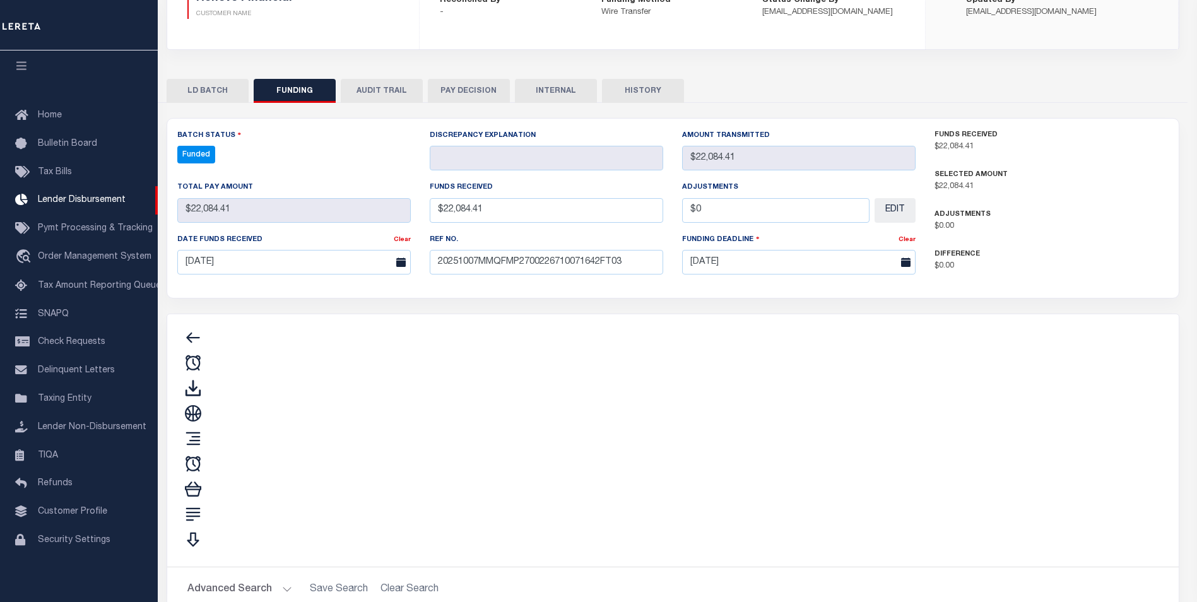
type input "$22,084.41"
type input "$0"
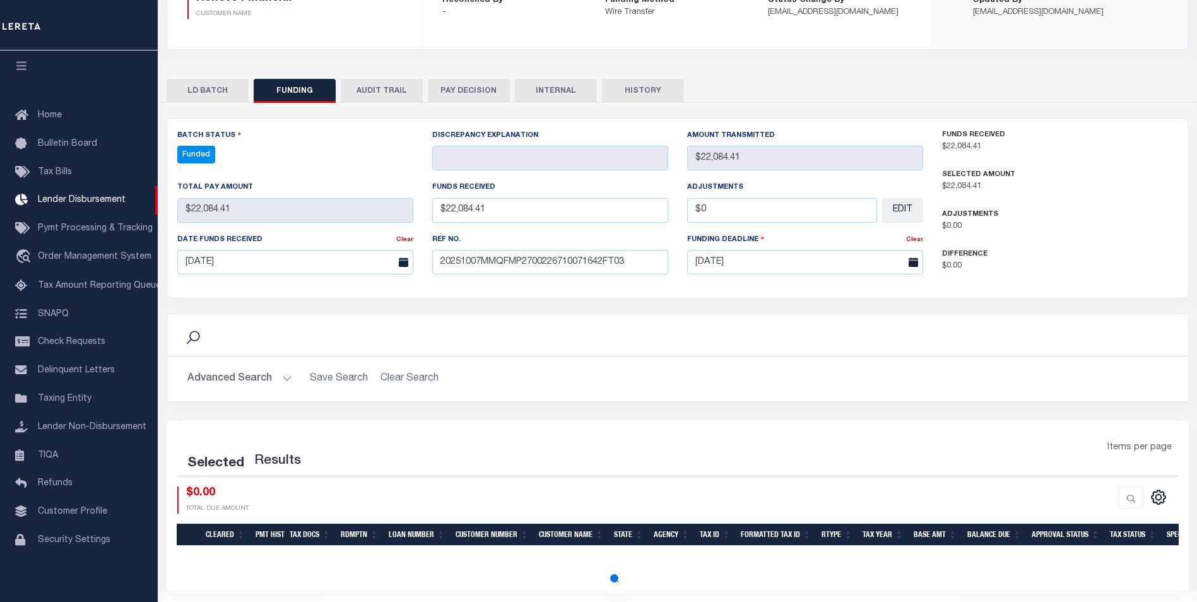
select select "100"
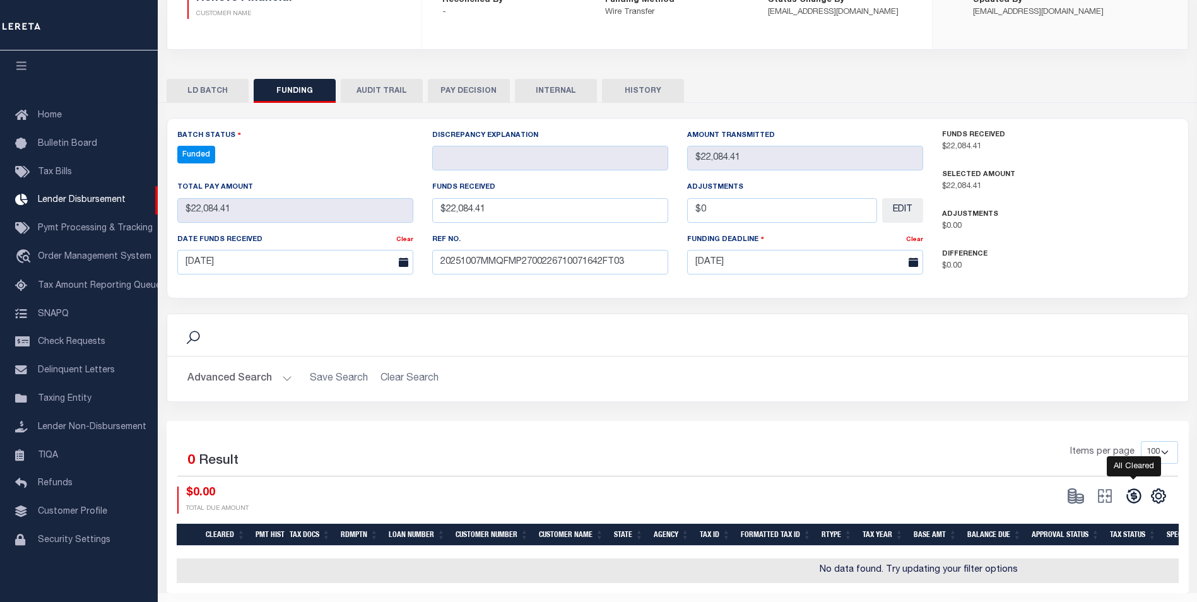
click at [1134, 500] on icon at bounding box center [1133, 496] width 15 height 15
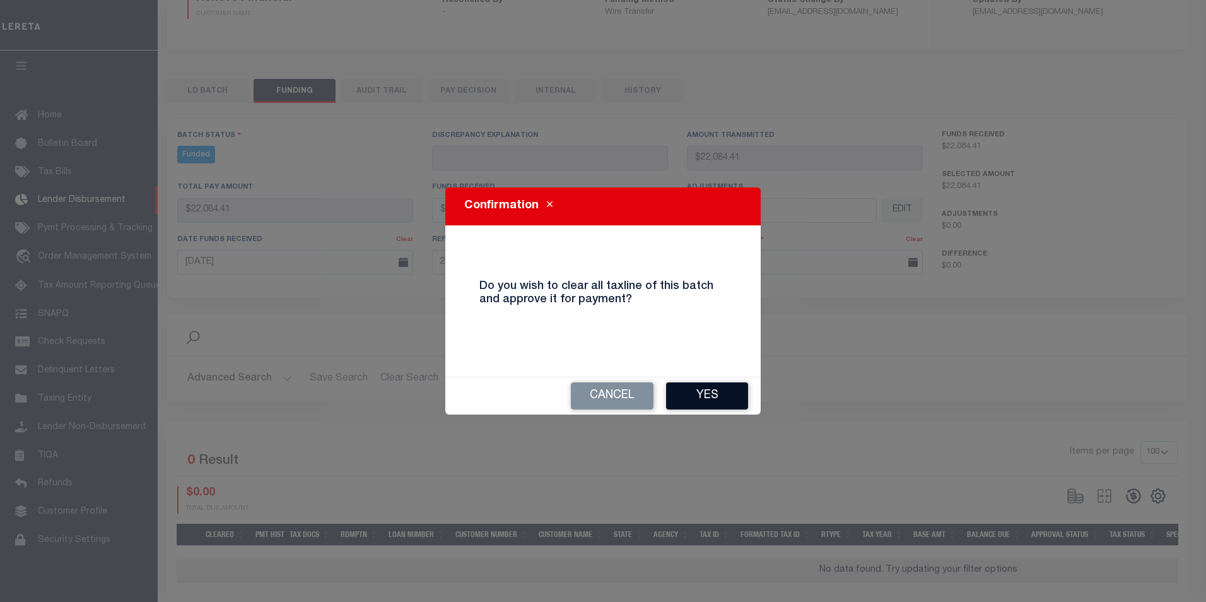
click at [700, 398] on button "Yes" at bounding box center [707, 395] width 82 height 27
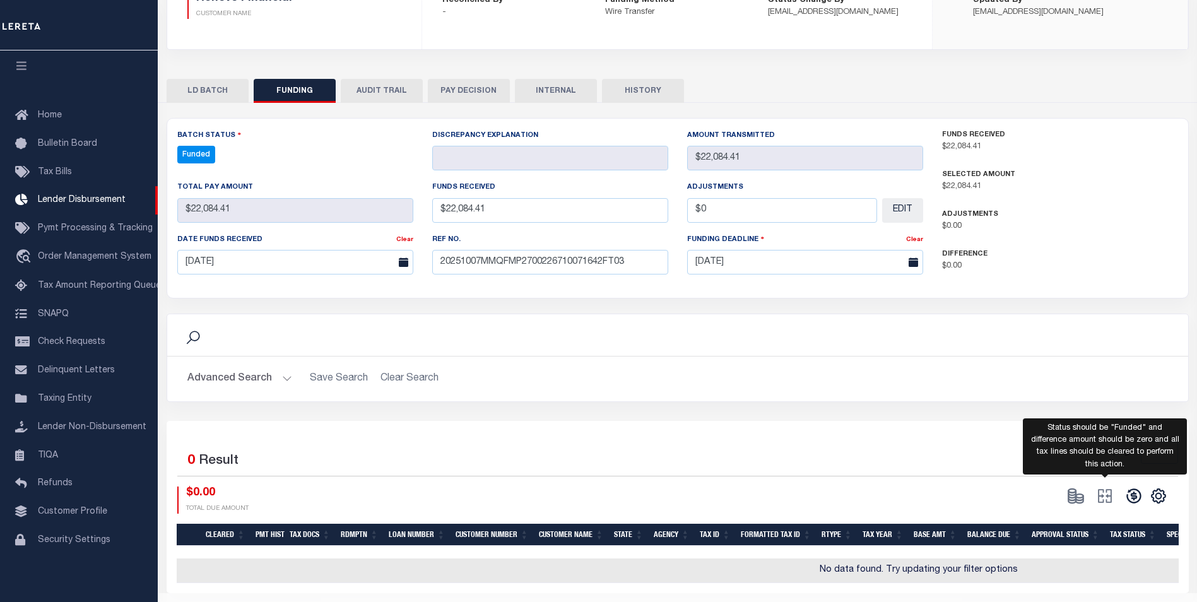
type input "$22,084.41"
type input "$0"
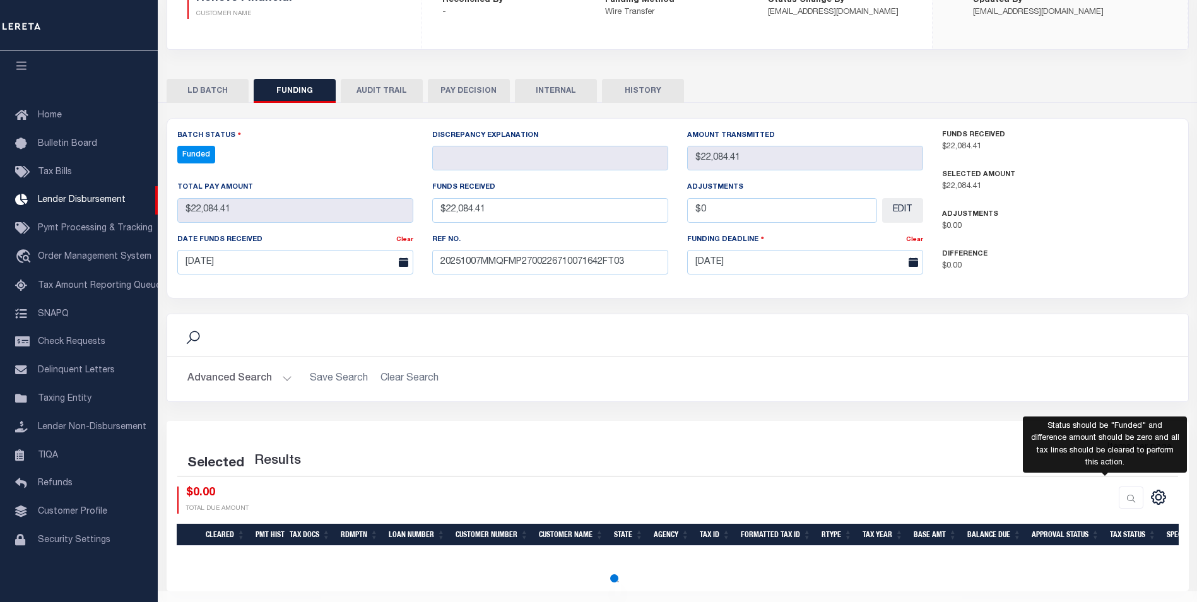
select select "100"
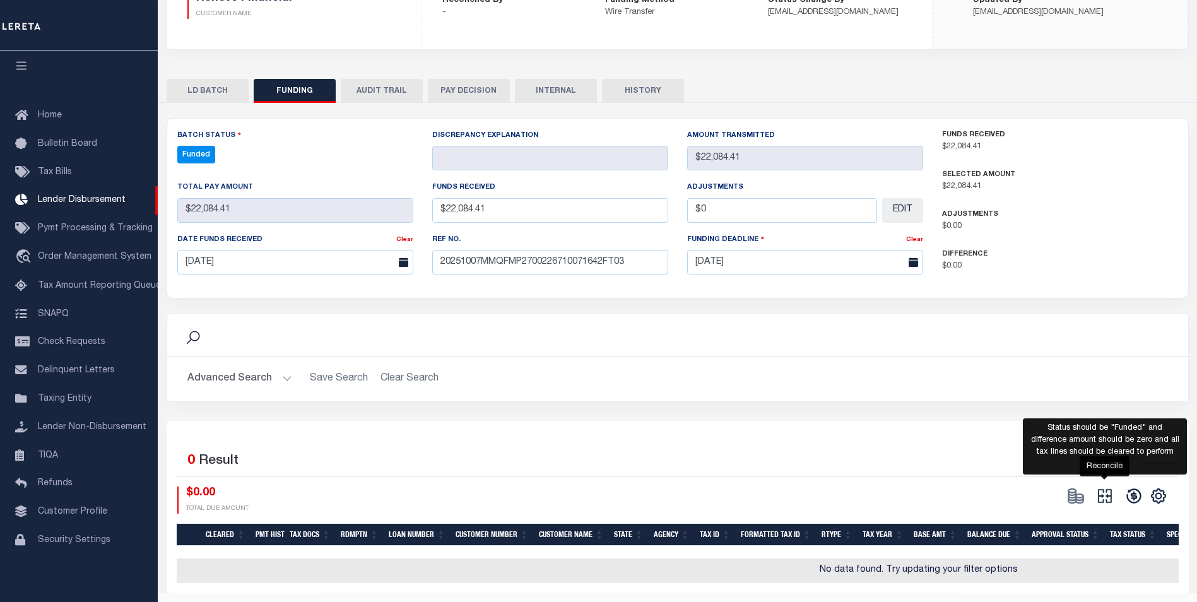
click at [1108, 497] on icon "" at bounding box center [1105, 496] width 18 height 18
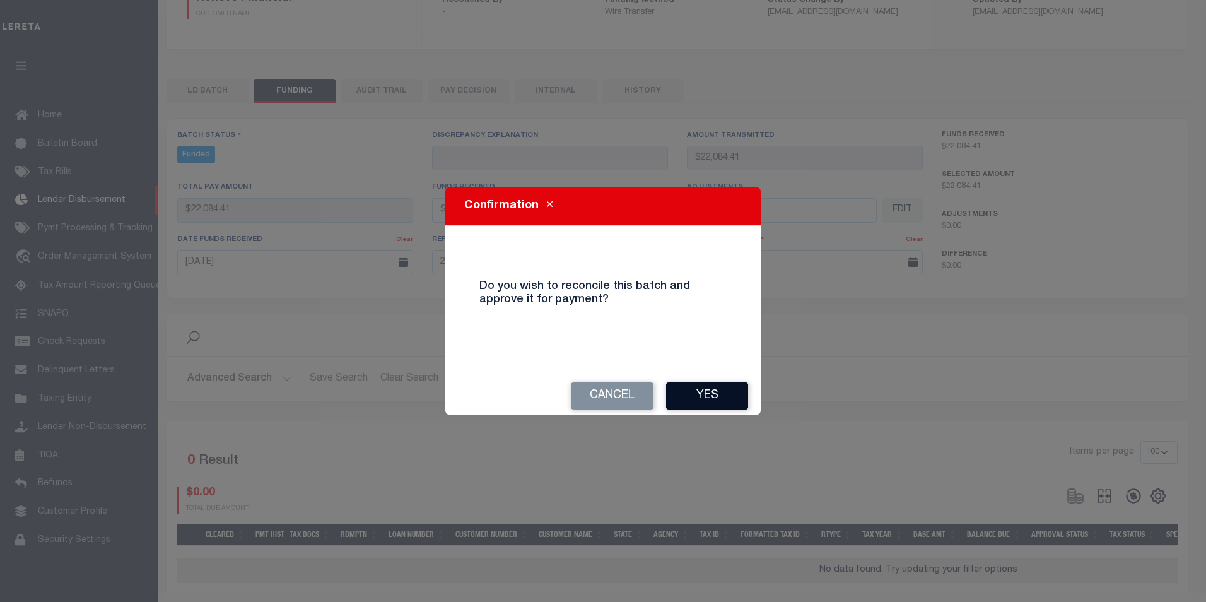
click at [717, 406] on button "Yes" at bounding box center [707, 395] width 82 height 27
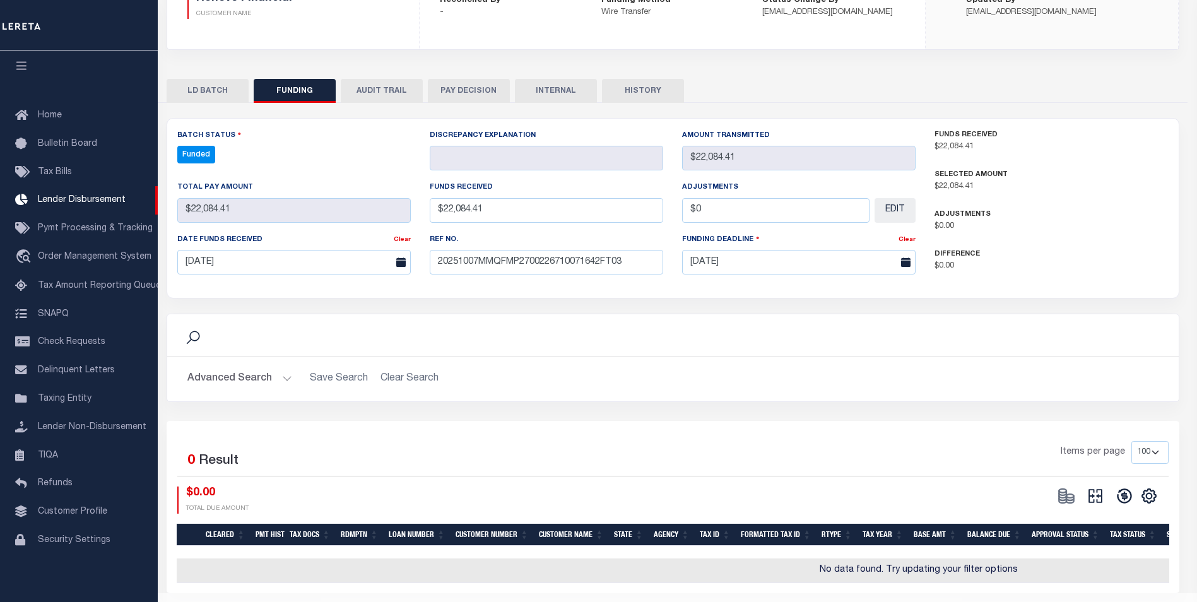
type input "$22,084.41"
type input "$0"
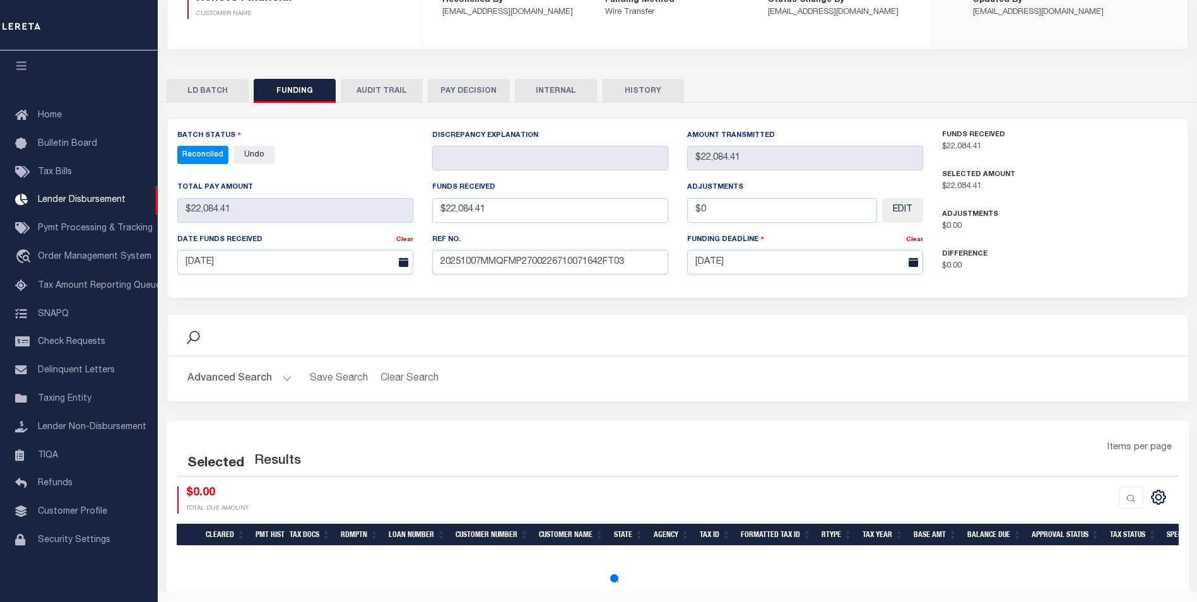
select select "100"
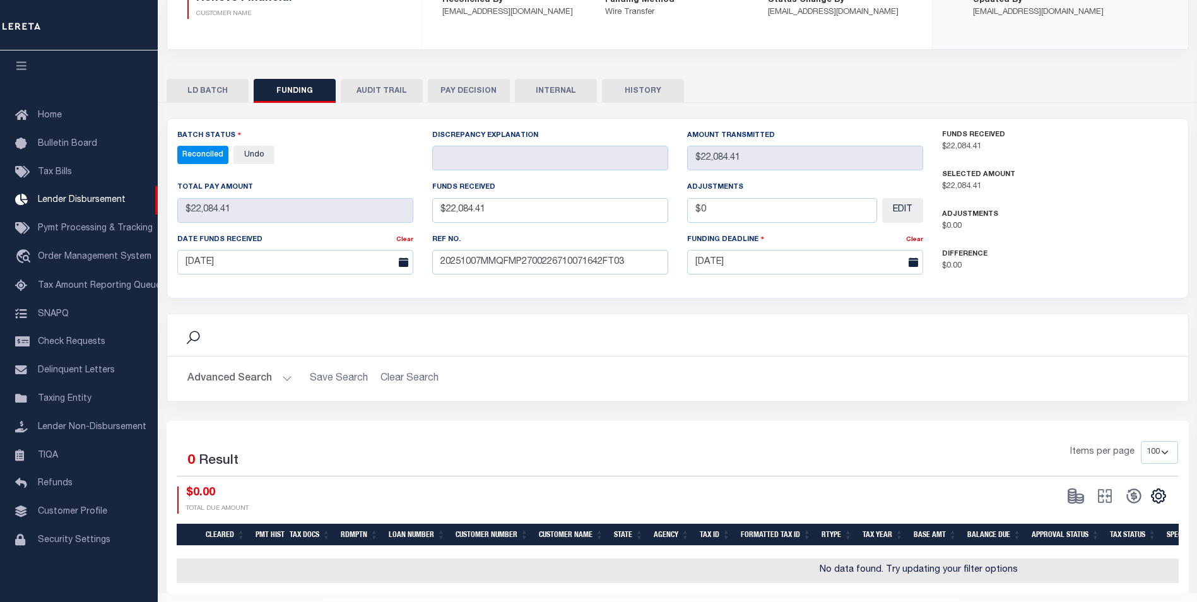
click at [560, 98] on button "INTERNAL" at bounding box center [556, 91] width 82 height 24
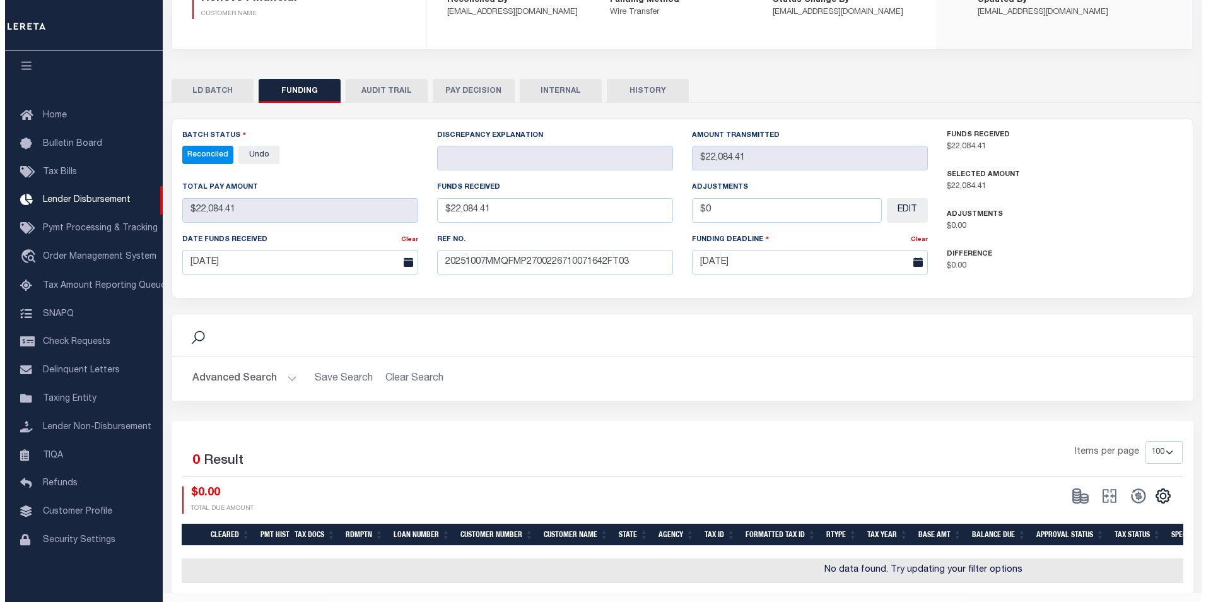
scroll to position [0, 0]
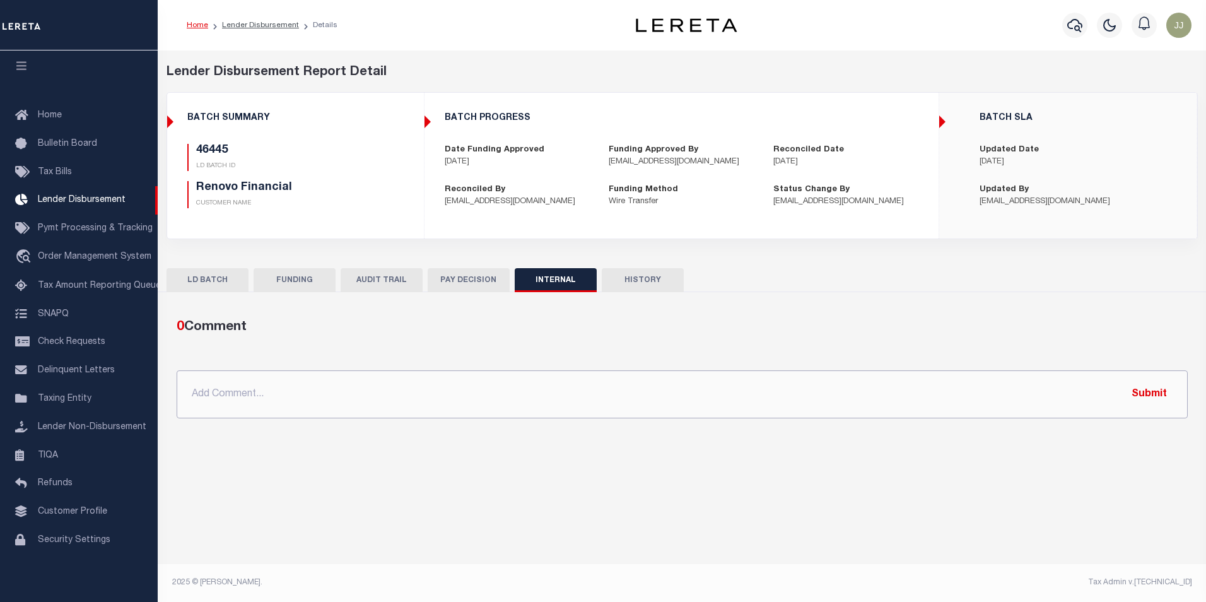
click at [430, 400] on input "text" at bounding box center [683, 394] width 1012 height 48
paste input "OG AMOUNT $221,554.53 45752 - $124,139.39 46445 - $22,084.41 46487 - $2,835.08 …"
type input "OG AMOUNT $221,554.53 45752 - $124,139.39 46445 - $22,084.41 46487 - $2,835.08 …"
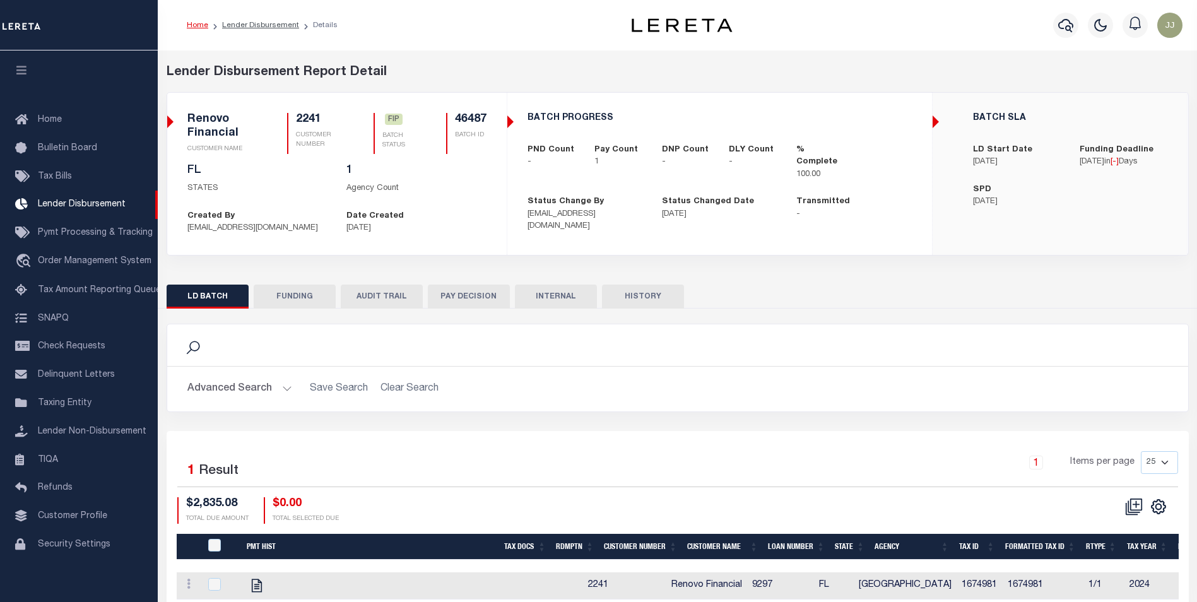
scroll to position [13, 0]
drag, startPoint x: 274, startPoint y: 295, endPoint x: 756, endPoint y: 434, distance: 501.9
click at [274, 294] on button "FUNDING" at bounding box center [295, 297] width 82 height 24
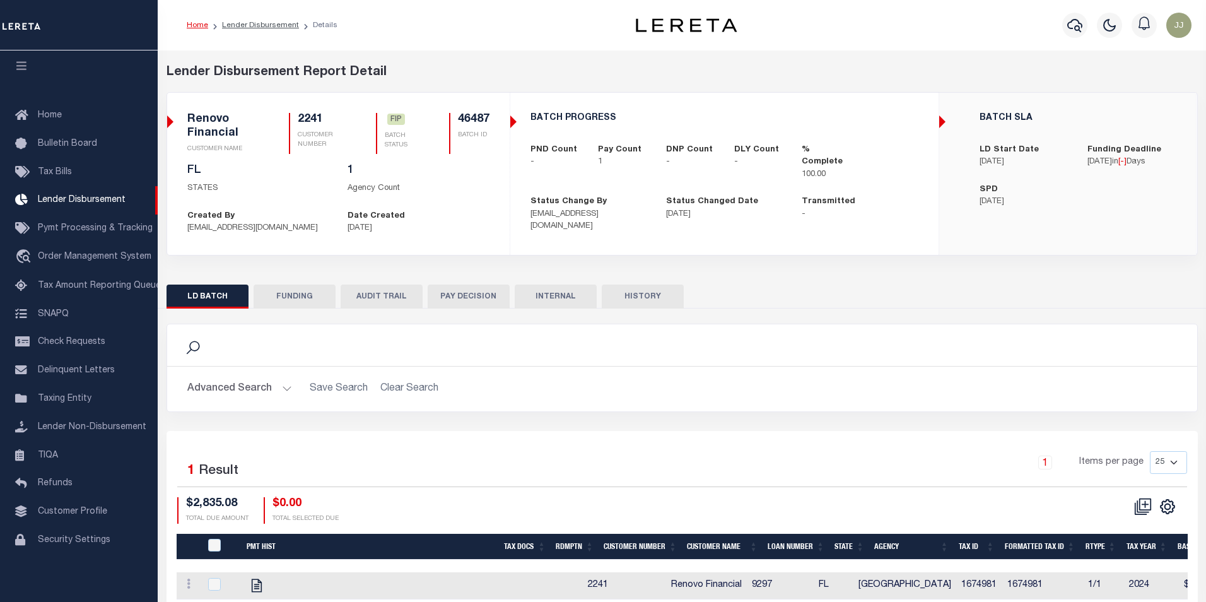
type input "$2,835.08"
type input "$0"
type input "[DATE]"
select select "100"
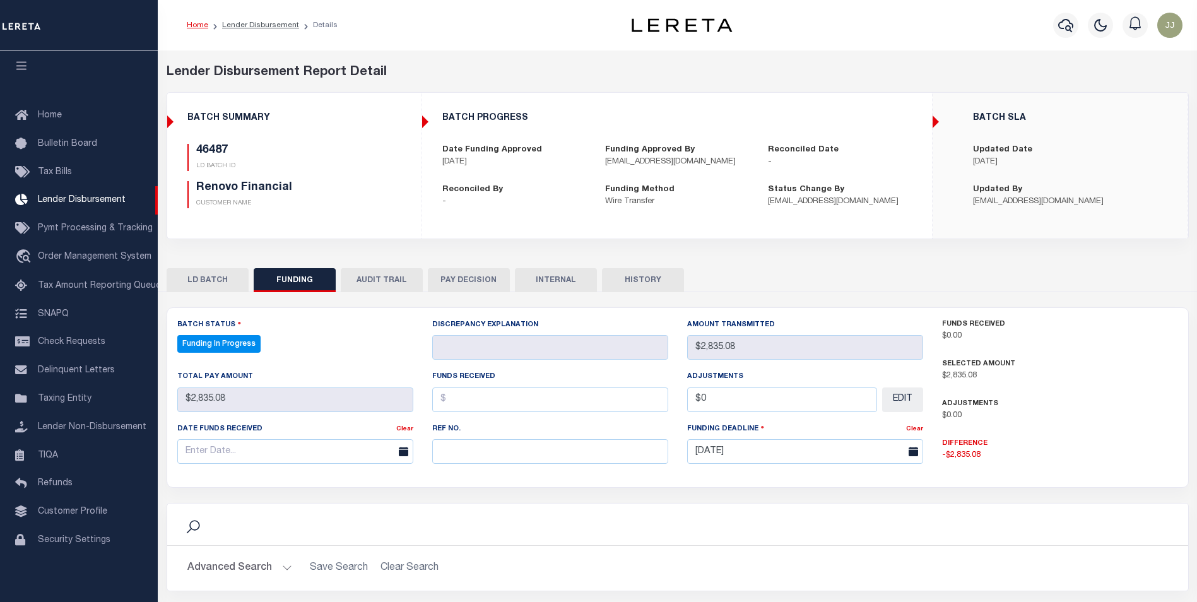
select select "100"
click at [519, 456] on input "text" at bounding box center [550, 451] width 236 height 25
paste input "20251007MMQFMP2700226710071642FT03"
type input "20251007MMQFMP2700226710071642FT03"
click at [237, 452] on input "text" at bounding box center [295, 451] width 236 height 25
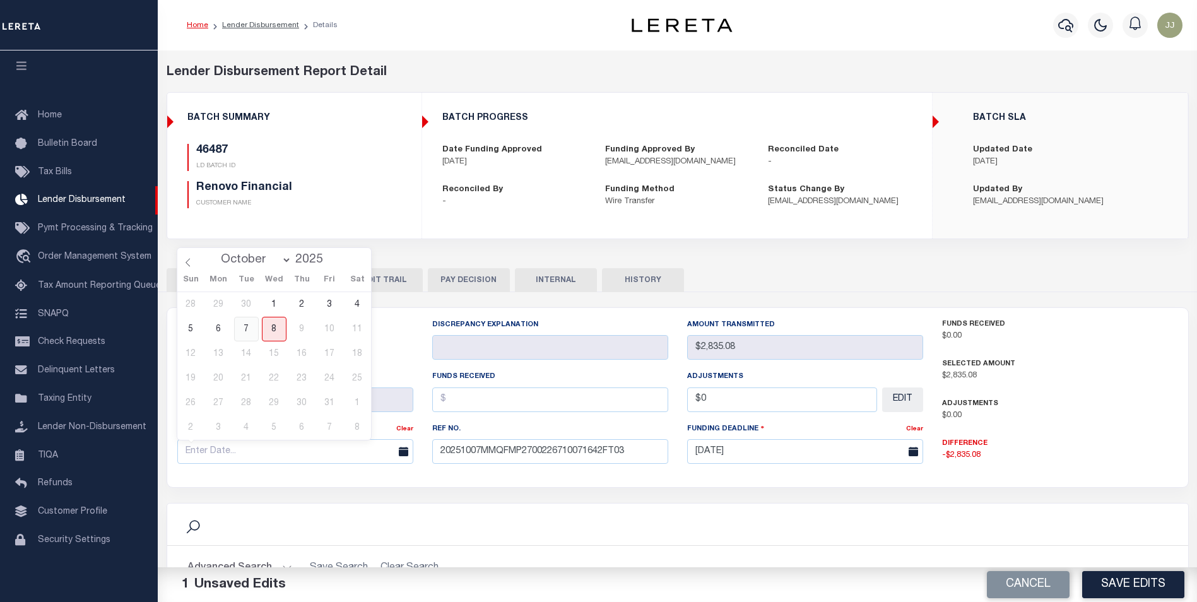
click at [244, 324] on span "7" at bounding box center [246, 329] width 25 height 25
type input "[DATE]"
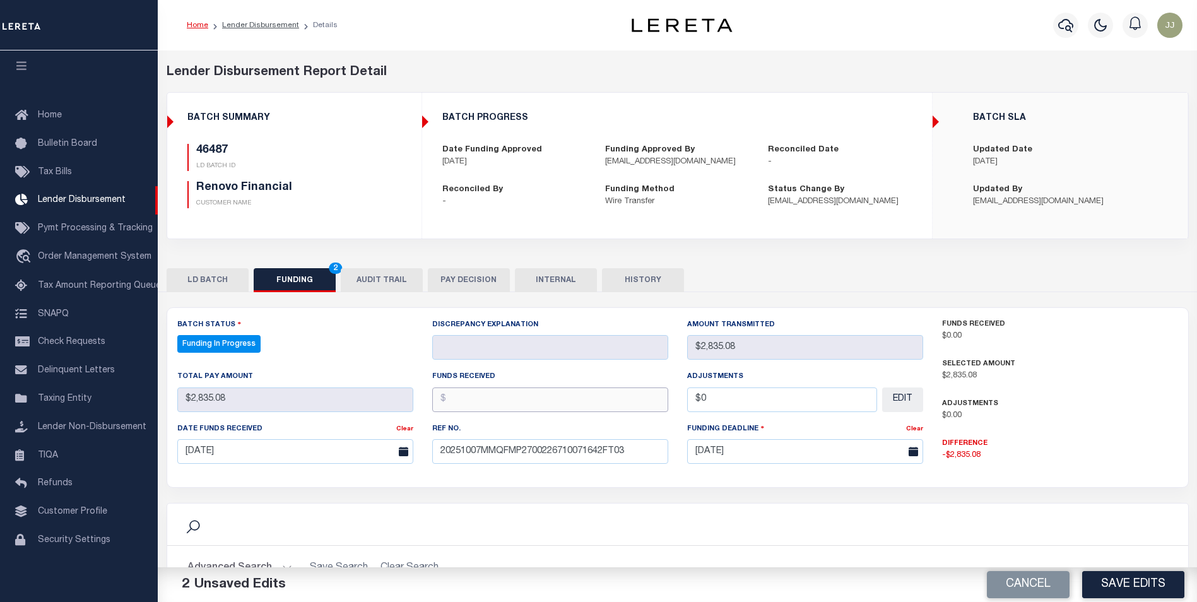
click at [476, 408] on input "text" at bounding box center [550, 399] width 236 height 25
type input "$2,835.08"
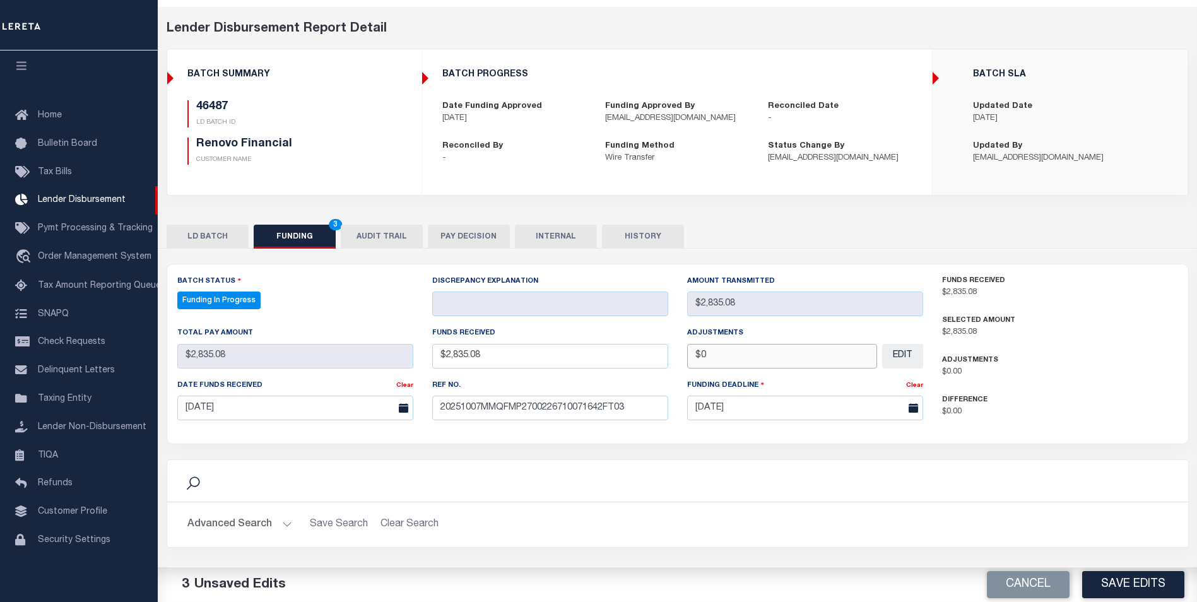
scroll to position [227, 0]
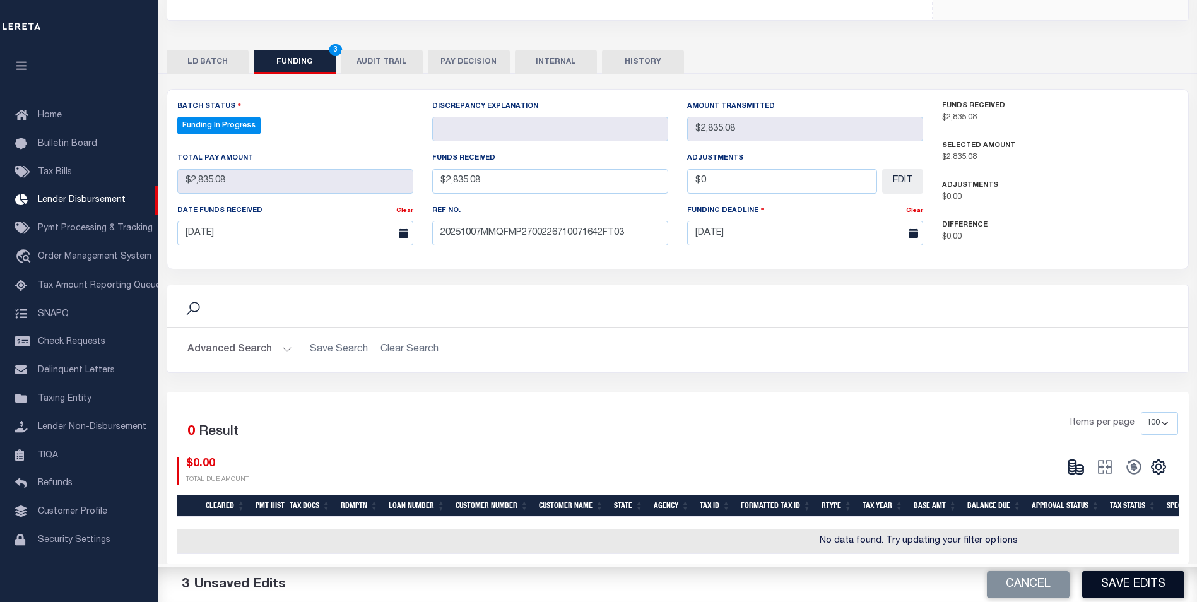
type input "$0.00"
click at [1126, 577] on button "Save Edits" at bounding box center [1133, 584] width 102 height 27
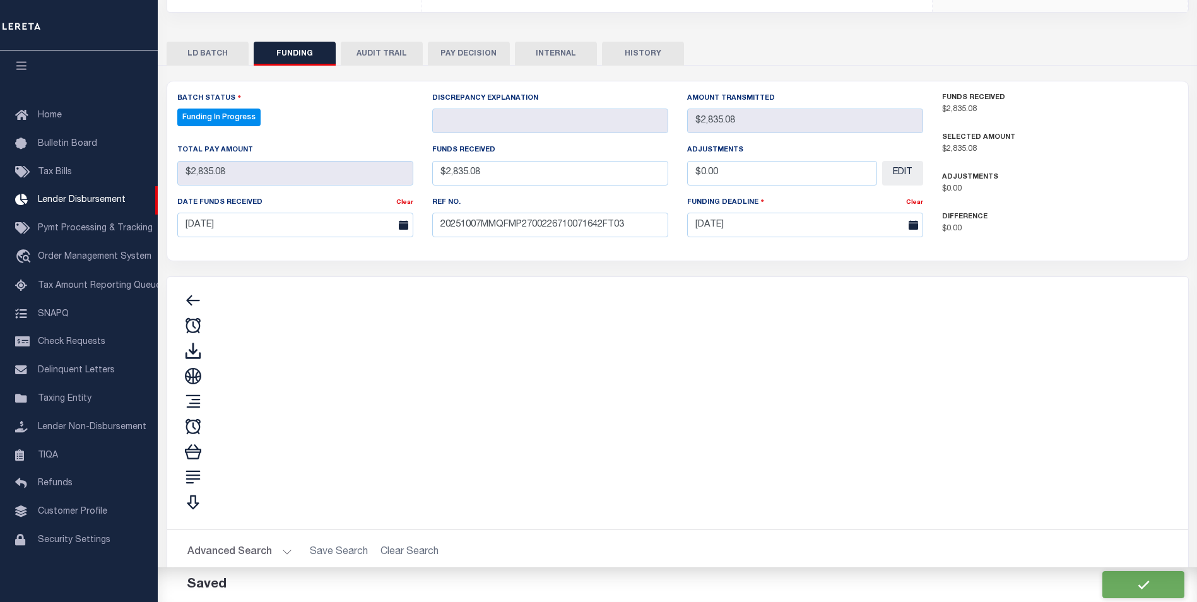
type input "$2,835.08"
type input "$0"
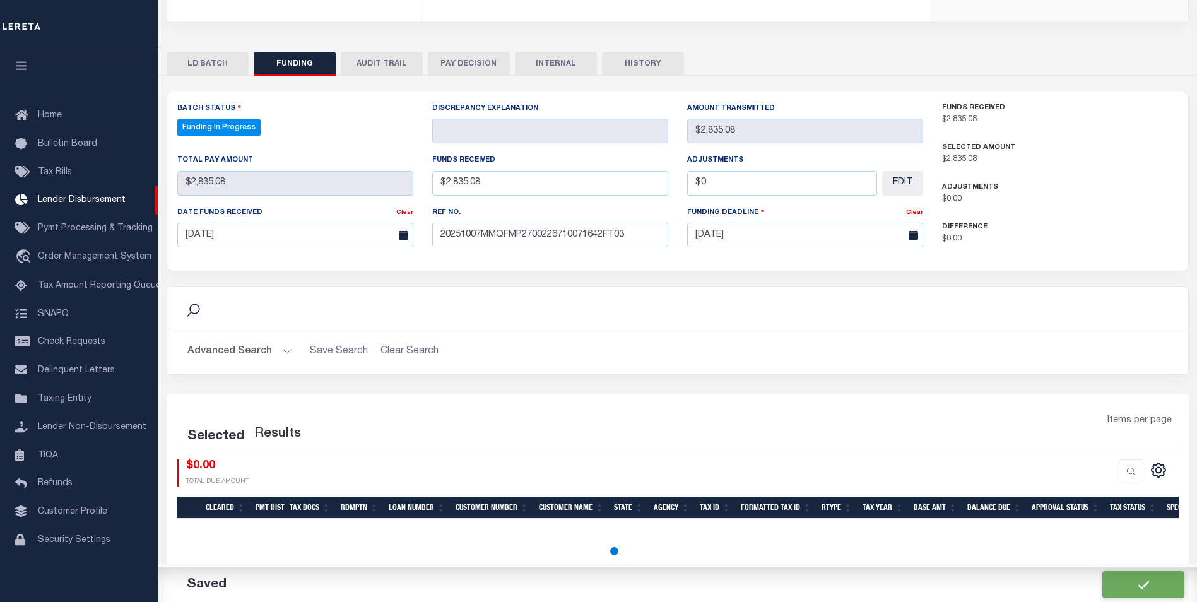
scroll to position [216, 0]
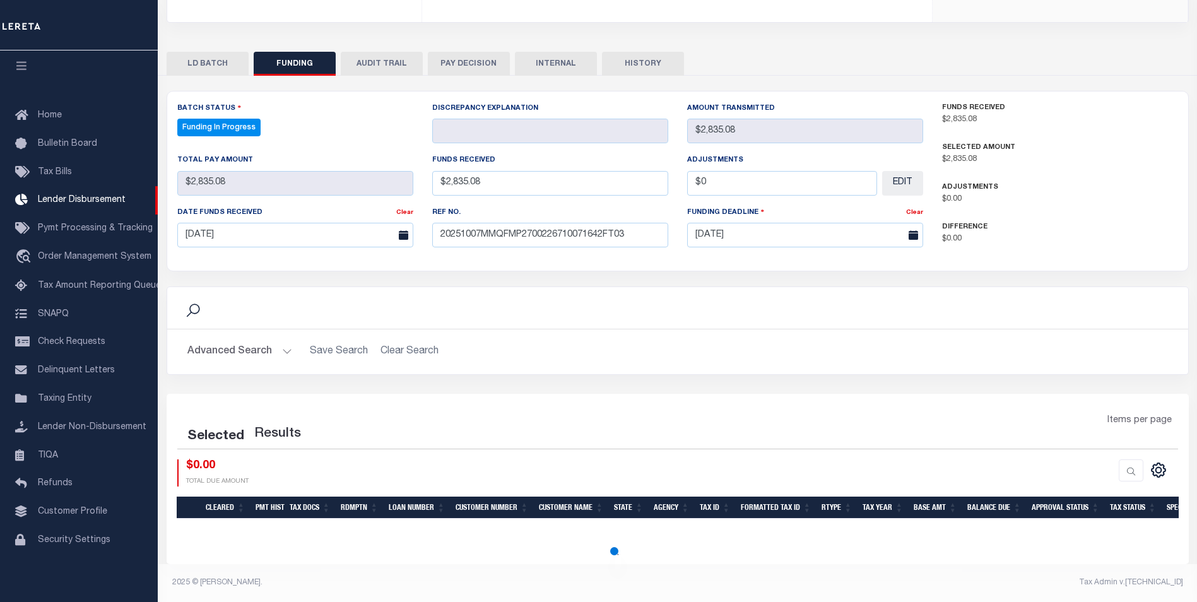
select select "100"
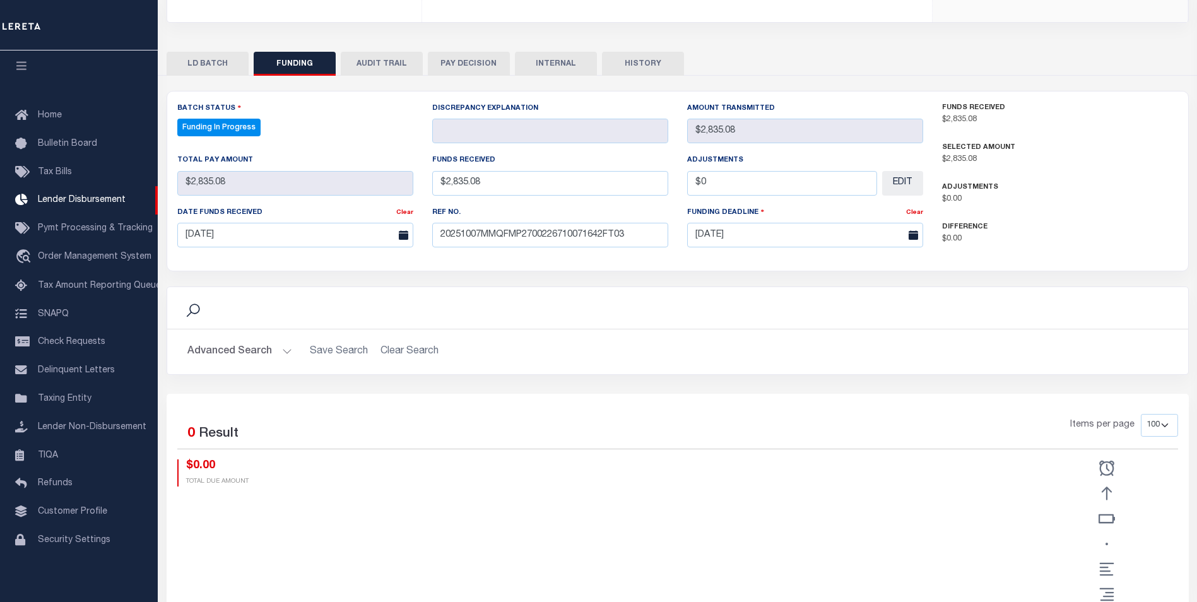
scroll to position [227, 0]
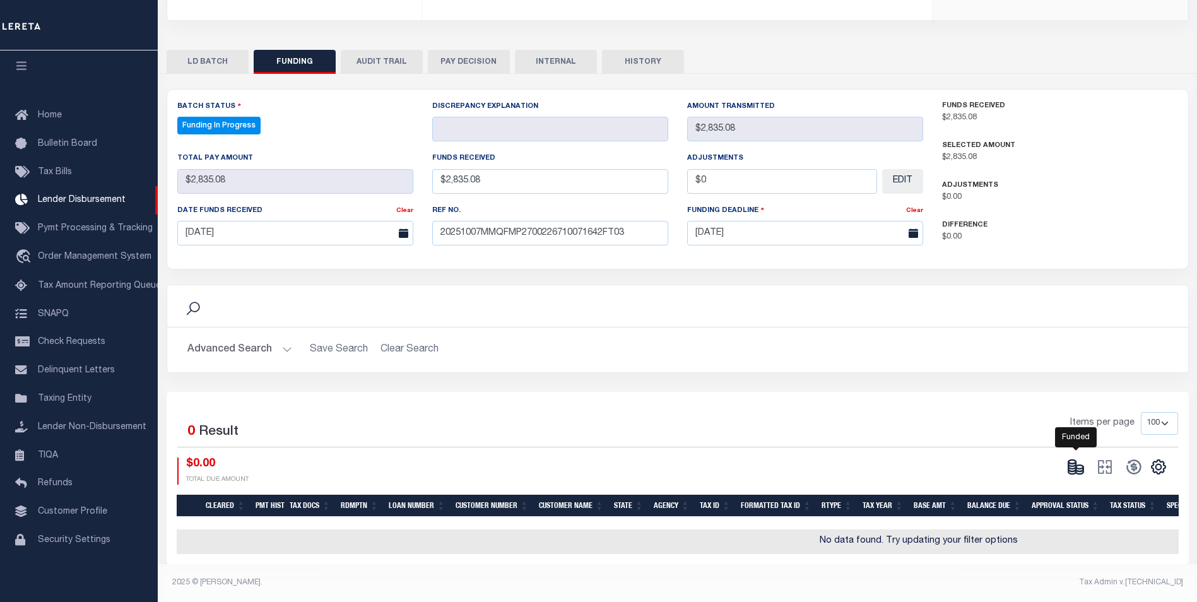
click at [1067, 459] on icon at bounding box center [1076, 467] width 18 height 18
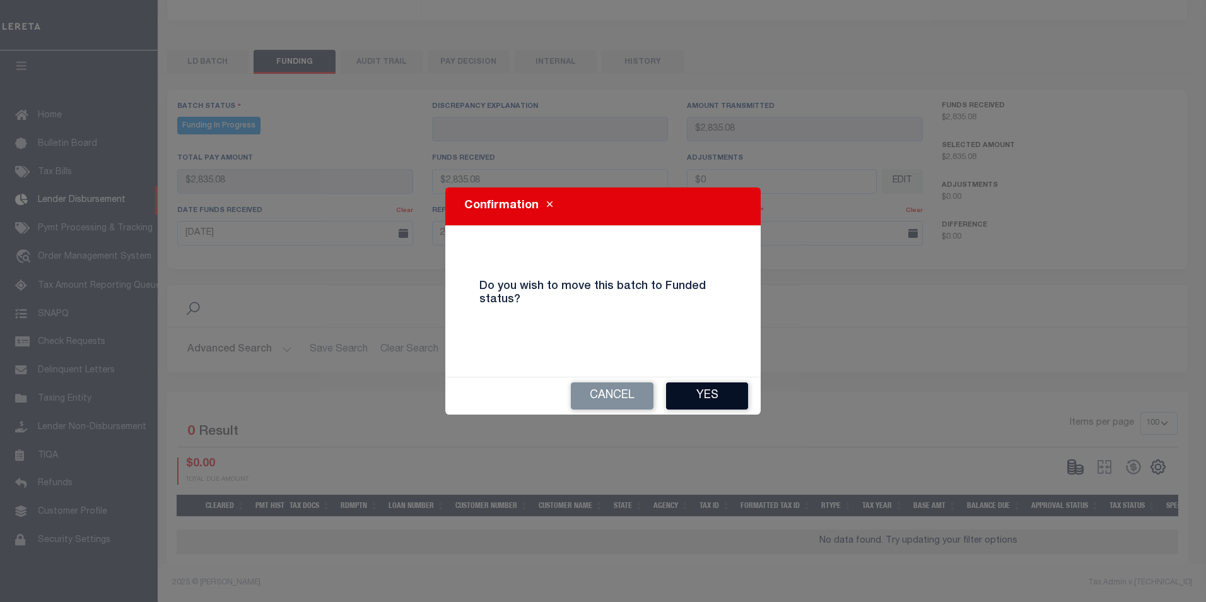
click at [723, 406] on button "Yes" at bounding box center [707, 395] width 82 height 27
type input "$2,835.08"
type input "$0"
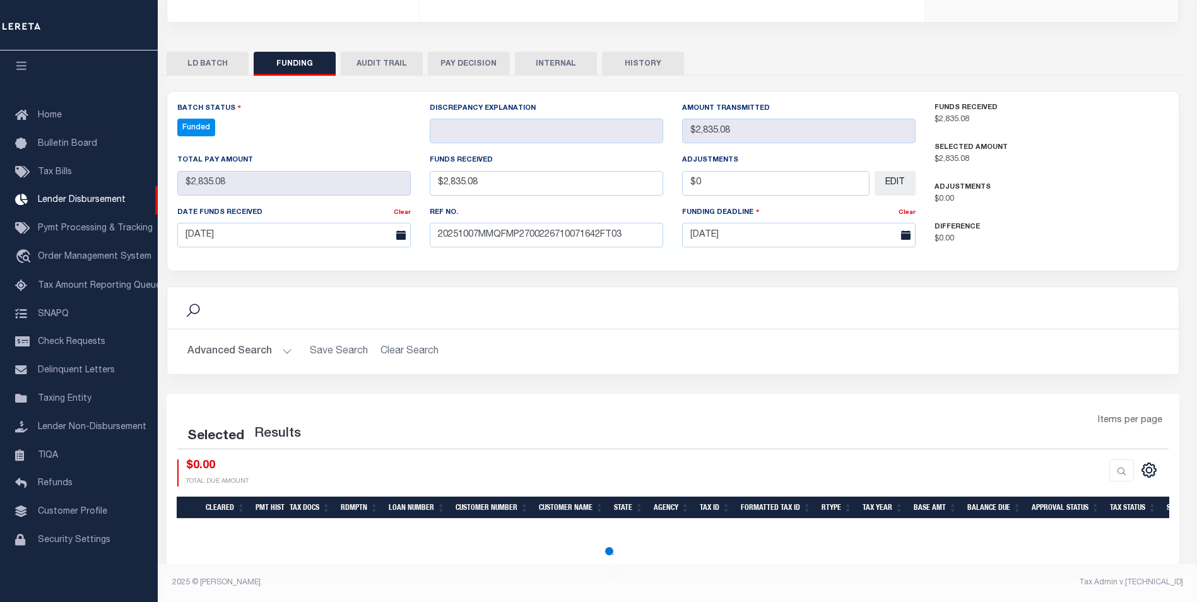
scroll to position [216, 0]
select select "100"
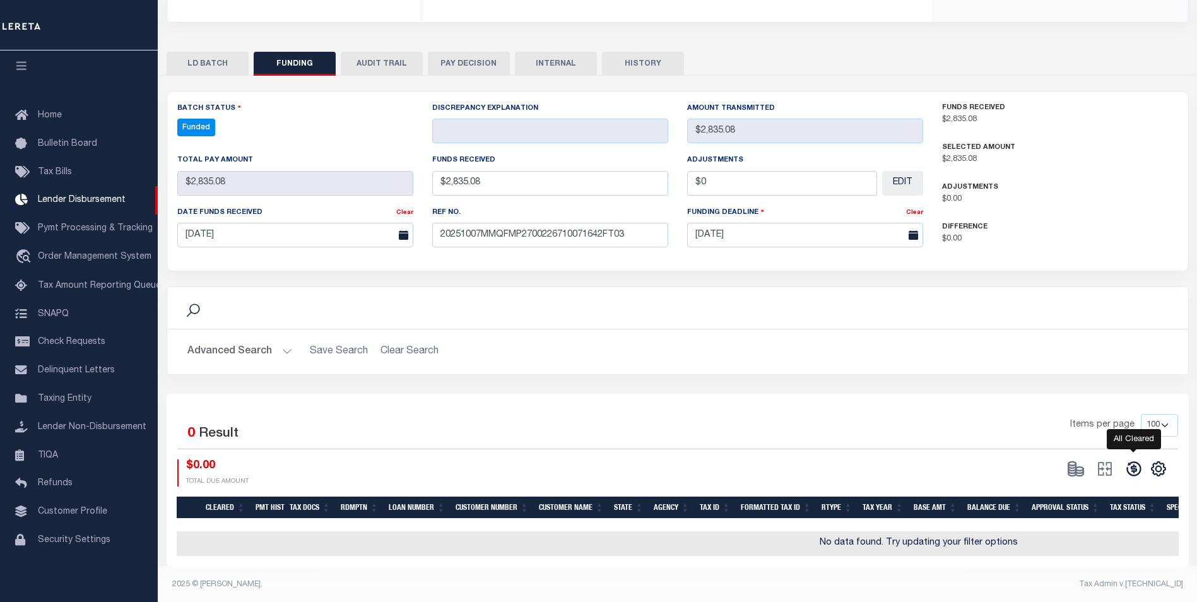
click at [1130, 477] on icon at bounding box center [1134, 469] width 18 height 18
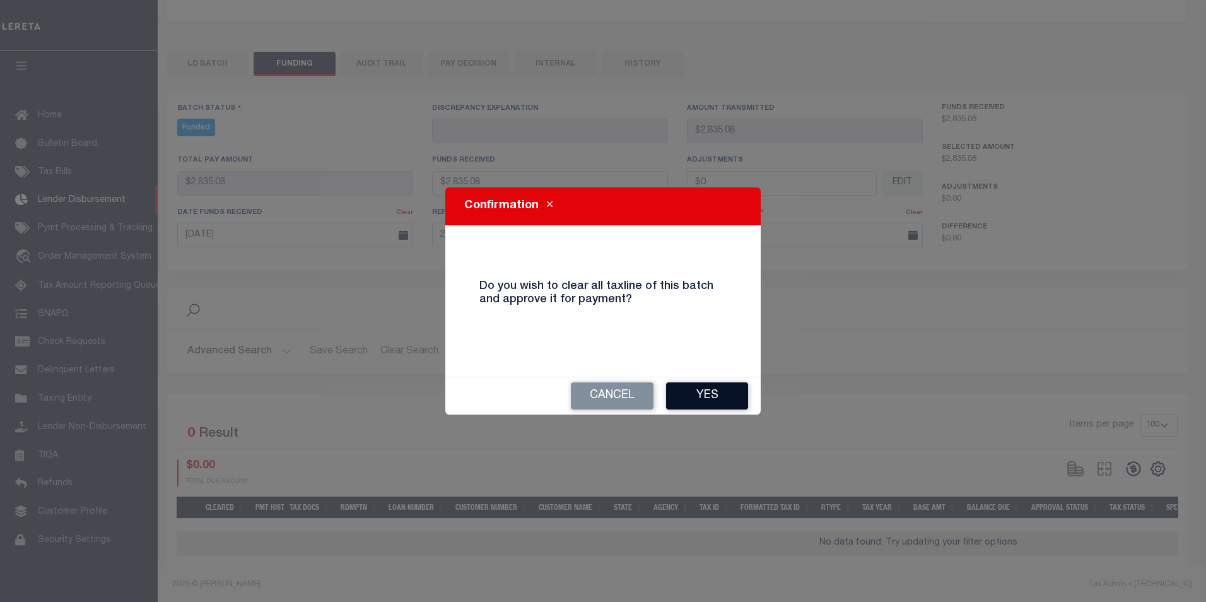
click at [722, 409] on button "Yes" at bounding box center [707, 395] width 82 height 27
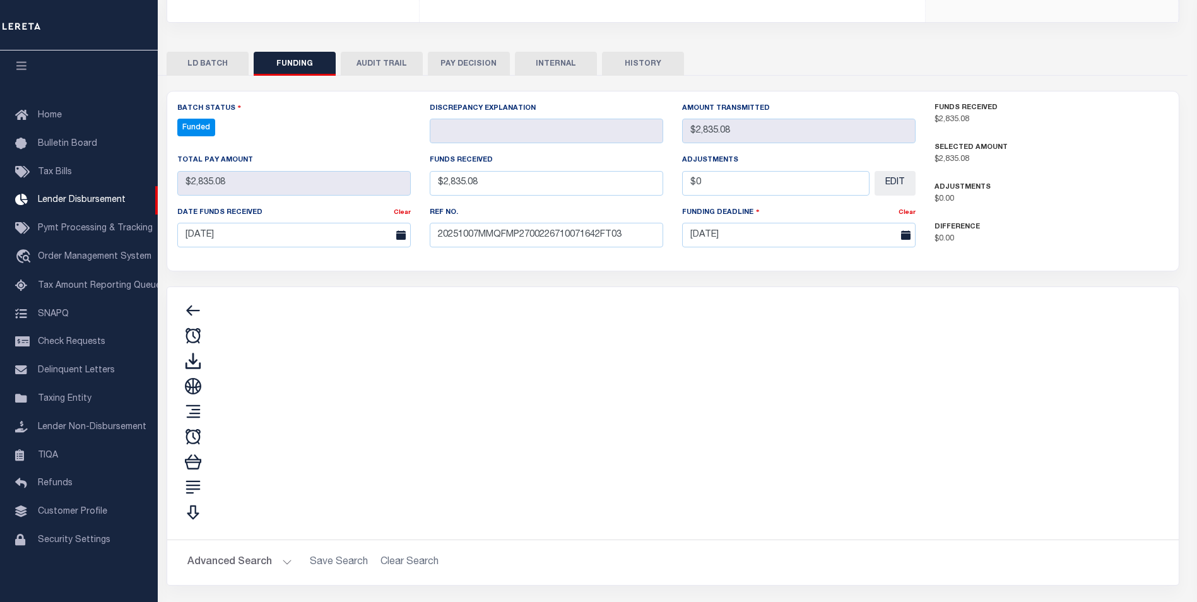
type input "$2,835.08"
type input "$0"
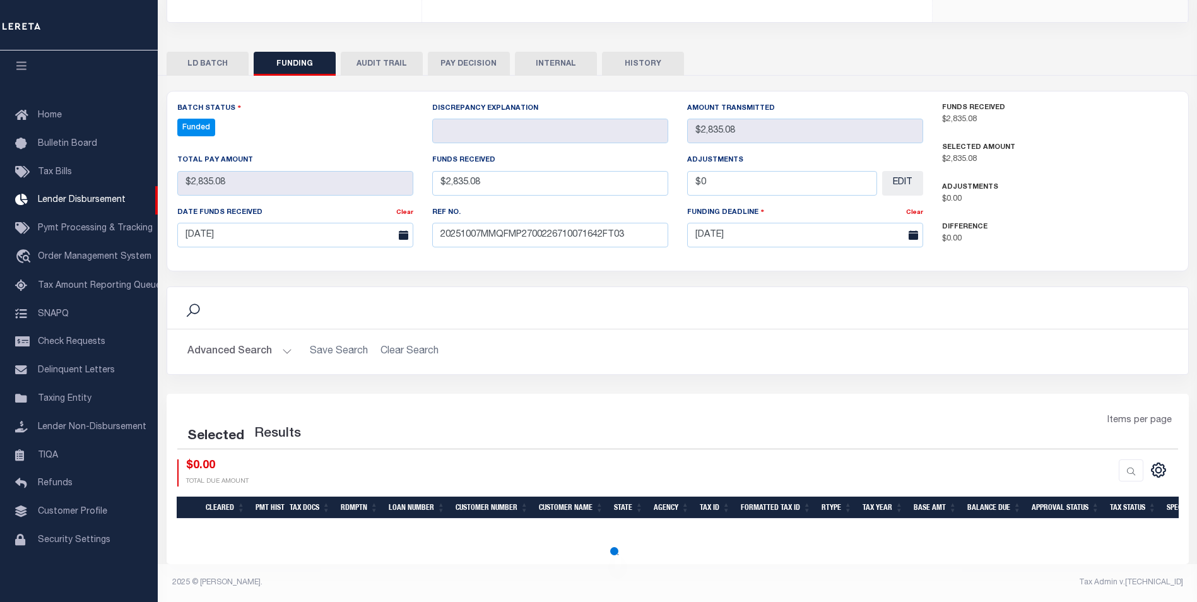
select select "100"
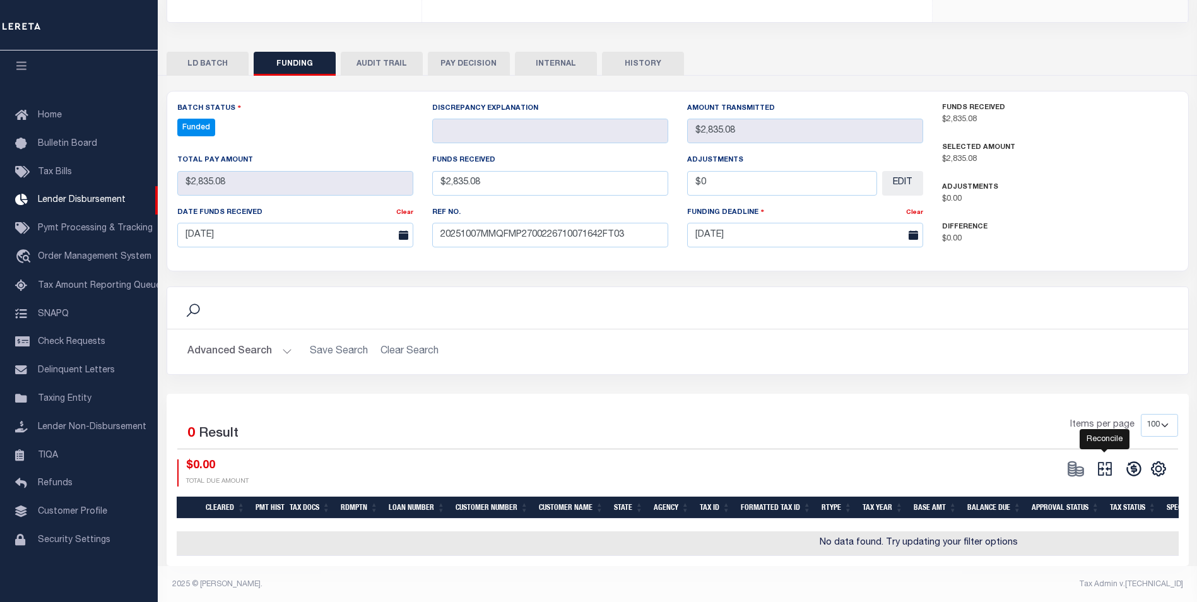
click at [1101, 473] on icon "" at bounding box center [1105, 469] width 18 height 18
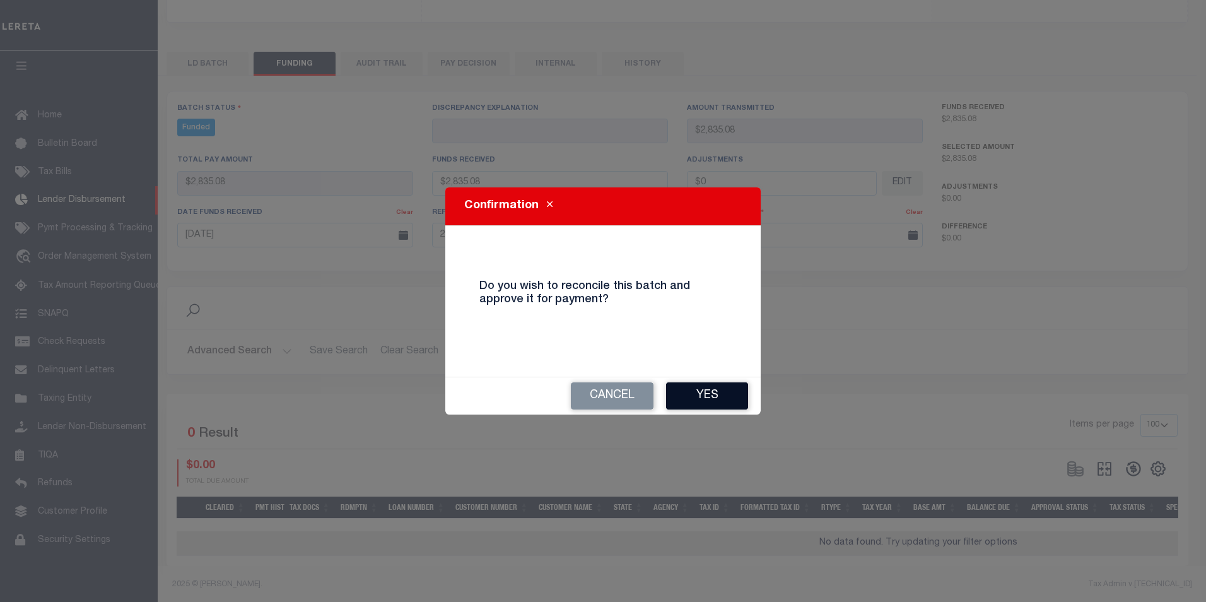
click at [696, 399] on button "Yes" at bounding box center [707, 395] width 82 height 27
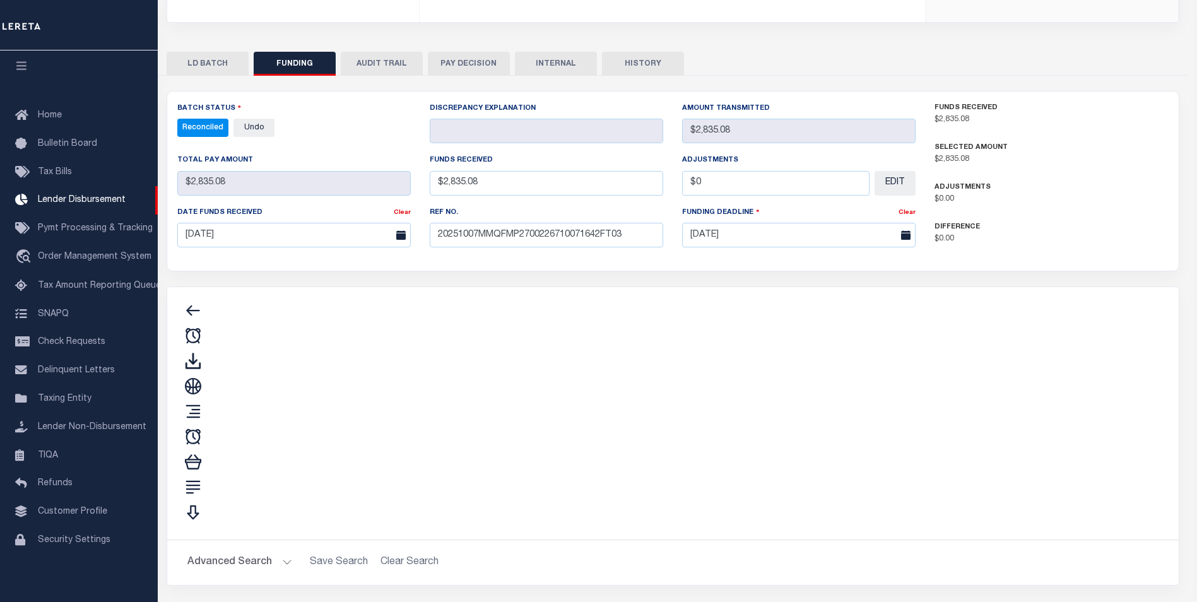
type input "$2,835.08"
type input "$0"
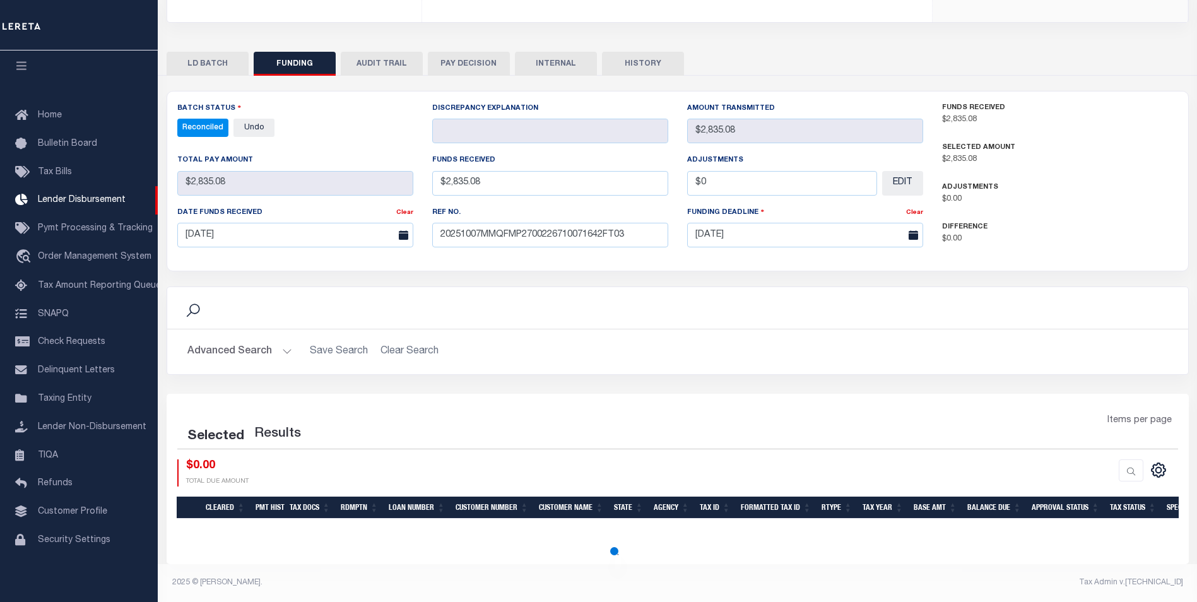
select select "100"
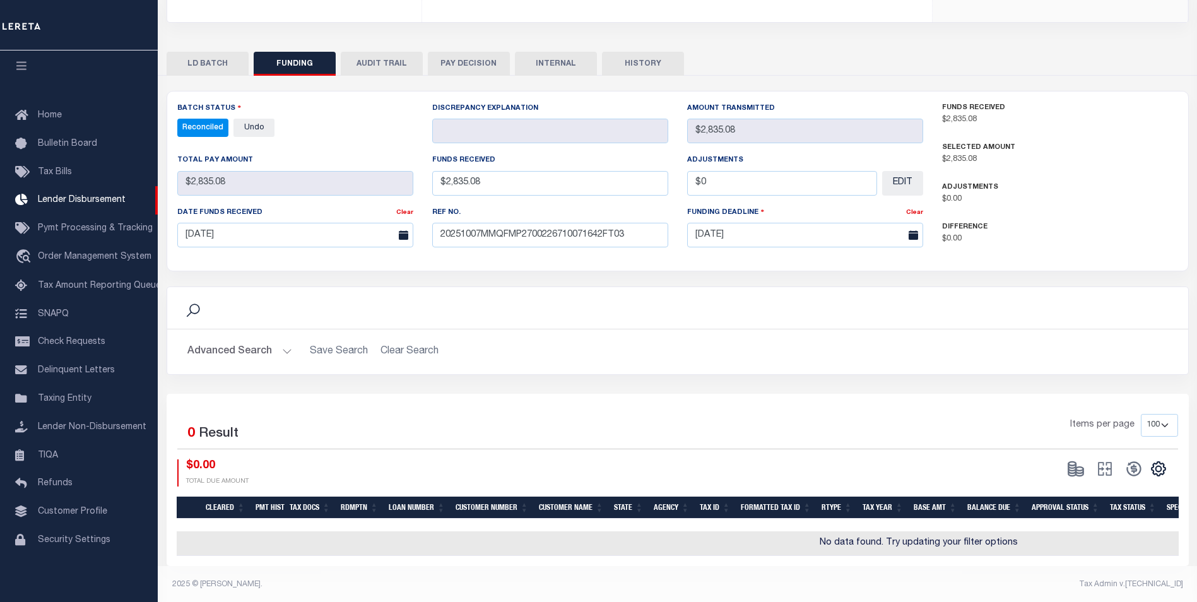
click at [569, 65] on button "INTERNAL" at bounding box center [556, 64] width 82 height 24
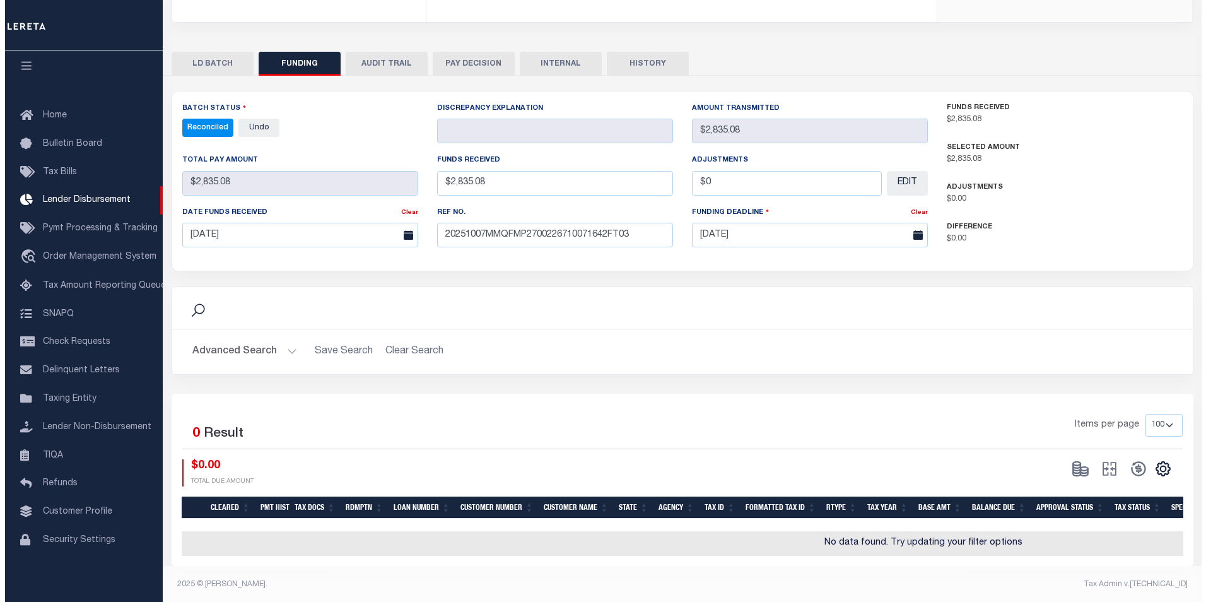
scroll to position [0, 0]
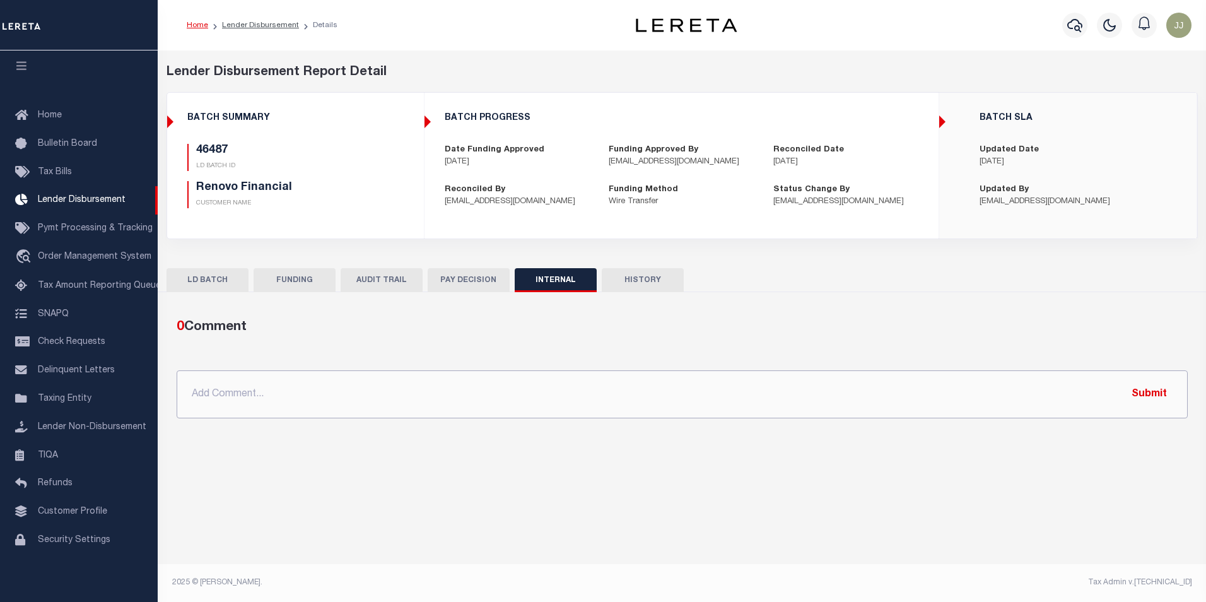
click at [365, 384] on input "text" at bounding box center [683, 394] width 1012 height 48
paste input "OG AMOUNT $221,554.53 45752 - $124,139.39 46445 - $22,084.41 46487 - $2,835.08 …"
type input "OG AMOUNT $221,554.53 45752 - $124,139.39 46445 - $22,084.41 46487 - $2,835.08 …"
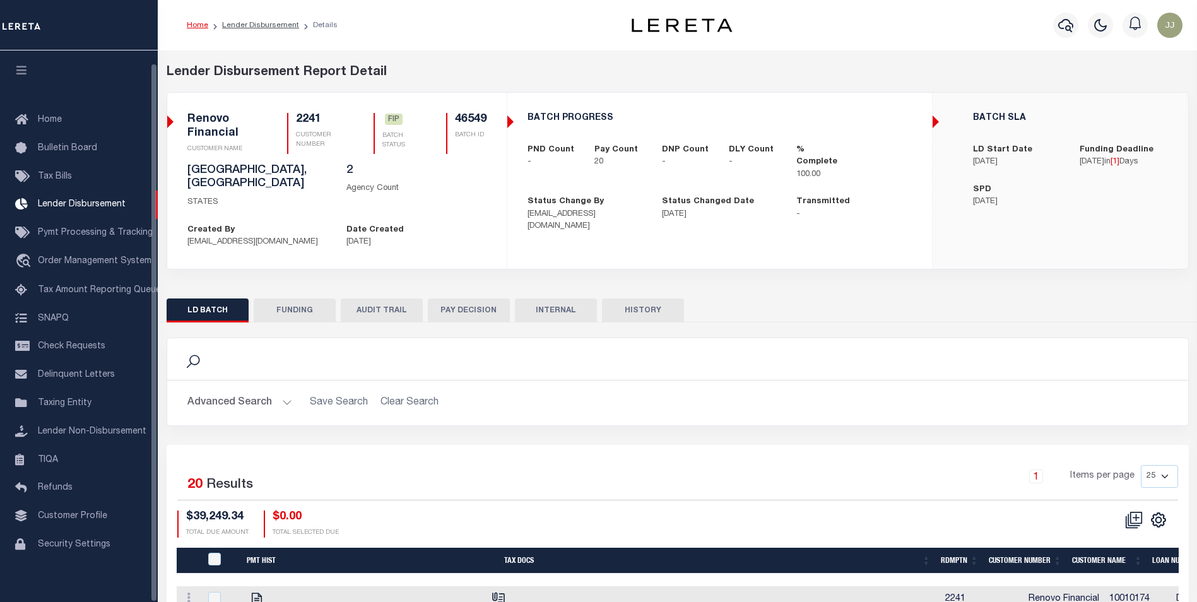
scroll to position [13, 0]
click at [286, 298] on button "FUNDING" at bounding box center [295, 310] width 82 height 24
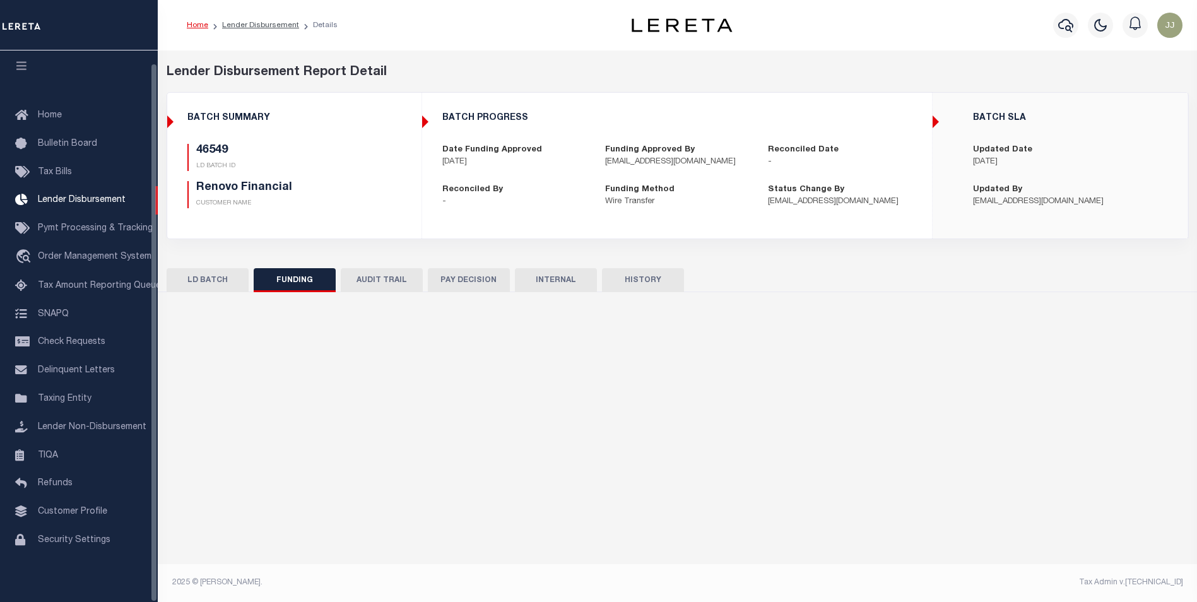
type input "$39,249.34"
type input "$0"
type input "[DATE]"
select select "100"
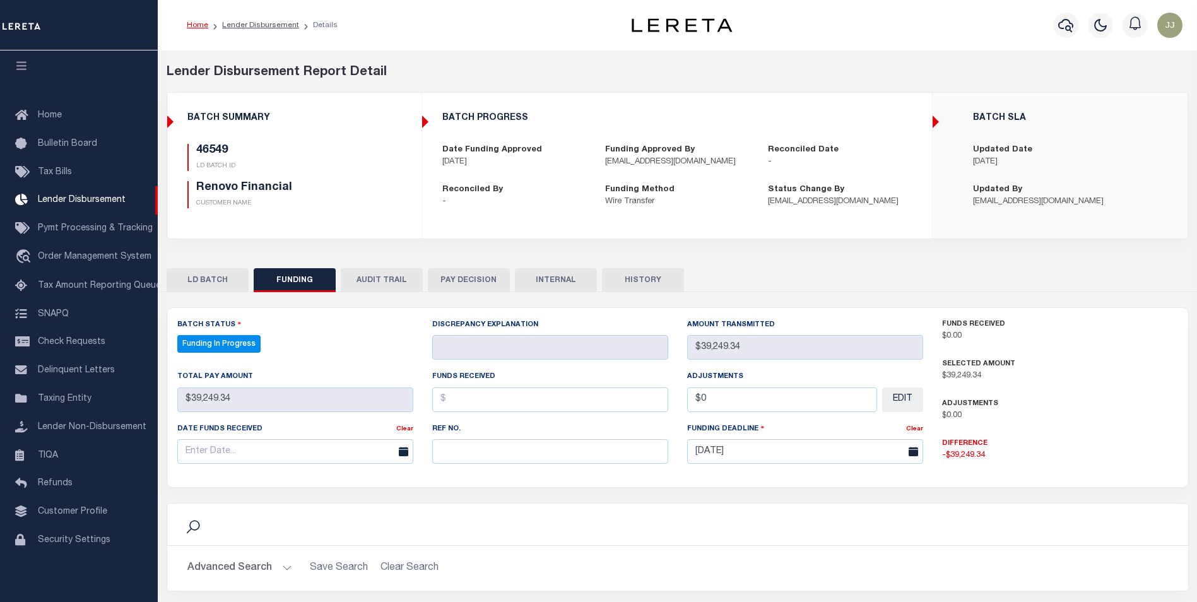
select select "100"
click at [530, 459] on input "text" at bounding box center [550, 451] width 236 height 25
paste input "20251007MMQFMP2700226710071642FT03"
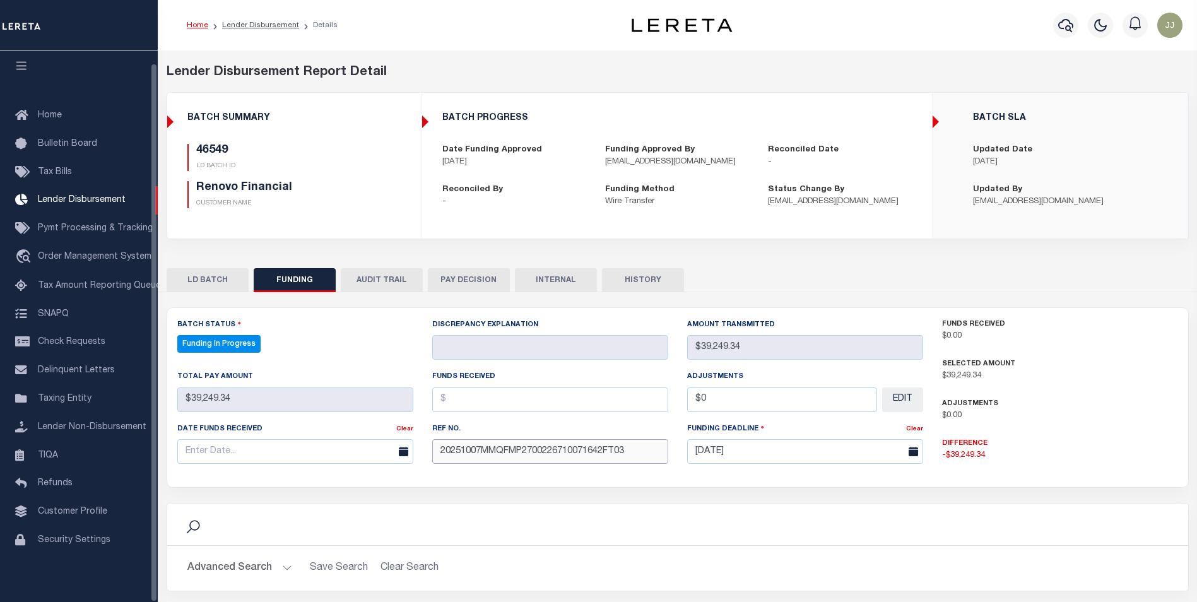
type input "20251007MMQFMP2700226710071642FT03"
click at [208, 455] on input "text" at bounding box center [295, 451] width 236 height 25
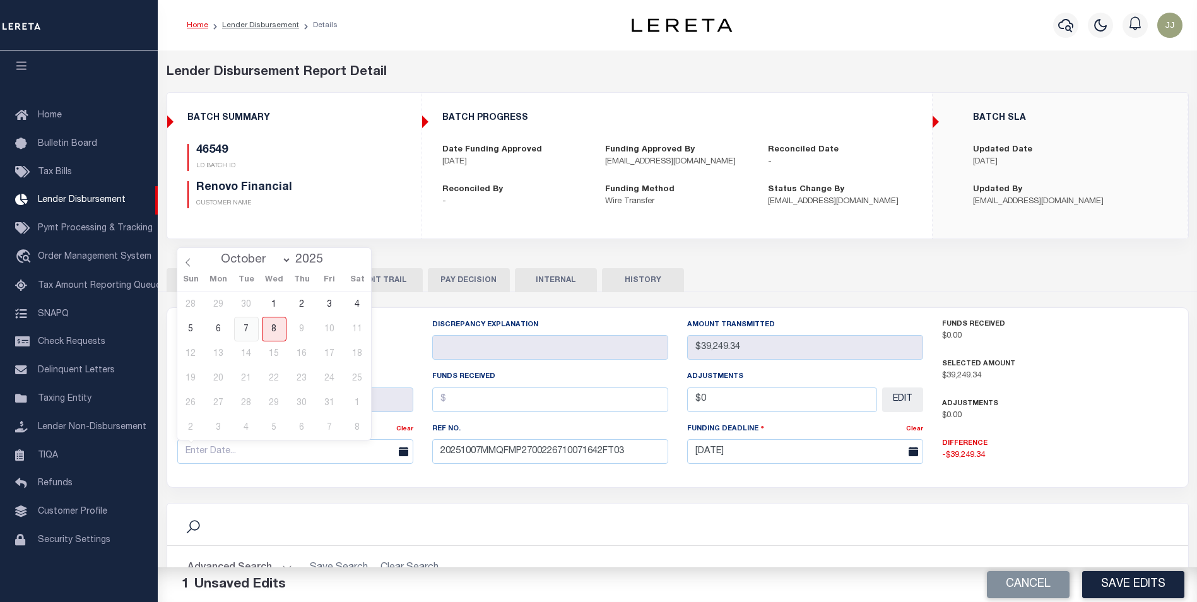
click at [247, 337] on span "7" at bounding box center [246, 329] width 25 height 25
type input "[DATE]"
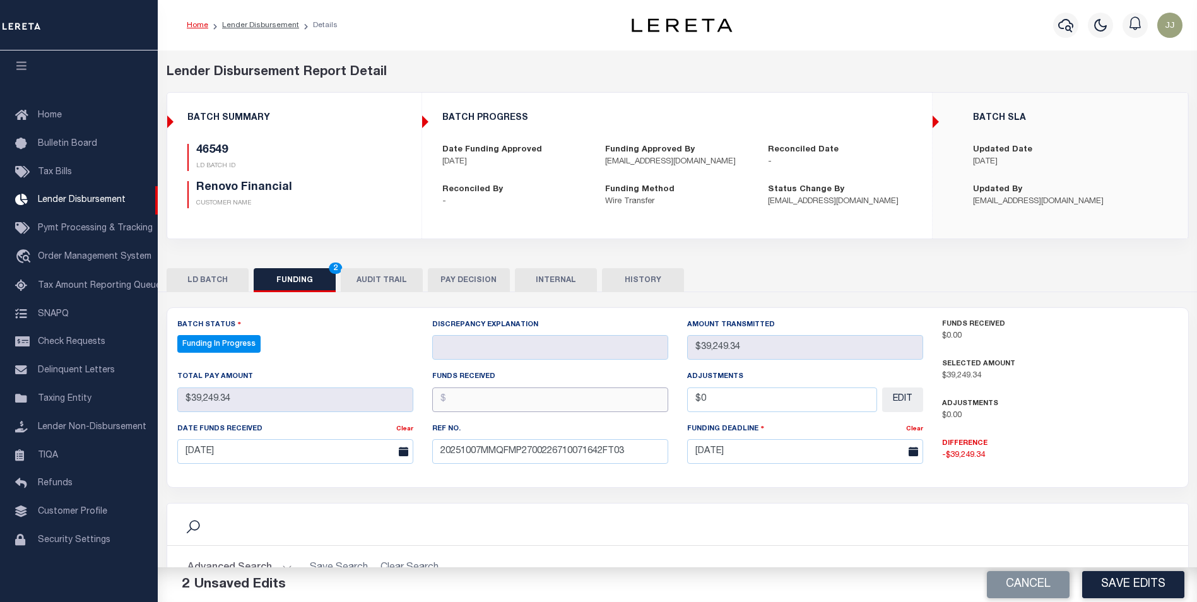
drag, startPoint x: 476, startPoint y: 404, endPoint x: 483, endPoint y: 406, distance: 6.8
click at [480, 404] on input "text" at bounding box center [550, 399] width 236 height 25
click at [510, 403] on input "text" at bounding box center [550, 399] width 236 height 25
type input "$39,249.34"
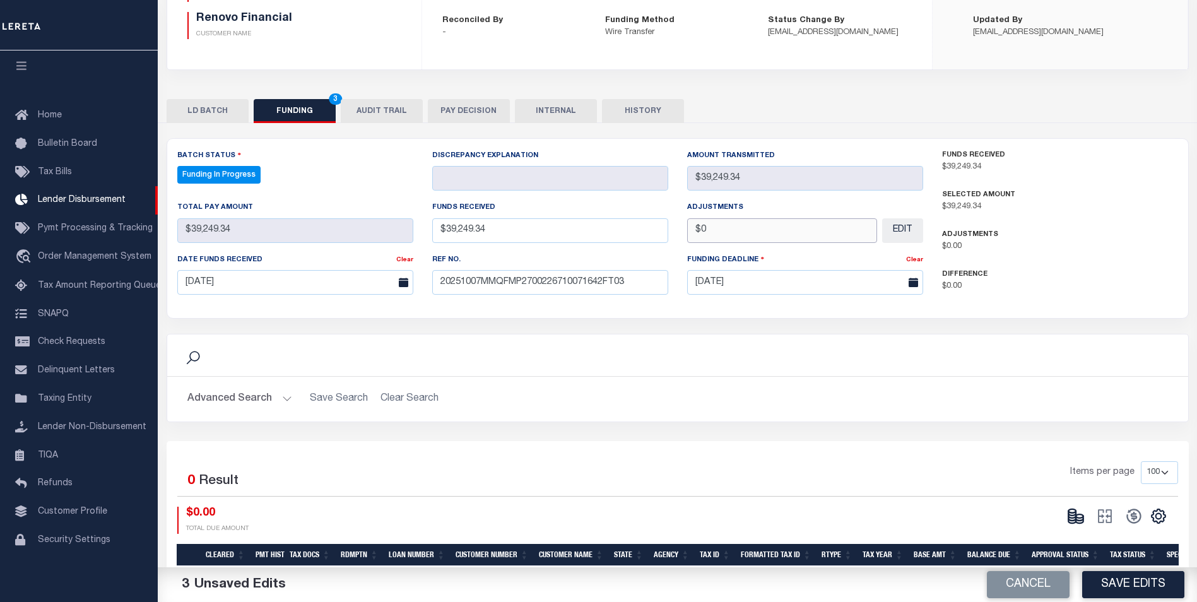
scroll to position [189, 0]
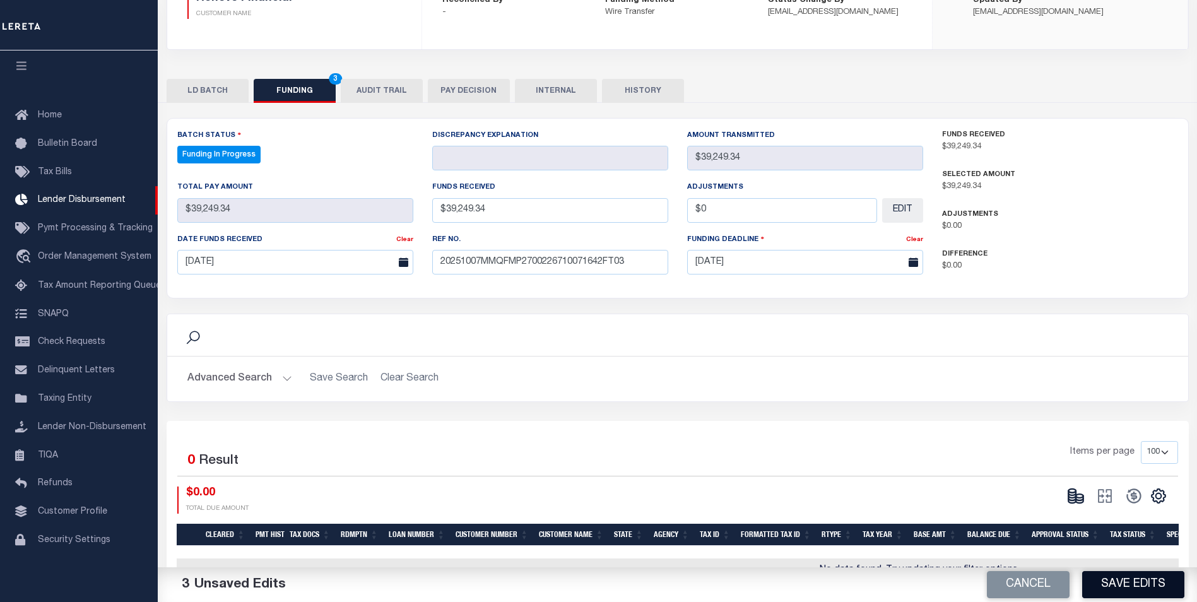
type input "$0.00"
click at [1156, 584] on button "Save Edits" at bounding box center [1133, 584] width 102 height 27
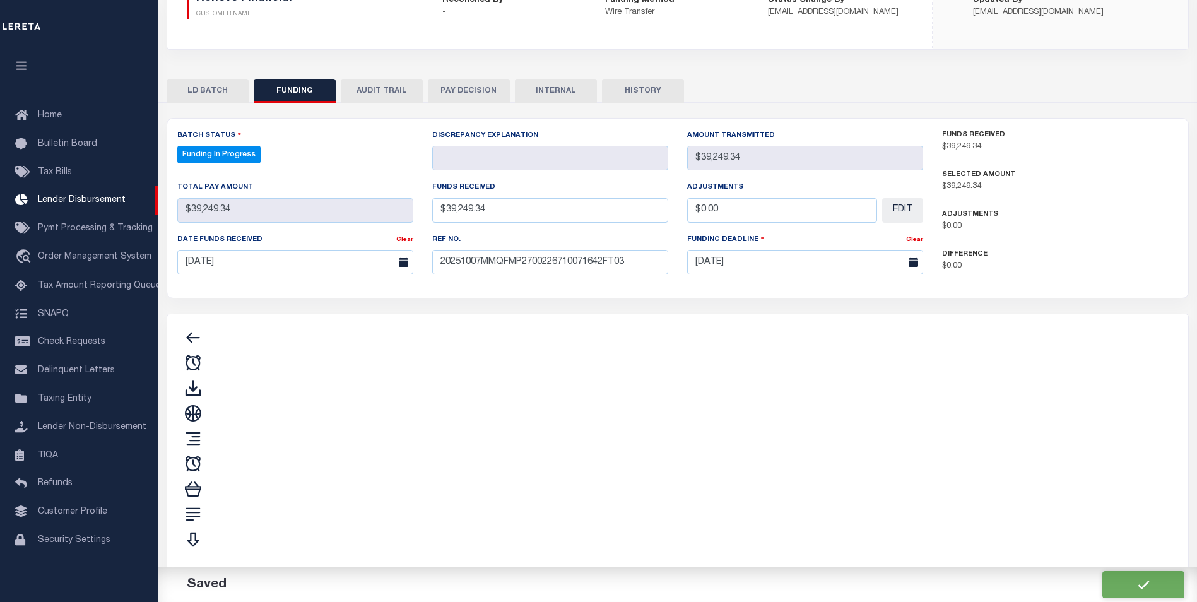
type input "$39,249.34"
type input "$0"
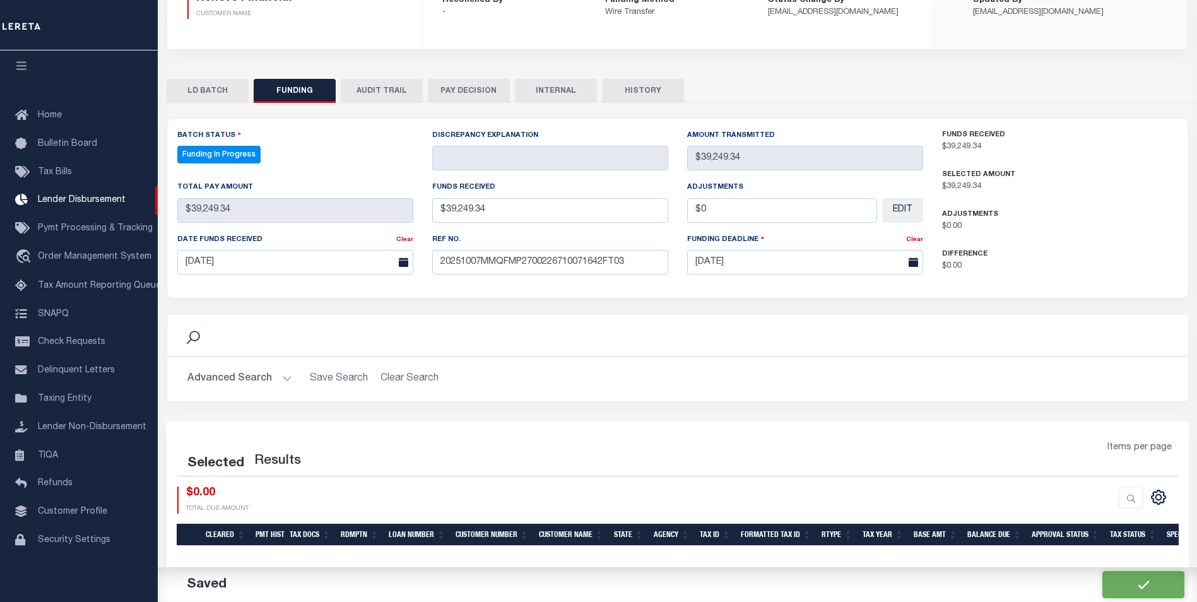
select select "100"
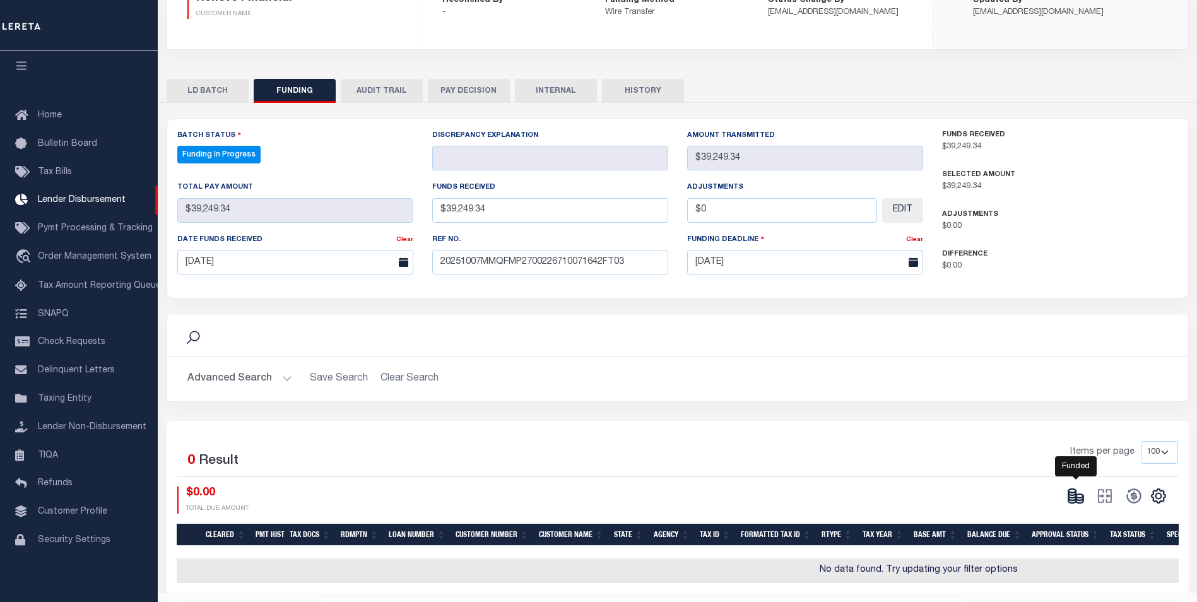
click at [1078, 497] on icon at bounding box center [1076, 496] width 18 height 18
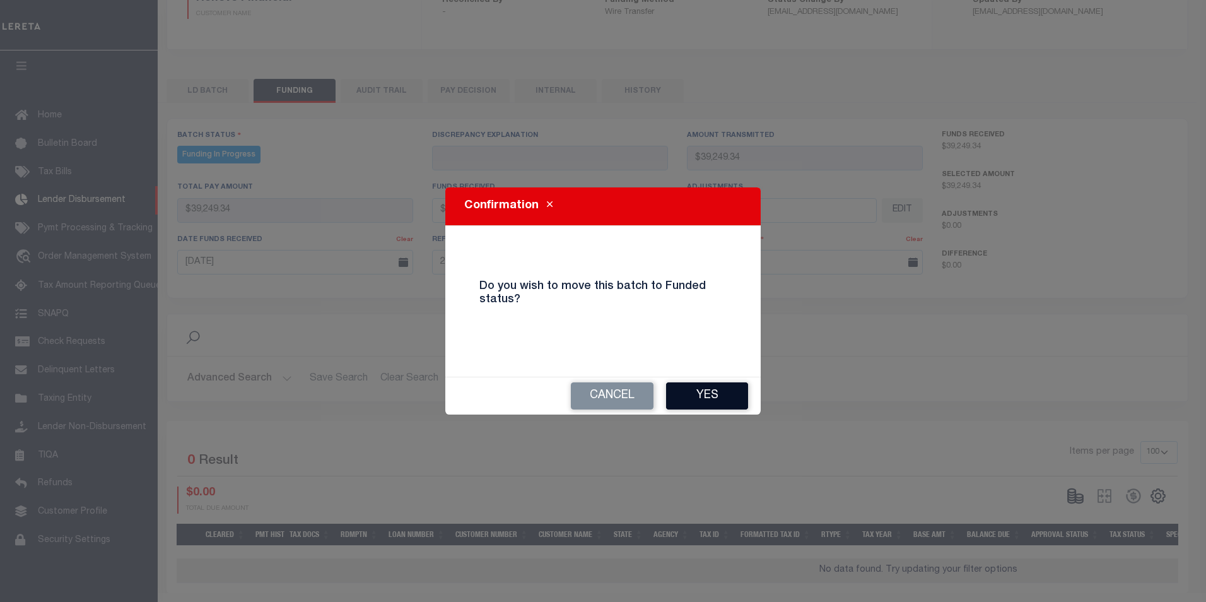
click at [716, 401] on button "Yes" at bounding box center [707, 395] width 82 height 27
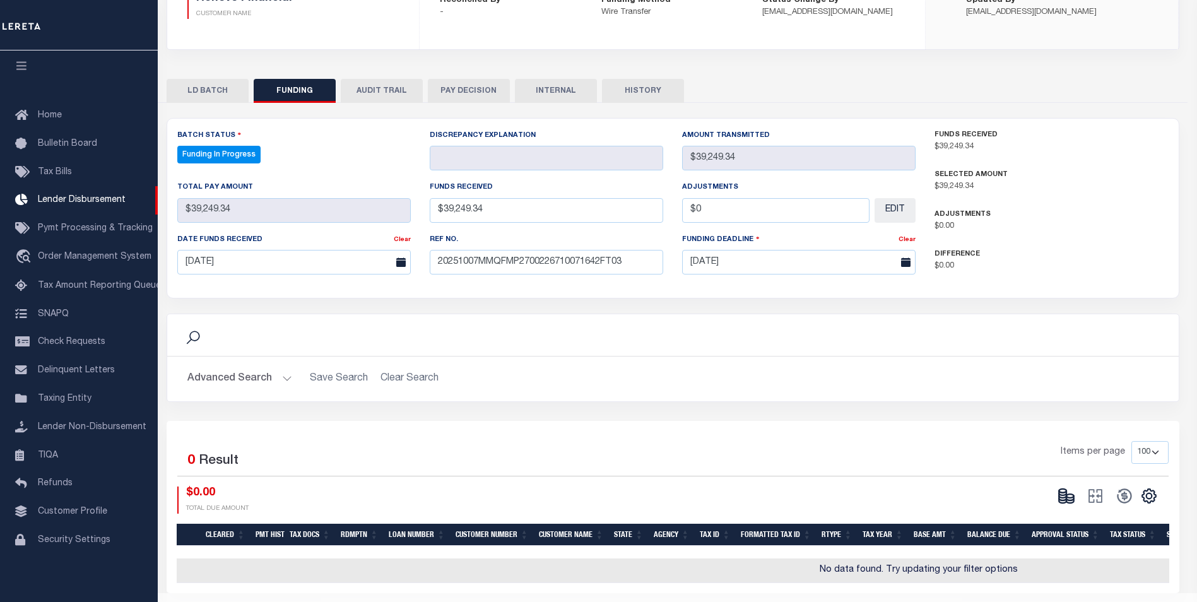
type input "$39,249.34"
type input "$0"
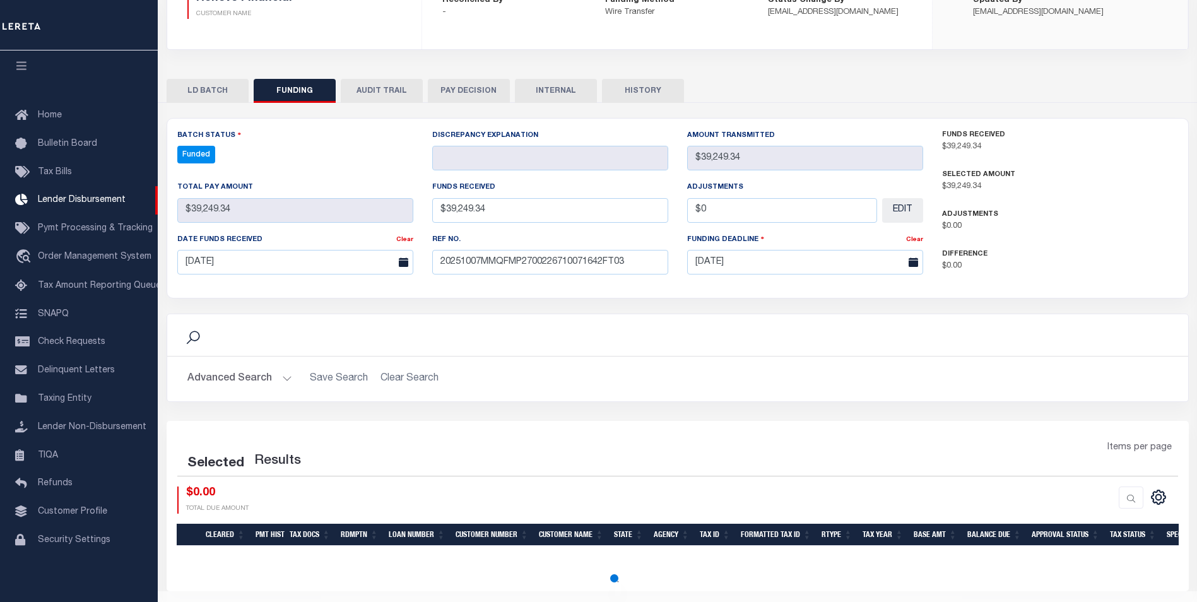
select select "100"
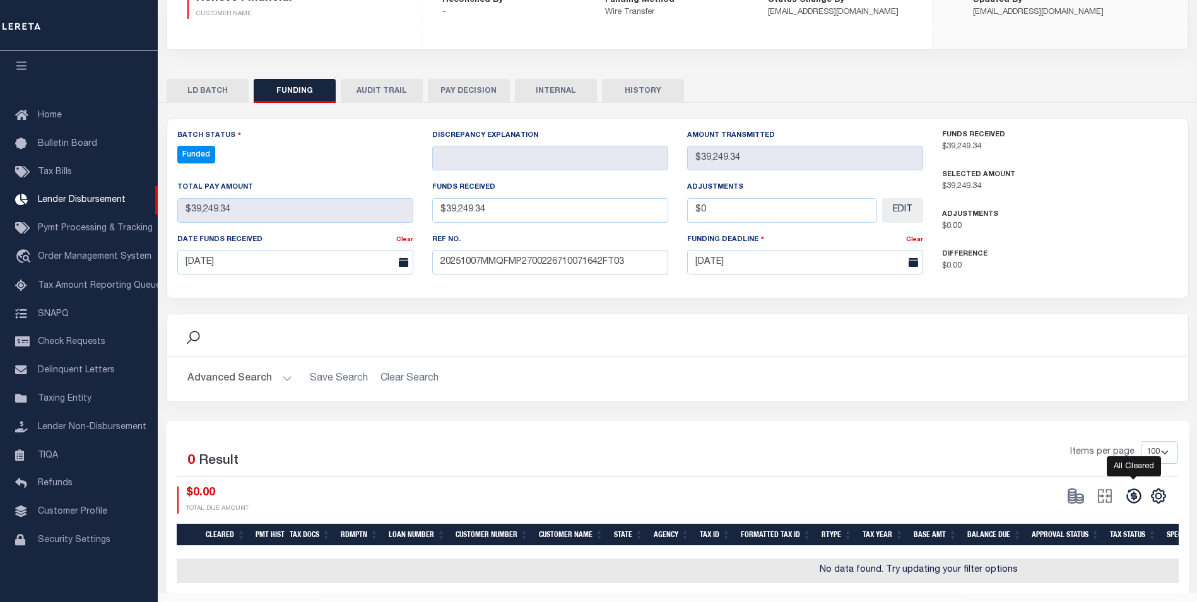
click at [1131, 495] on icon at bounding box center [1133, 496] width 15 height 15
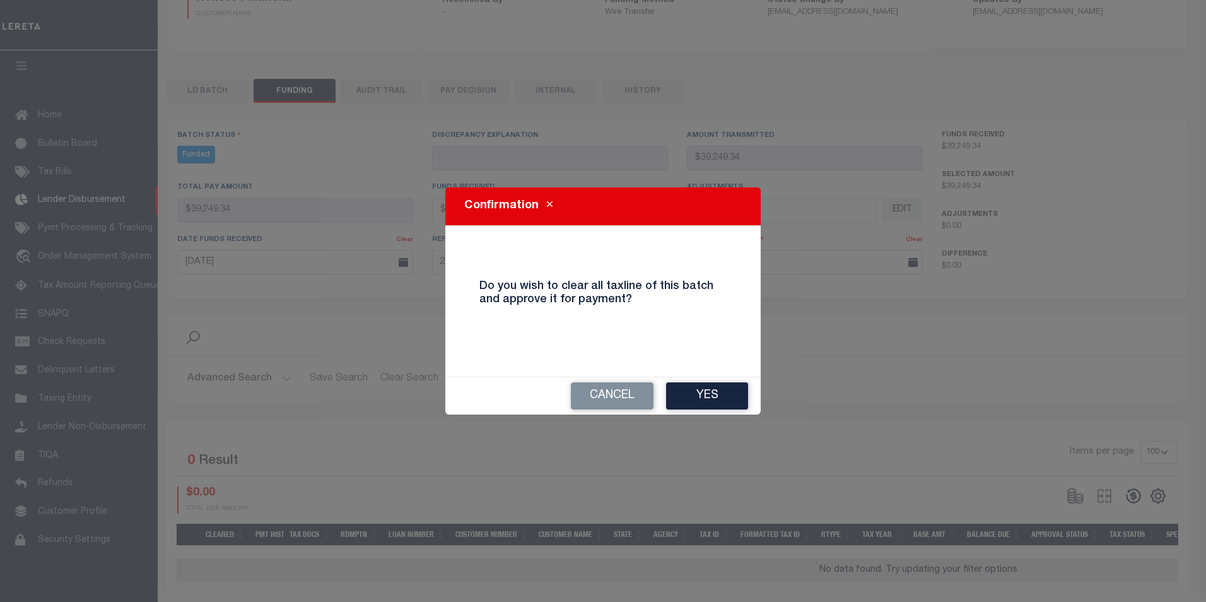
click at [717, 394] on button "Yes" at bounding box center [707, 395] width 82 height 27
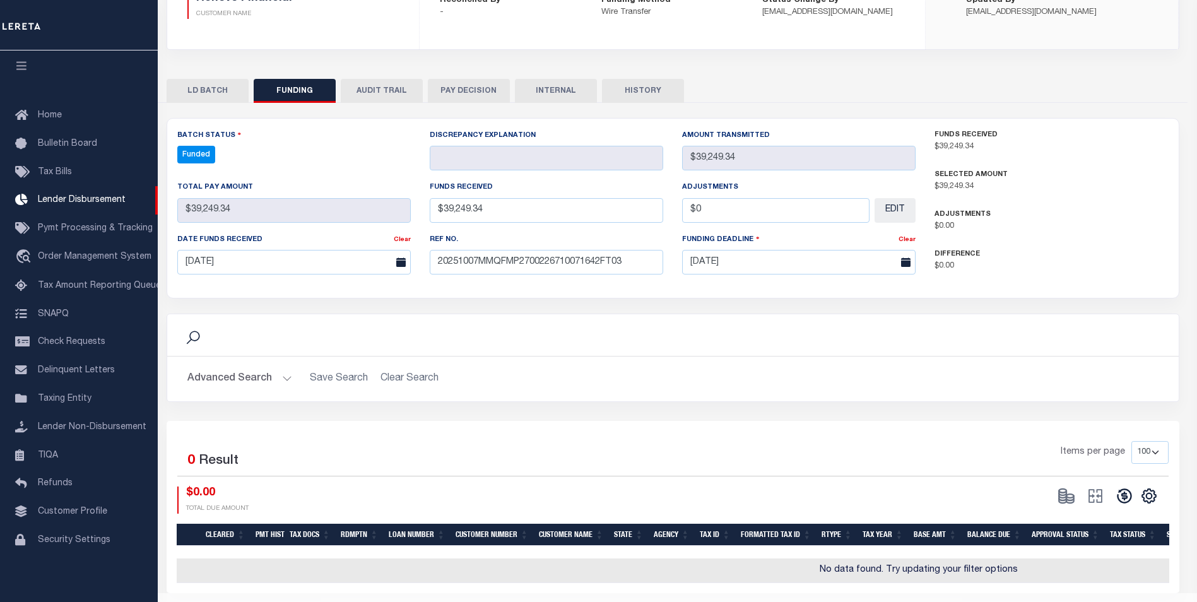
type input "$39,249.34"
type input "$0"
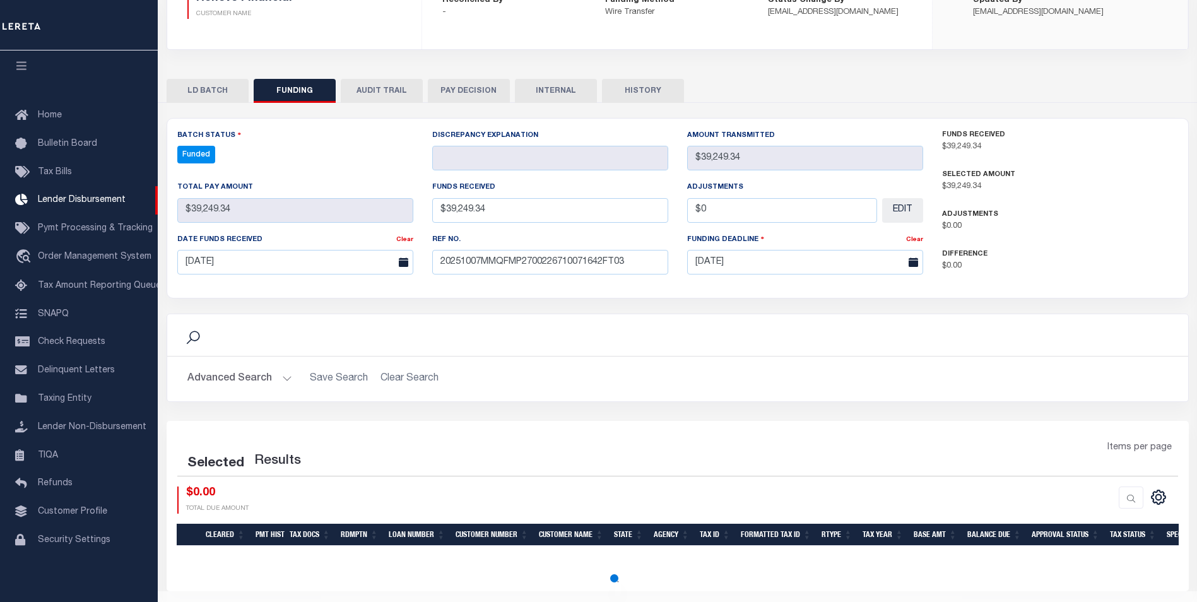
select select "100"
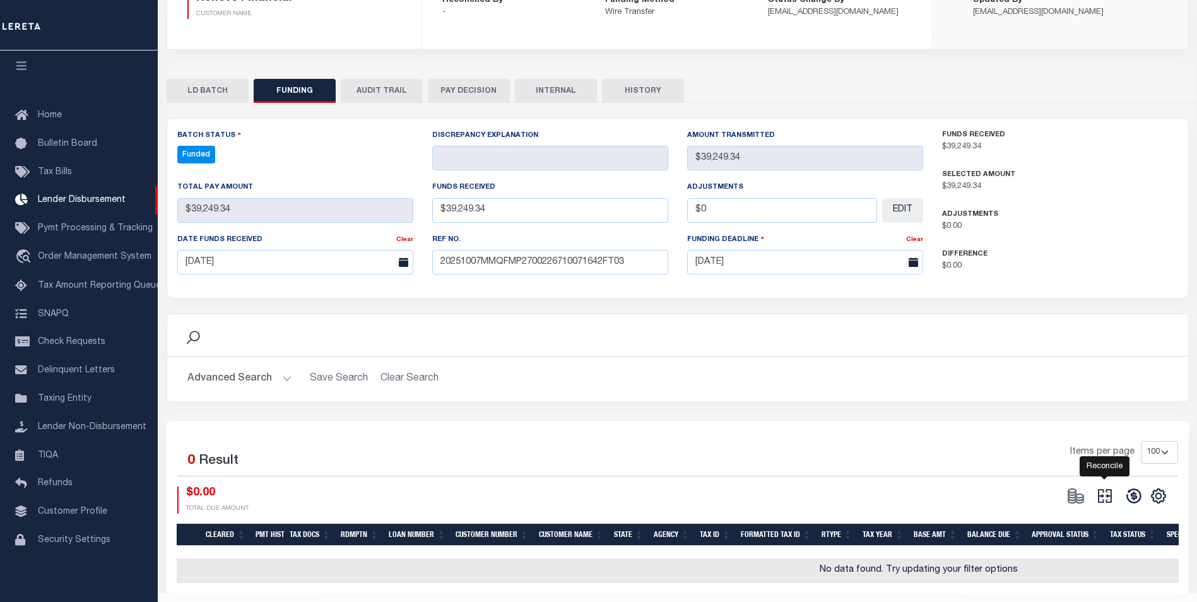
click at [1110, 499] on icon at bounding box center [1105, 496] width 18 height 18
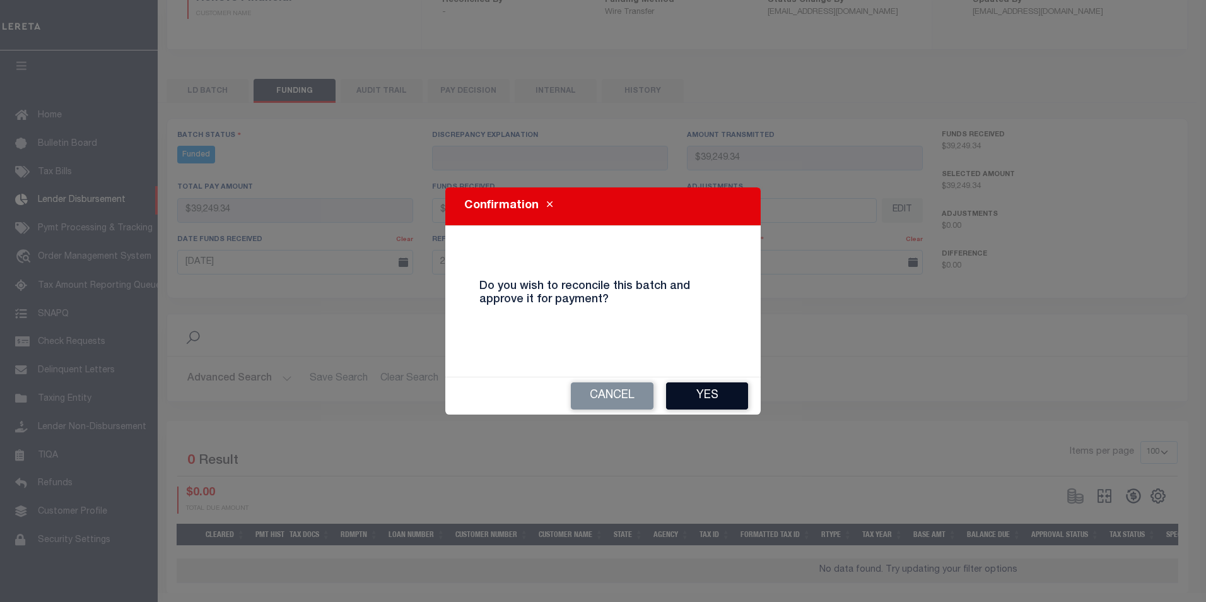
drag, startPoint x: 724, startPoint y: 403, endPoint x: 726, endPoint y: 389, distance: 14.6
click at [724, 403] on button "Yes" at bounding box center [707, 395] width 82 height 27
type input "$39,249.34"
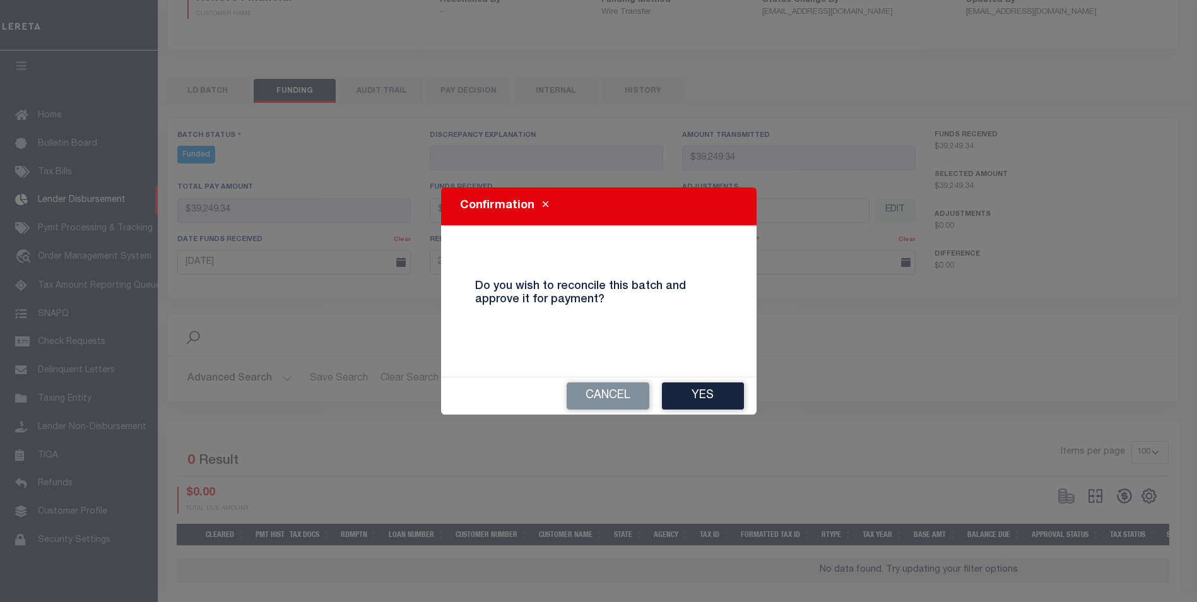
type input "$0"
select select "100"
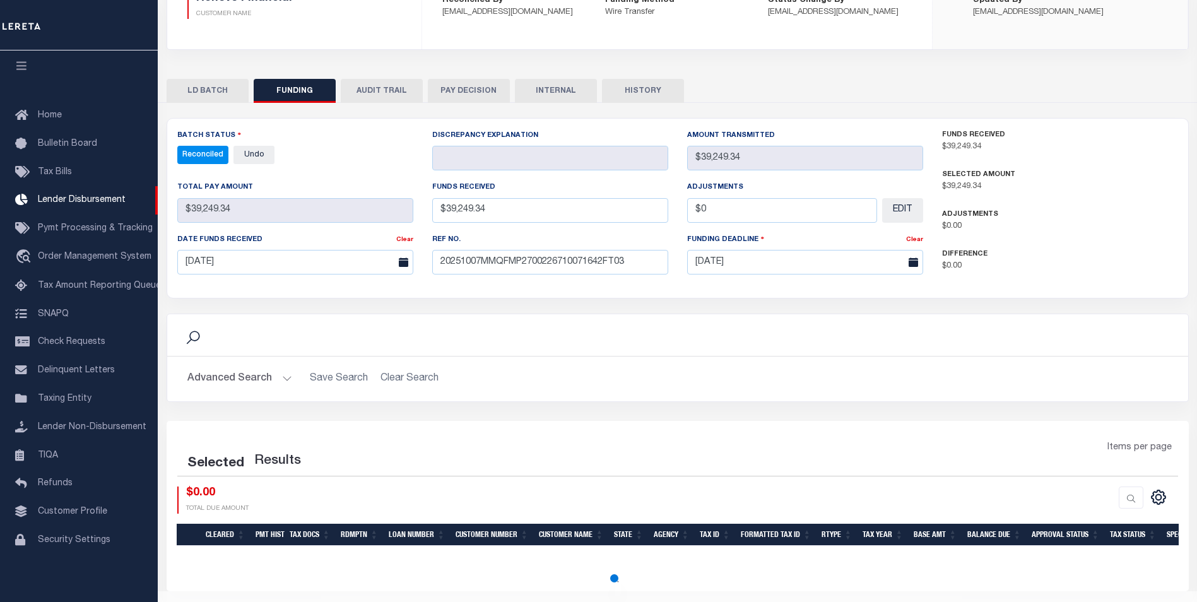
select select "100"
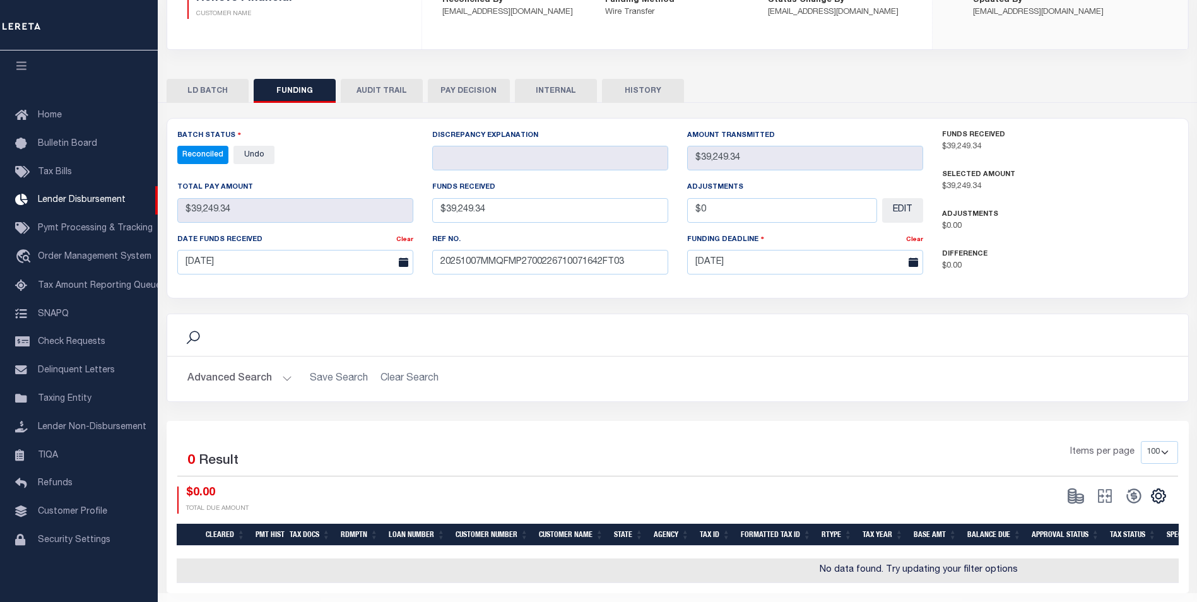
drag, startPoint x: 567, startPoint y: 90, endPoint x: 572, endPoint y: 76, distance: 14.2
click at [567, 90] on button "INTERNAL" at bounding box center [556, 91] width 82 height 24
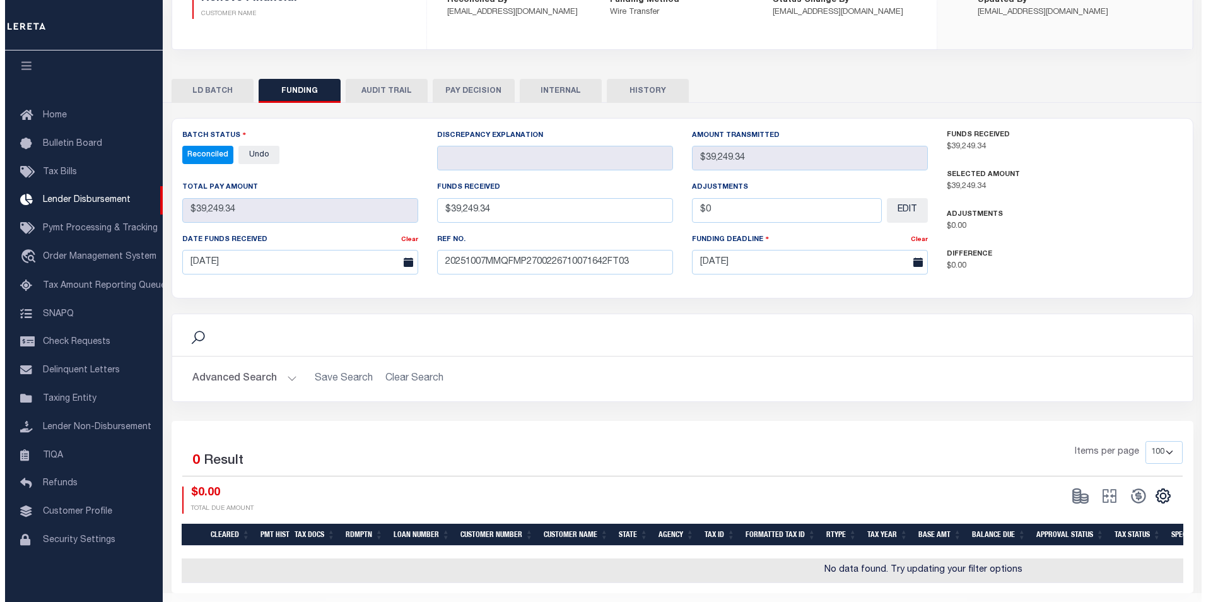
scroll to position [0, 0]
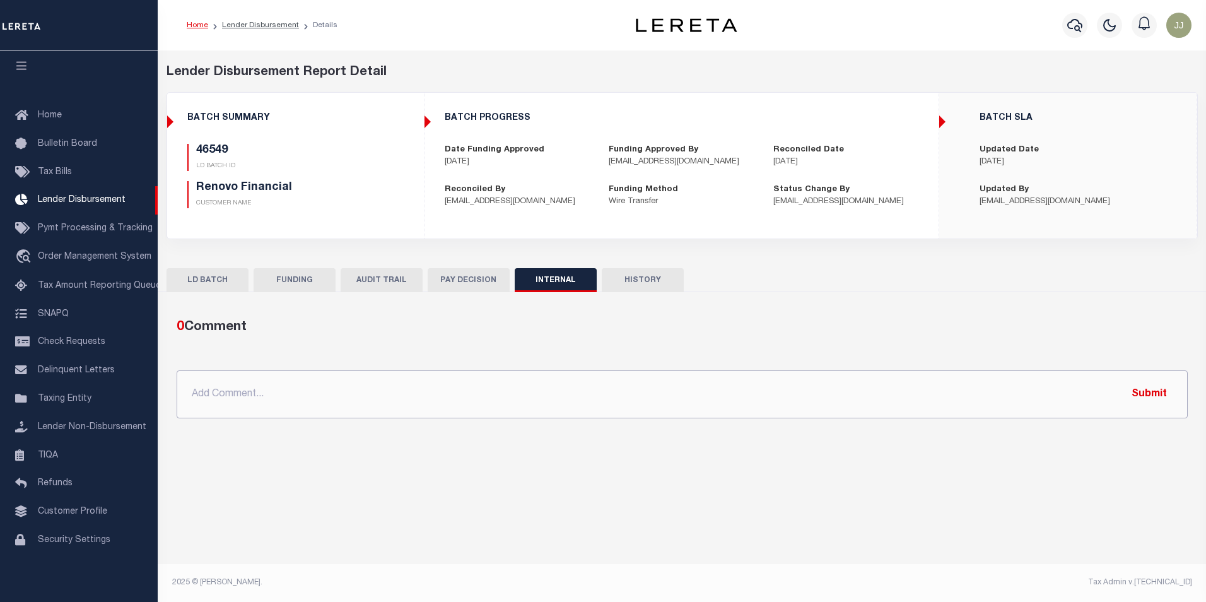
click at [510, 399] on input "text" at bounding box center [683, 394] width 1012 height 48
paste input "OG AMOUNT $221,554.53 45752 - $124,139.39 46445 - $22,084.41 46487 - $2,835.08 …"
type input "OG AMOUNT $221,554.53 45752 - $124,139.39 46445 - $22,084.41 46487 - $2,835.08 …"
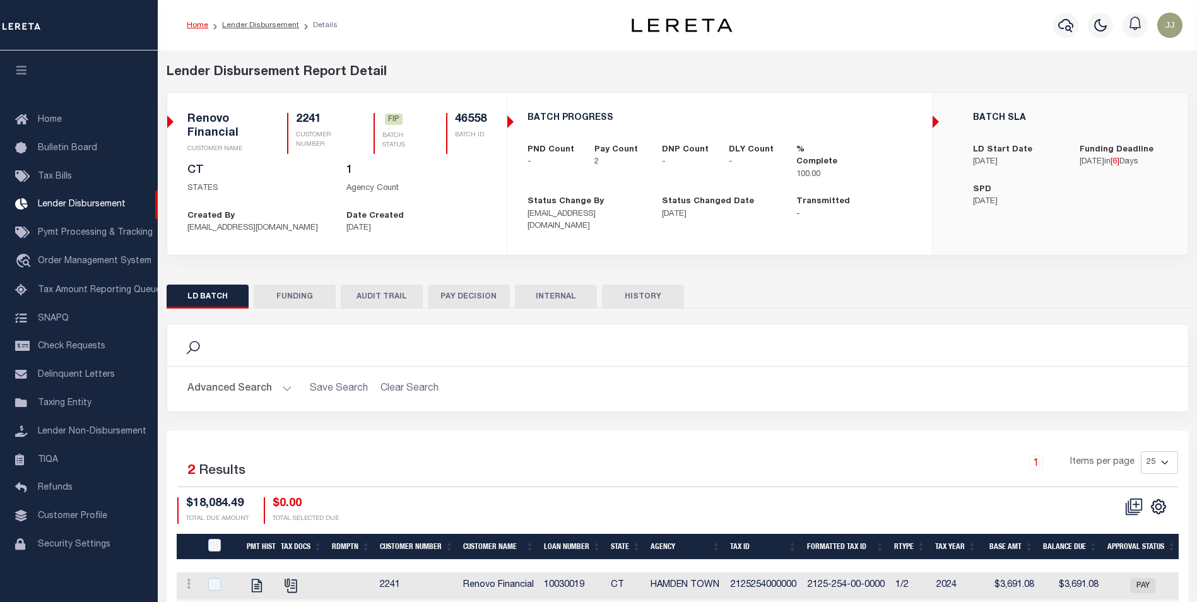
scroll to position [13, 0]
click at [316, 295] on button "FUNDING" at bounding box center [295, 297] width 82 height 24
select select "100"
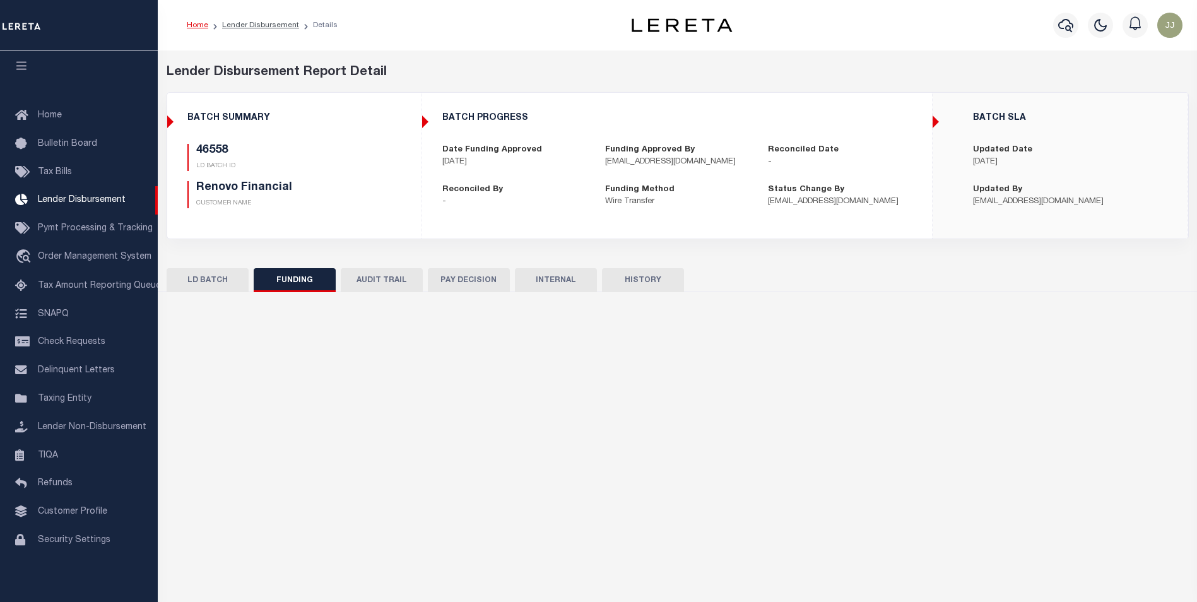
type input "$18,084.49"
type input "$0"
type input "[DATE]"
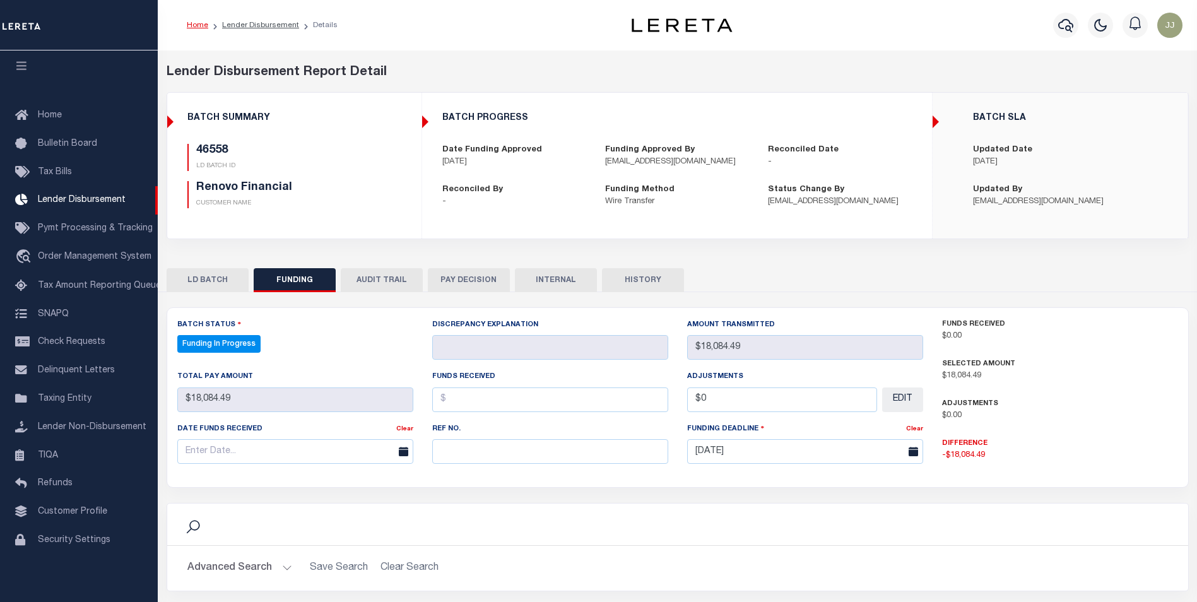
select select "100"
click at [502, 448] on input "text" at bounding box center [550, 451] width 236 height 25
paste input "20251007MMQFMP2700226710071642FT03"
type input "20251007MMQFMP2700226710071642FT03"
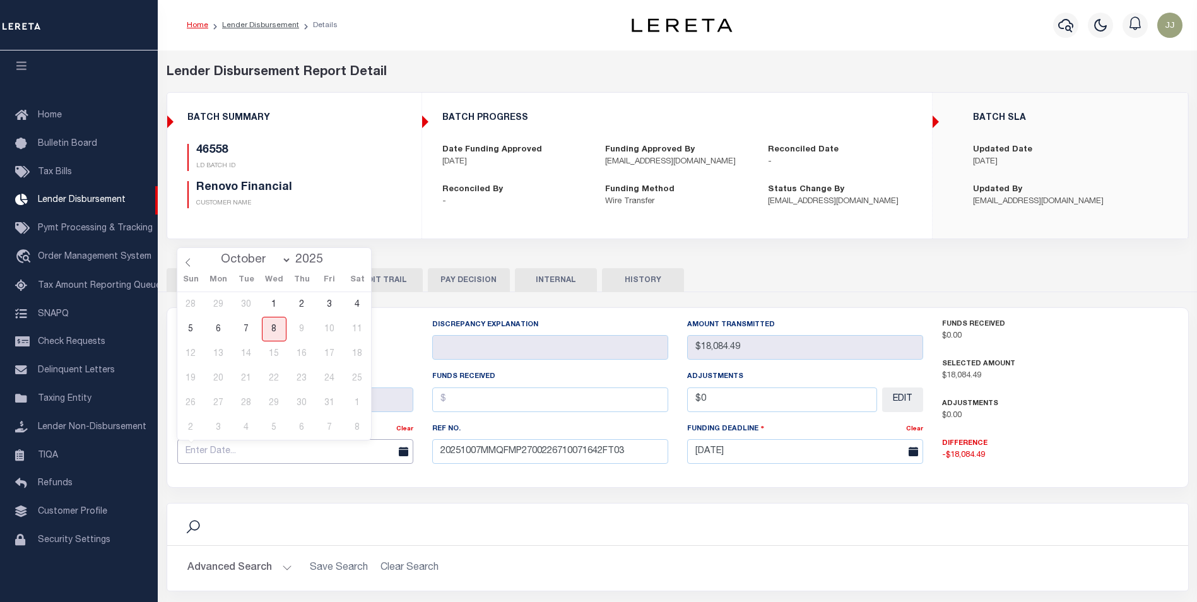
click at [252, 447] on input "text" at bounding box center [295, 451] width 236 height 25
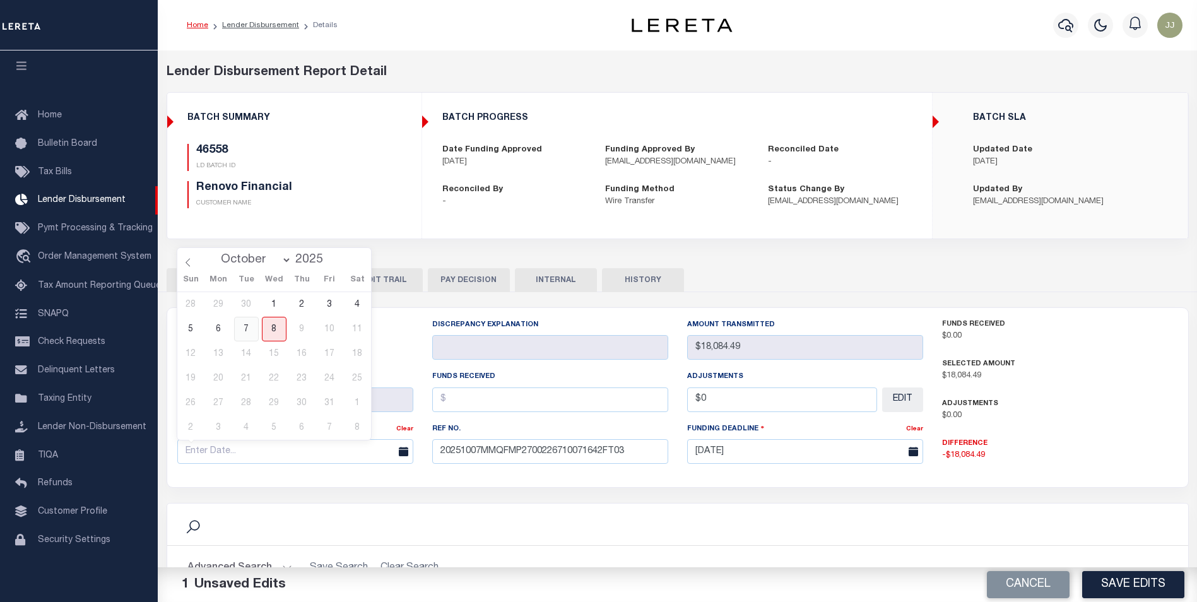
click at [251, 329] on span "7" at bounding box center [246, 329] width 25 height 25
type input "[DATE]"
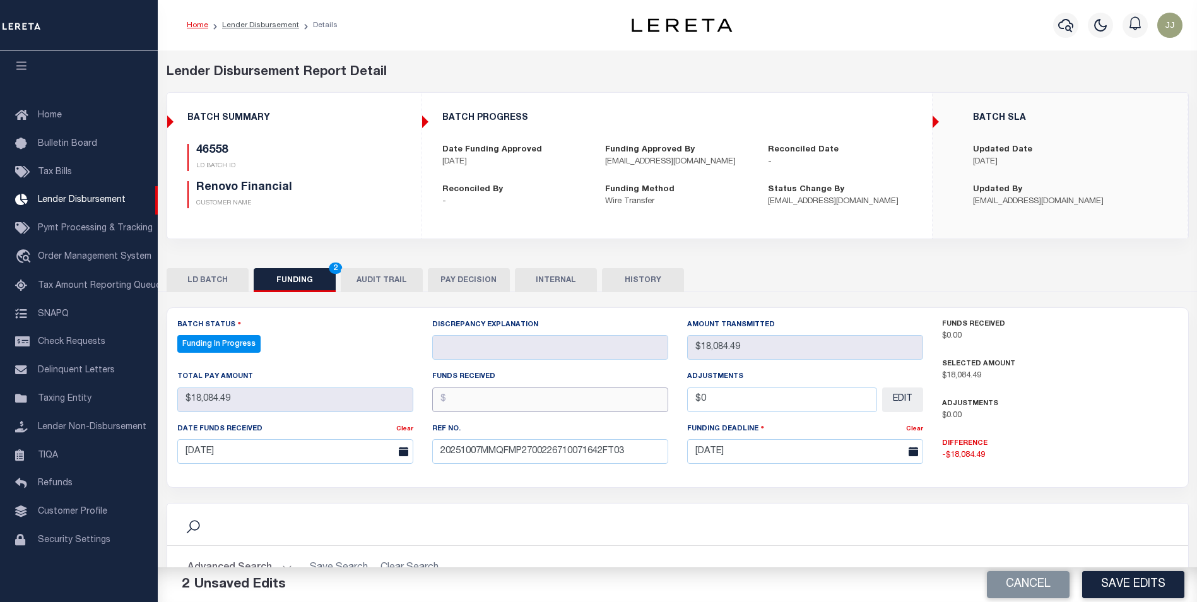
click at [495, 411] on input "text" at bounding box center [550, 399] width 236 height 25
type input "$18,084.49"
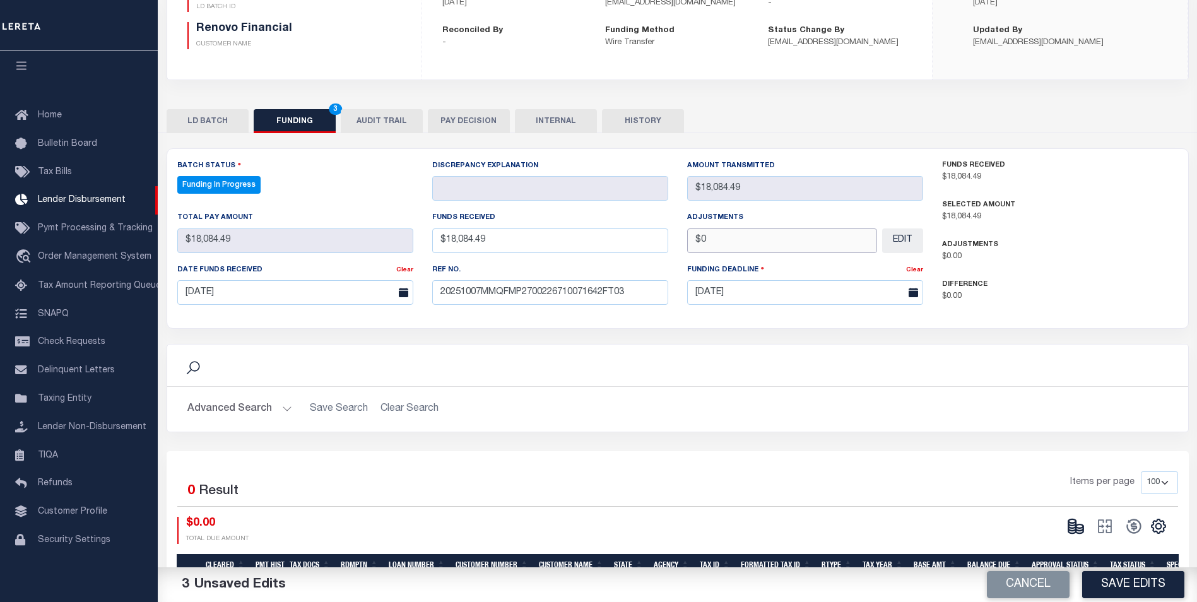
scroll to position [189, 0]
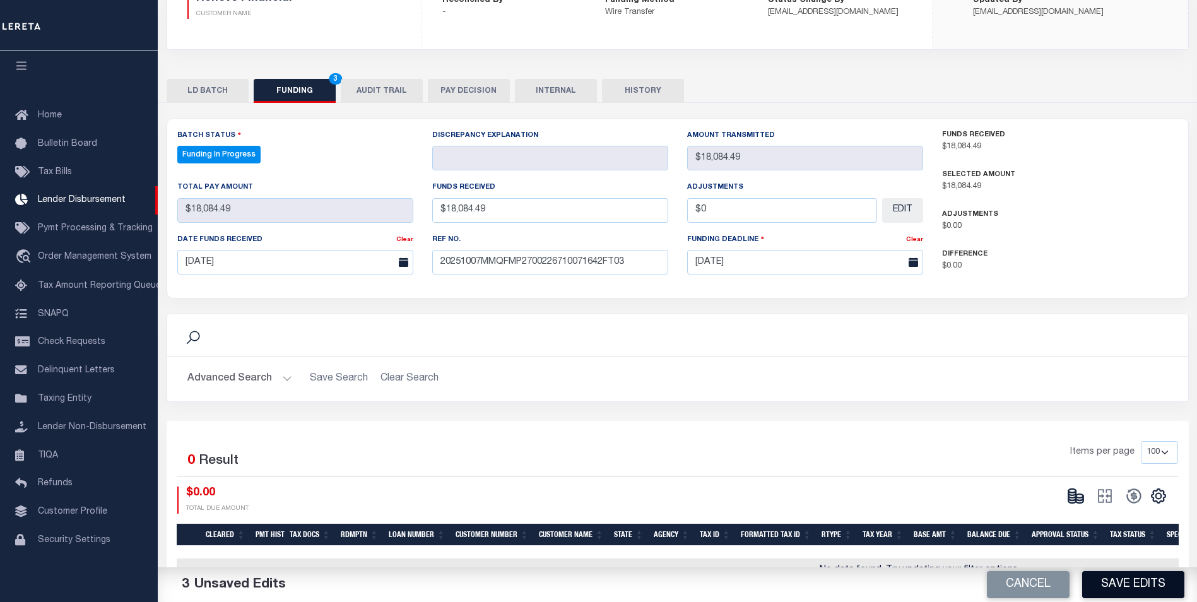
type input "$0.00"
click at [1147, 590] on button "Save Edits" at bounding box center [1133, 584] width 102 height 27
type input "$18,084.49"
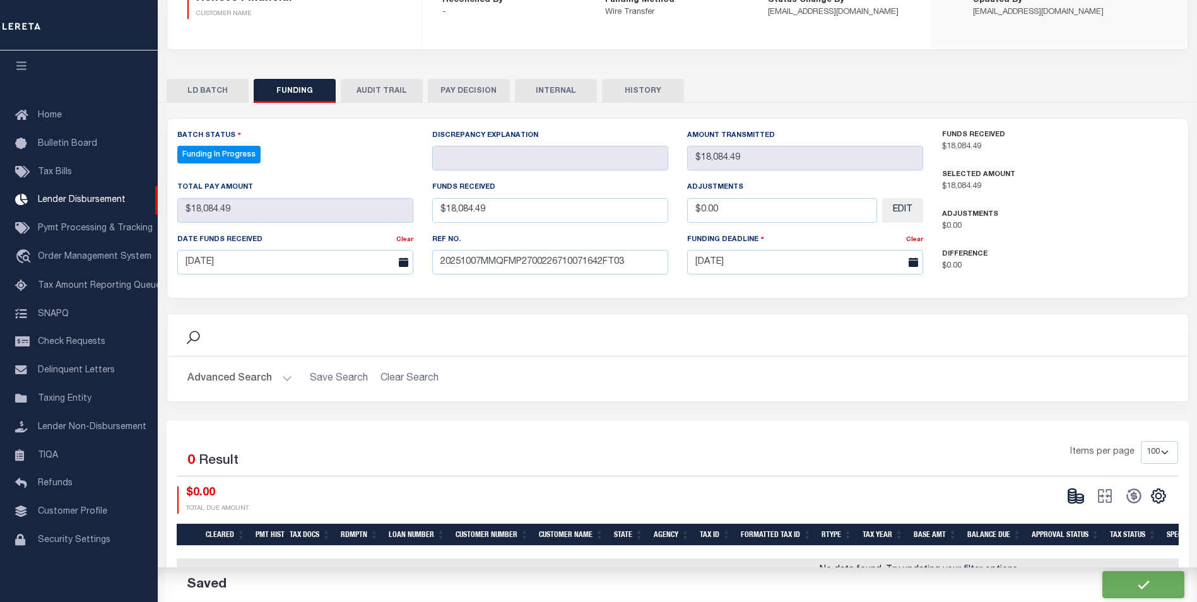
type input "$0"
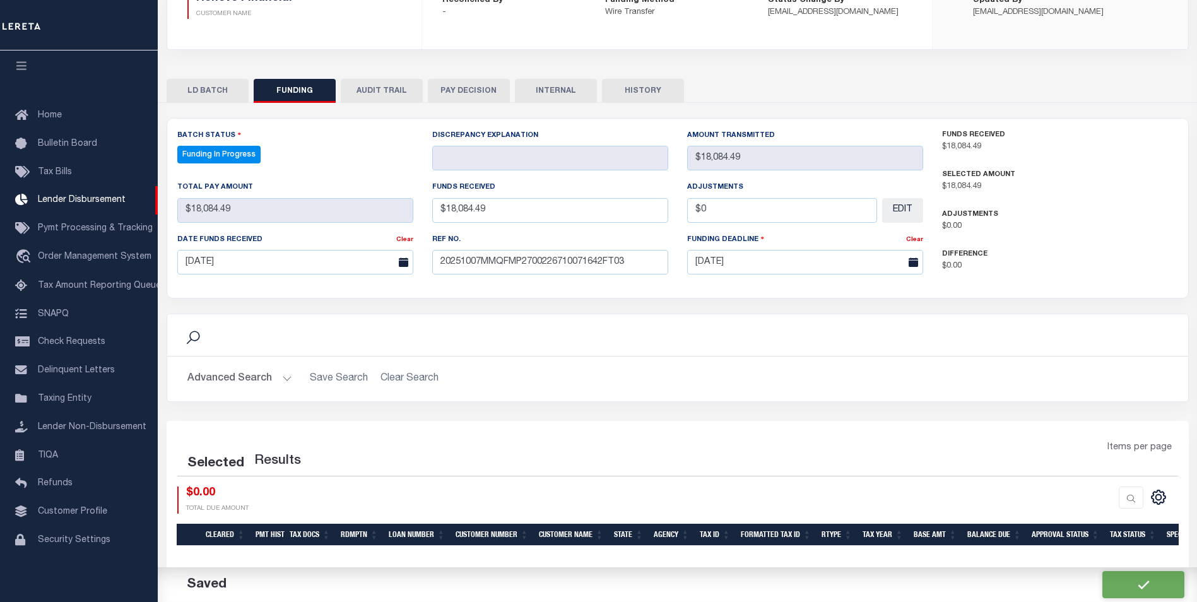
select select "100"
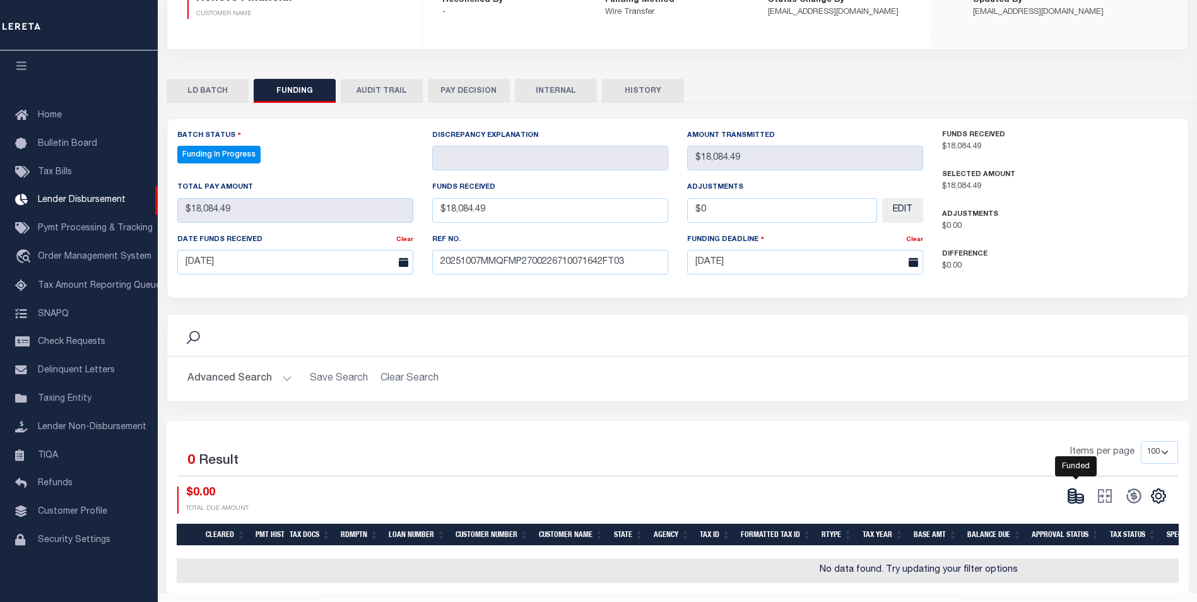
click at [1069, 501] on icon at bounding box center [1072, 500] width 8 height 4
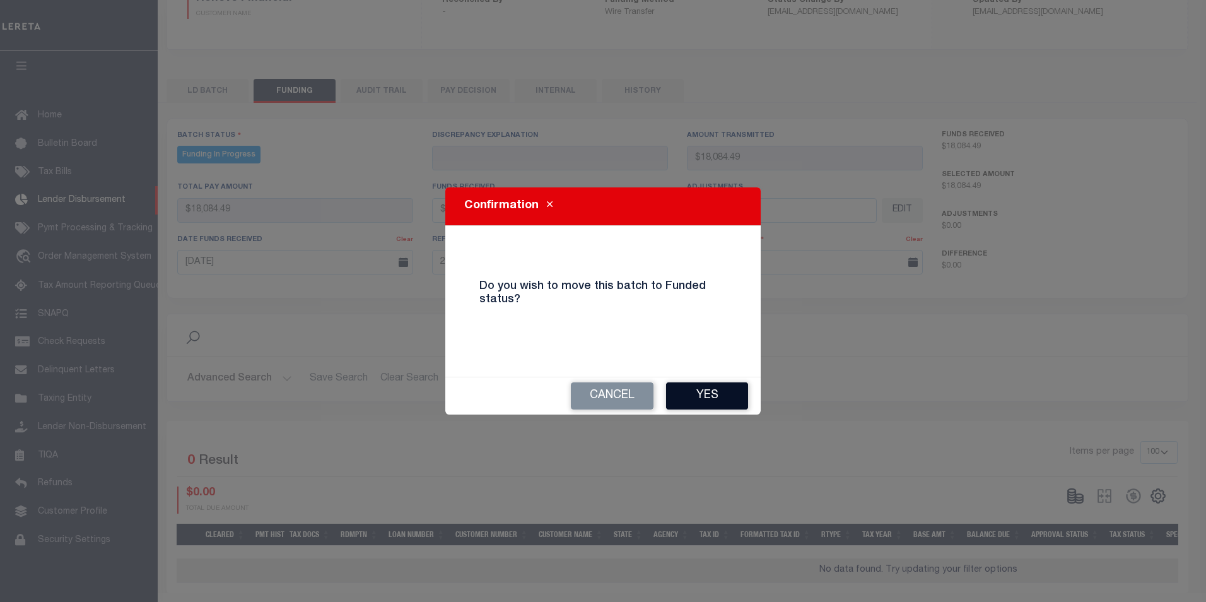
click at [674, 389] on button "Yes" at bounding box center [707, 395] width 82 height 27
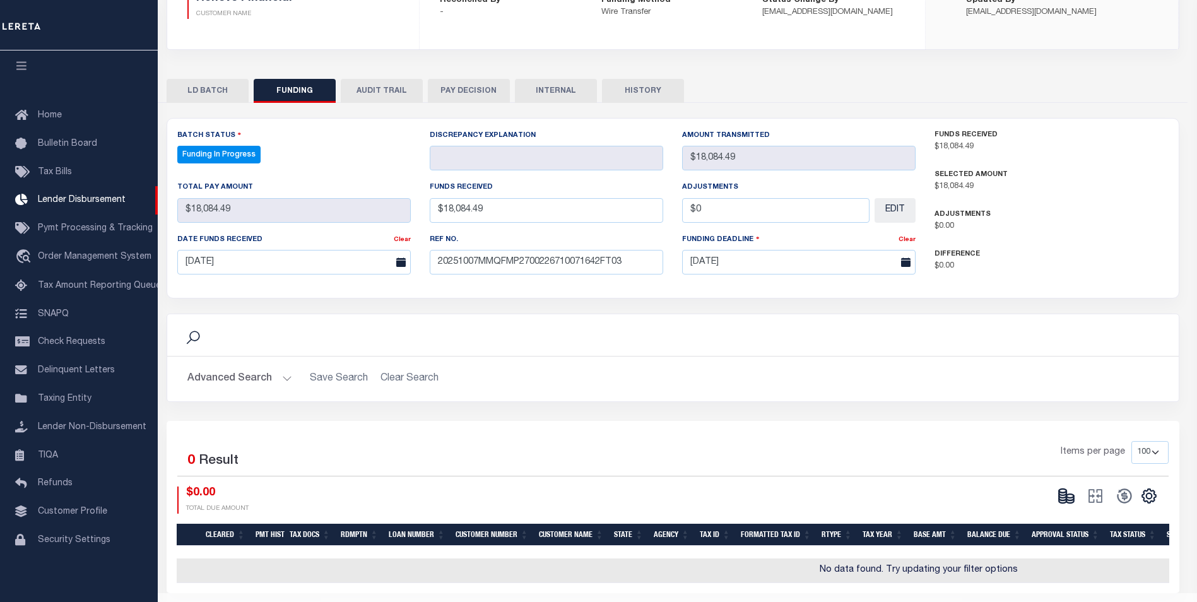
type input "$18,084.49"
type input "$0"
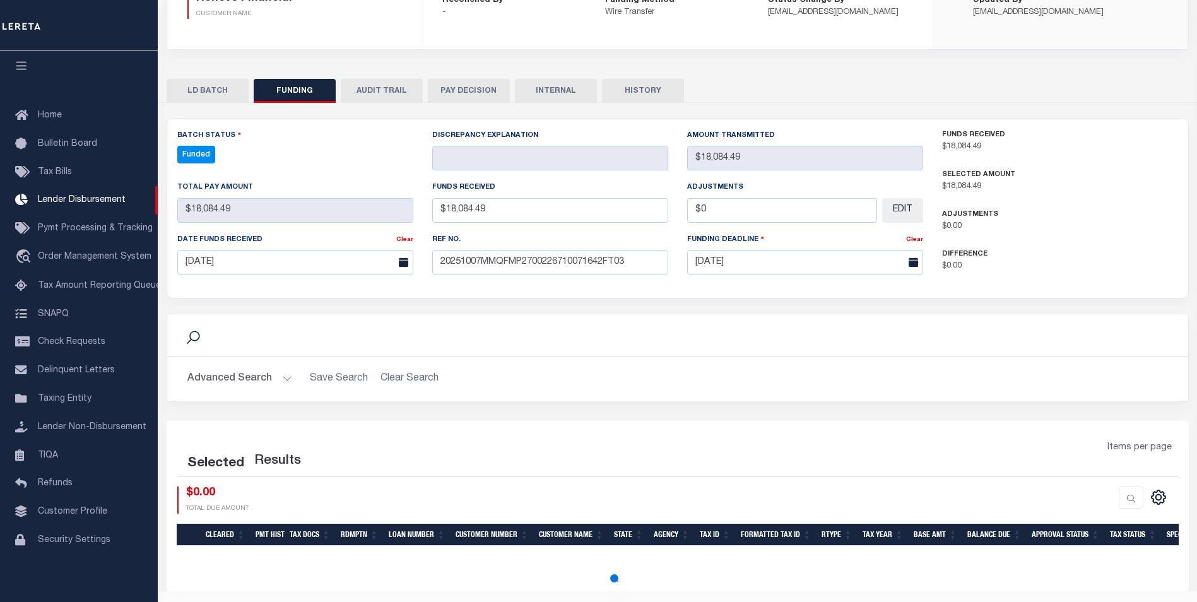
select select "100"
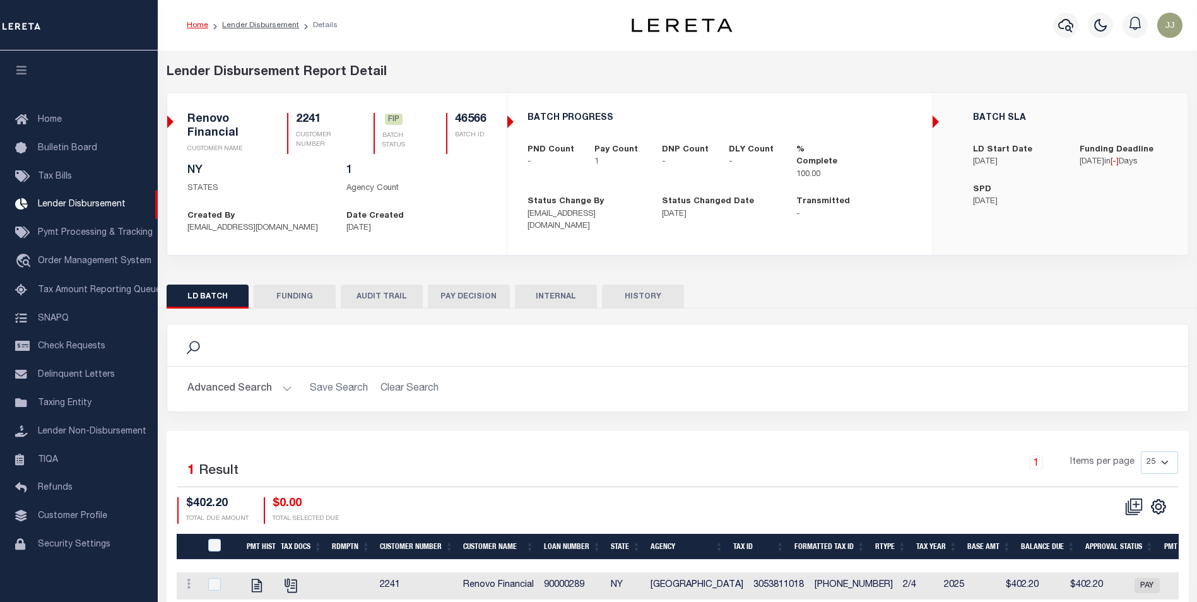
scroll to position [13, 0]
click at [292, 300] on button "FUNDING" at bounding box center [295, 297] width 82 height 24
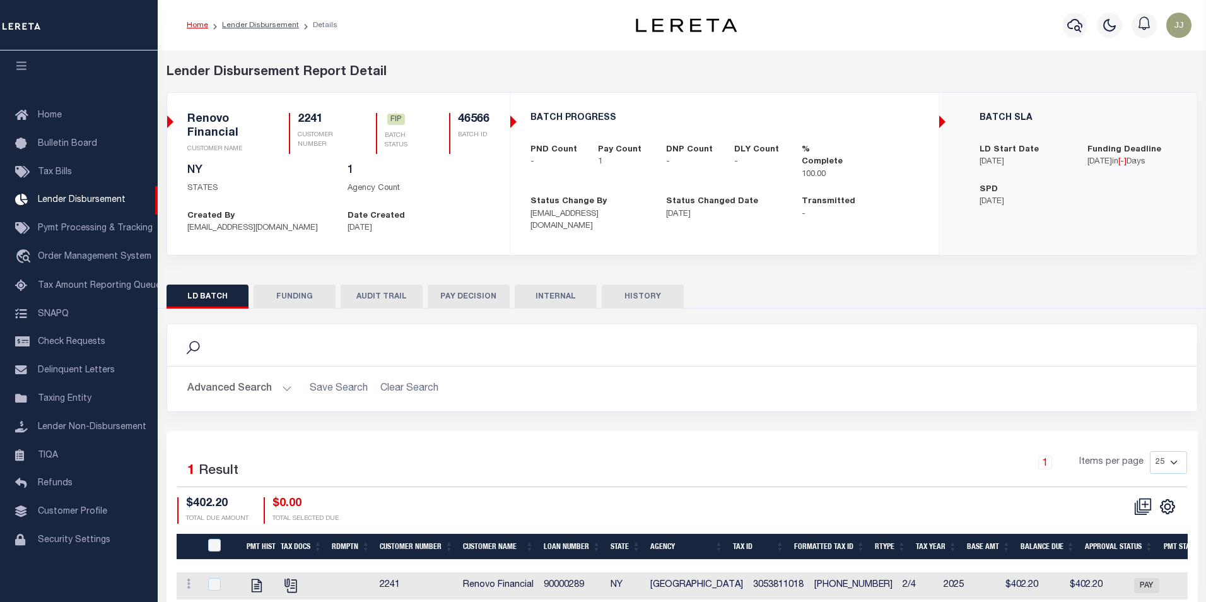
select select "100"
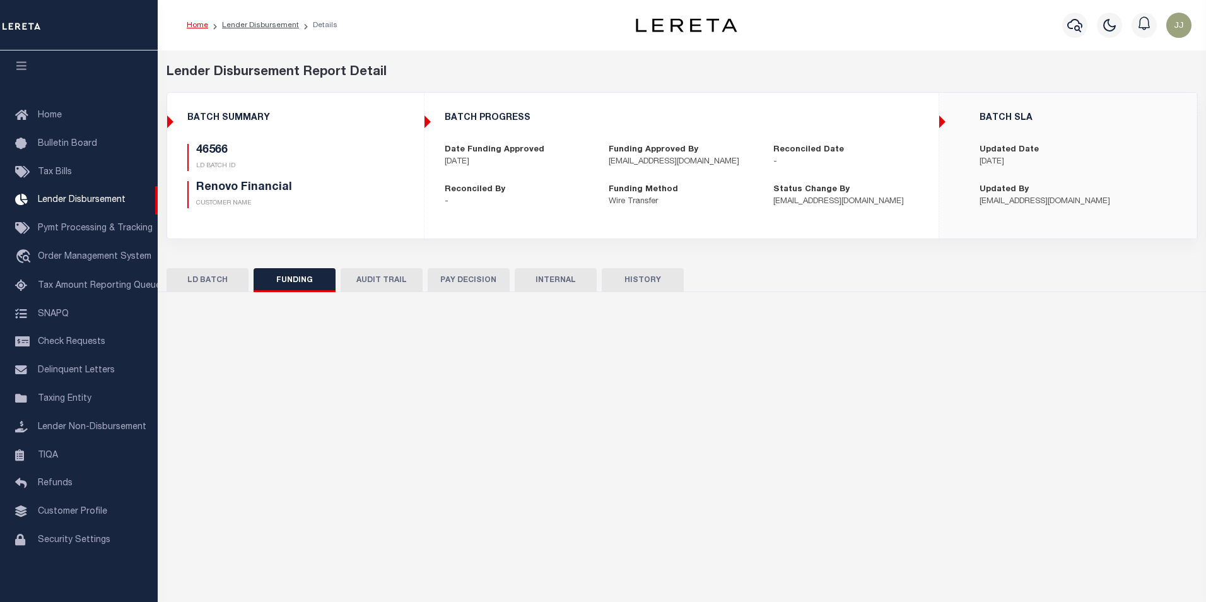
type input "$402.2"
type input "$0"
type input "[DATE]"
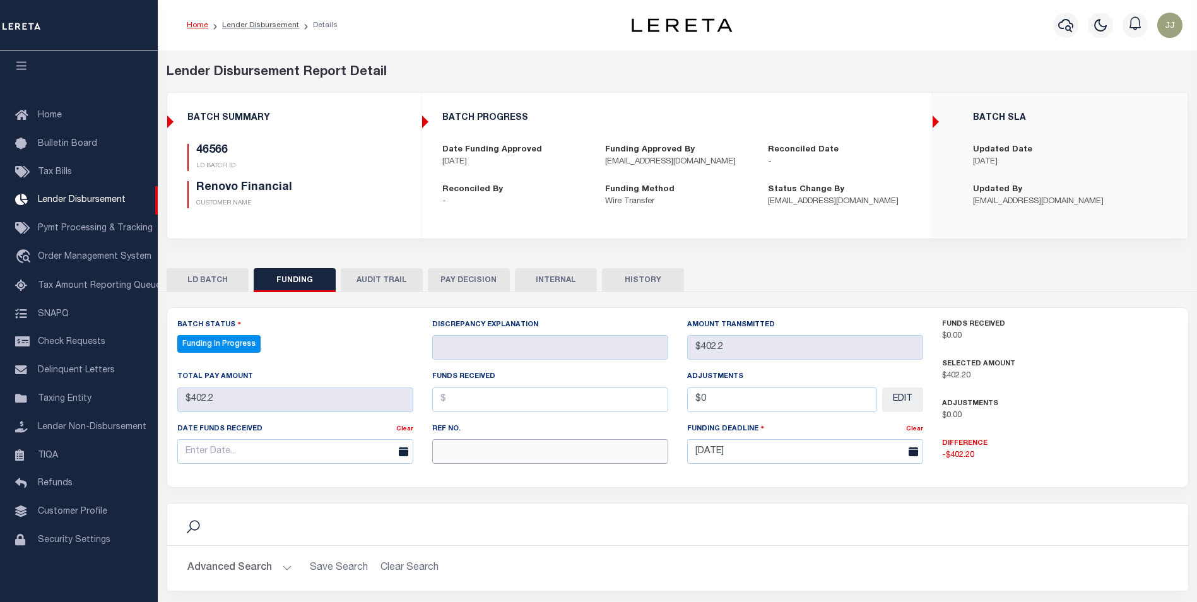
click at [498, 461] on input "text" at bounding box center [550, 451] width 236 height 25
select select "100"
paste input "20251007MMQFMP2700226710071642FT03"
type input "20251007MMQFMP2700226710071642FT03"
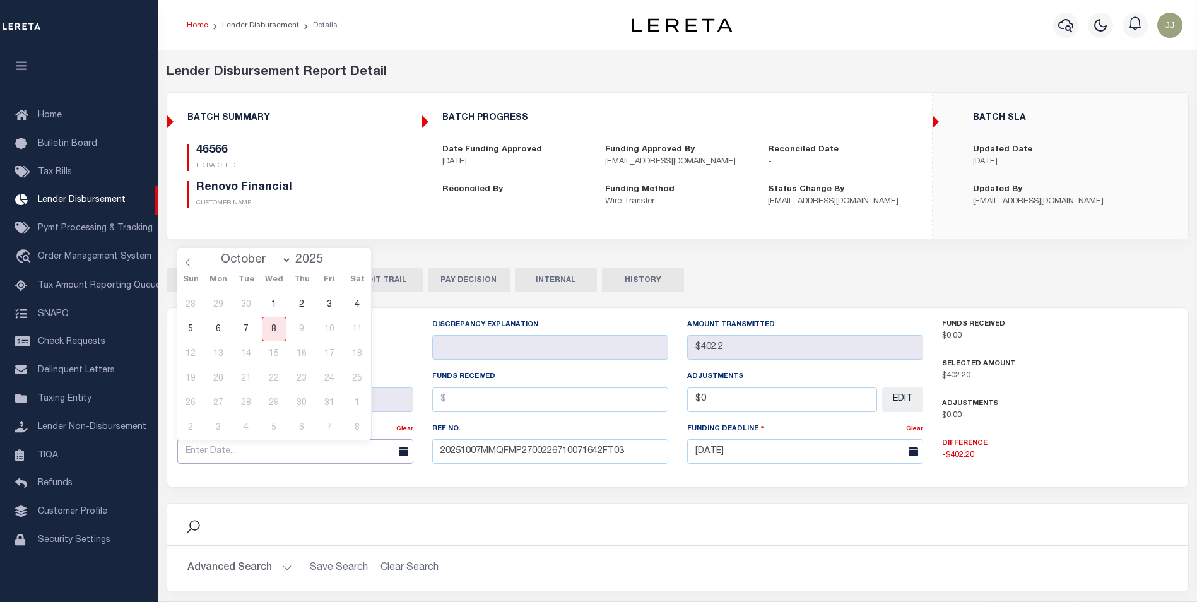
click at [249, 456] on input "text" at bounding box center [295, 451] width 236 height 25
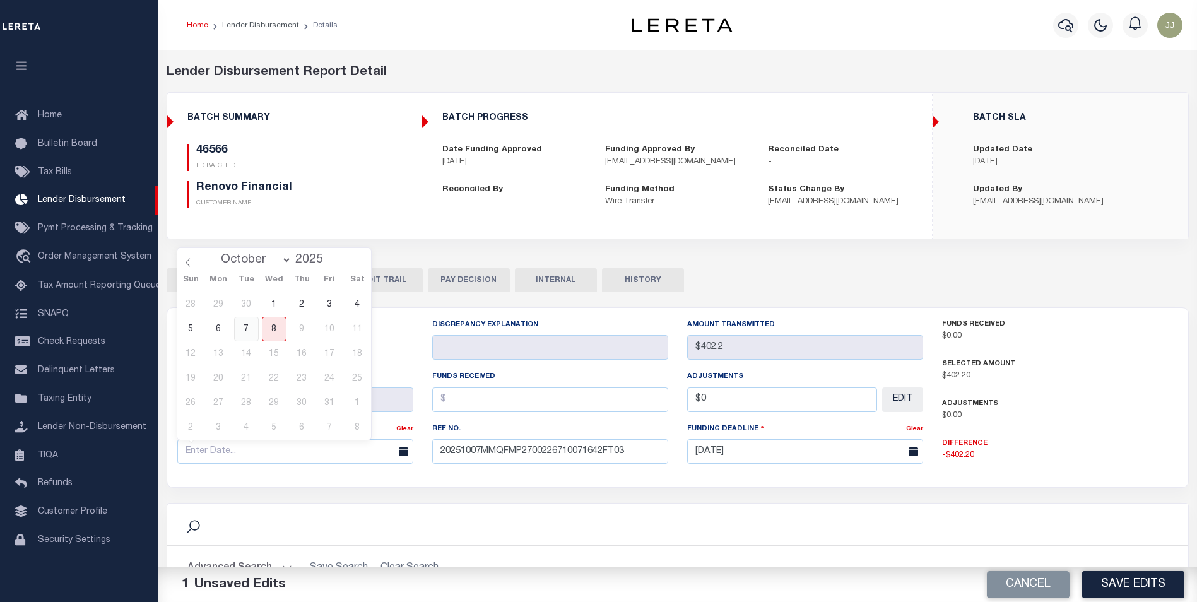
click at [255, 338] on span "7" at bounding box center [246, 329] width 25 height 25
type input "[DATE]"
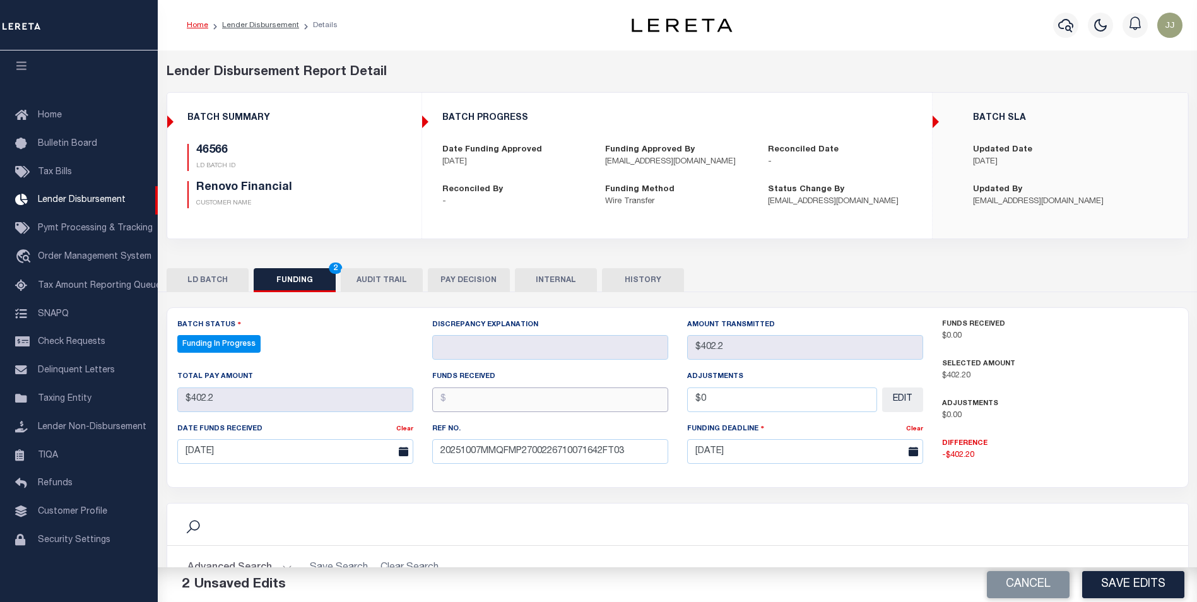
click at [514, 407] on input "text" at bounding box center [550, 399] width 236 height 25
type input "$402.20"
type input "$0.00"
click at [1113, 597] on button "Save Edits" at bounding box center [1133, 584] width 102 height 27
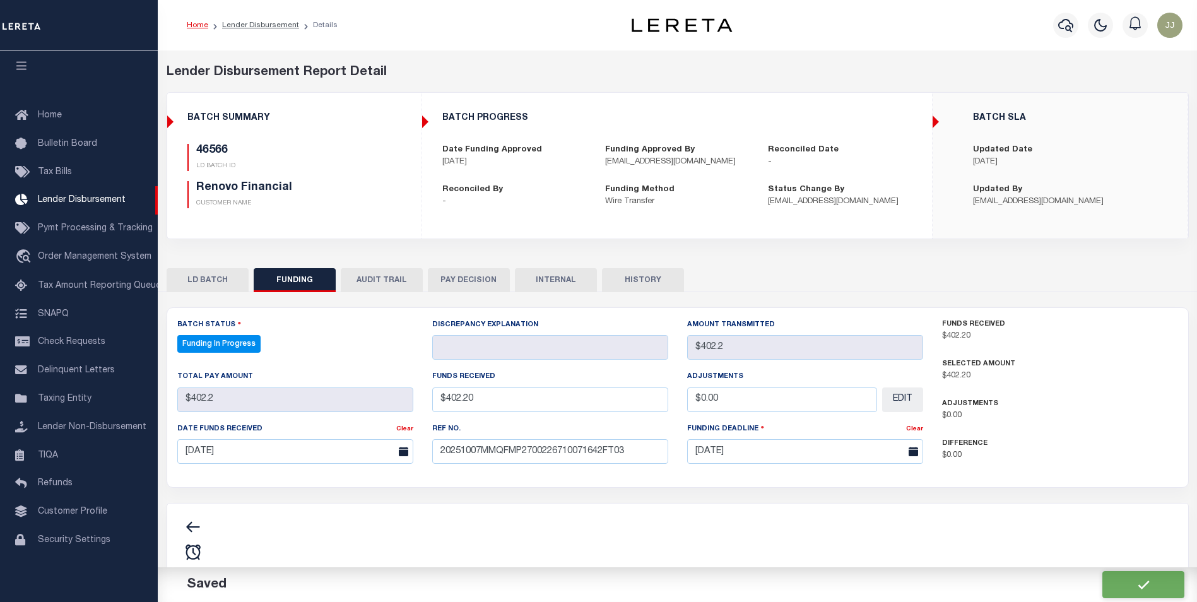
type input "$402.2"
type input "$0"
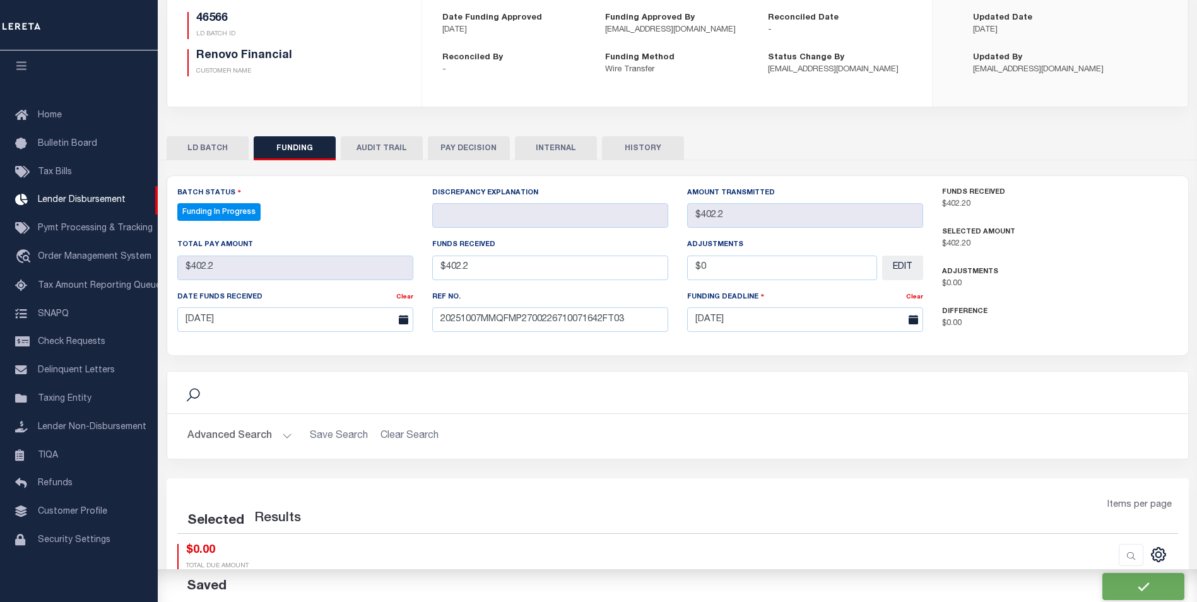
select select "100"
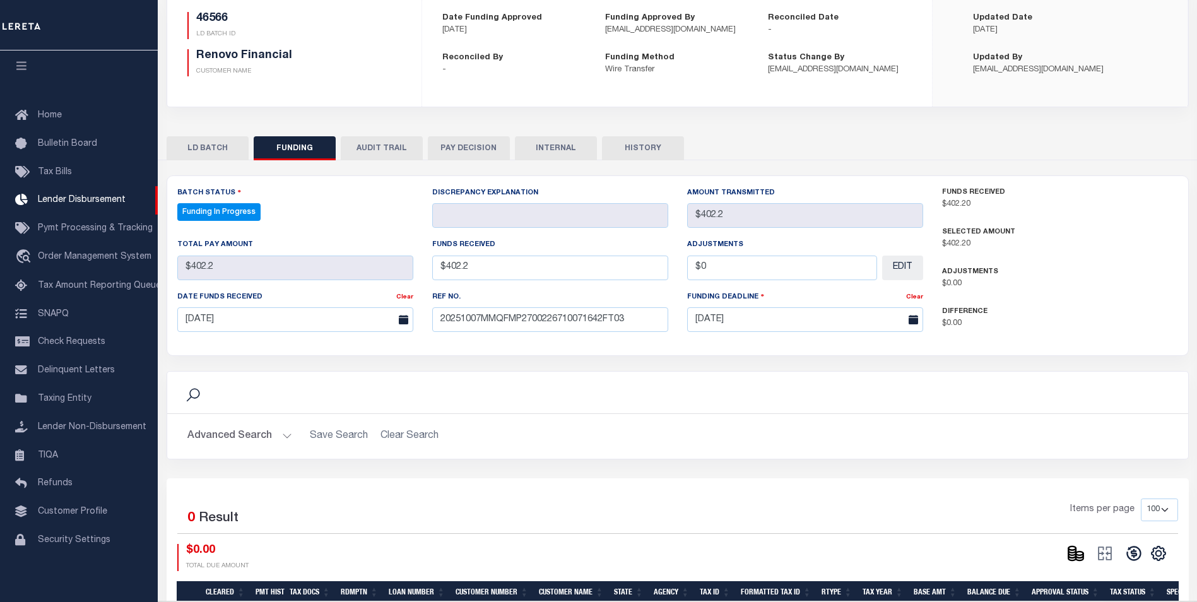
scroll to position [216, 0]
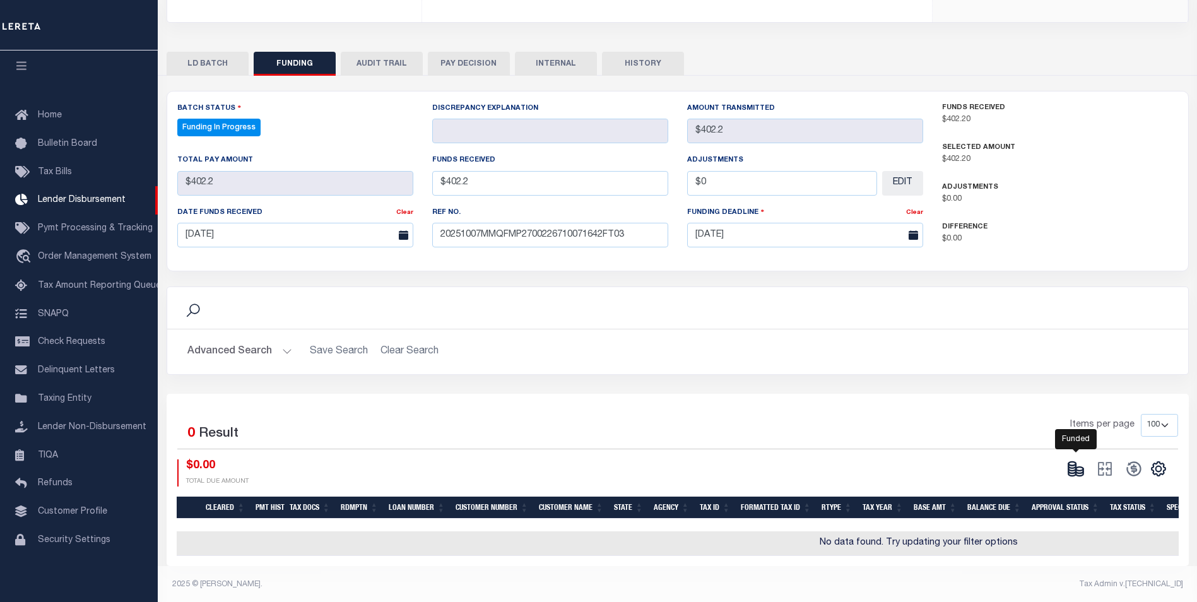
click at [1080, 468] on ellipse at bounding box center [1080, 469] width 8 height 4
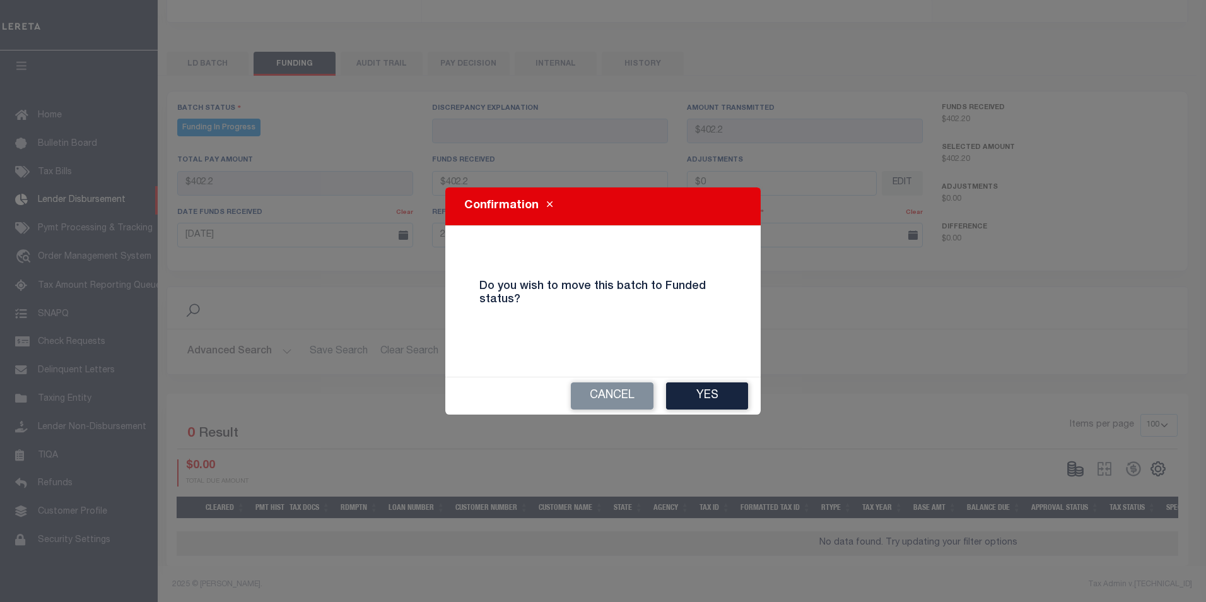
click at [731, 402] on button "Yes" at bounding box center [707, 395] width 82 height 27
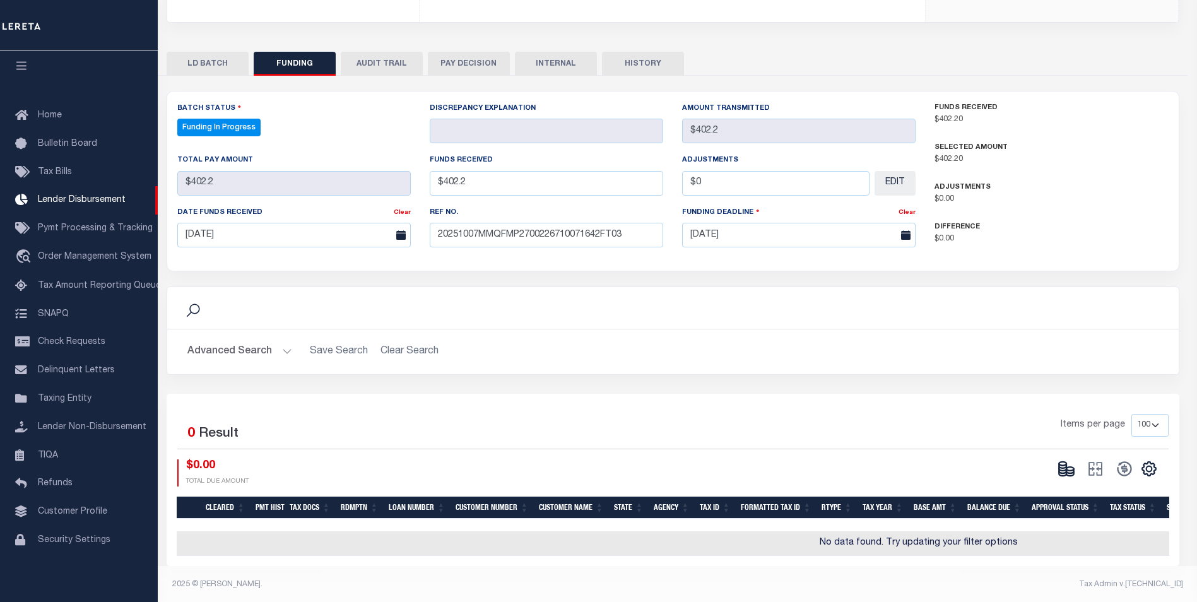
type input "$402.2"
type input "$0"
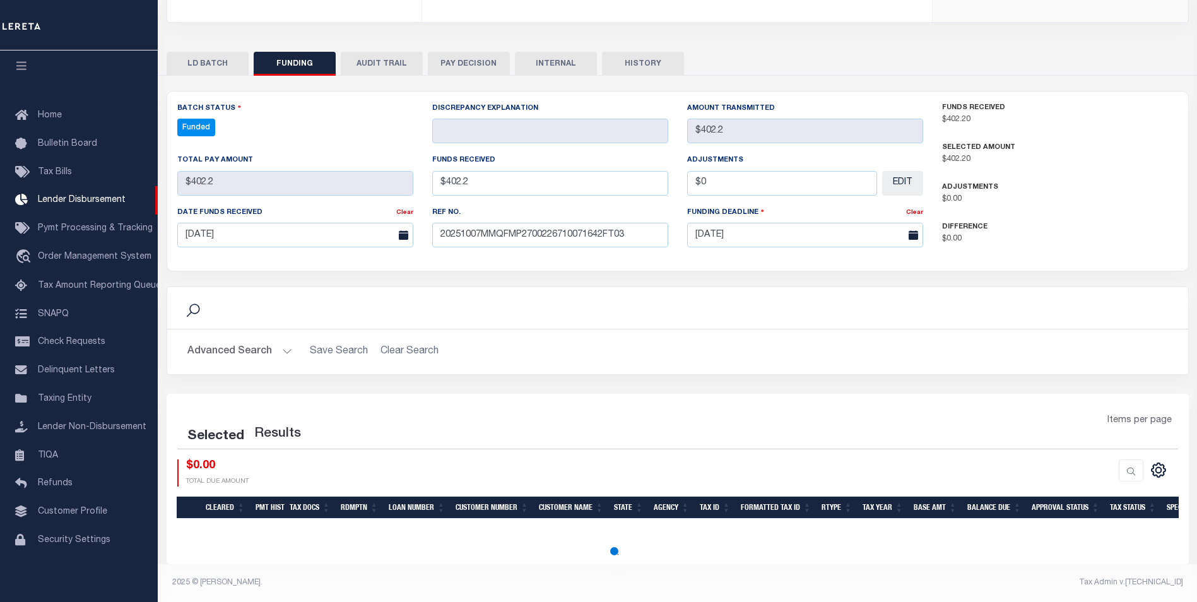
select select "100"
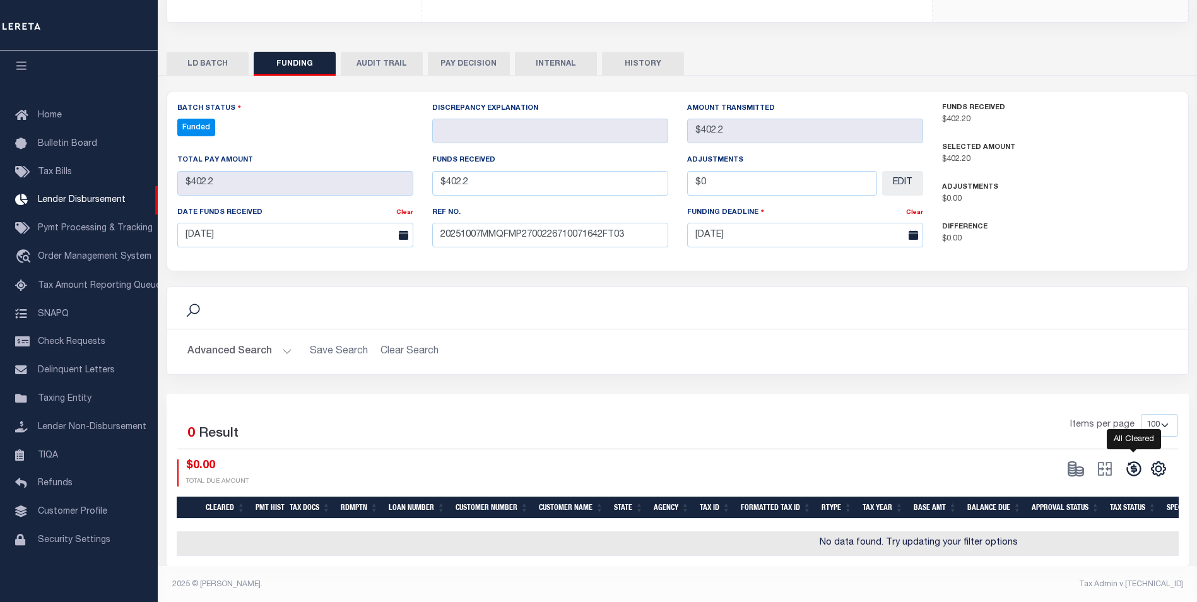
click at [1128, 470] on icon at bounding box center [1134, 469] width 18 height 18
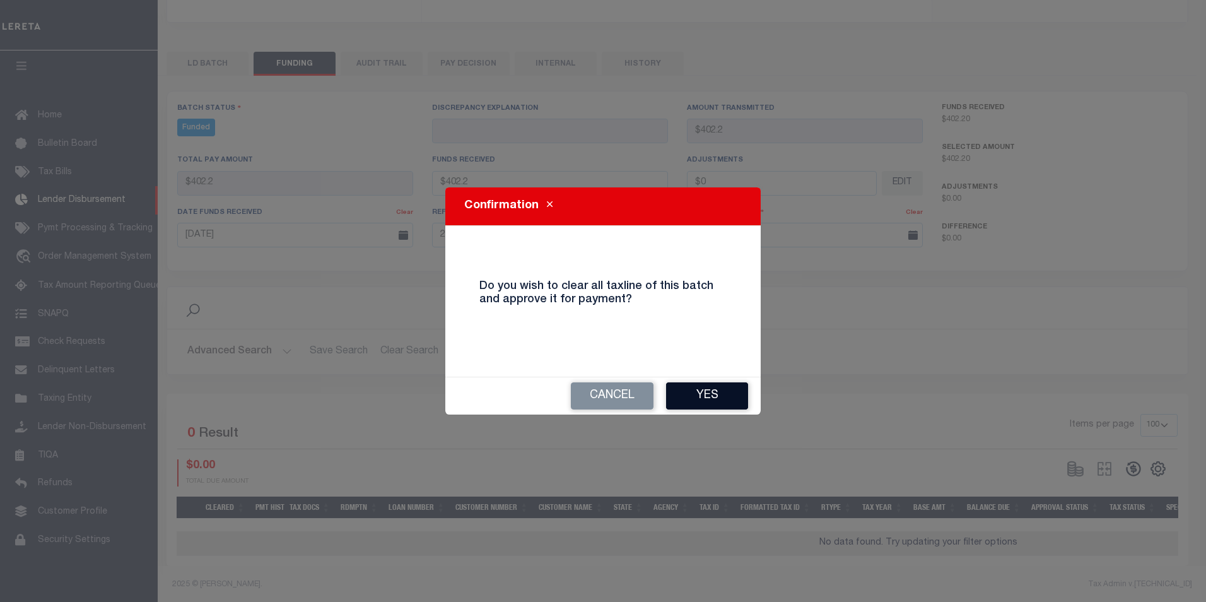
click at [709, 394] on button "Yes" at bounding box center [707, 395] width 82 height 27
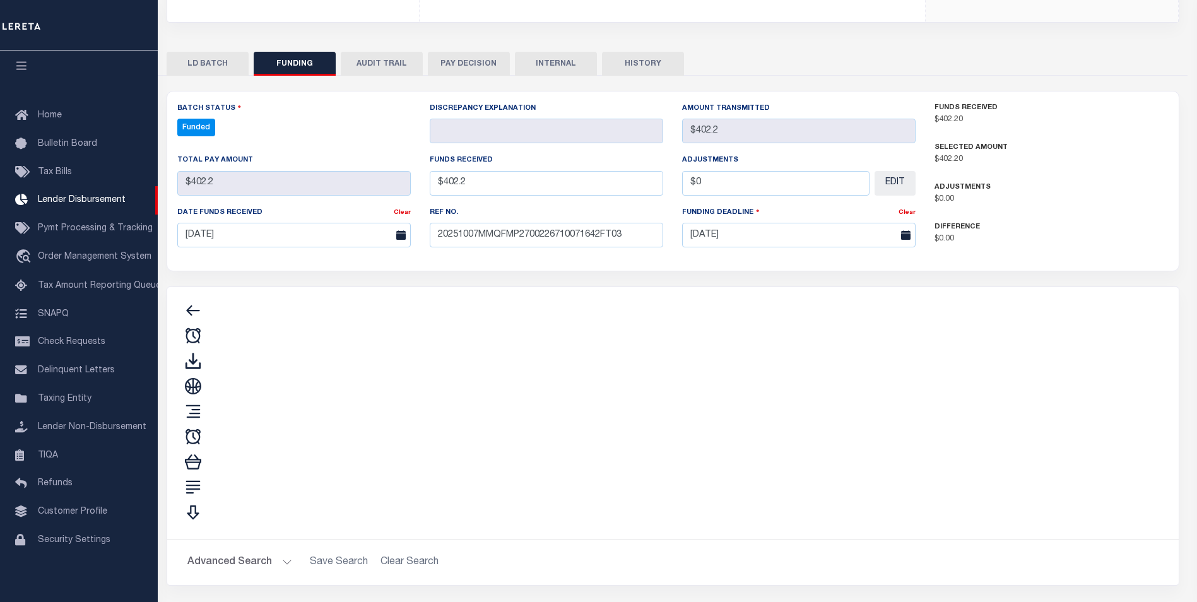
type input "$402.2"
type input "$0"
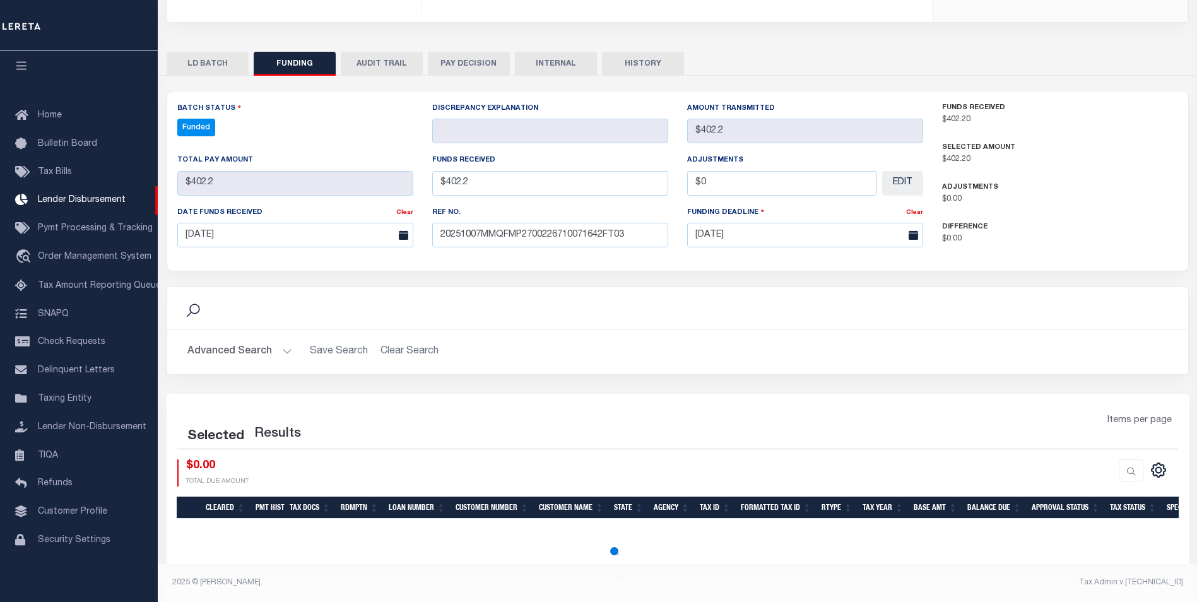
select select "100"
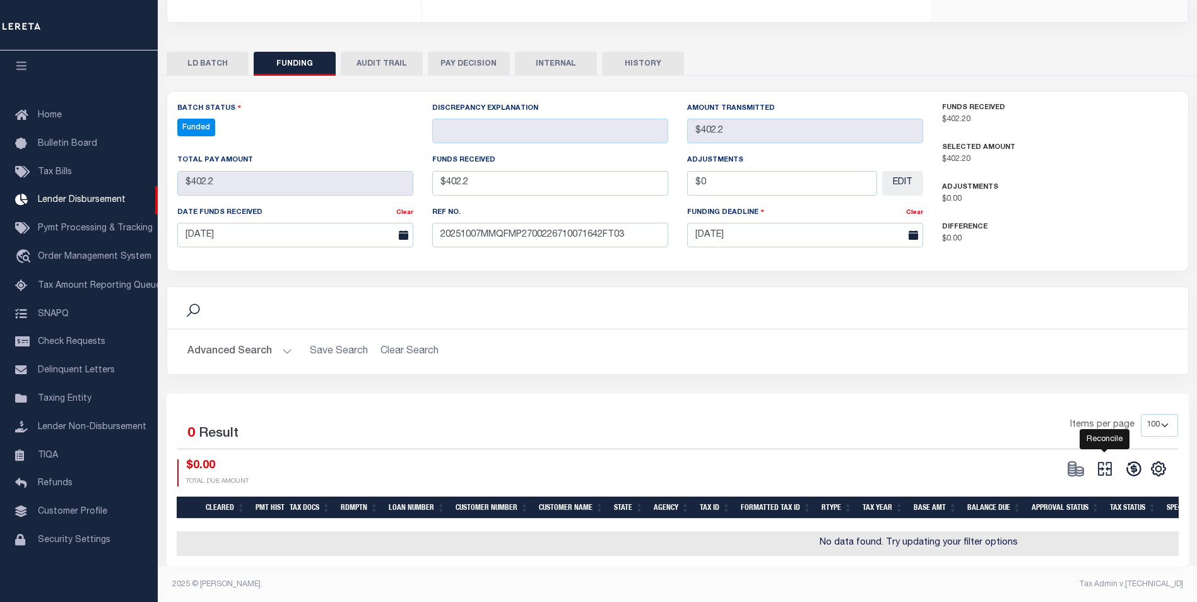
click at [1104, 466] on icon at bounding box center [1105, 469] width 18 height 18
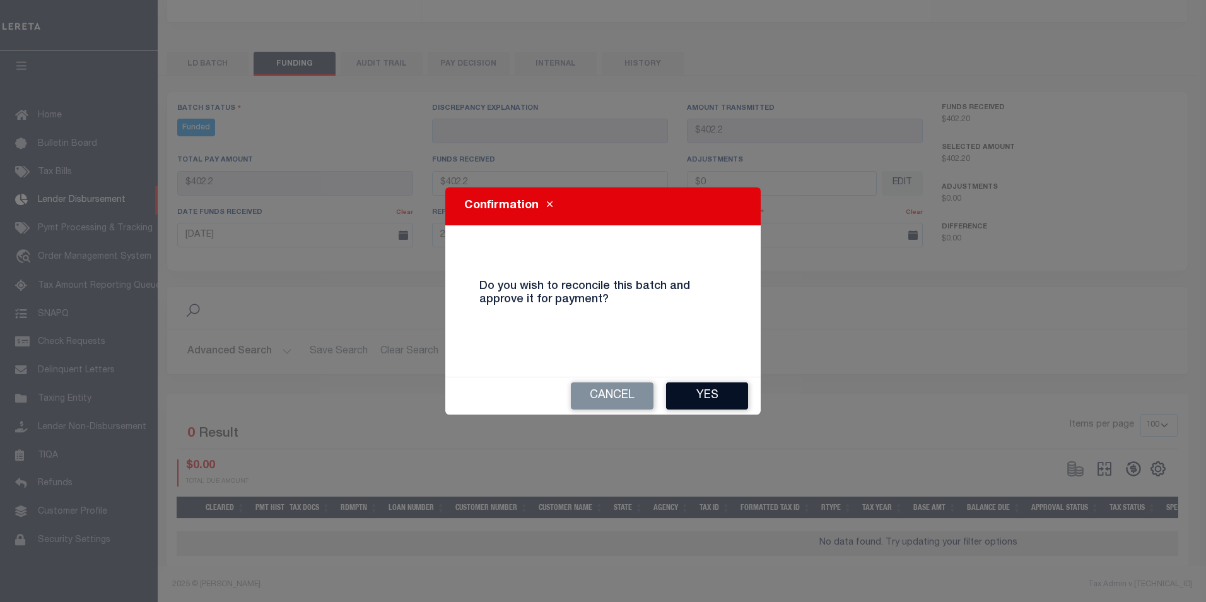
click at [712, 392] on button "Yes" at bounding box center [707, 395] width 82 height 27
type input "$402.2"
type input "$0"
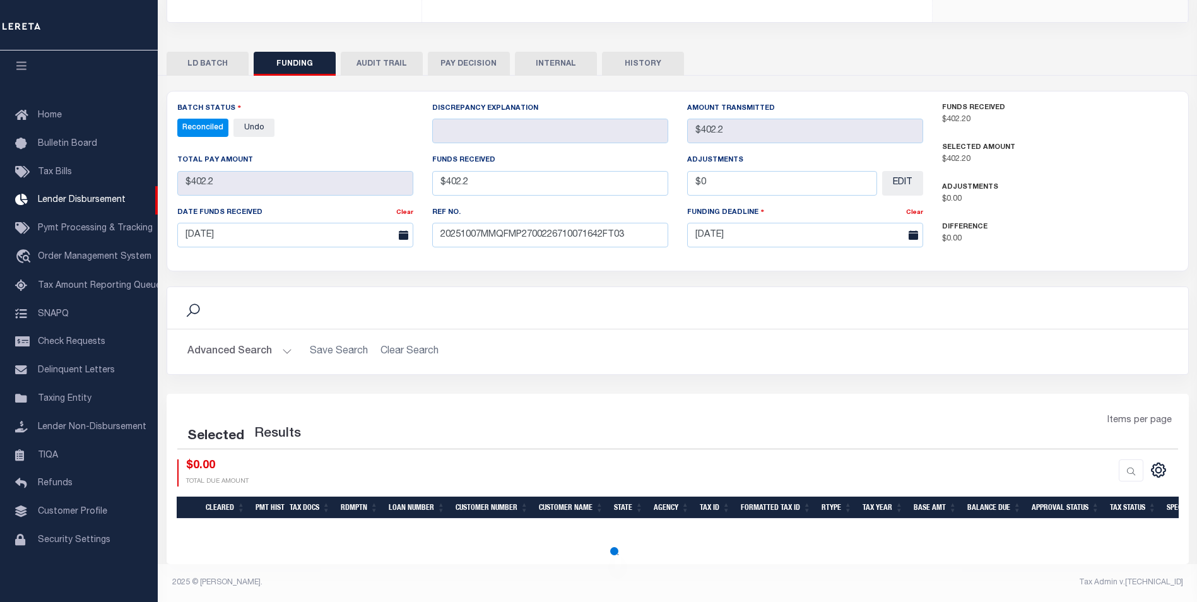
select select "100"
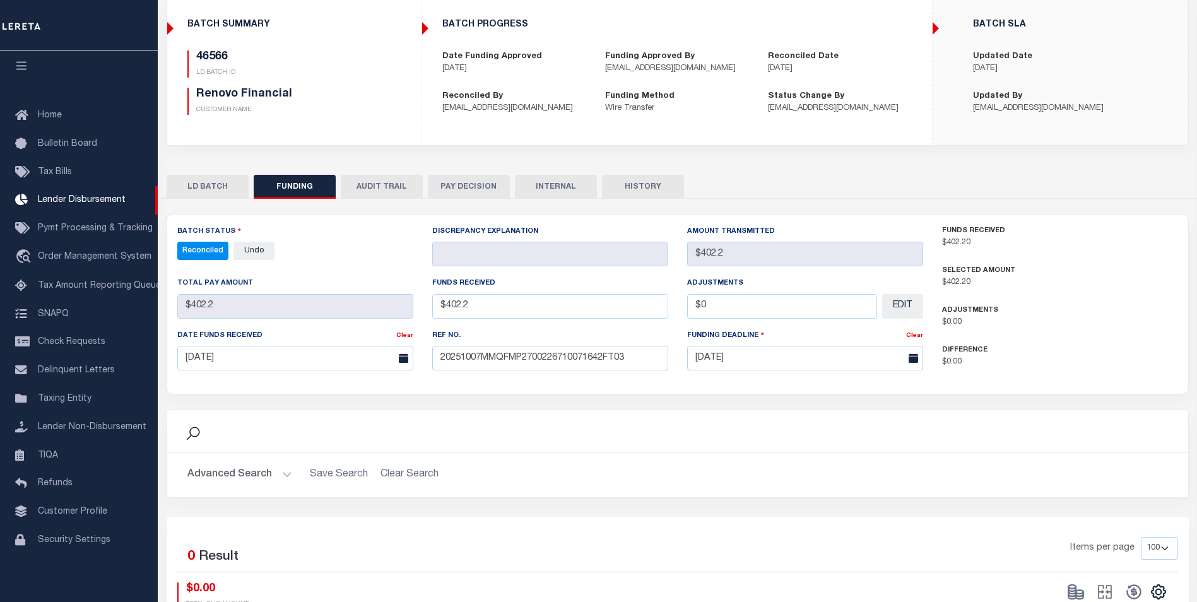
scroll to position [90, 0]
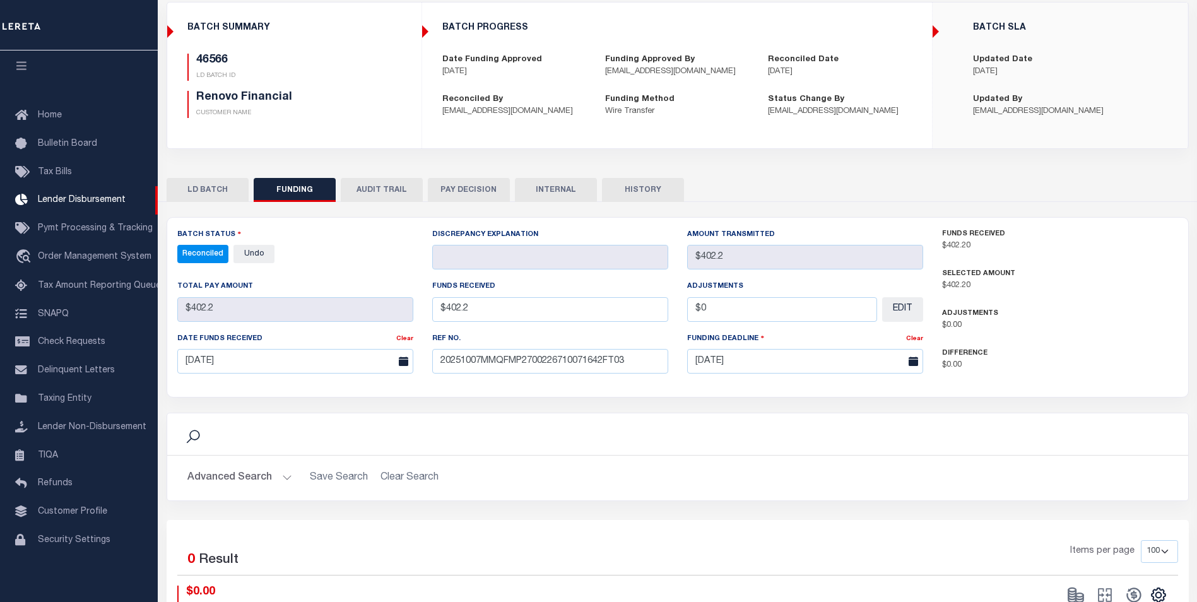
click at [565, 191] on button "INTERNAL" at bounding box center [556, 190] width 82 height 24
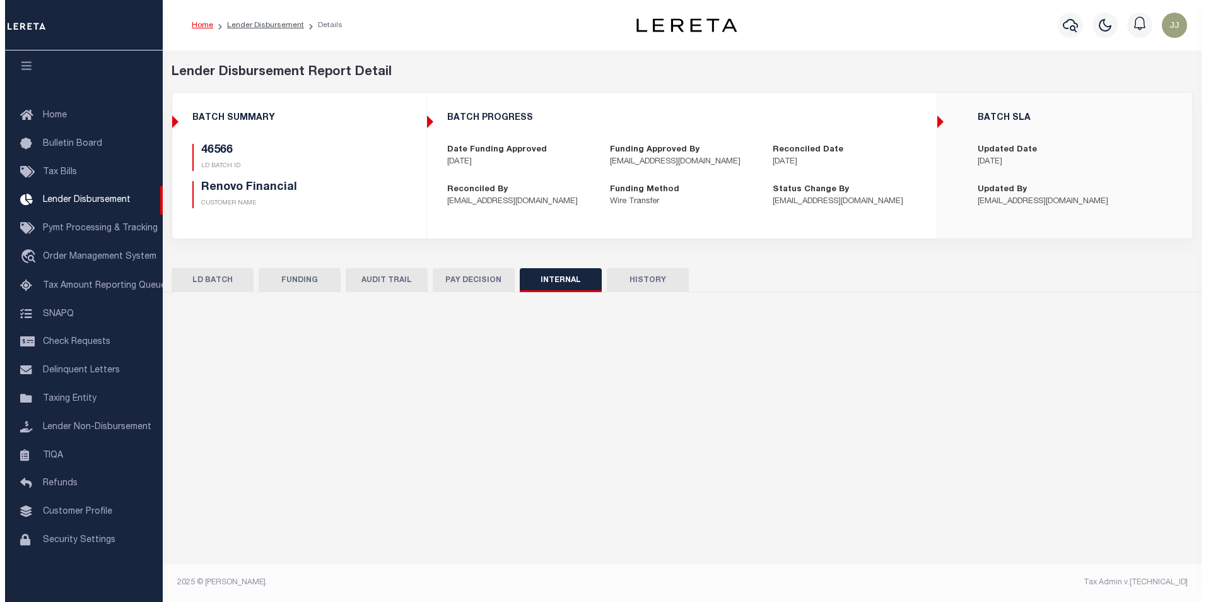
scroll to position [0, 0]
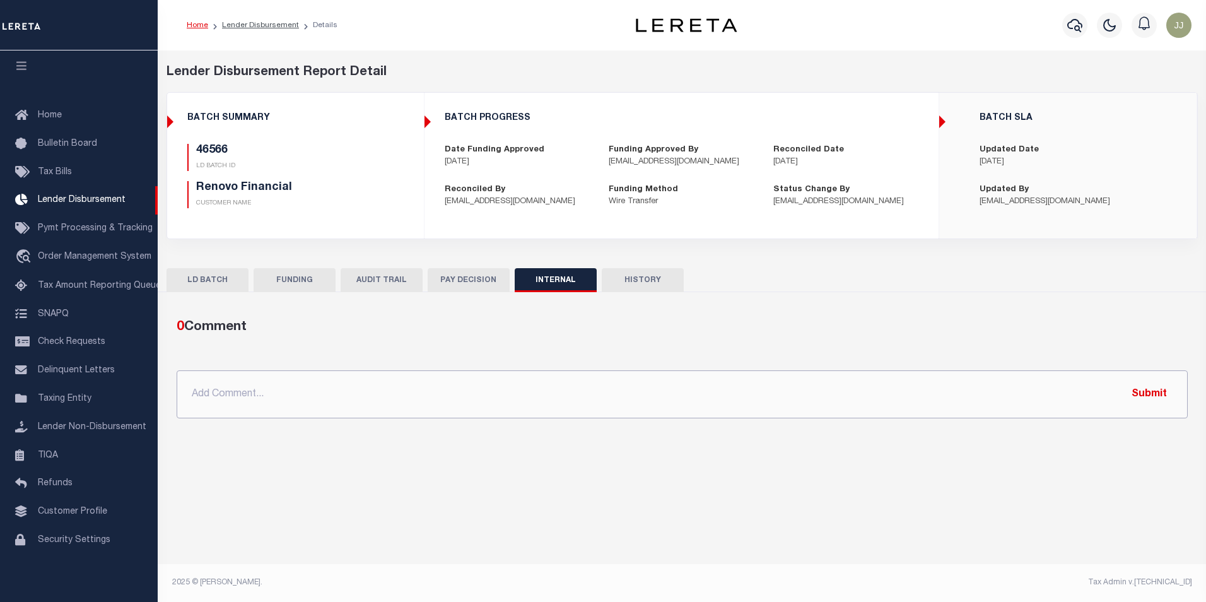
click at [471, 406] on input "text" at bounding box center [683, 394] width 1012 height 48
paste input "OG AMOUNT $221,554.53 45752 - $124,139.39 46445 - $22,084.41 46487 - $2,835.08 …"
type input "OG AMOUNT $221,554.53 45752 - $124,139.39 46445 - $22,084.41 46487 - $2,835.08 …"
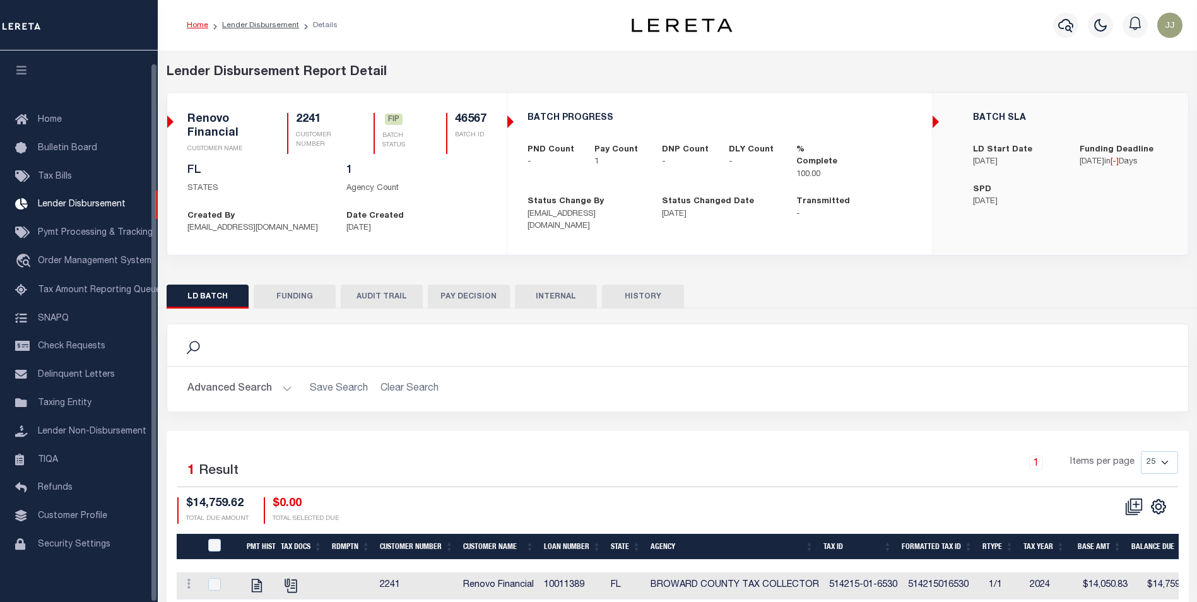
scroll to position [13, 0]
drag, startPoint x: 308, startPoint y: 292, endPoint x: 324, endPoint y: 293, distance: 16.5
click at [308, 292] on button "FUNDING" at bounding box center [295, 297] width 82 height 24
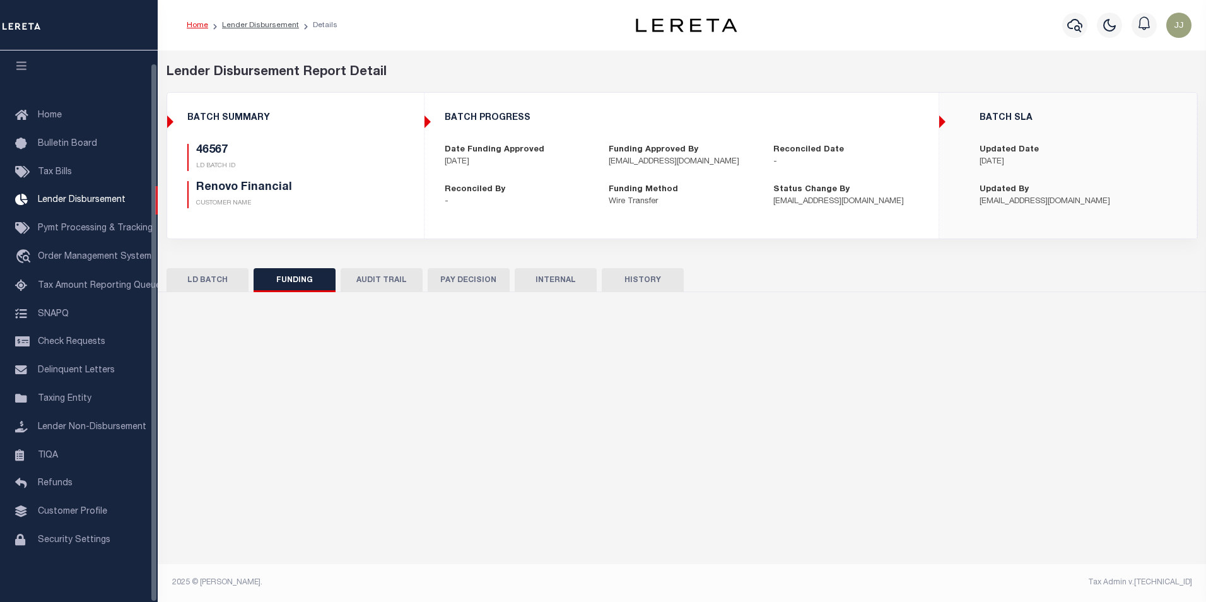
select select "100"
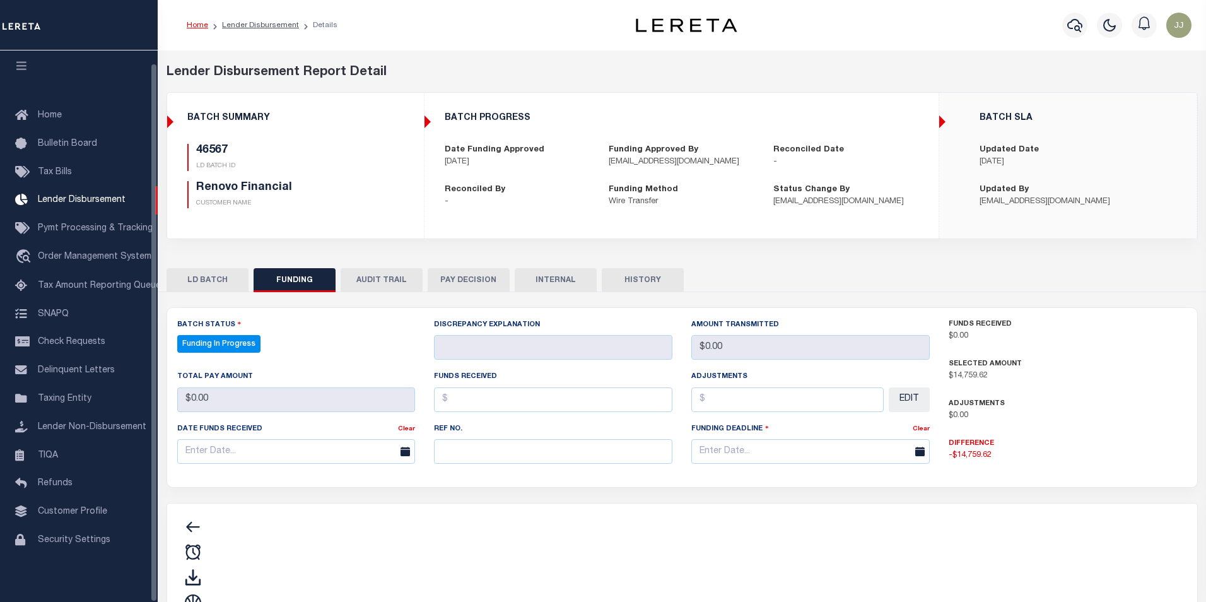
type input "$14,759.62"
type input "$0"
type input "[DATE]"
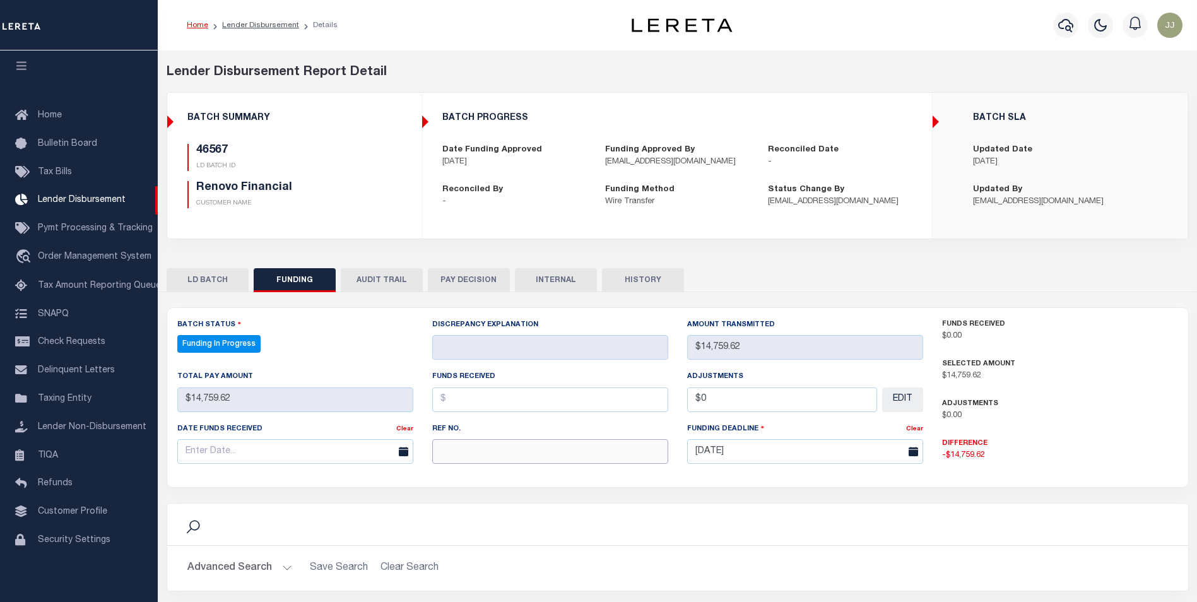
click at [528, 450] on input "text" at bounding box center [550, 451] width 236 height 25
select select "100"
paste input "20251007MMQFMP2700226710071642FT03"
type input "20251007MMQFMP2700226710071642FT03"
click at [223, 456] on input "text" at bounding box center [295, 451] width 236 height 25
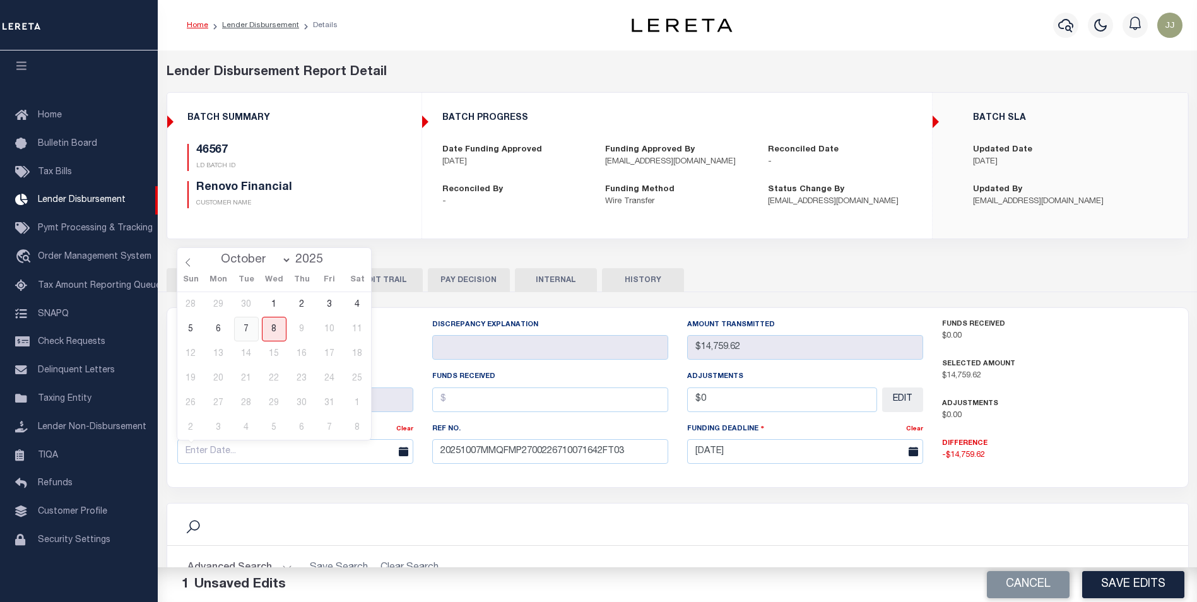
click at [243, 337] on span "7" at bounding box center [246, 329] width 25 height 25
type input "[DATE]"
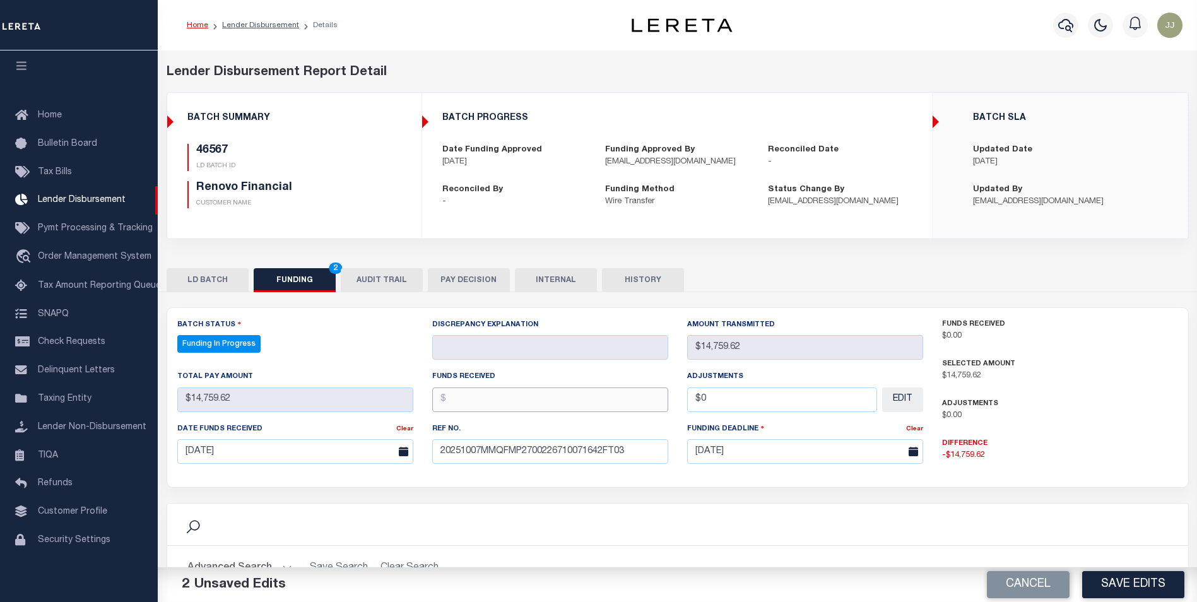
click at [479, 412] on input "text" at bounding box center [550, 399] width 236 height 25
type input "$14,759.62"
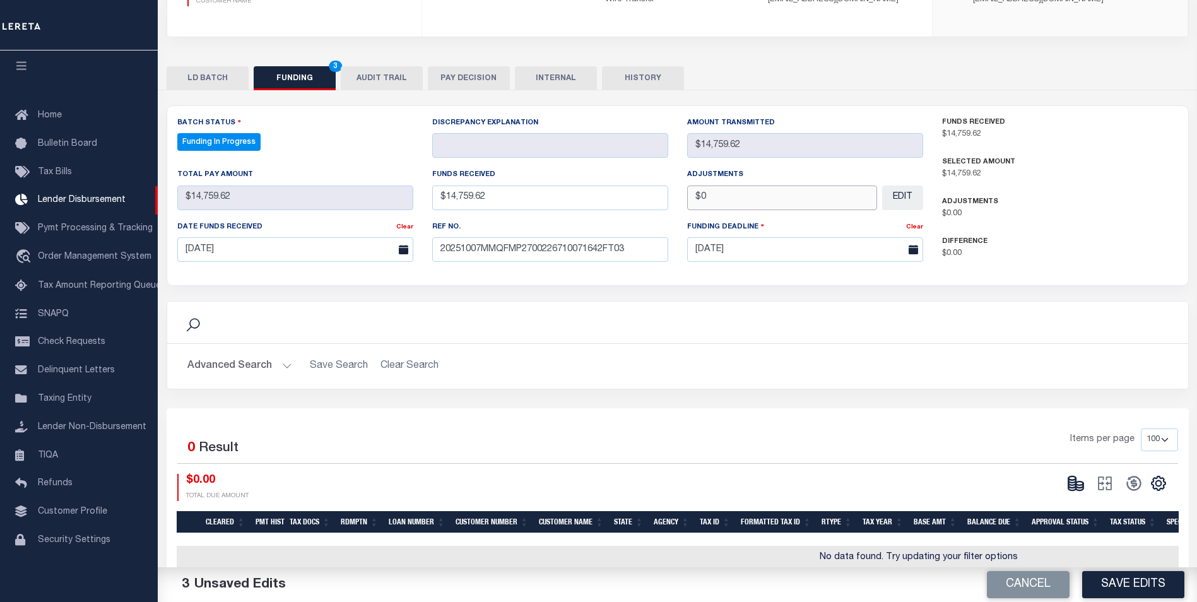
scroll to position [227, 0]
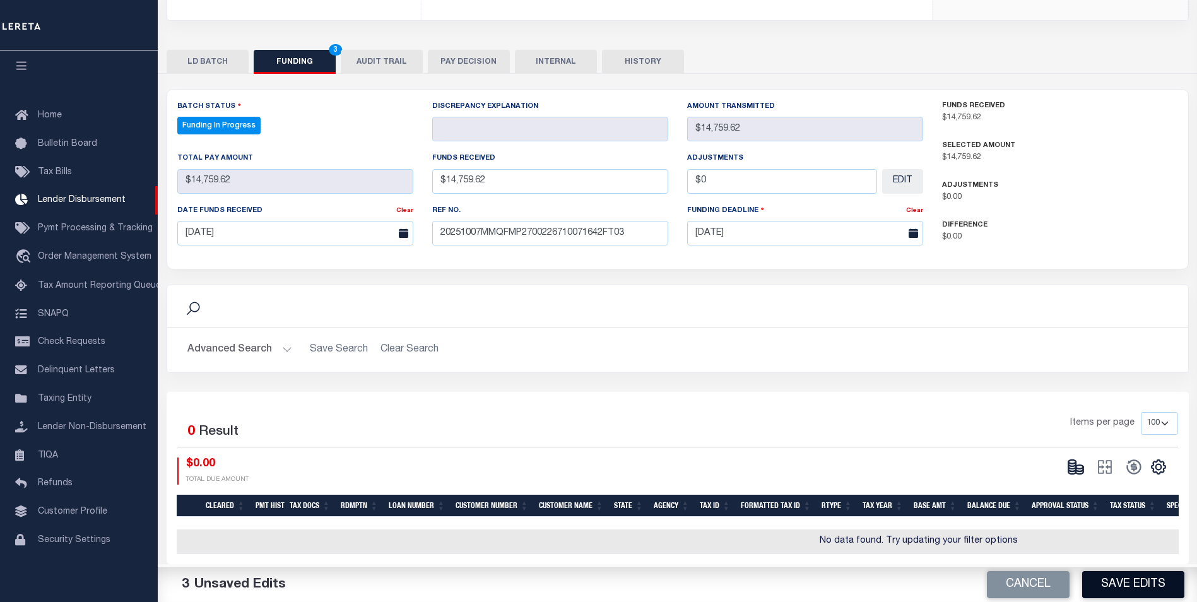
type input "$0.00"
click at [1141, 579] on button "Save Edits" at bounding box center [1133, 584] width 102 height 27
type input "$14,759.62"
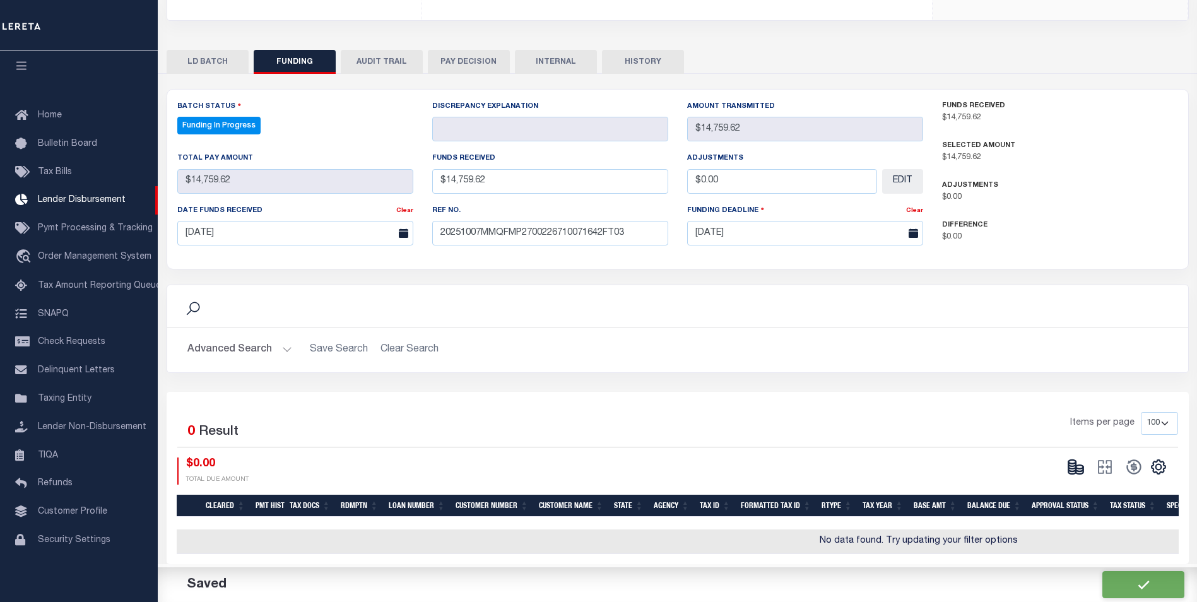
type input "$0"
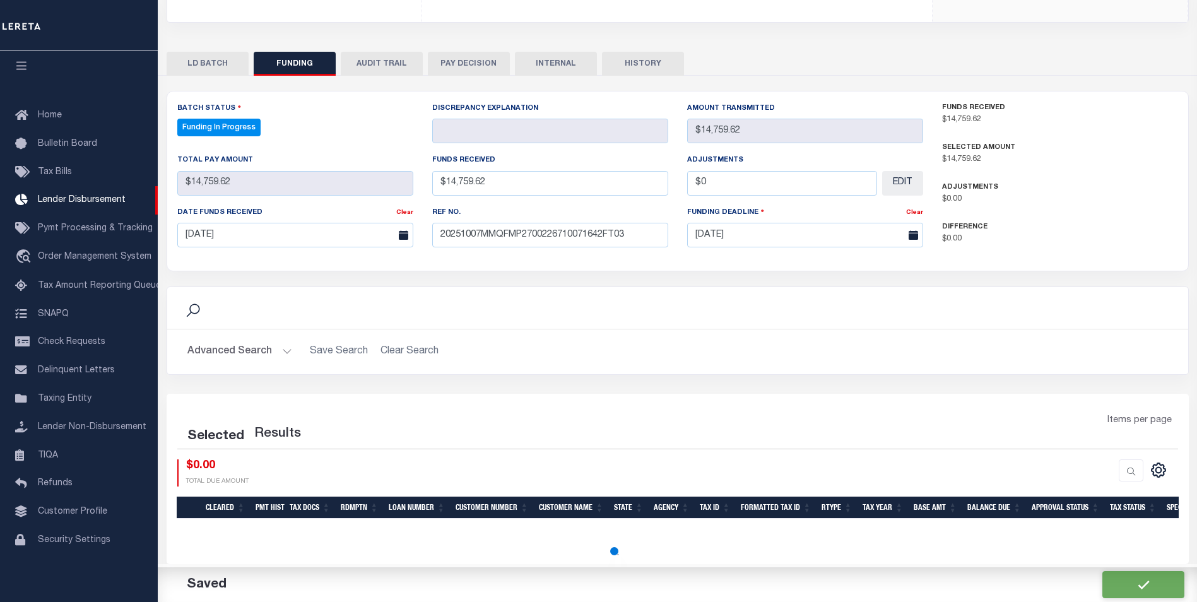
select select "100"
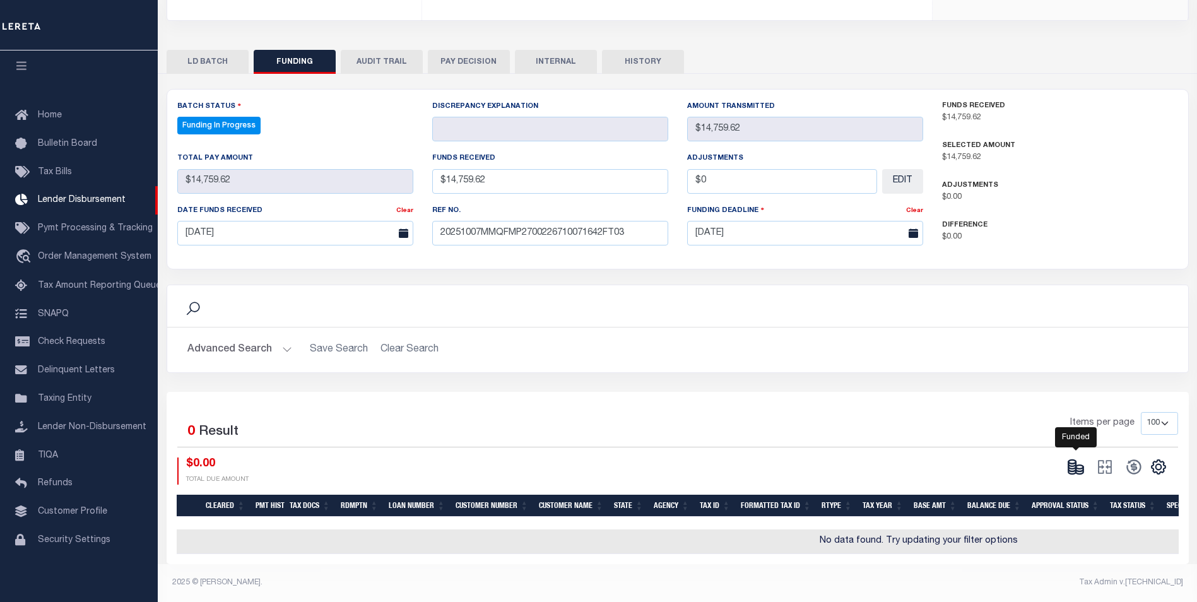
click at [1082, 467] on icon at bounding box center [1080, 469] width 8 height 4
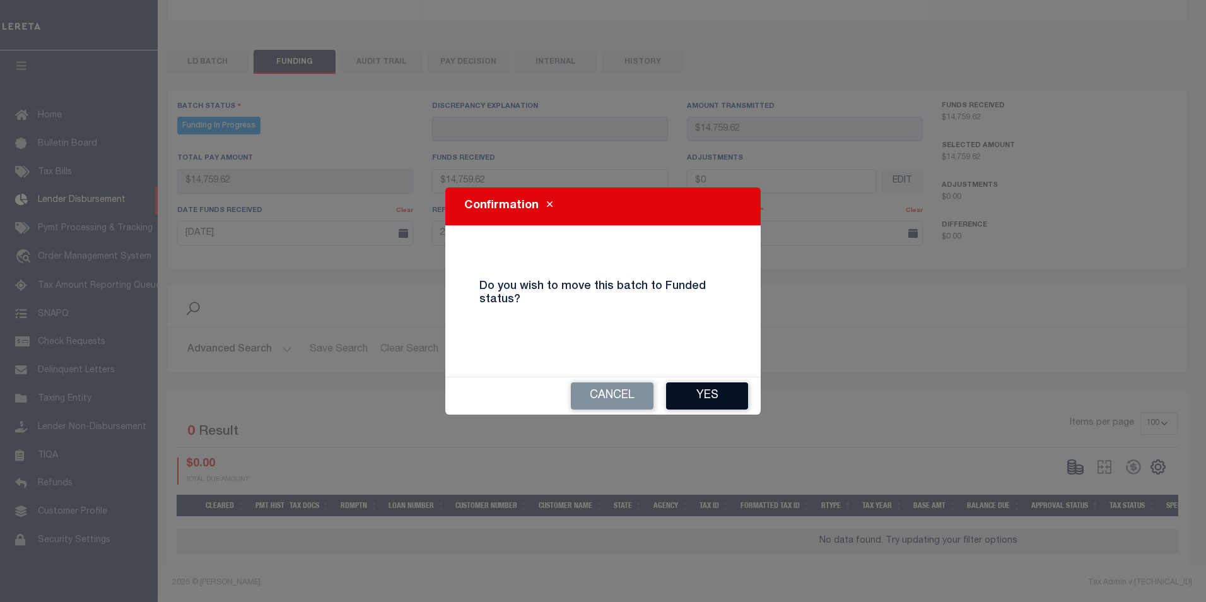
click at [705, 397] on button "Yes" at bounding box center [707, 395] width 82 height 27
type input "$14,759.62"
type input "$0"
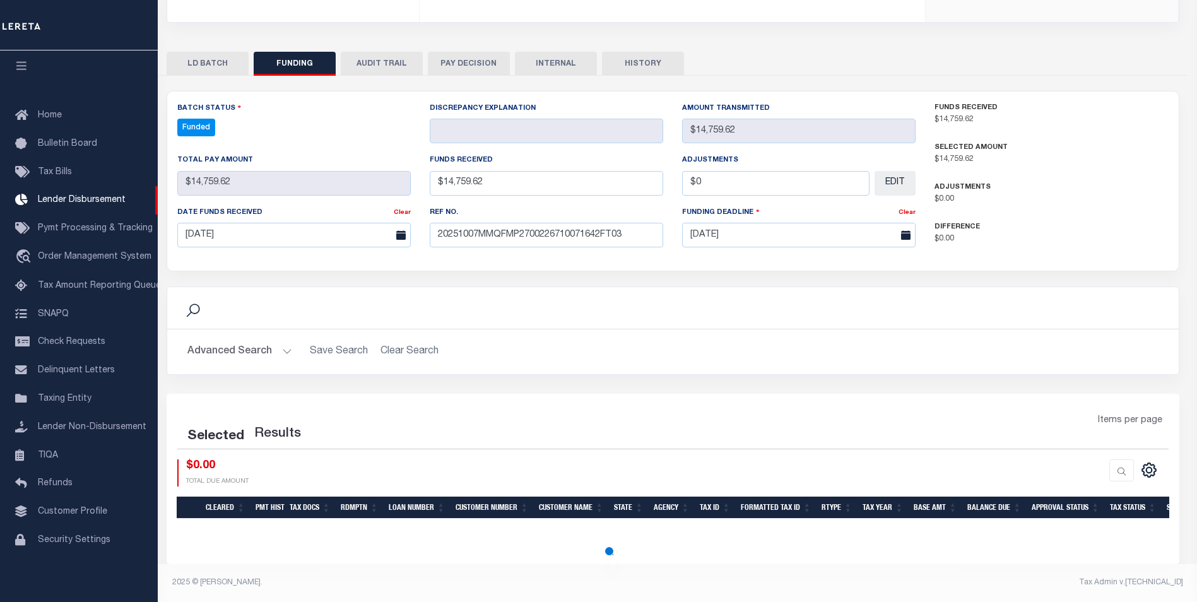
scroll to position [216, 0]
select select "100"
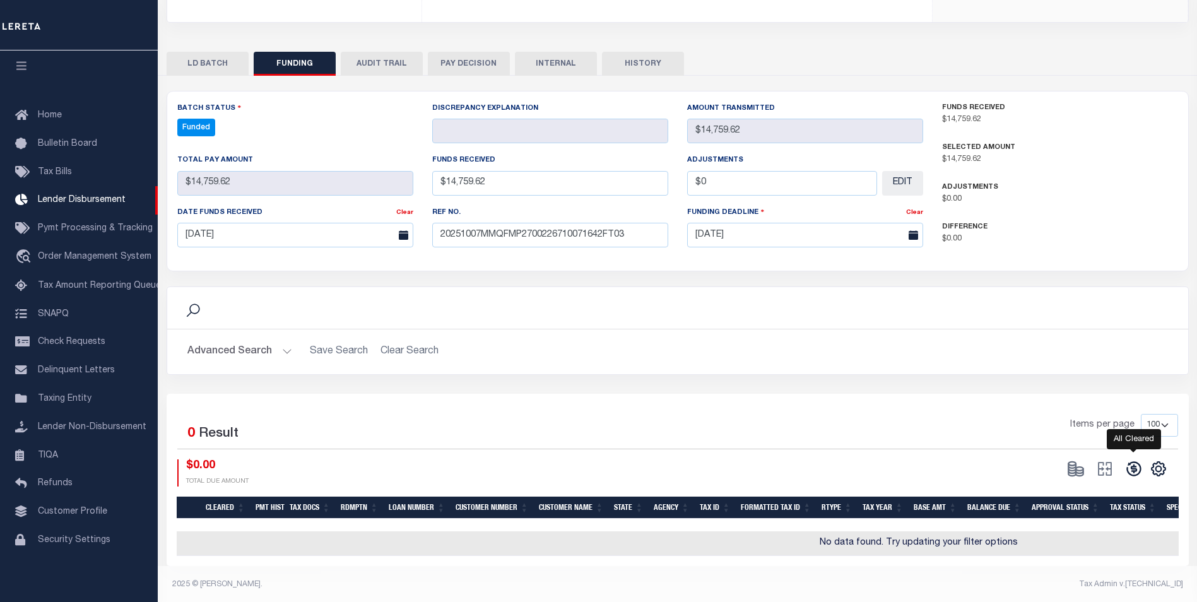
click at [1132, 473] on icon at bounding box center [1134, 469] width 18 height 18
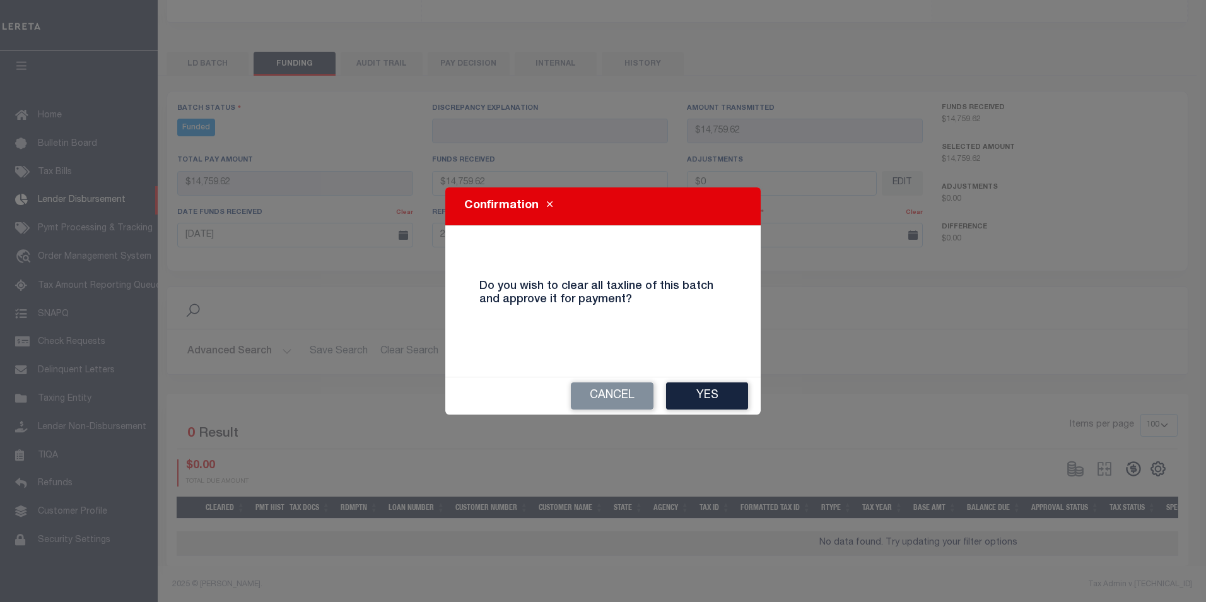
drag, startPoint x: 731, startPoint y: 394, endPoint x: 762, endPoint y: 381, distance: 33.6
click at [729, 393] on button "Yes" at bounding box center [707, 395] width 82 height 27
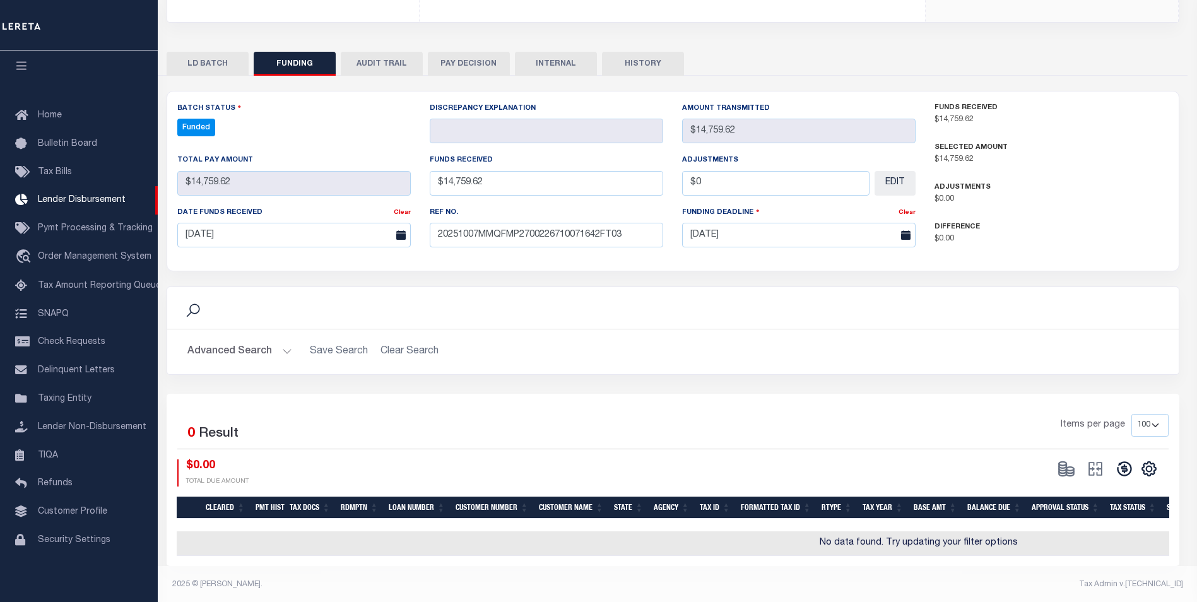
type input "$14,759.62"
type input "$0"
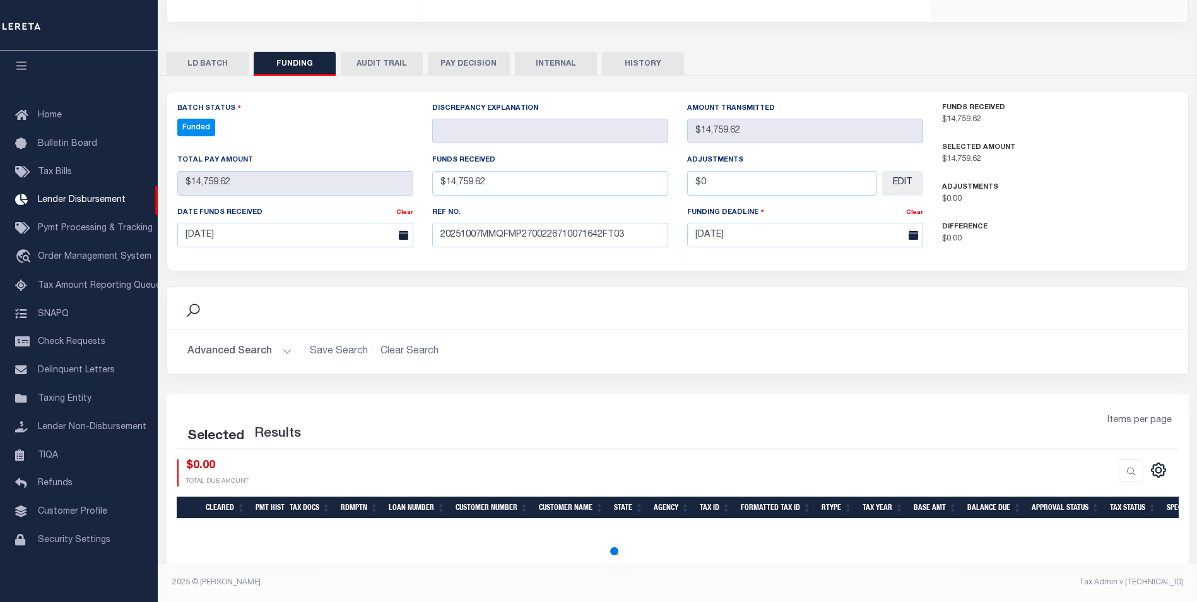
select select "100"
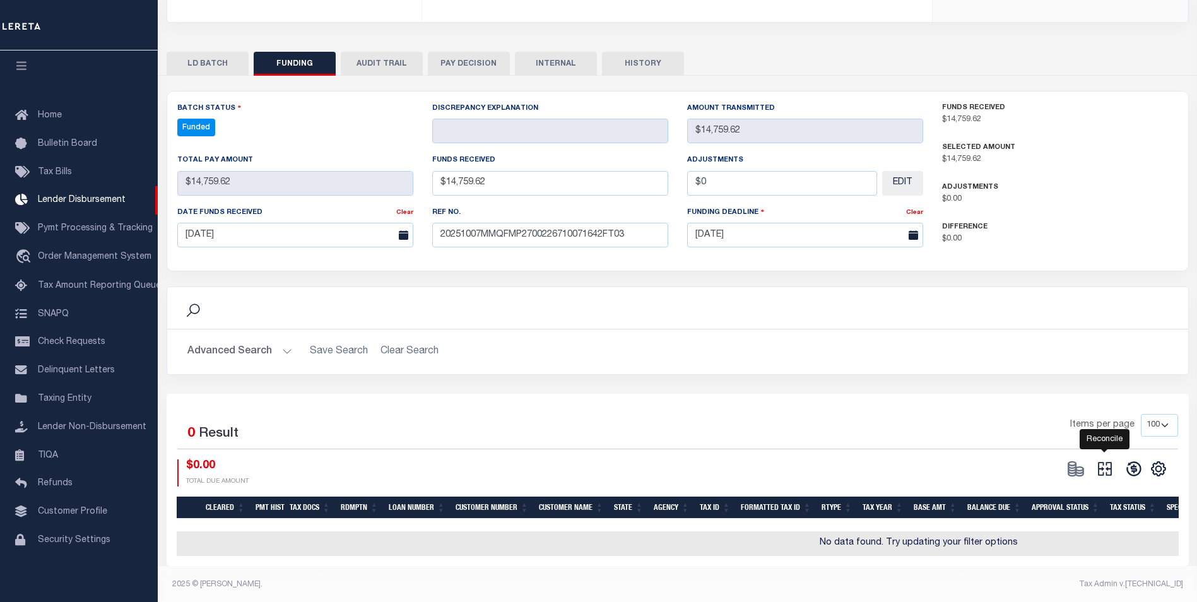
click at [1106, 473] on icon "" at bounding box center [1105, 469] width 18 height 18
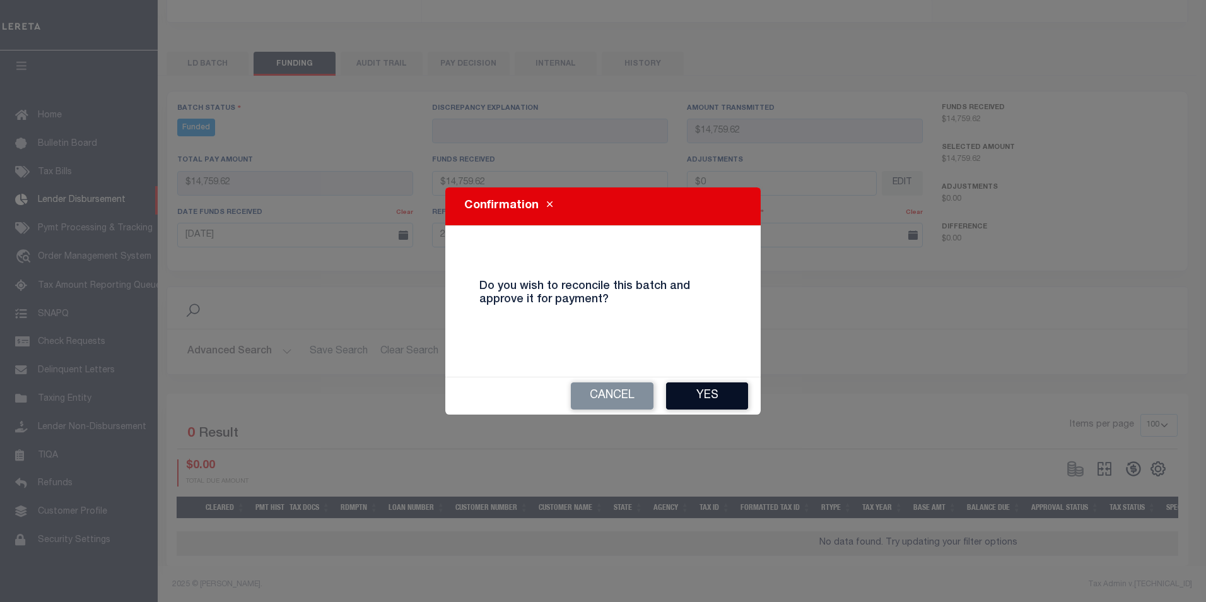
drag, startPoint x: 694, startPoint y: 397, endPoint x: 702, endPoint y: 366, distance: 32.0
click at [695, 397] on button "Yes" at bounding box center [707, 395] width 82 height 27
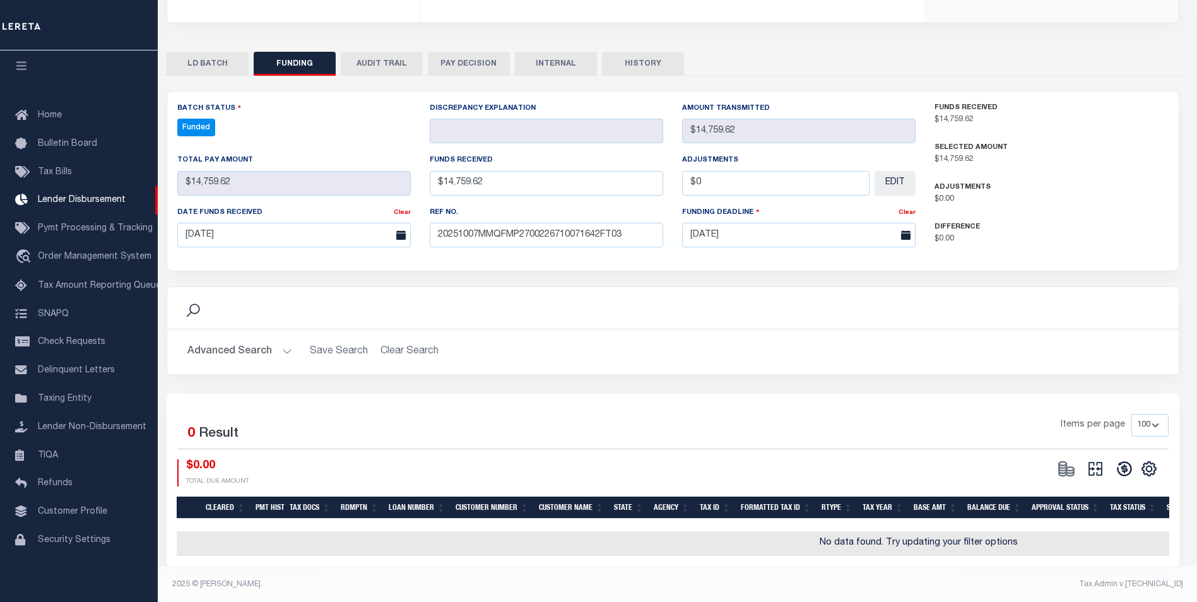
type input "$14,759.62"
type input "$0"
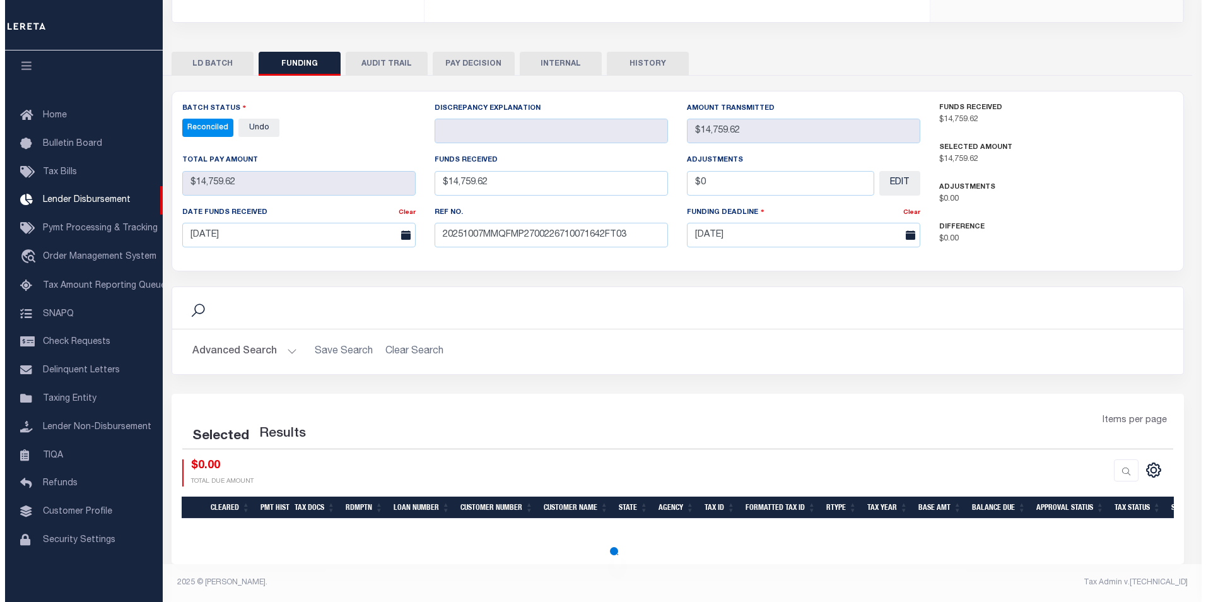
scroll to position [0, 0]
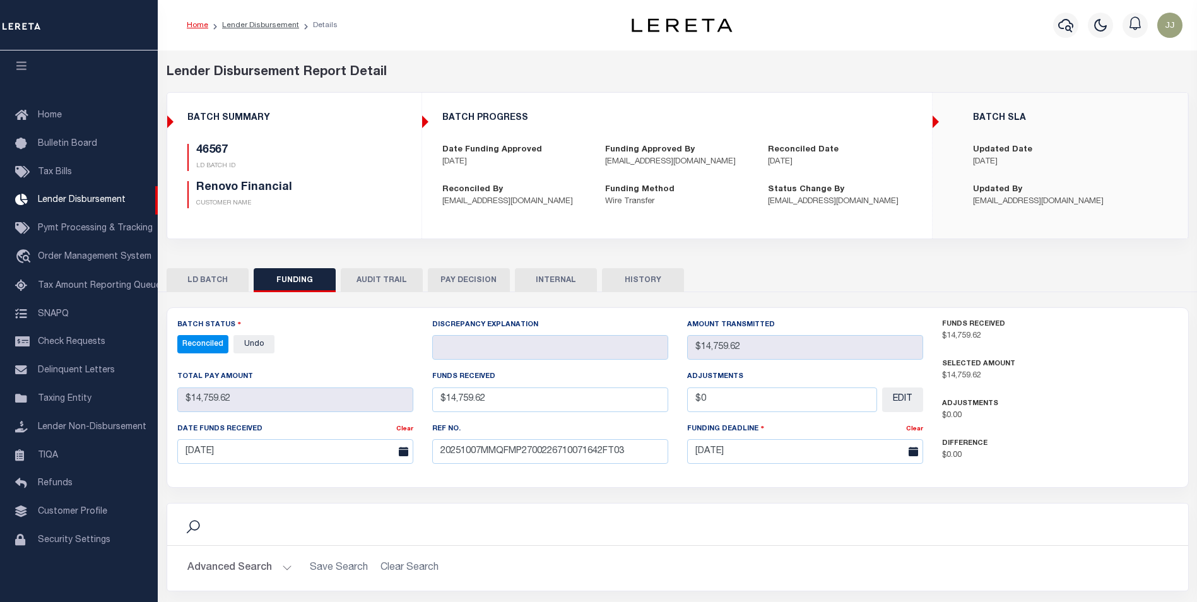
select select "100"
click at [563, 271] on button "INTERNAL" at bounding box center [556, 280] width 82 height 24
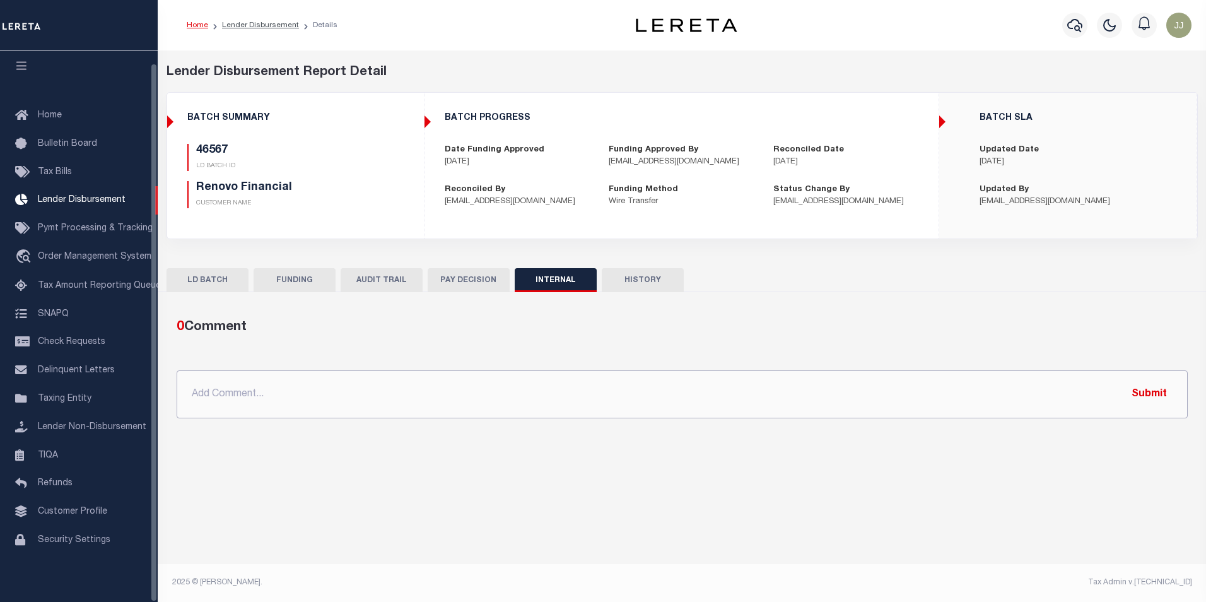
click at [389, 405] on input "text" at bounding box center [683, 394] width 1012 height 48
paste input "OG AMOUNT $221,554.53 45752 - $124,139.39 46445 - $22,084.41 46487 - $2,835.08 …"
type input "OG AMOUNT $221,554.53 45752 - $124,139.39 46445 - $22,084.41 46487 - $2,835.08 …"
